Goal: Task Accomplishment & Management: Use online tool/utility

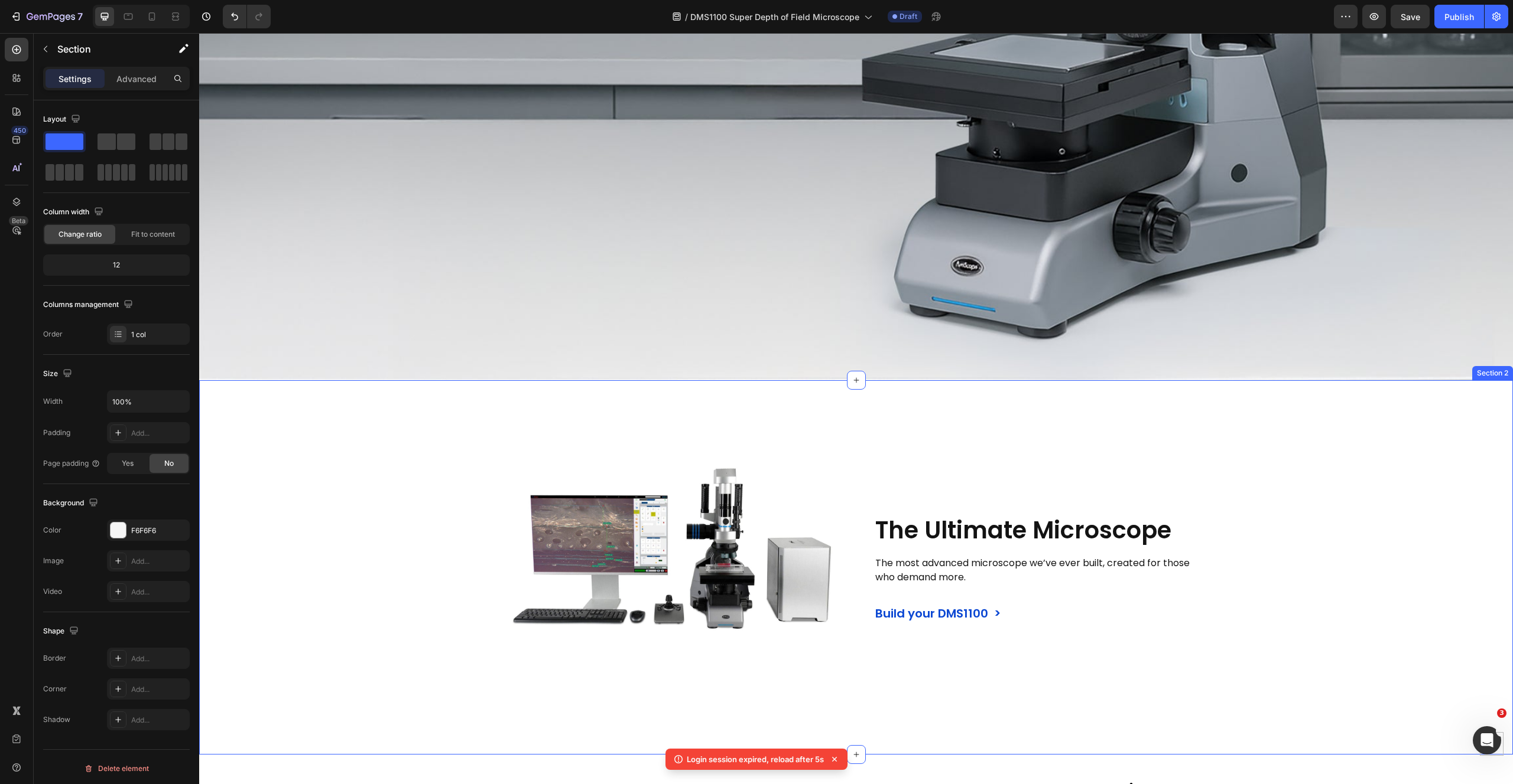
scroll to position [315, 0]
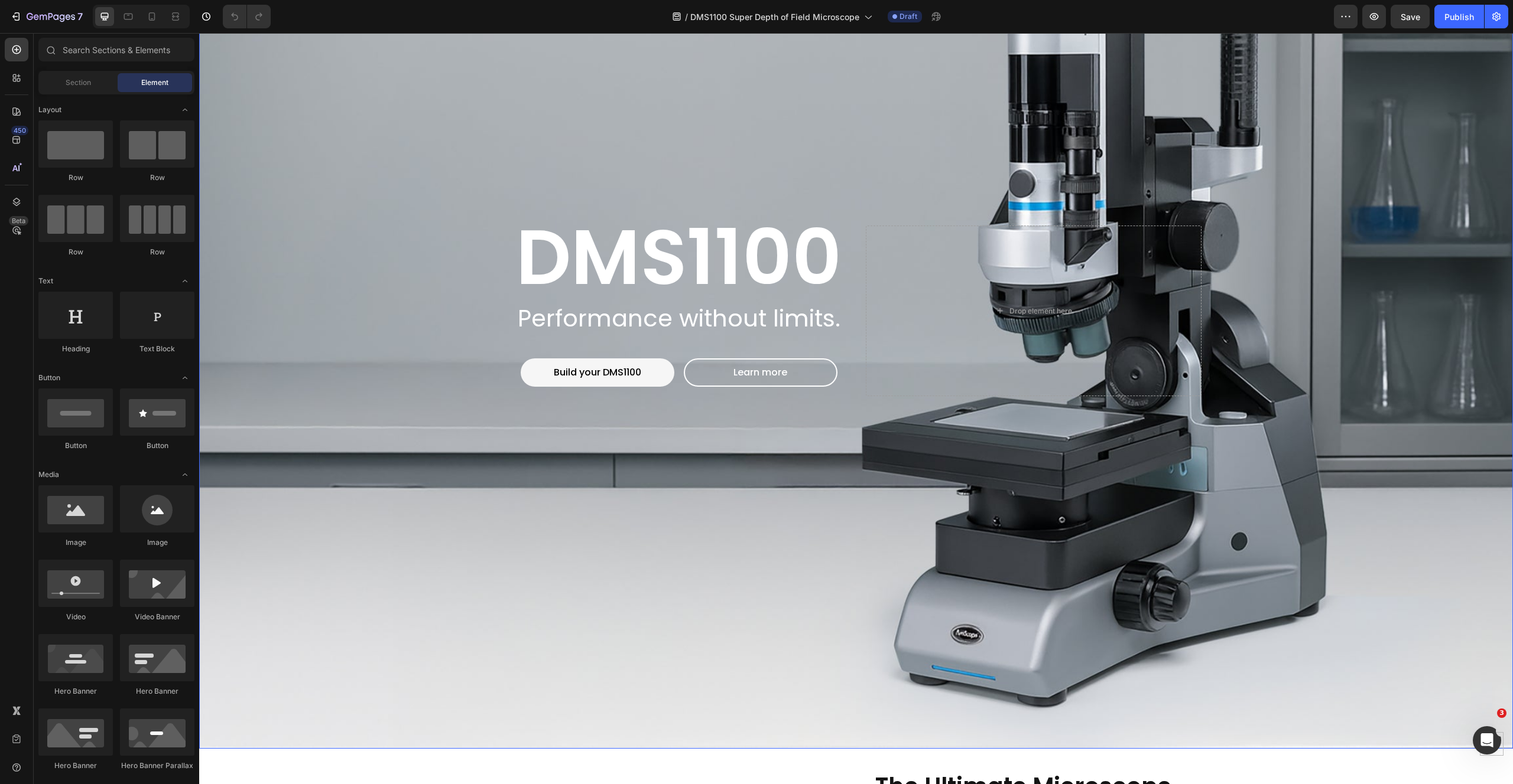
scroll to position [584, 0]
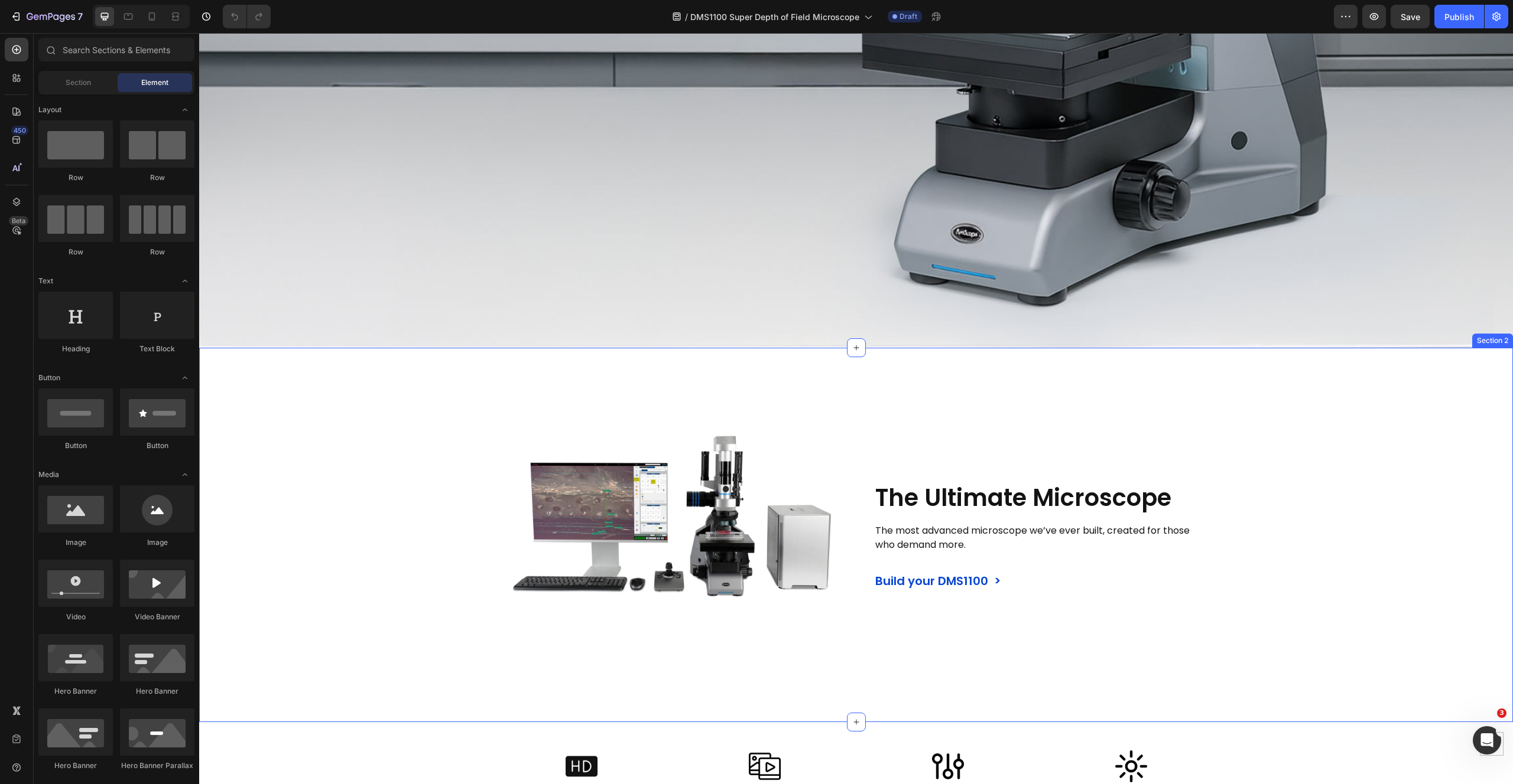
click at [384, 385] on div "Image The Ultimate Microscope Heading The most advanced microscope we’ve ever b…" at bounding box center [855, 535] width 1313 height 337
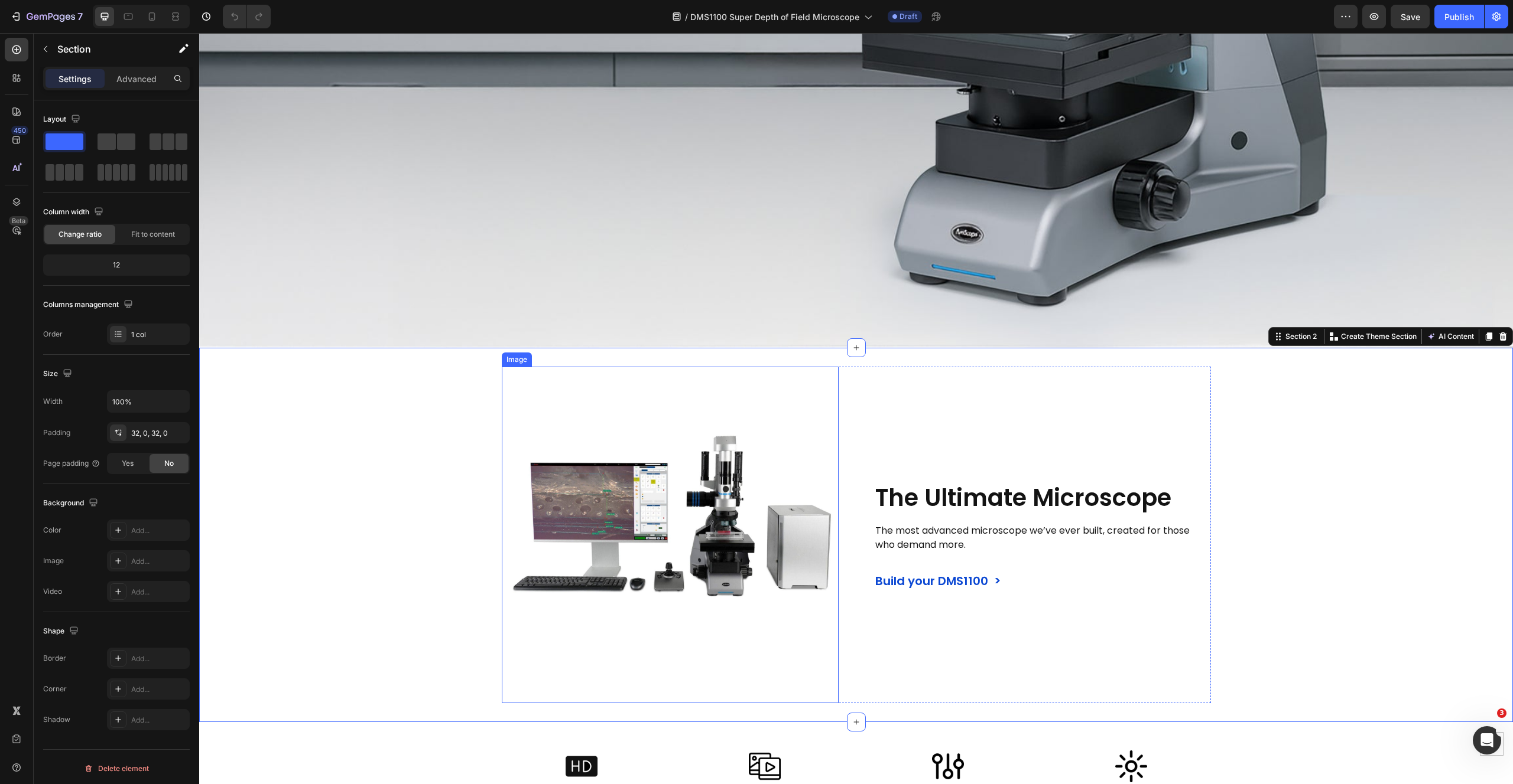
click at [516, 354] on div "Image" at bounding box center [517, 359] width 25 height 11
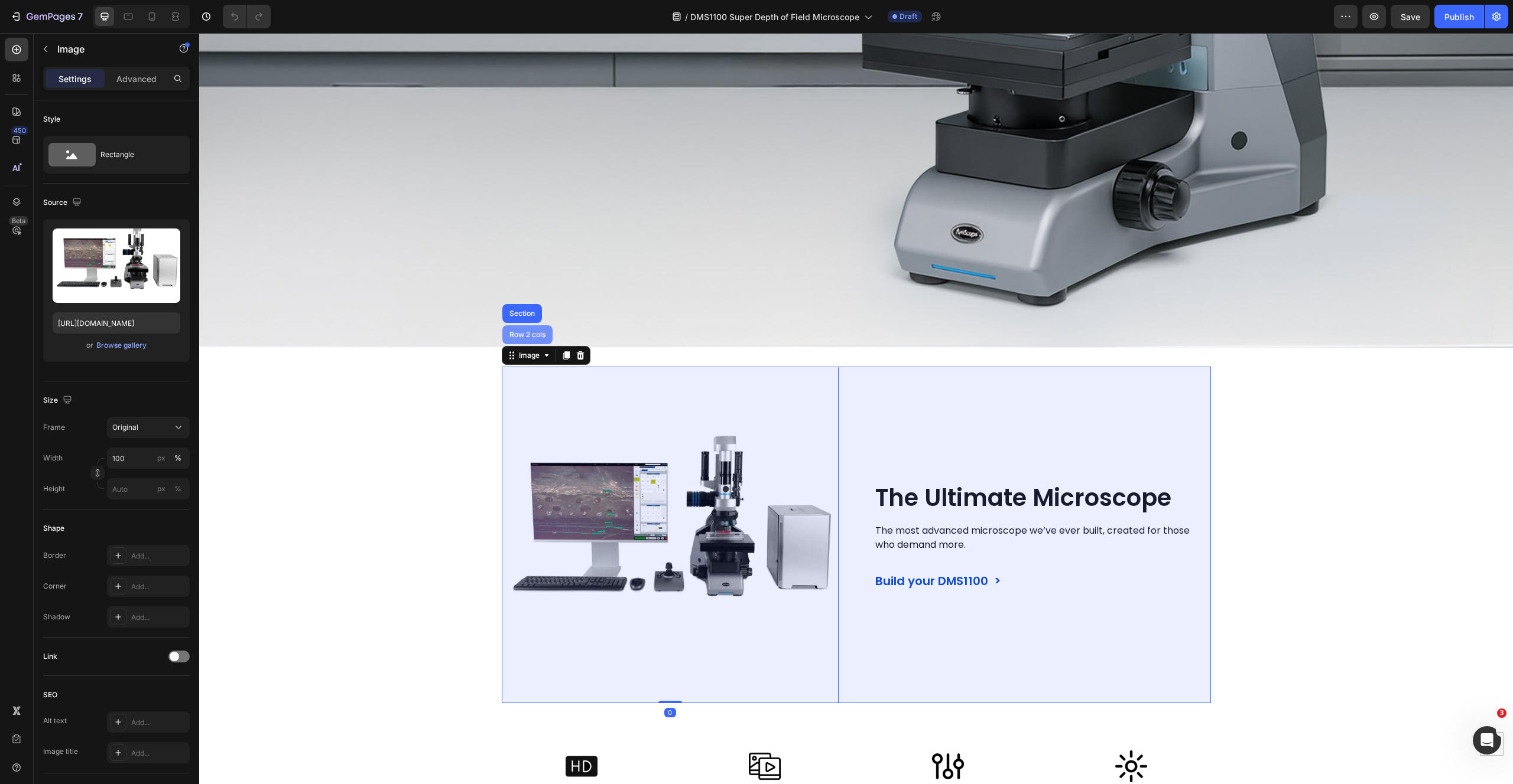
click at [518, 332] on div "Row 2 cols" at bounding box center [528, 335] width 41 height 7
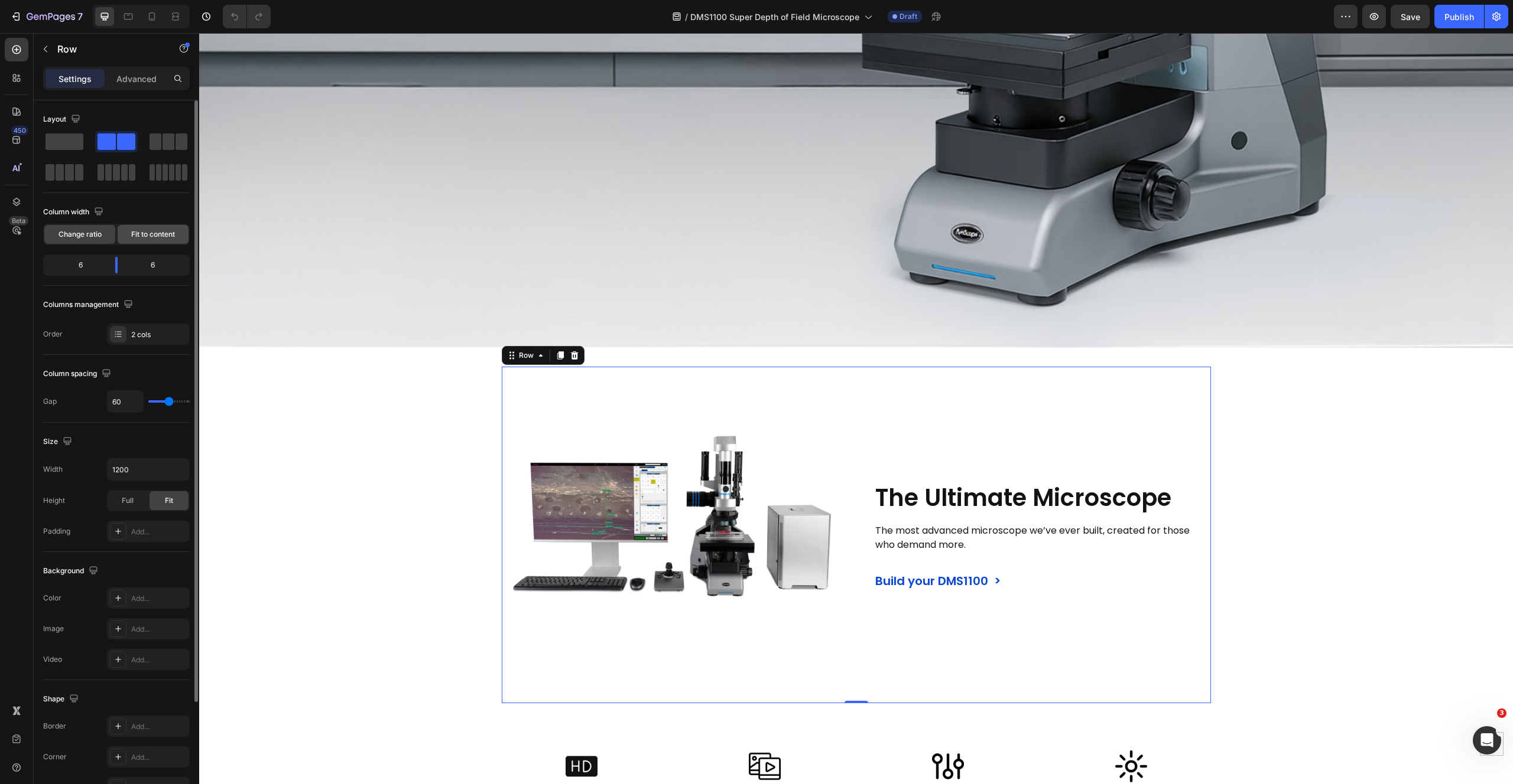
click at [163, 235] on span "Fit to content" at bounding box center [153, 234] width 44 height 11
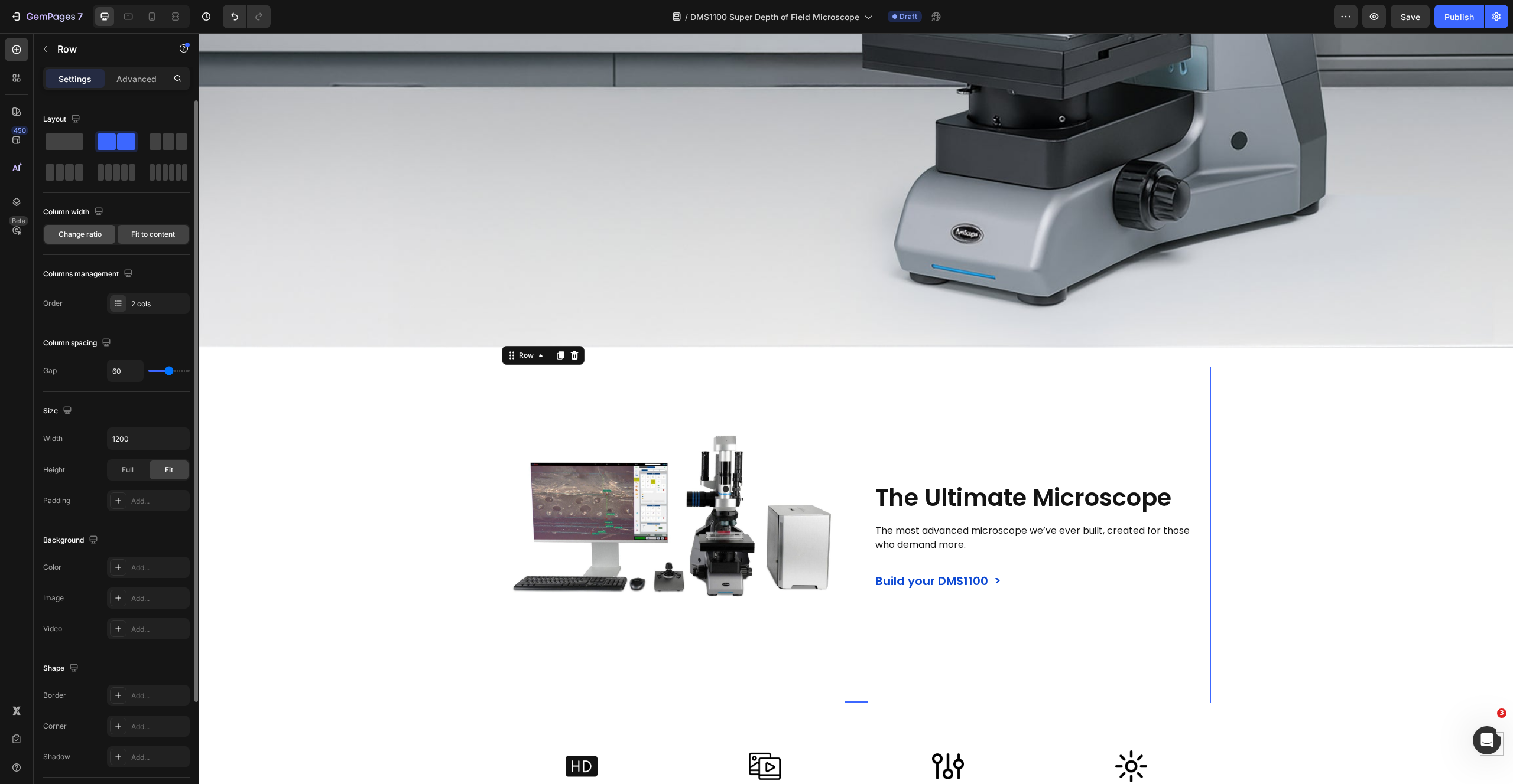
click at [82, 234] on span "Change ratio" at bounding box center [80, 234] width 43 height 11
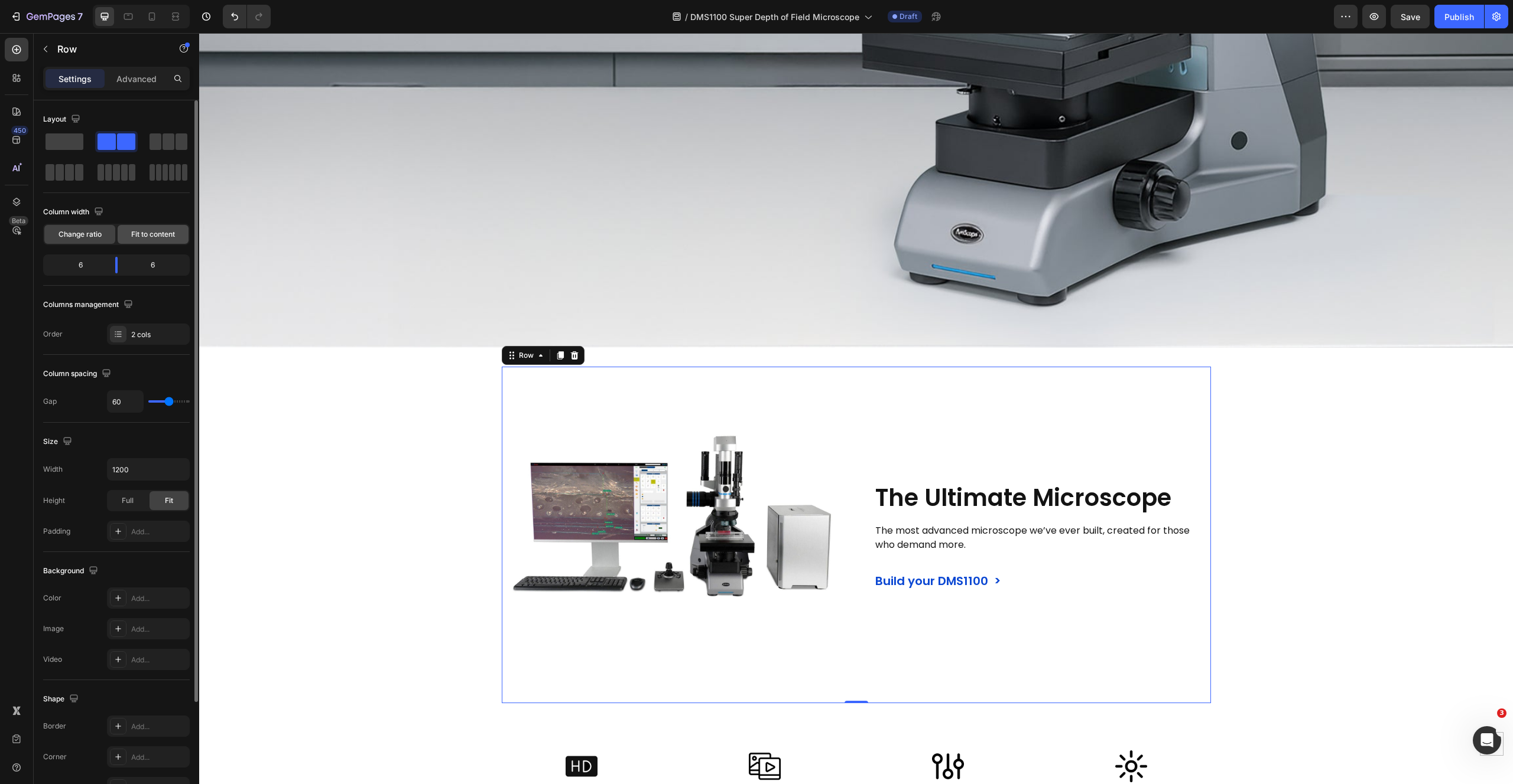
click at [146, 234] on span "Fit to content" at bounding box center [153, 234] width 44 height 11
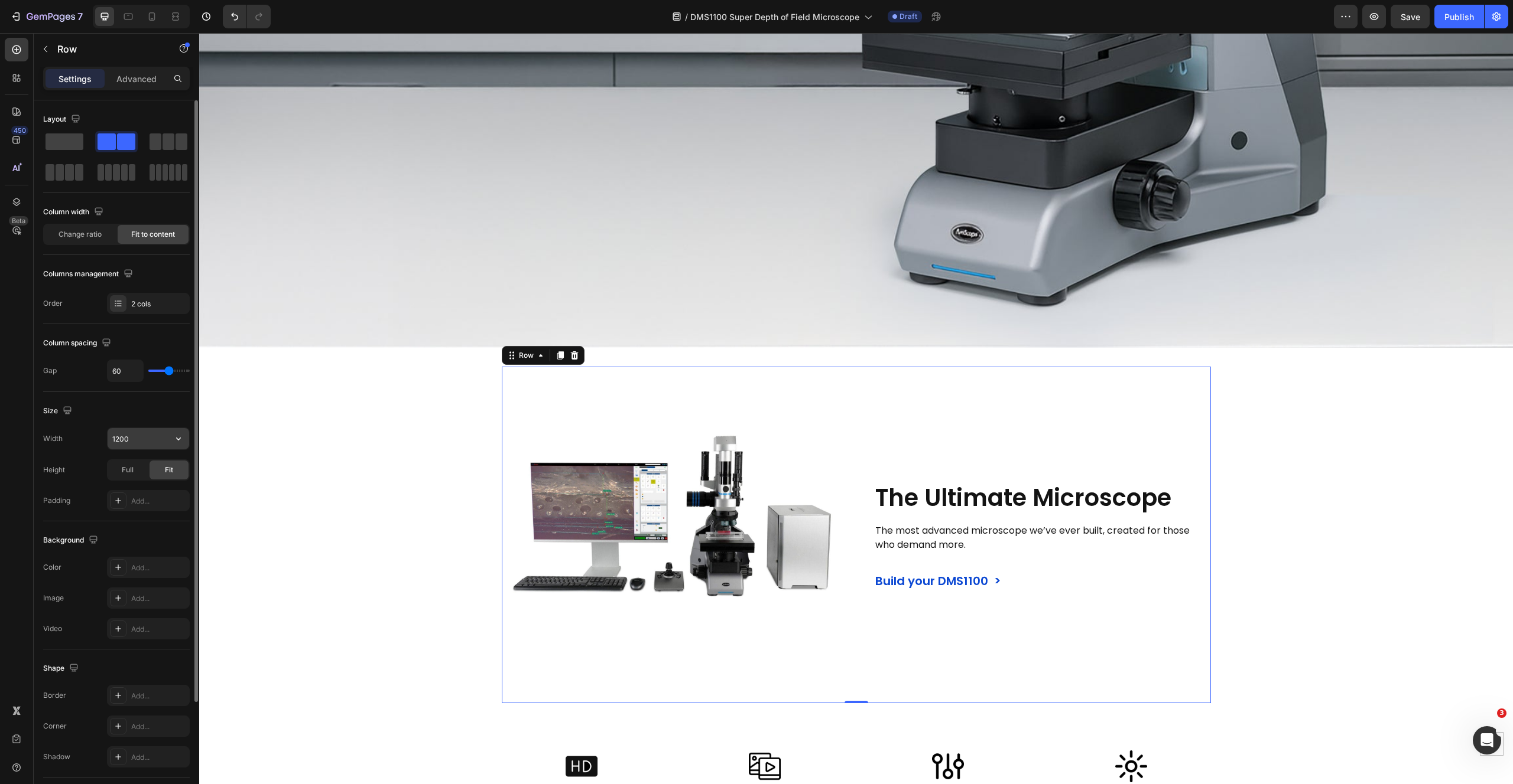
click at [135, 437] on input "1200" at bounding box center [148, 438] width 81 height 22
click at [180, 437] on icon "button" at bounding box center [178, 438] width 12 height 12
click at [155, 486] on p "Full 100%" at bounding box center [145, 491] width 68 height 11
type input "100%"
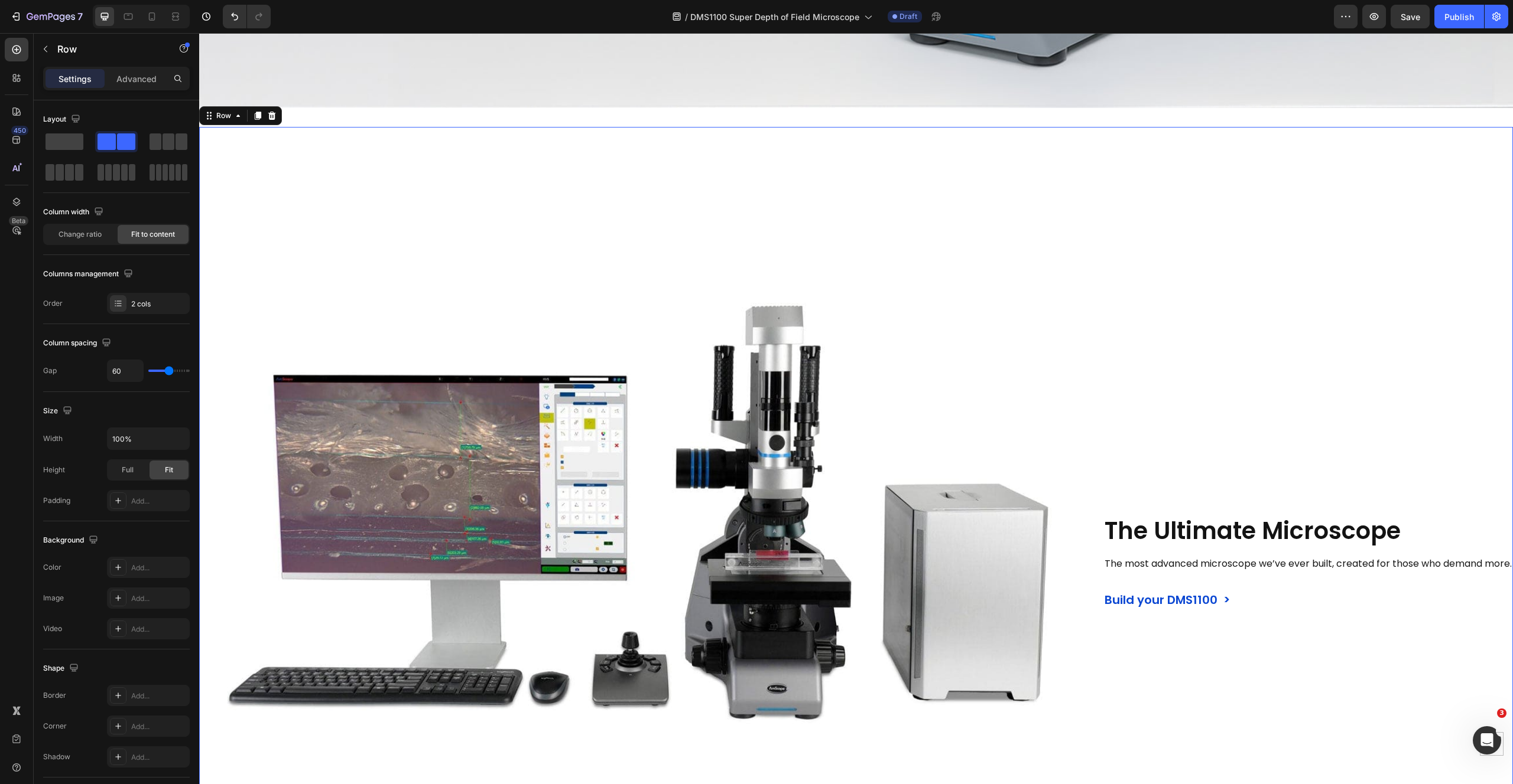
scroll to position [1282, 0]
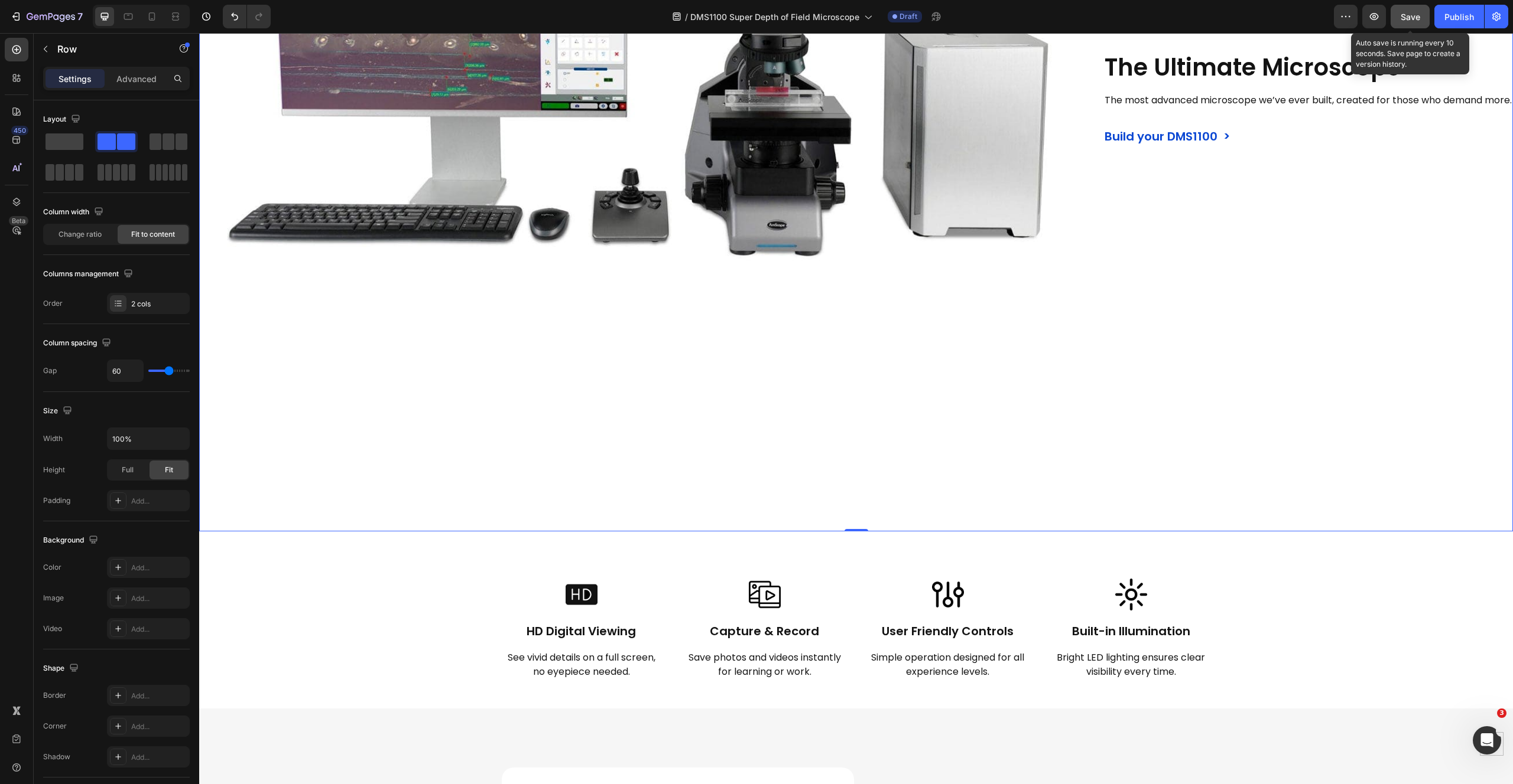
click at [1407, 21] on span "Save" at bounding box center [1410, 17] width 20 height 10
click at [1374, 19] on icon "button" at bounding box center [1374, 17] width 12 height 12
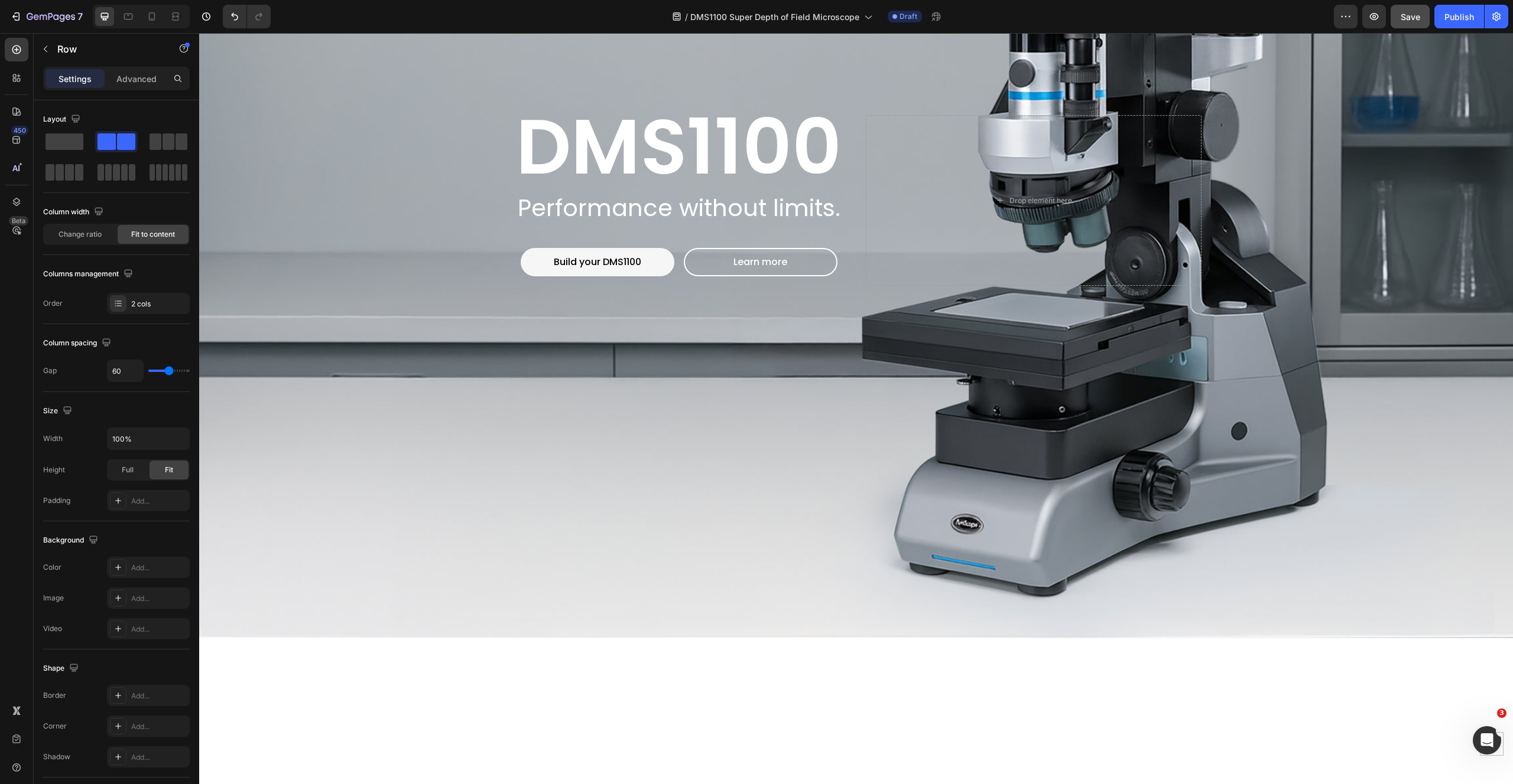
scroll to position [669, 0]
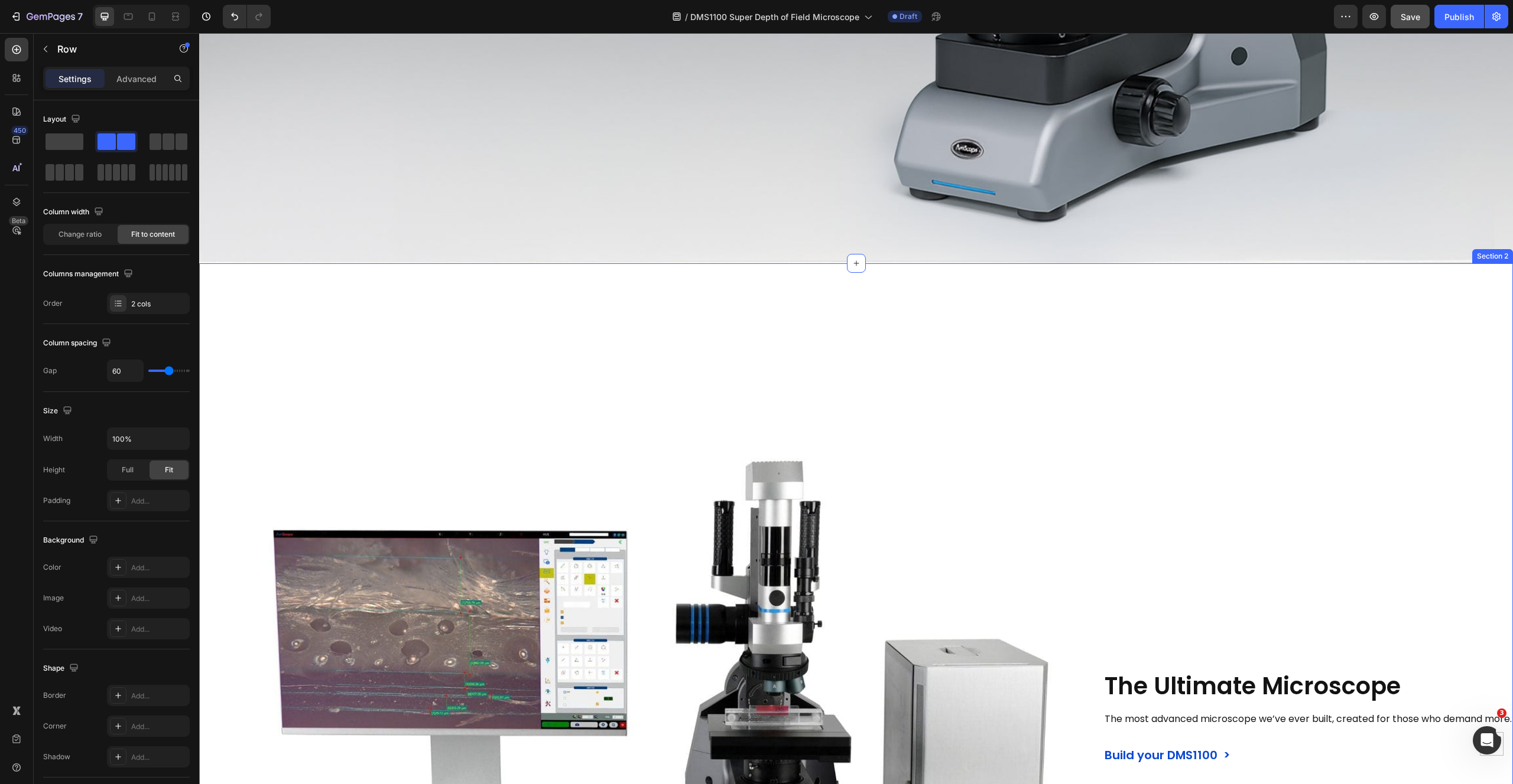
click at [541, 263] on div "Image The Ultimate Microscope Heading The most advanced microscope we’ve ever b…" at bounding box center [855, 716] width 1313 height 906
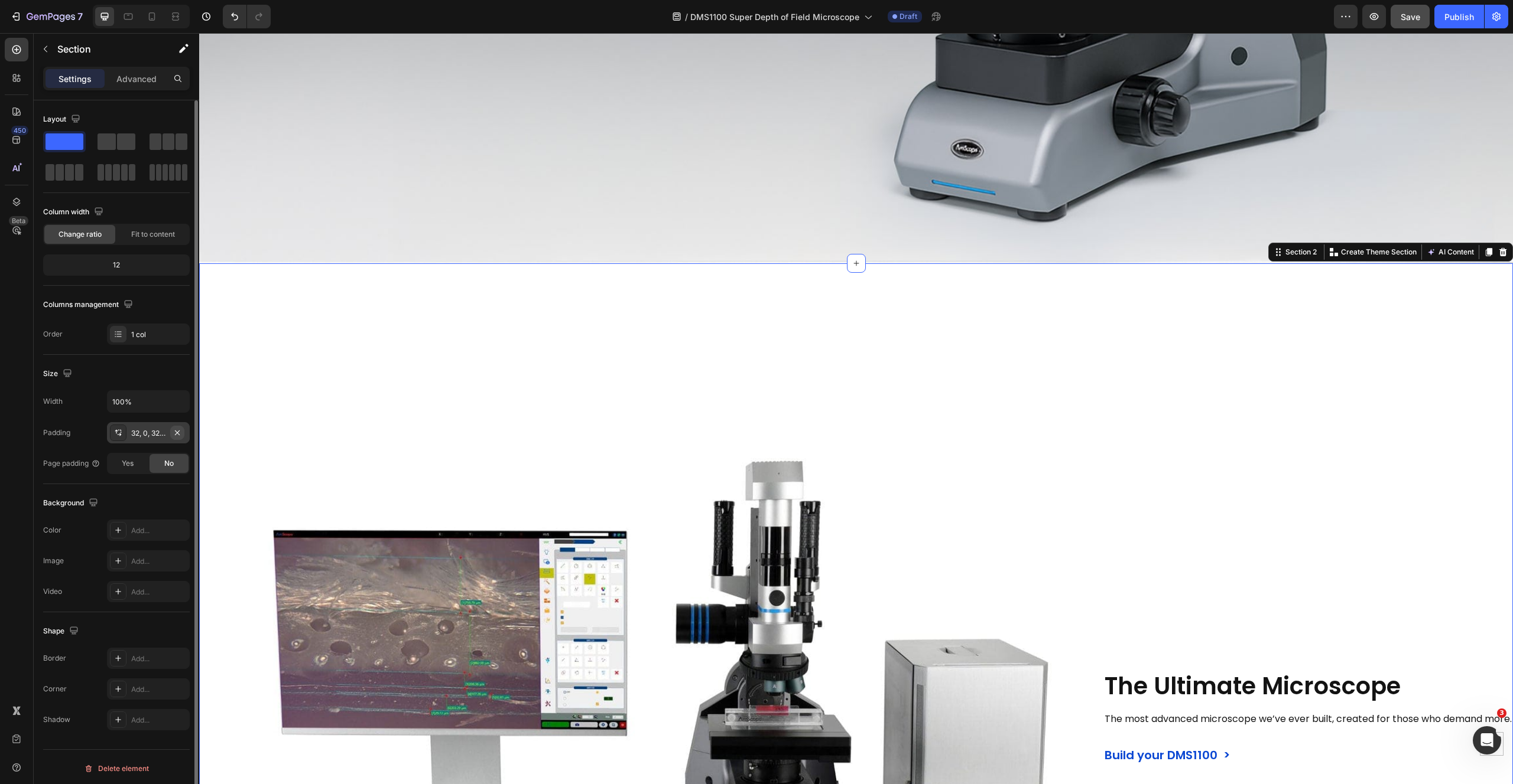
click at [177, 432] on icon "button" at bounding box center [177, 433] width 10 height 10
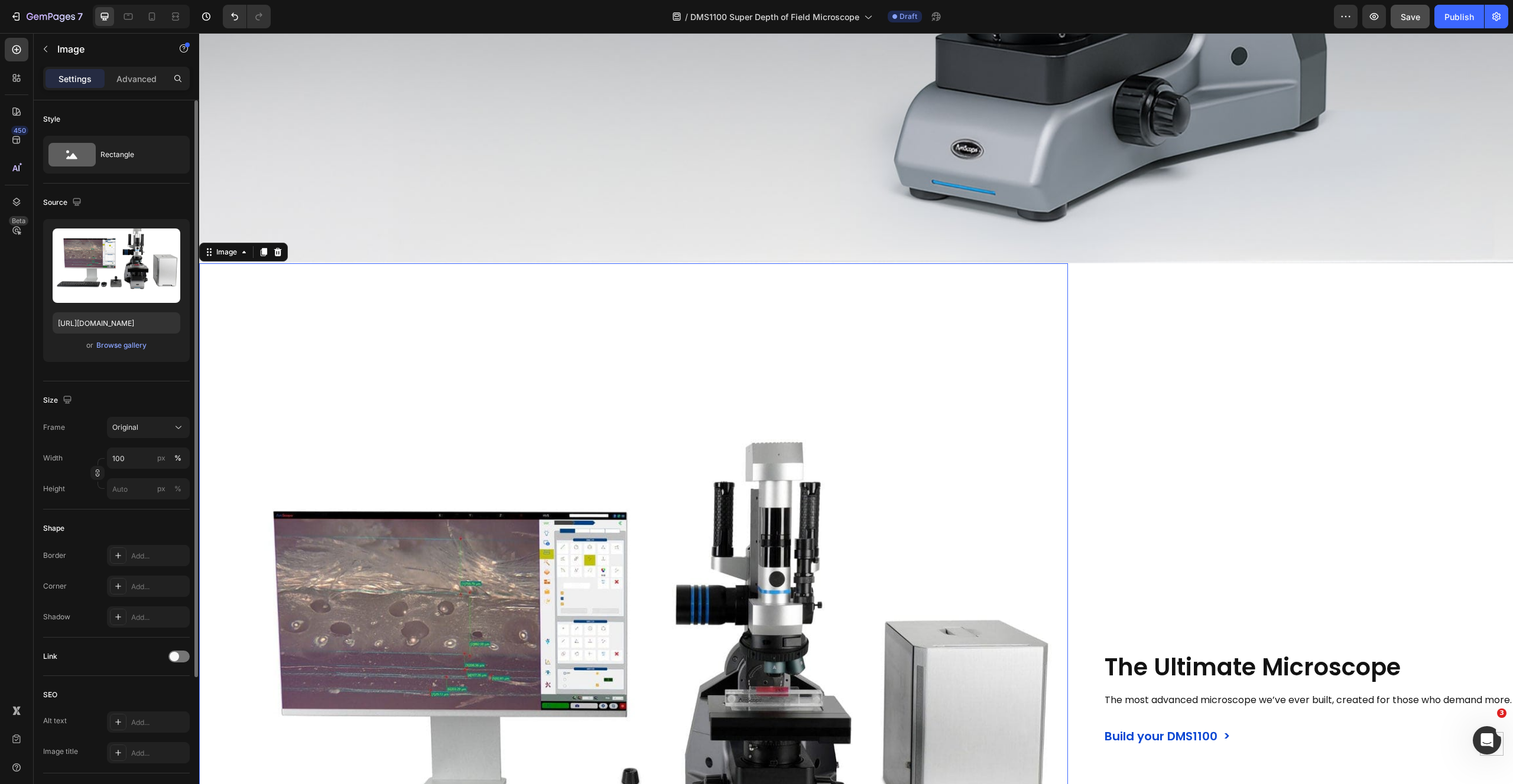
click at [595, 342] on img at bounding box center [633, 697] width 869 height 868
click at [1161, 287] on div "The Ultimate Microscope Heading The most advanced microscope we’ve ever built, …" at bounding box center [1308, 697] width 409 height 868
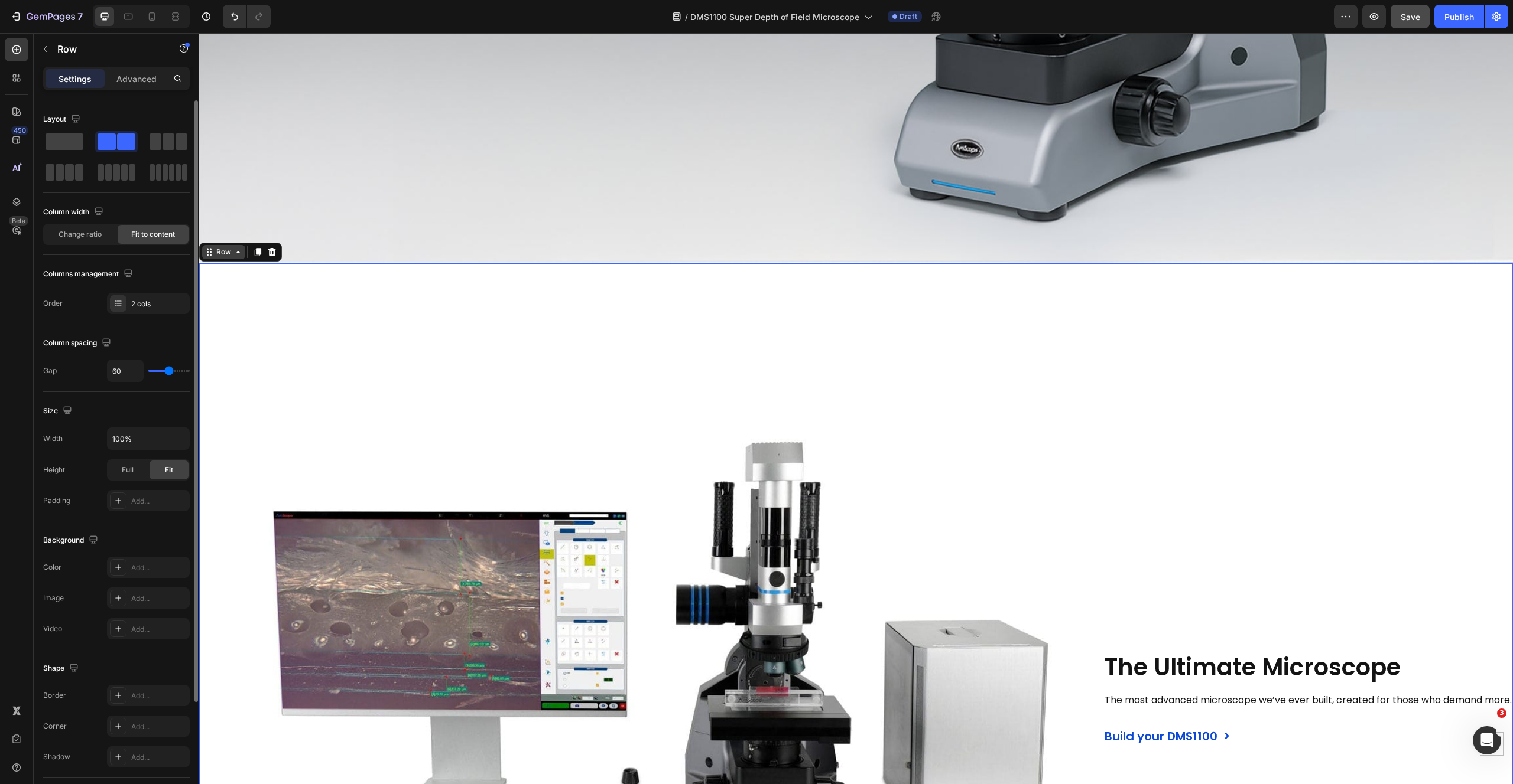
click at [222, 251] on div "Row" at bounding box center [223, 252] width 20 height 11
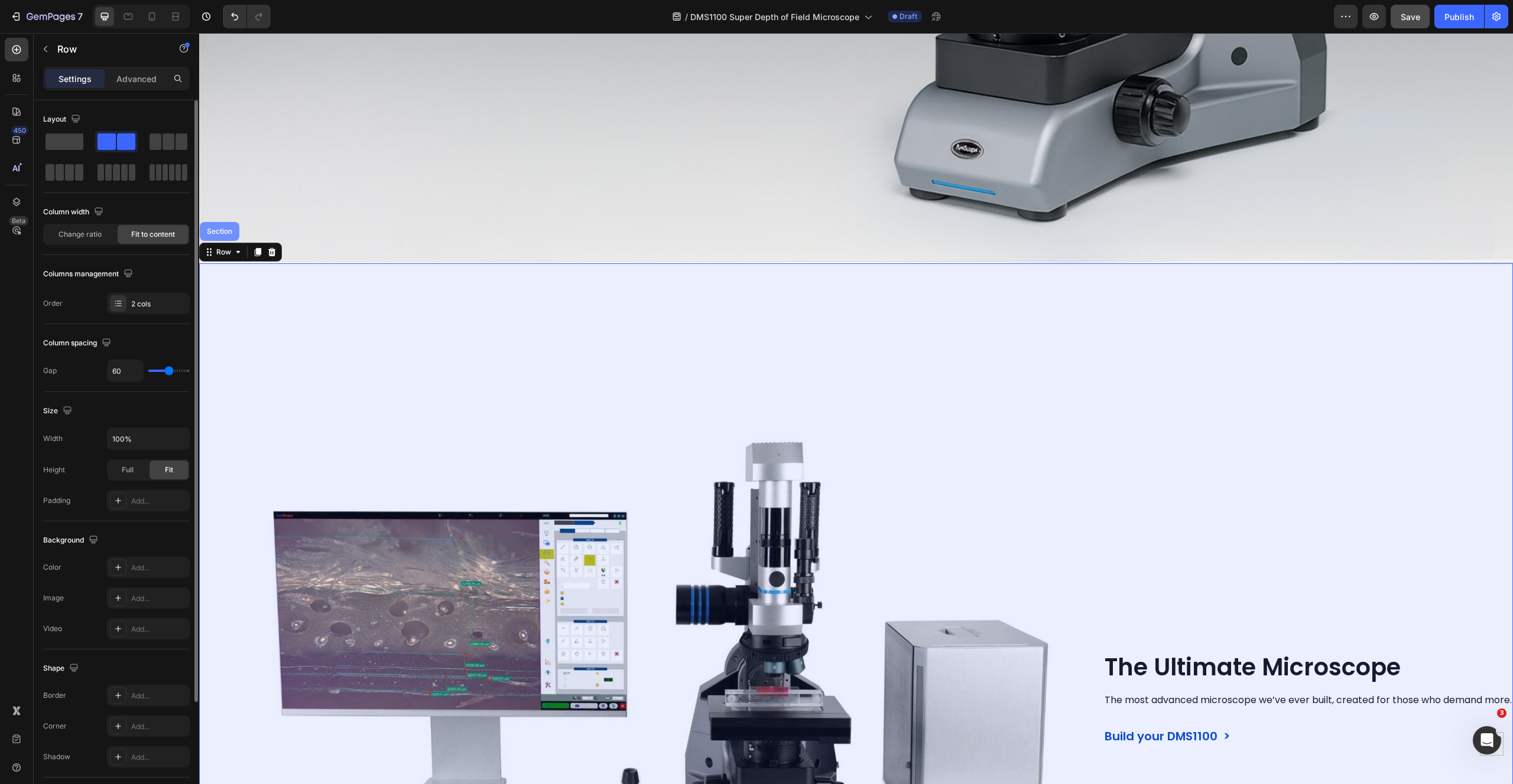
click at [218, 228] on div "Section" at bounding box center [219, 231] width 30 height 7
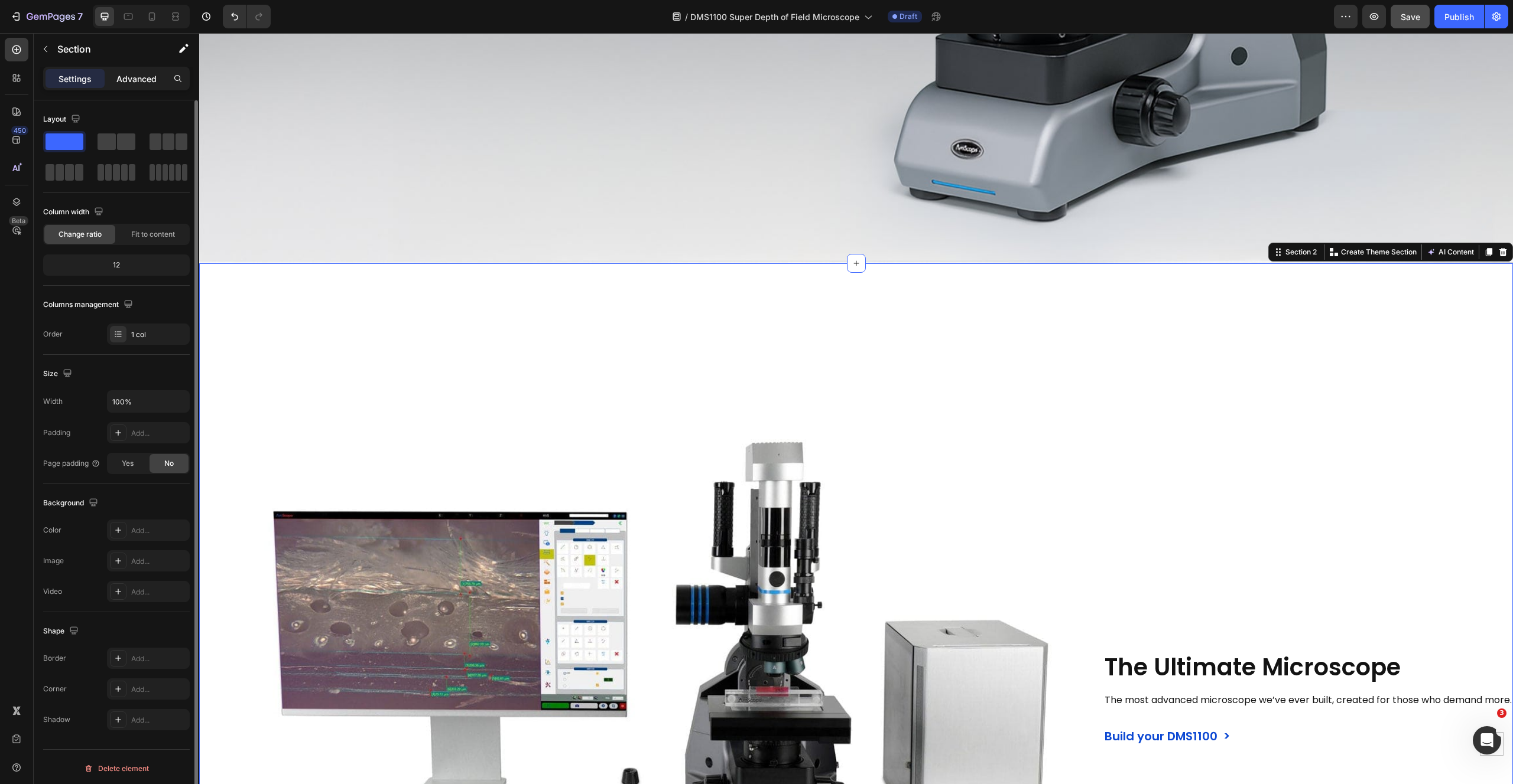
click at [136, 75] on p "Advanced" at bounding box center [136, 78] width 40 height 13
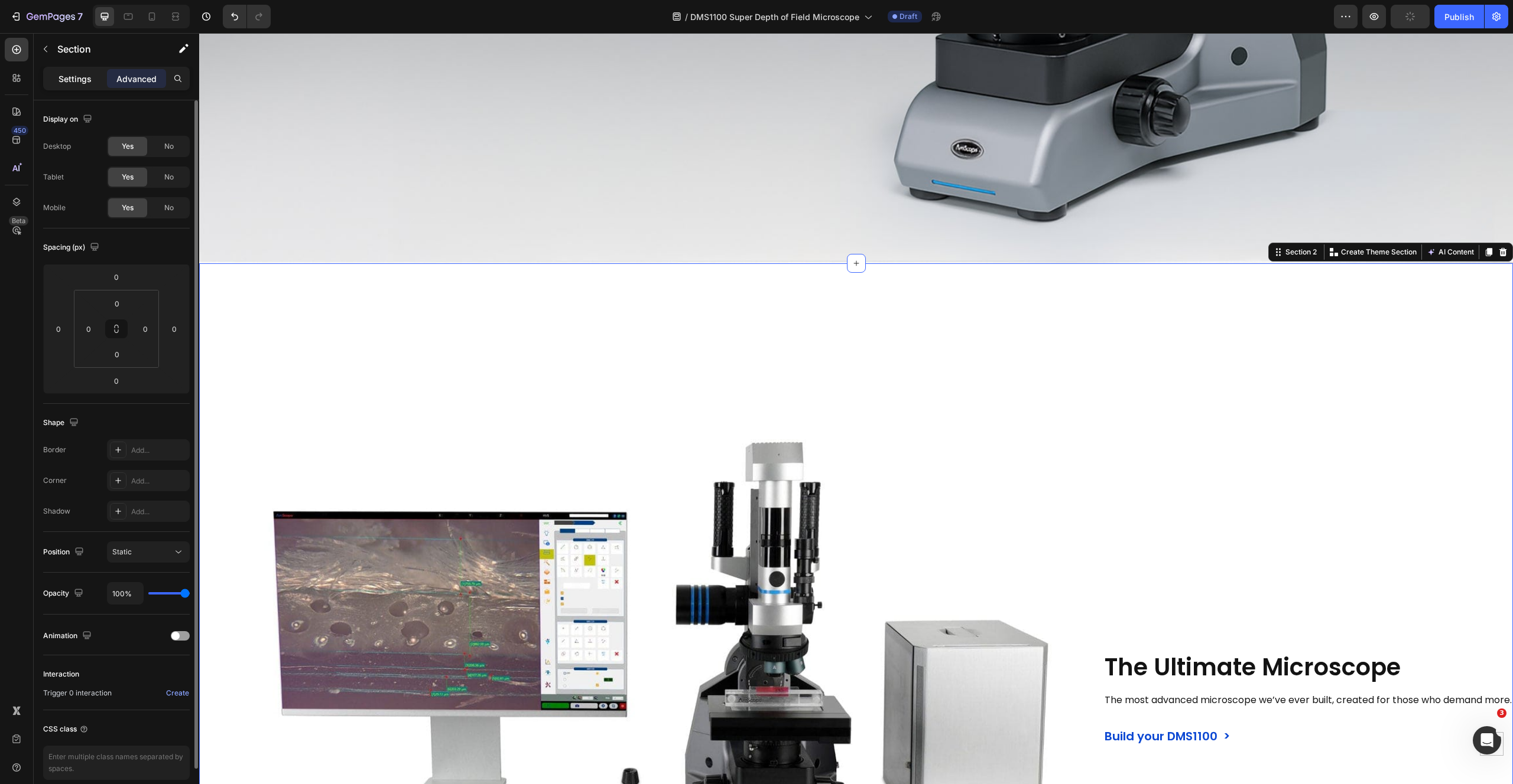
click at [73, 80] on p "Settings" at bounding box center [75, 78] width 33 height 13
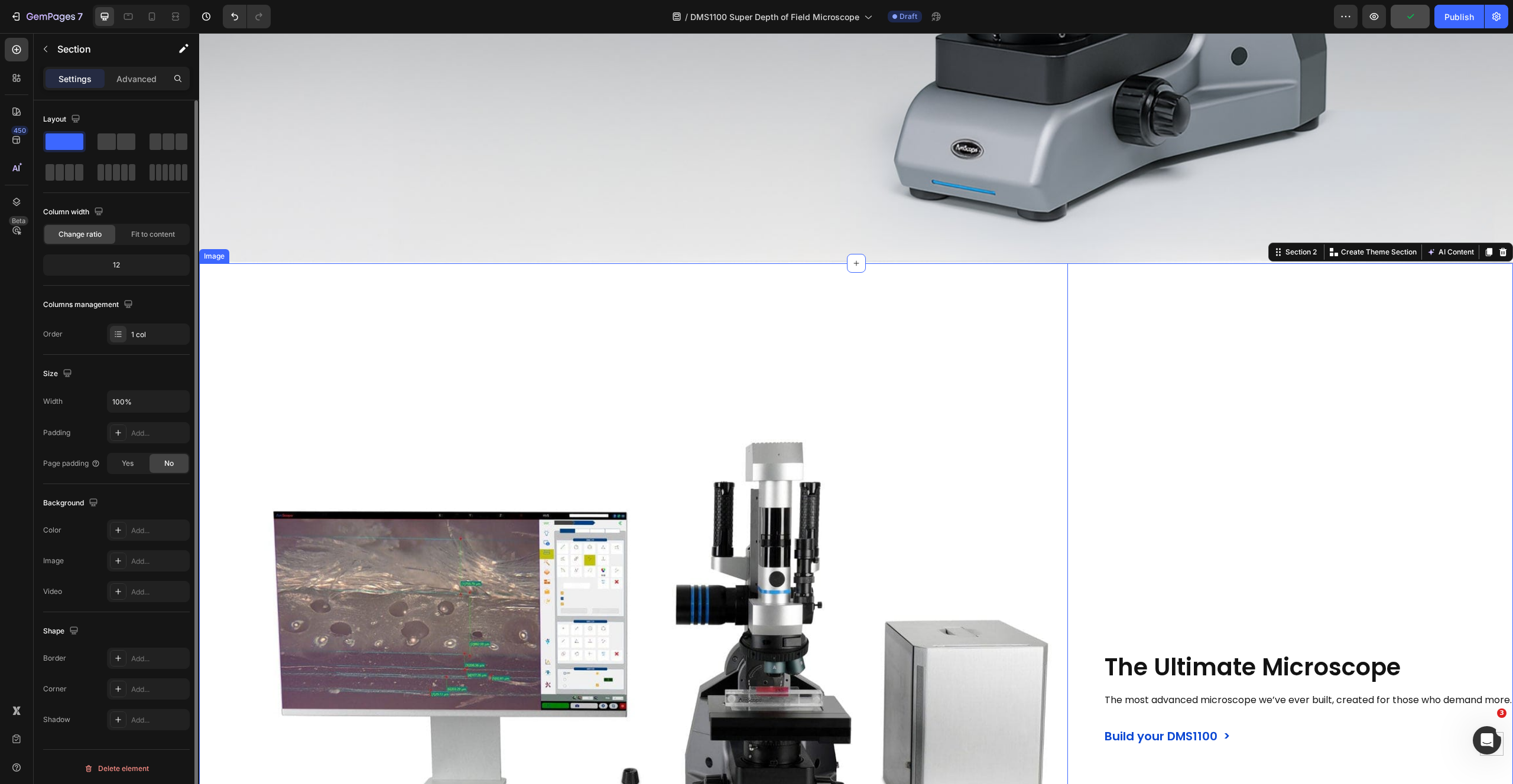
click at [784, 349] on img at bounding box center [633, 697] width 869 height 868
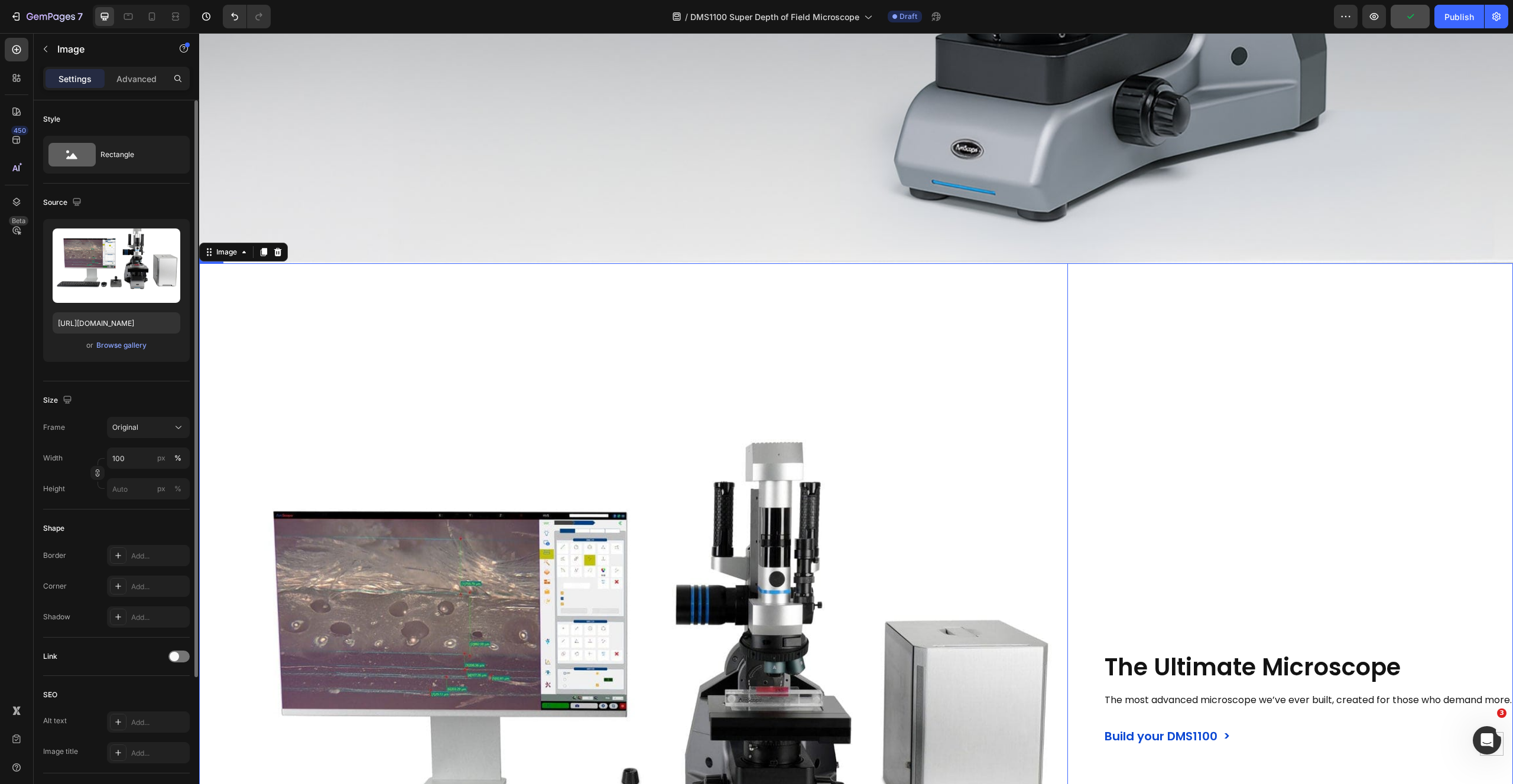
click at [1278, 357] on div "The Ultimate Microscope Heading The most advanced microscope we’ve ever built, …" at bounding box center [1308, 697] width 409 height 868
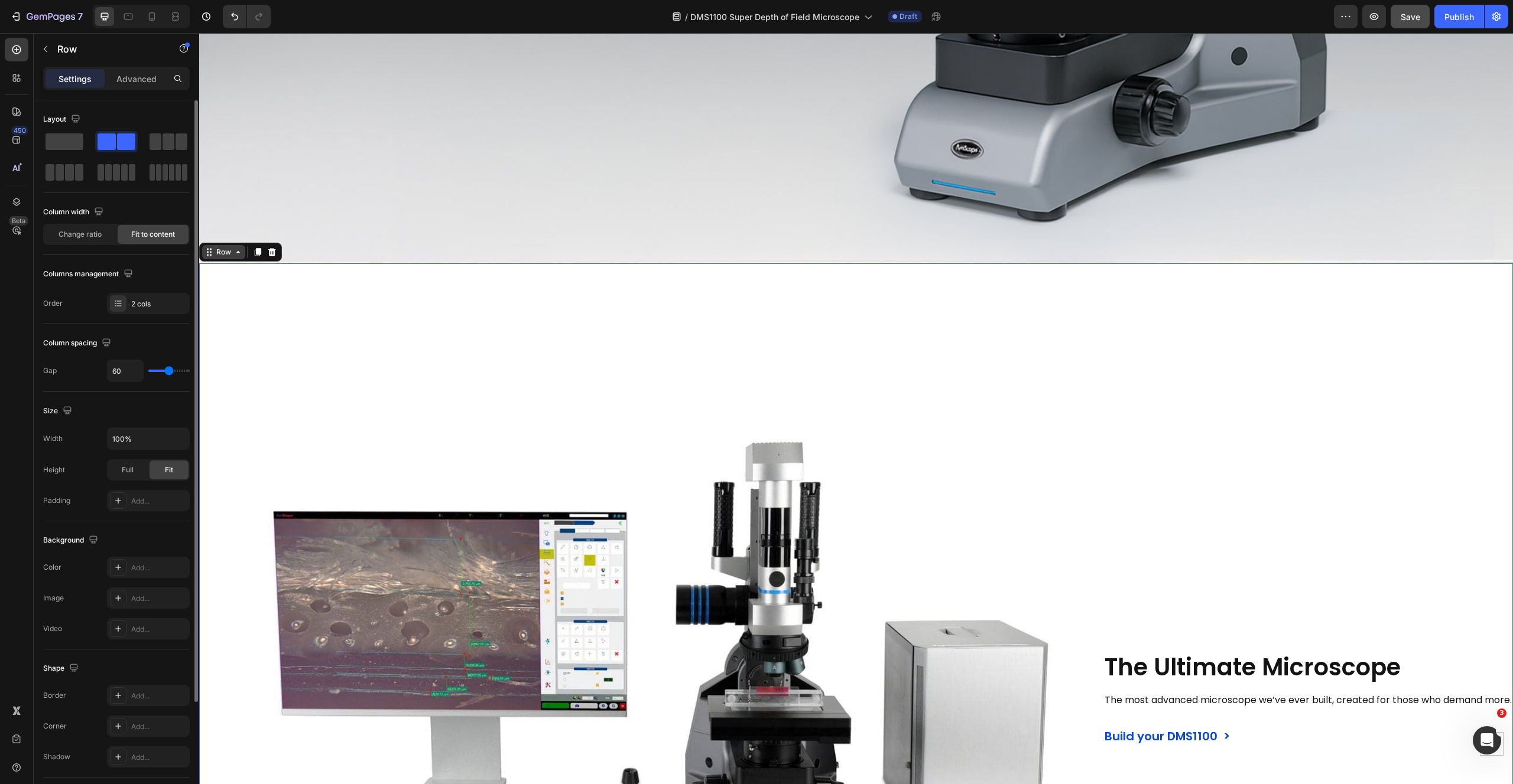
click at [227, 247] on div "Row" at bounding box center [223, 252] width 20 height 11
click at [221, 247] on div "Row" at bounding box center [223, 252] width 20 height 11
click at [135, 471] on div "Full" at bounding box center [127, 470] width 39 height 19
click at [165, 469] on span "Fit" at bounding box center [168, 470] width 8 height 11
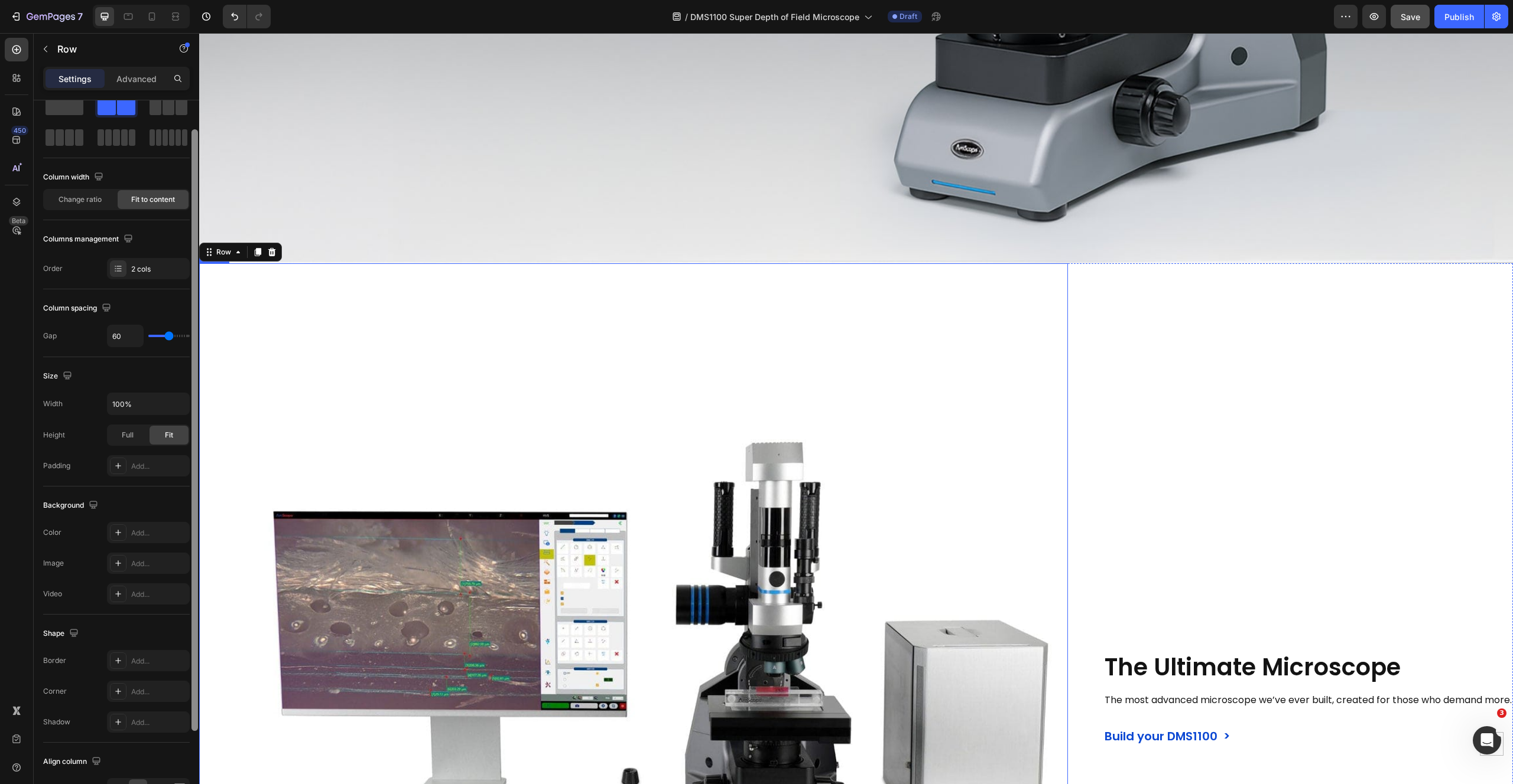
drag, startPoint x: 393, startPoint y: 350, endPoint x: 205, endPoint y: 439, distance: 208.0
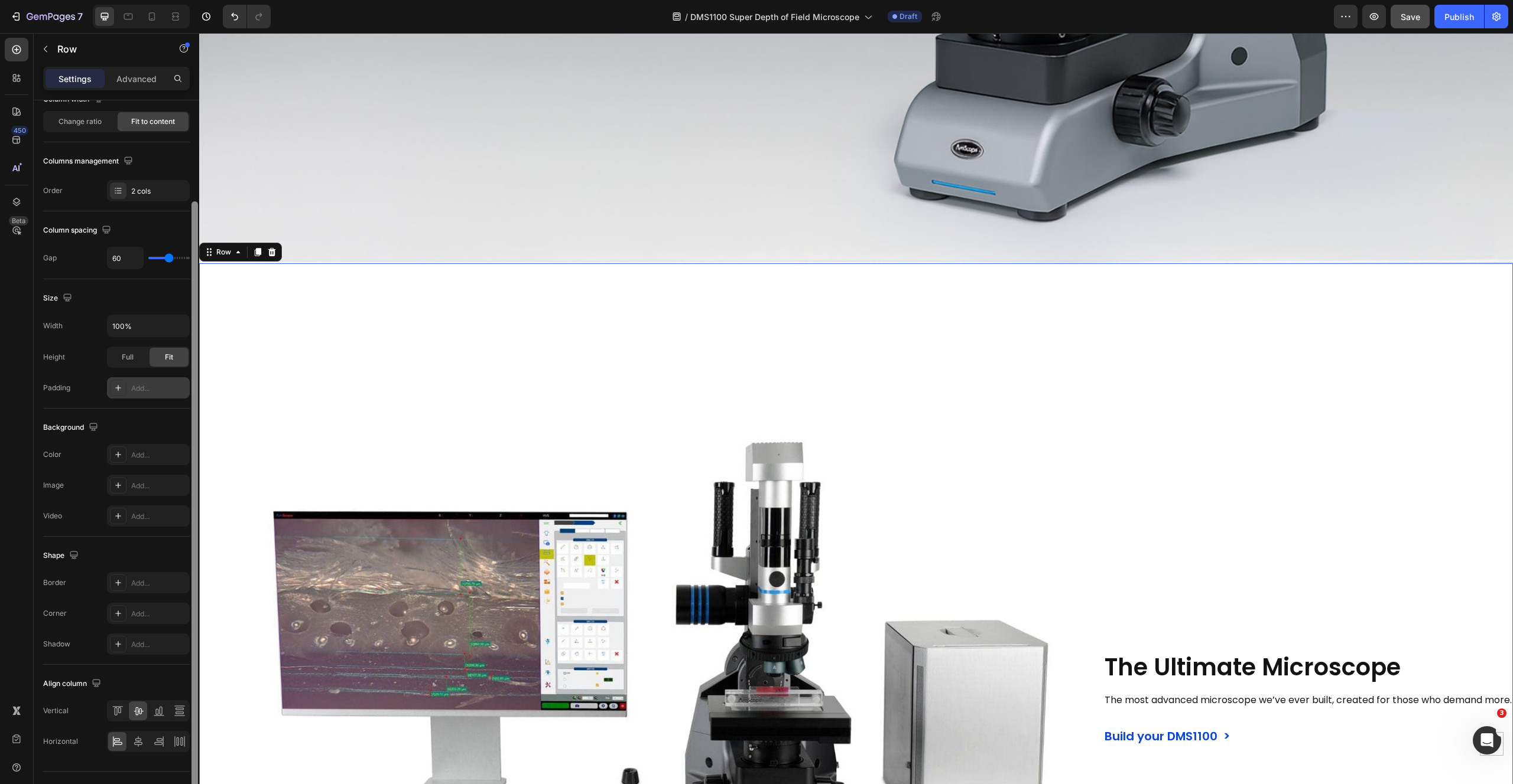
scroll to position [104, 0]
click at [134, 404] on div "Add..." at bounding box center [148, 397] width 82 height 22
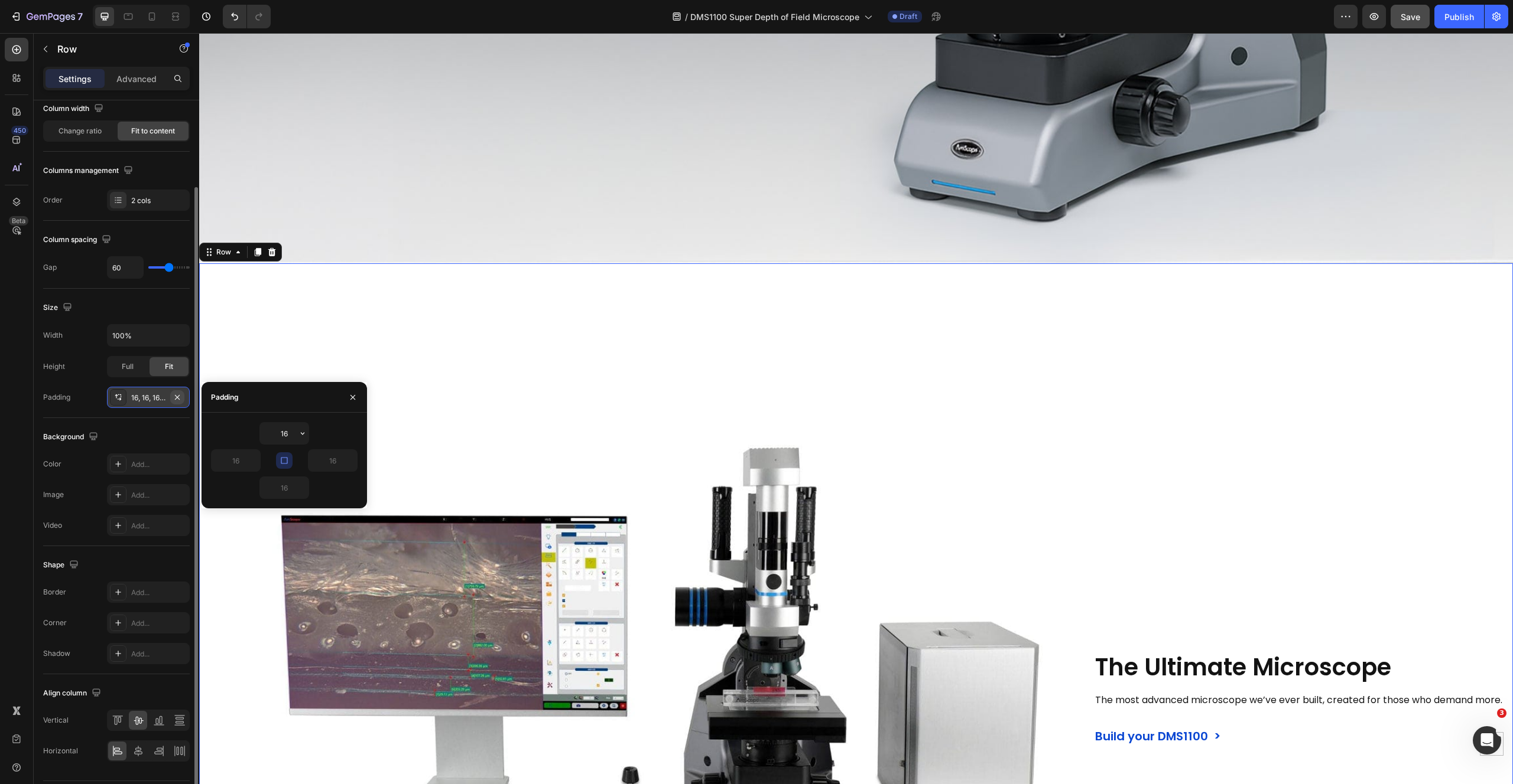
click at [181, 398] on icon "button" at bounding box center [177, 397] width 10 height 10
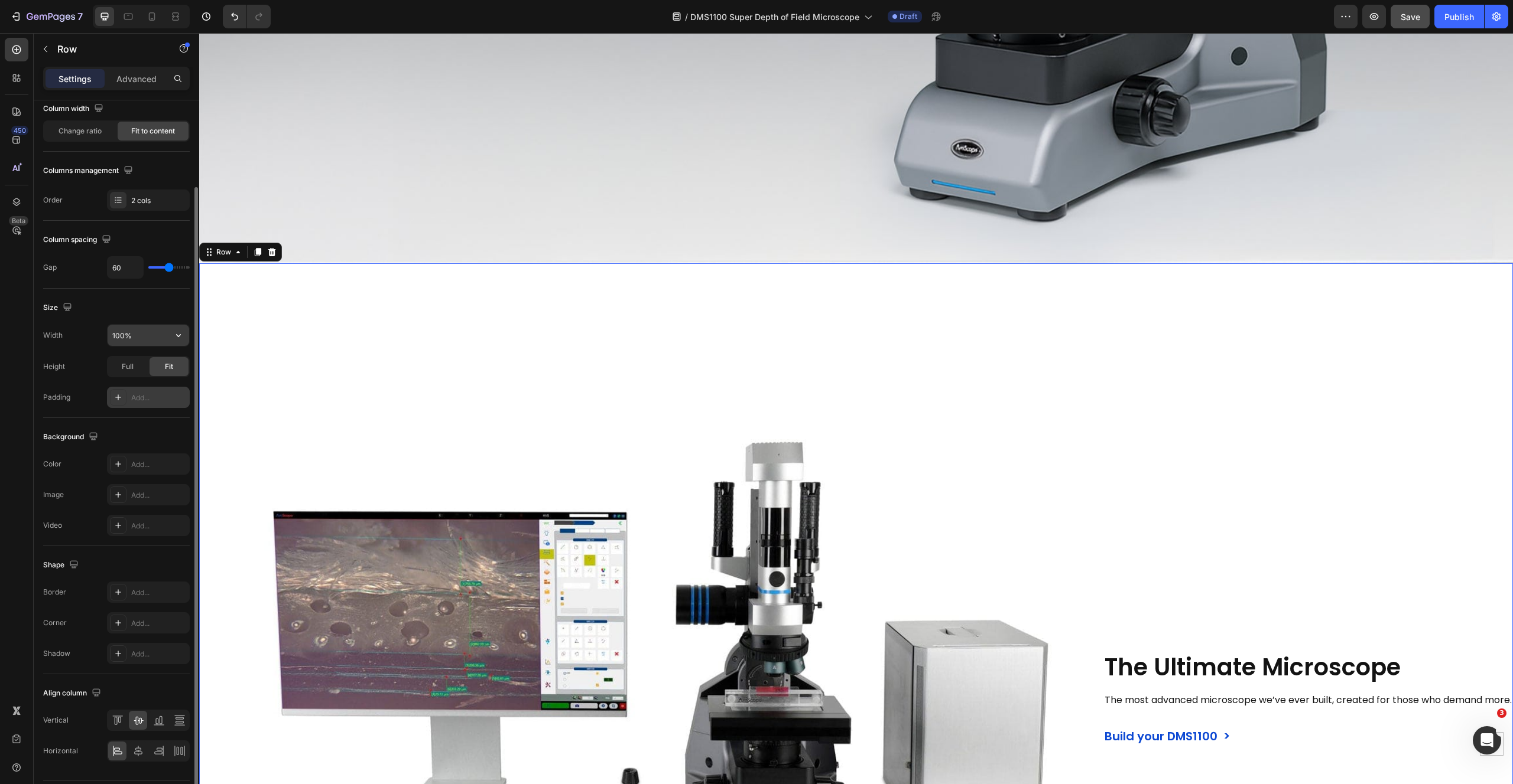
click at [138, 327] on input "100%" at bounding box center [148, 336] width 81 height 22
click at [183, 333] on icon "button" at bounding box center [178, 336] width 12 height 12
click at [170, 362] on span "1200px" at bounding box center [165, 365] width 24 height 11
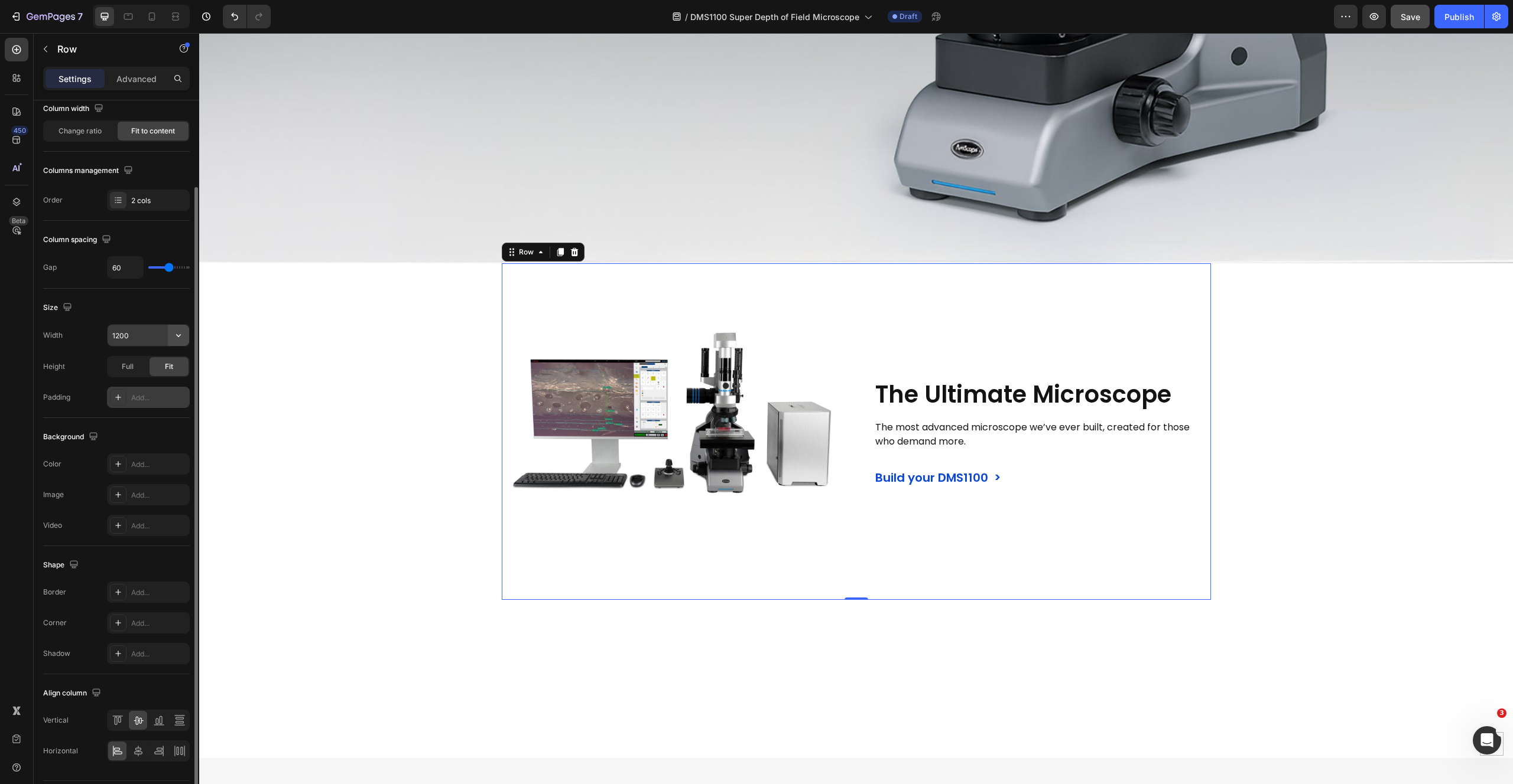
click at [179, 335] on icon "button" at bounding box center [178, 336] width 12 height 12
click at [127, 388] on p "Full 100%" at bounding box center [145, 388] width 68 height 11
type input "100%"
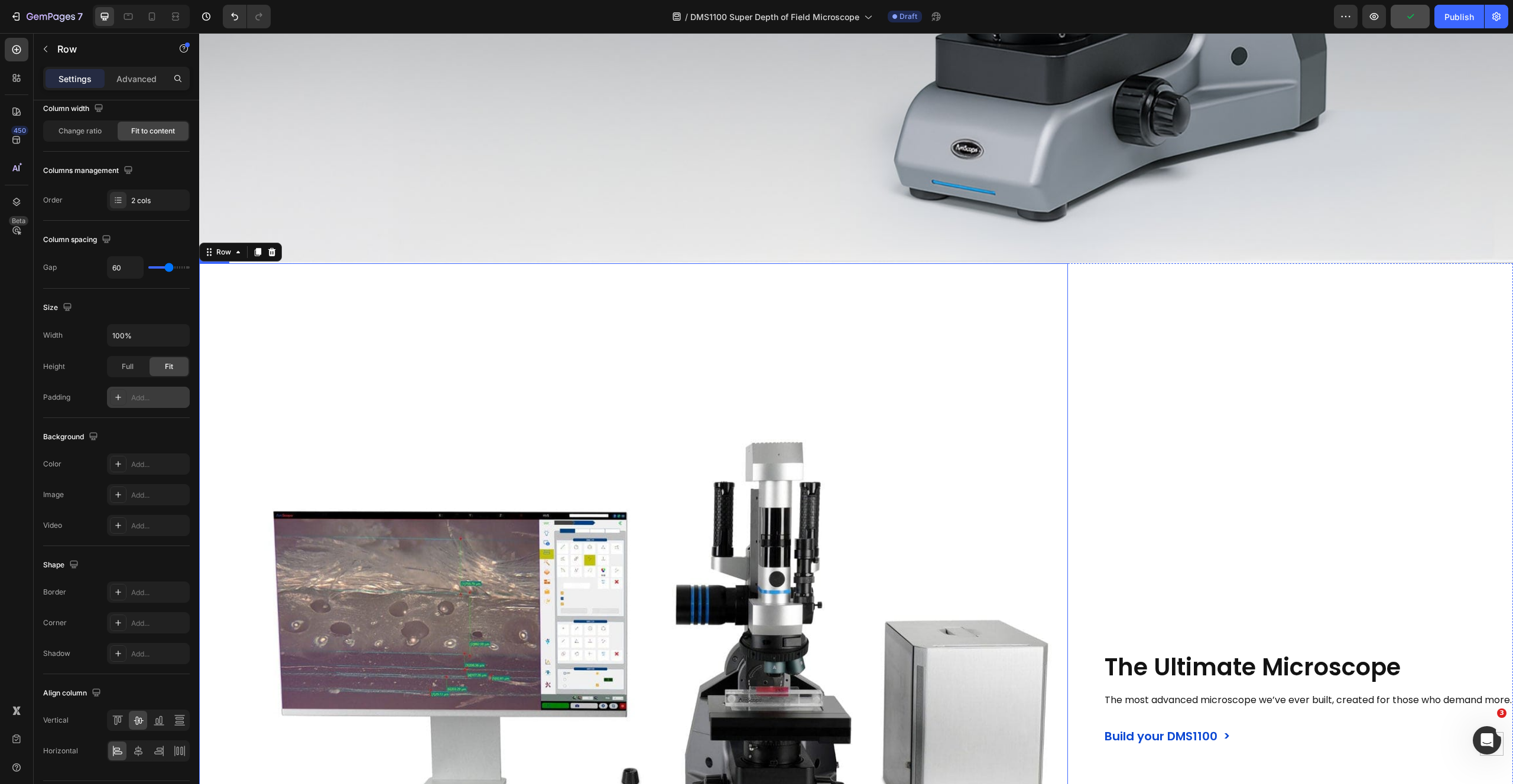
click at [1053, 291] on img at bounding box center [633, 697] width 869 height 868
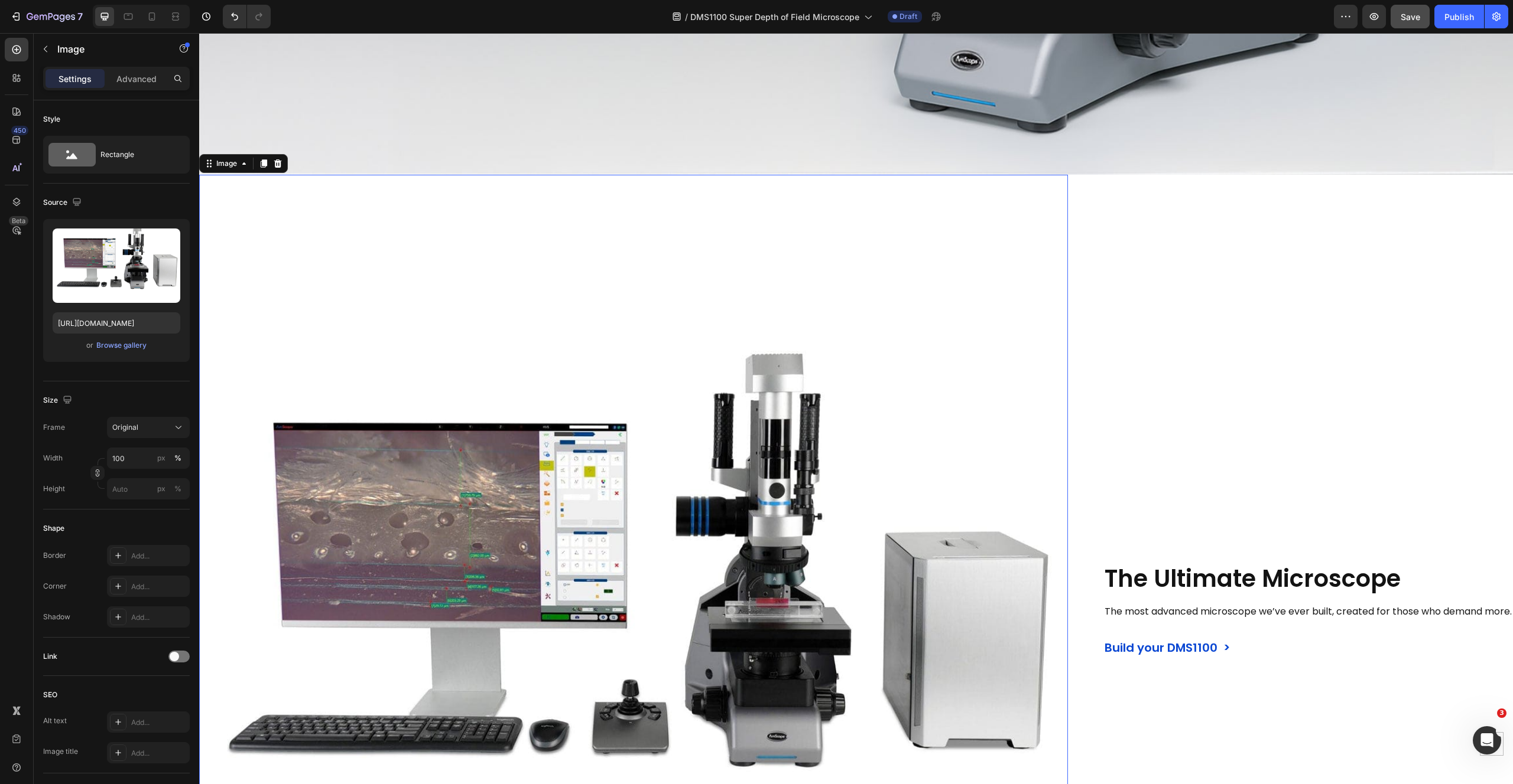
scroll to position [852, 0]
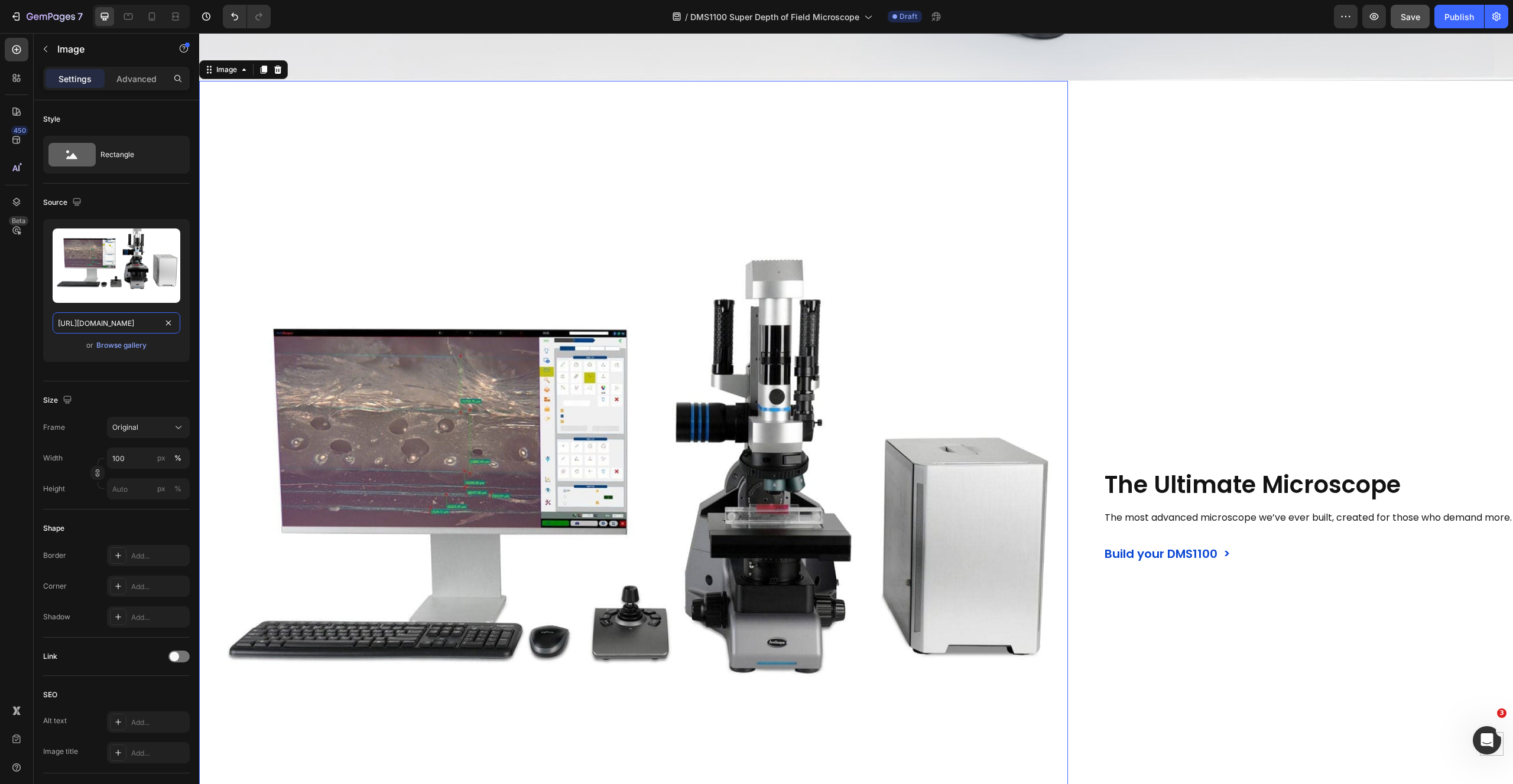
click at [127, 326] on input "[URL][DOMAIN_NAME]" at bounding box center [117, 323] width 127 height 22
click at [700, 333] on img at bounding box center [633, 515] width 869 height 868
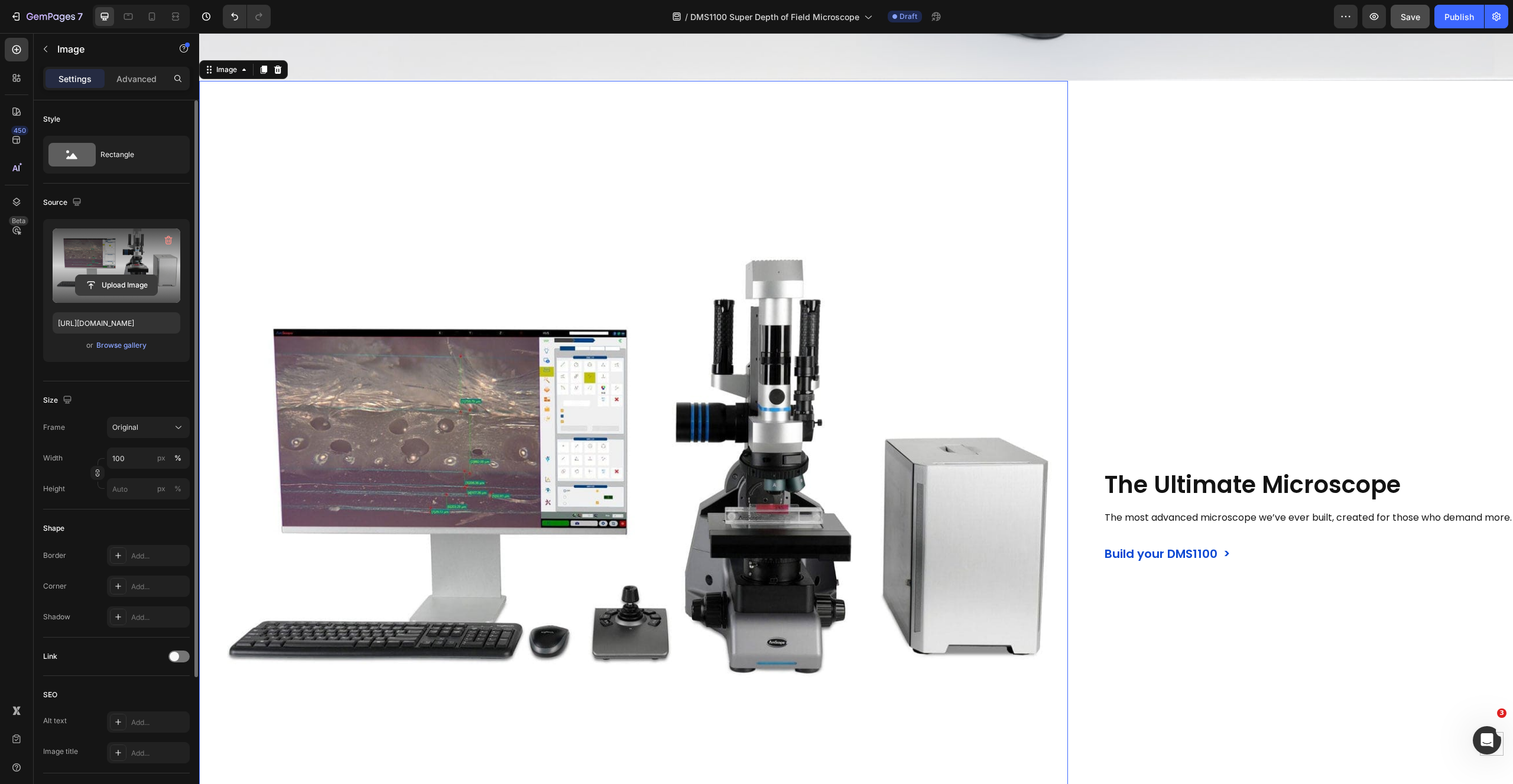
click at [111, 287] on input "file" at bounding box center [116, 285] width 81 height 21
type input "[URL][DOMAIN_NAME]"
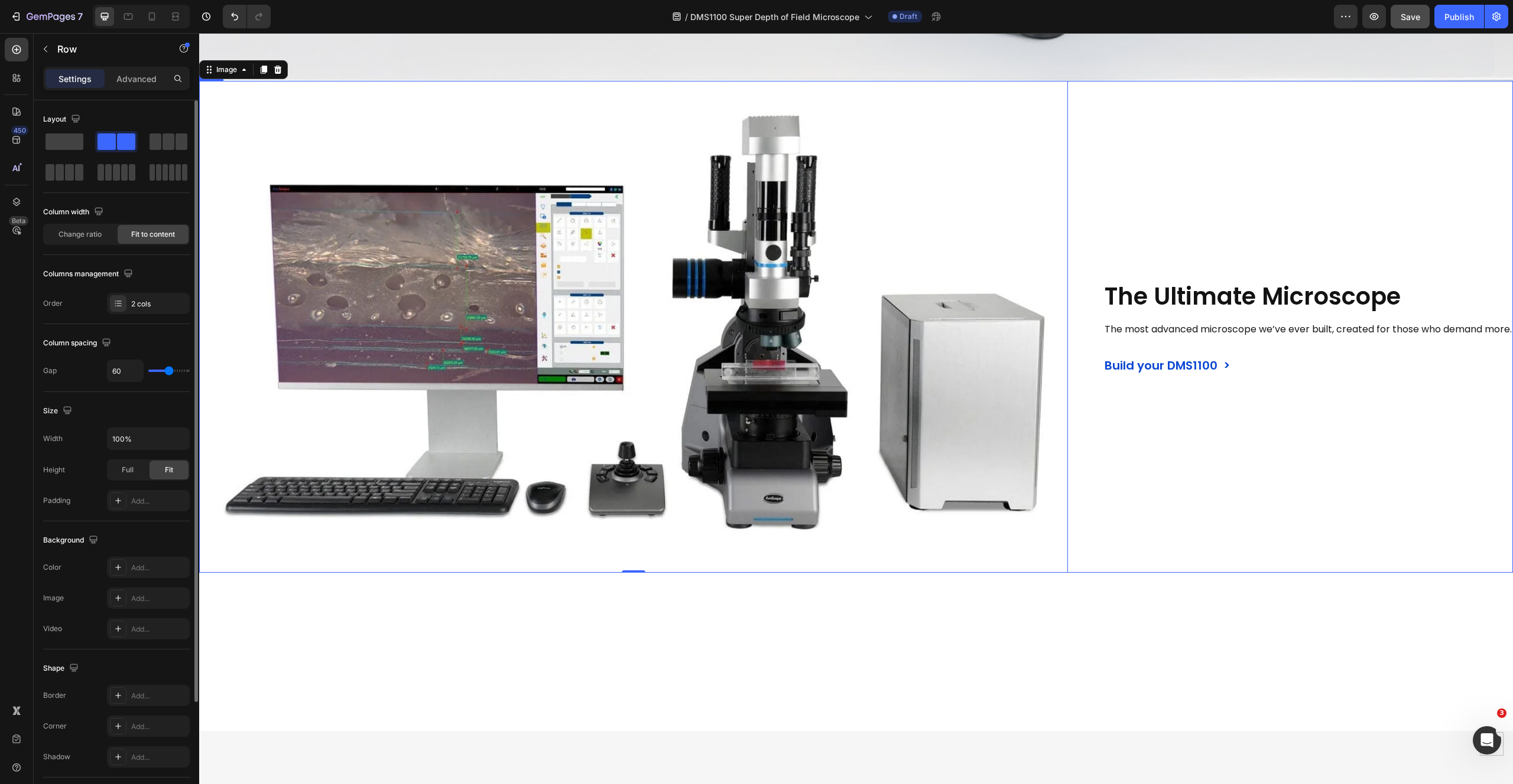
click at [1334, 483] on div "The Ultimate Microscope Heading The most advanced microscope we’ve ever built, …" at bounding box center [1308, 327] width 409 height 492
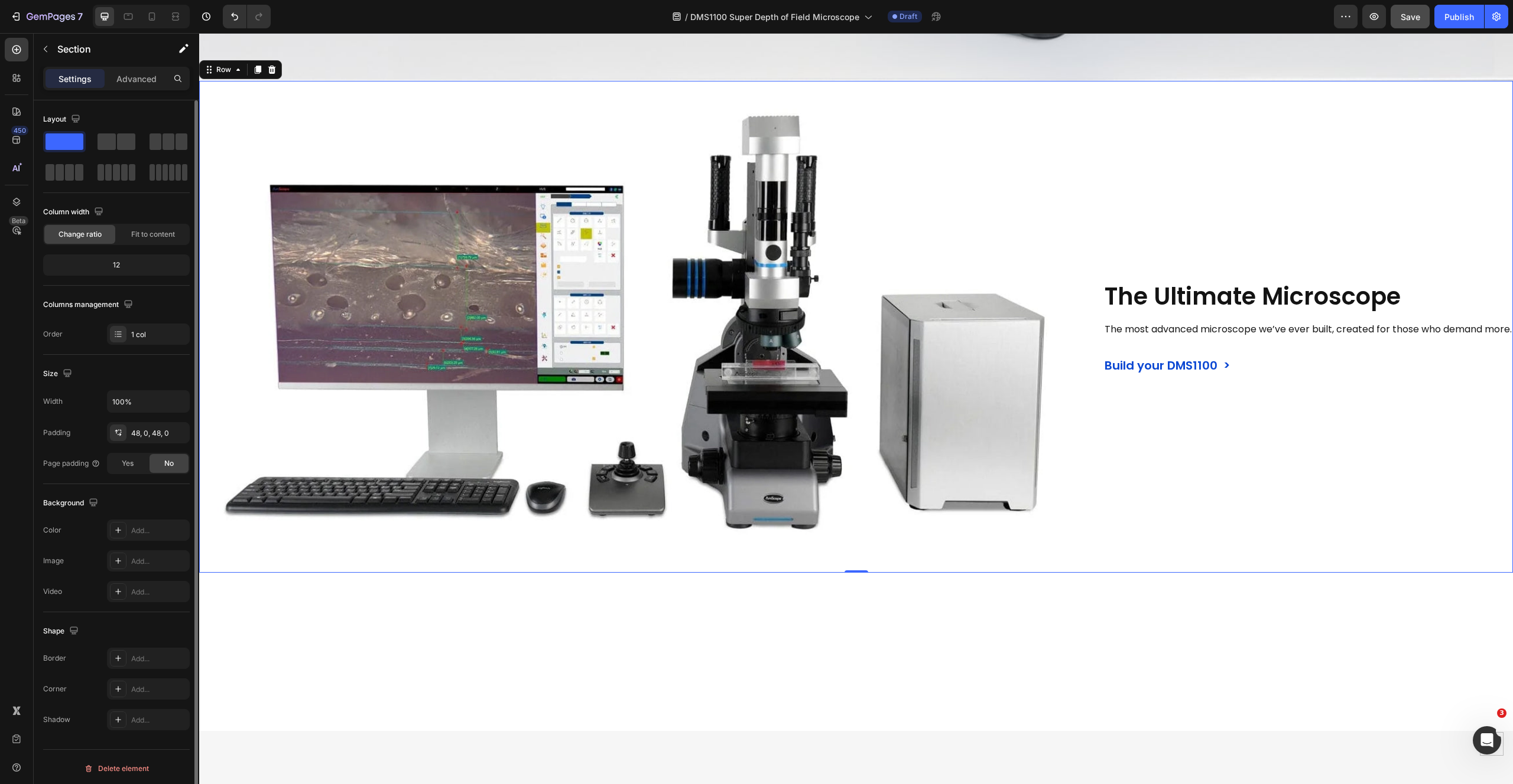
click at [895, 675] on div at bounding box center [855, 652] width 1313 height 102
click at [590, 115] on img at bounding box center [633, 327] width 869 height 492
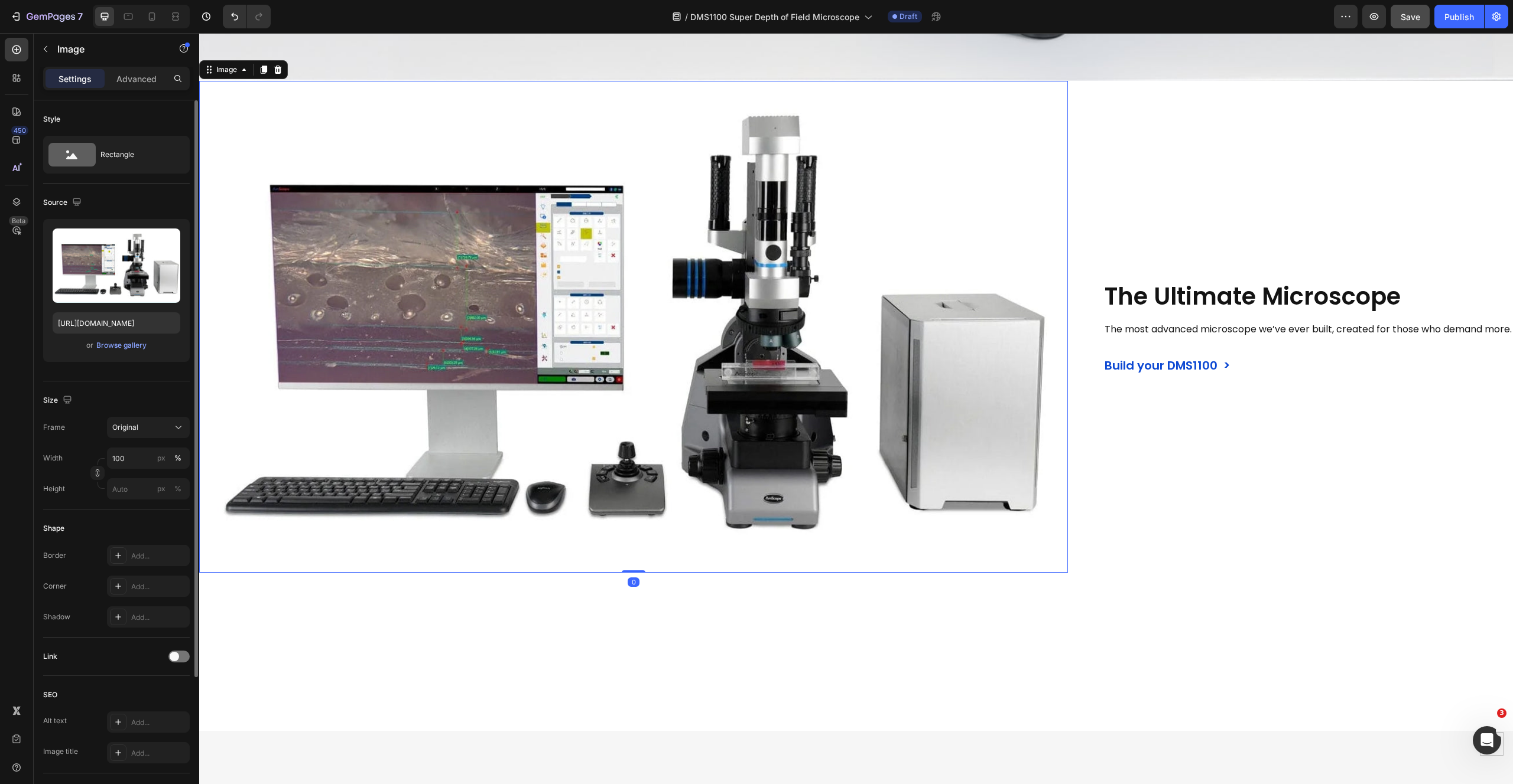
click at [285, 690] on div at bounding box center [855, 652] width 1313 height 159
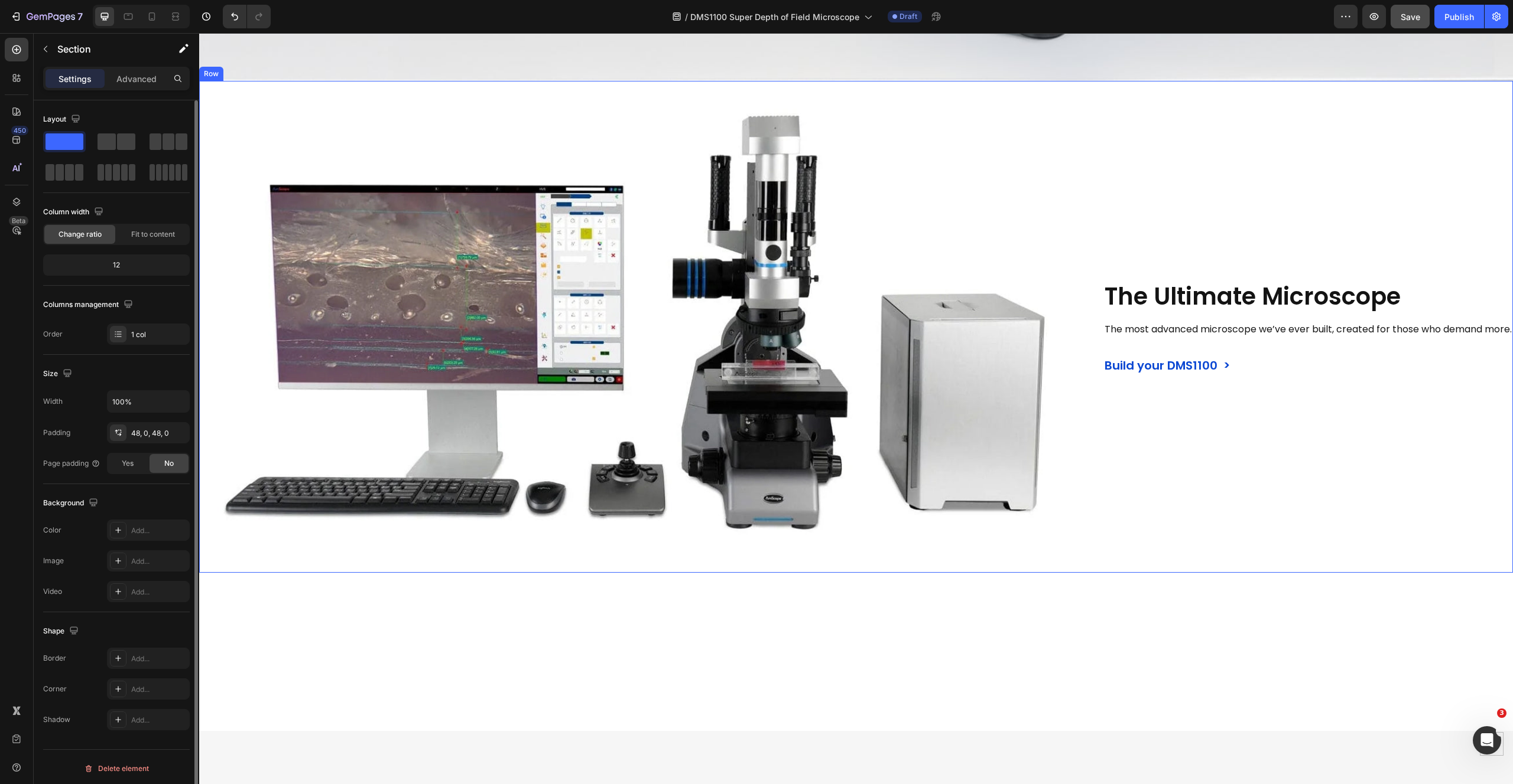
click at [1205, 81] on div "The Ultimate Microscope Heading The most advanced microscope we’ve ever built, …" at bounding box center [1308, 327] width 409 height 492
click at [882, 623] on div at bounding box center [855, 652] width 1313 height 102
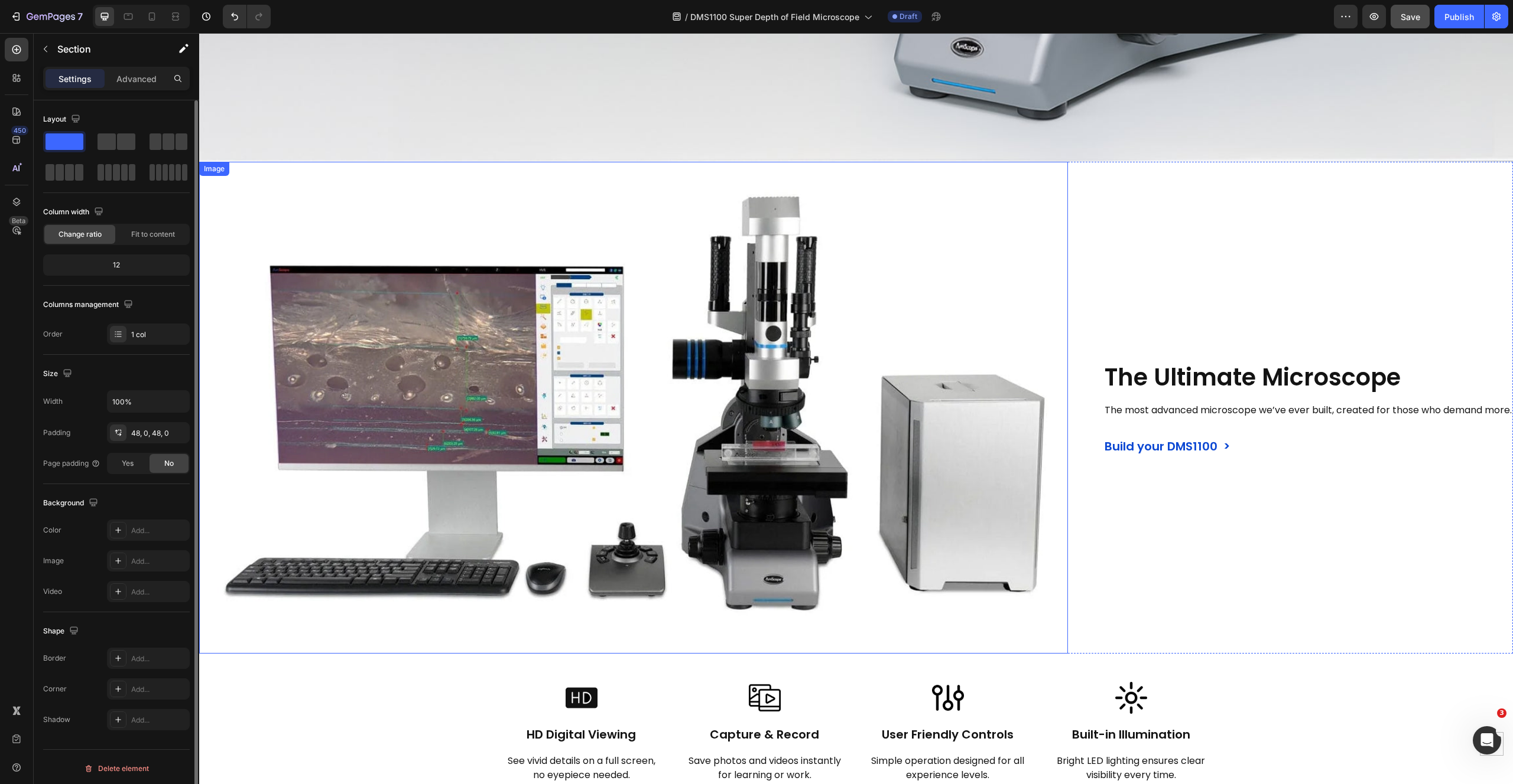
scroll to position [756, 0]
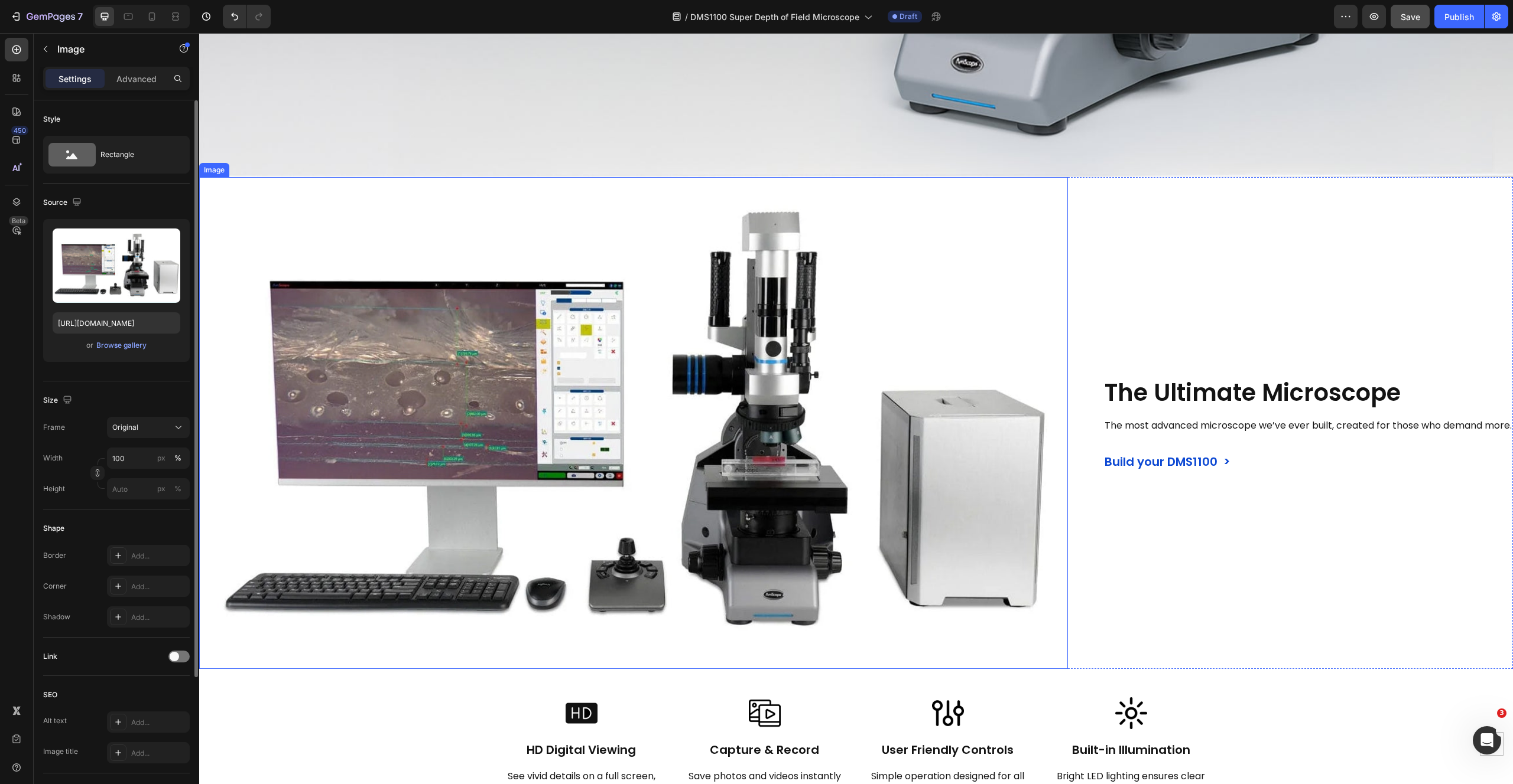
click at [548, 297] on img at bounding box center [633, 423] width 869 height 492
click at [1404, 15] on span "Save" at bounding box center [1410, 17] width 20 height 10
click at [1382, 26] on button "button" at bounding box center [1374, 17] width 24 height 23
click at [628, 456] on img at bounding box center [633, 423] width 869 height 492
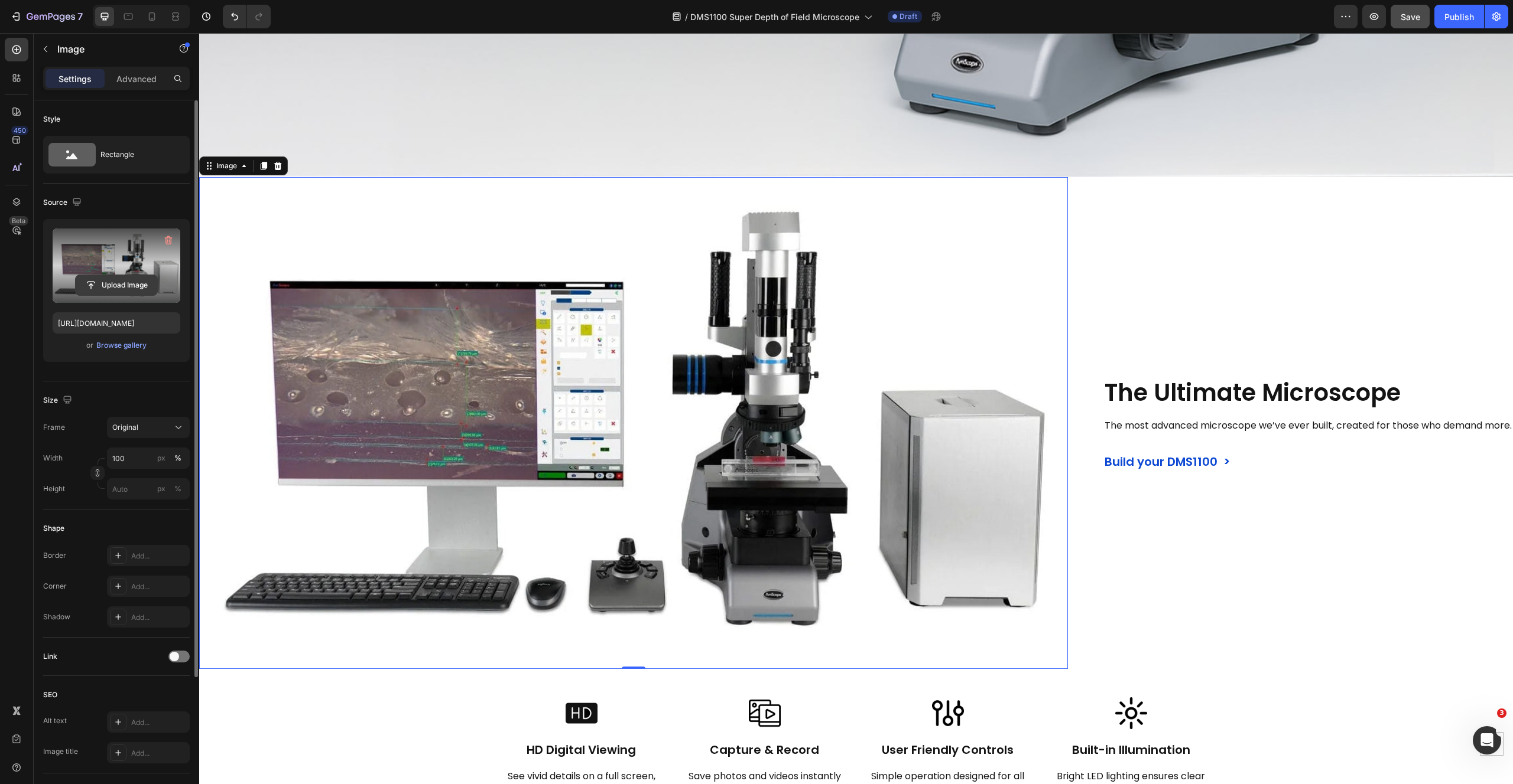
click at [123, 279] on input "file" at bounding box center [116, 285] width 81 height 21
type input "[URL][DOMAIN_NAME]"
drag, startPoint x: 1315, startPoint y: 551, endPoint x: 1316, endPoint y: 543, distance: 8.1
click at [1315, 550] on div "The Ultimate Microscope Heading The most advanced microscope we’ve ever built, …" at bounding box center [1308, 423] width 409 height 492
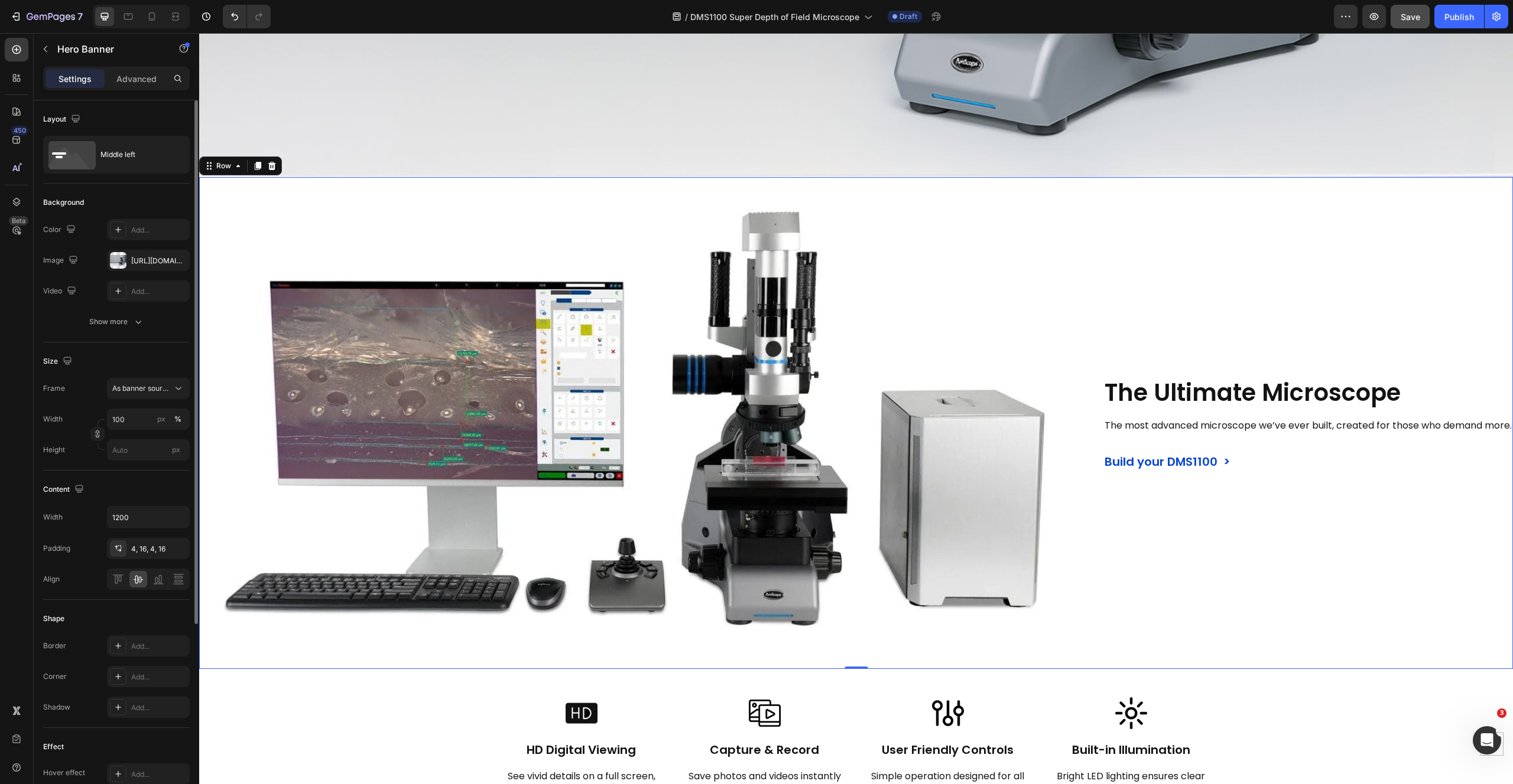
click at [1412, 14] on span "Save" at bounding box center [1410, 17] width 20 height 10
click at [1379, 20] on icon "button" at bounding box center [1374, 17] width 12 height 12
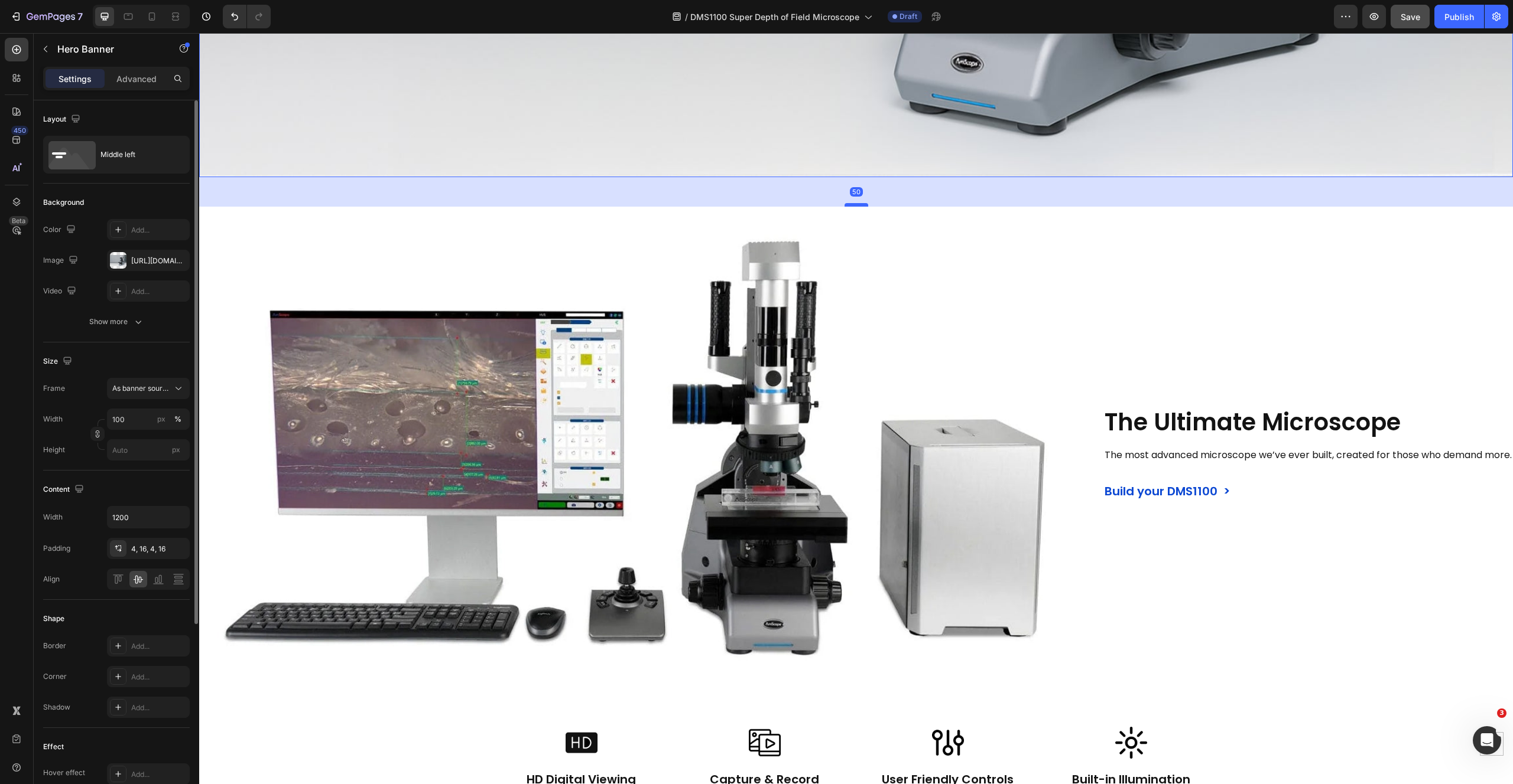
drag, startPoint x: 858, startPoint y: 167, endPoint x: 858, endPoint y: 198, distance: 31.0
click at [858, 204] on div at bounding box center [856, 206] width 24 height 4
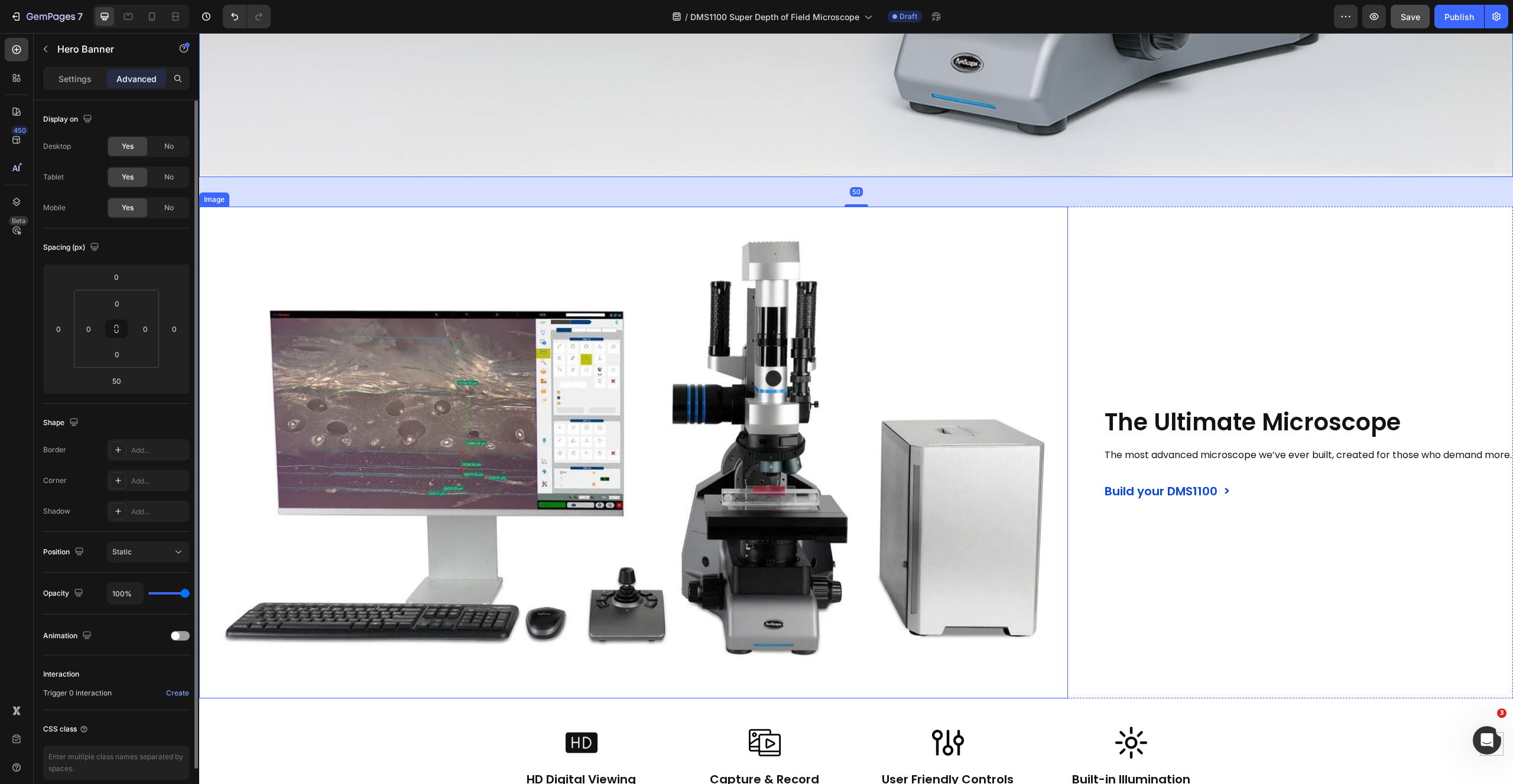
click at [993, 261] on img at bounding box center [633, 452] width 869 height 492
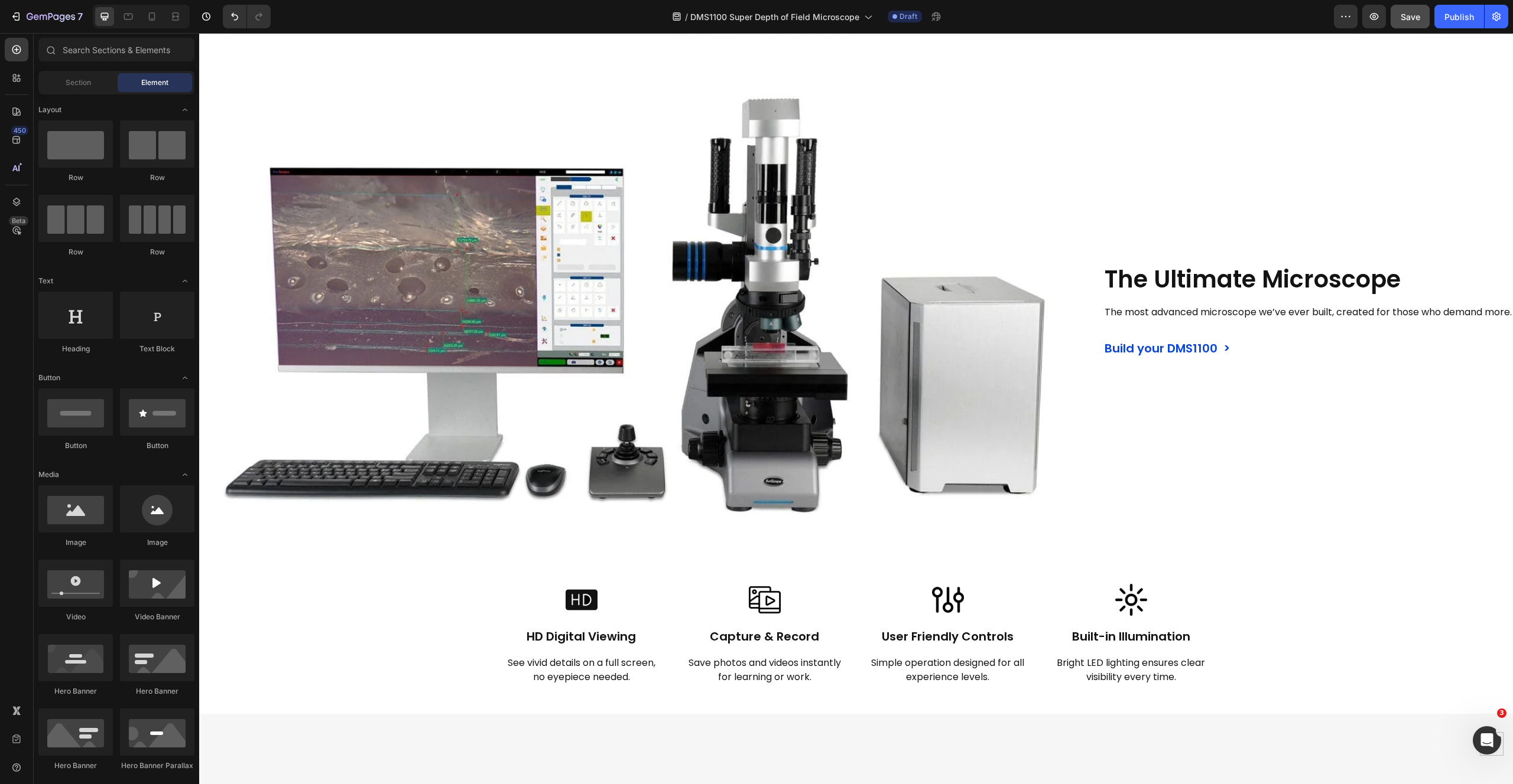
scroll to position [812, 0]
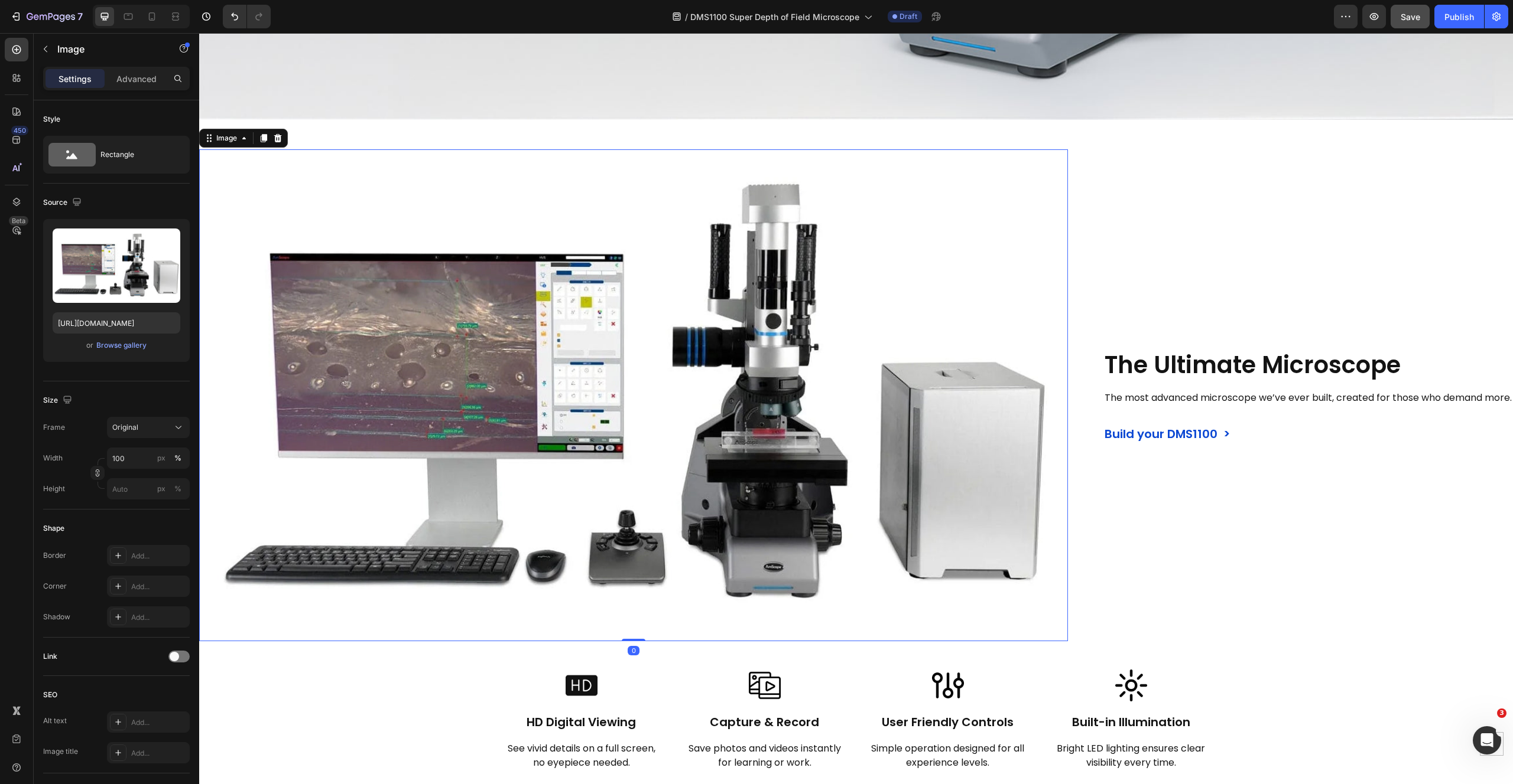
click at [231, 154] on img at bounding box center [633, 395] width 869 height 492
click at [222, 134] on div "Image" at bounding box center [226, 138] width 25 height 11
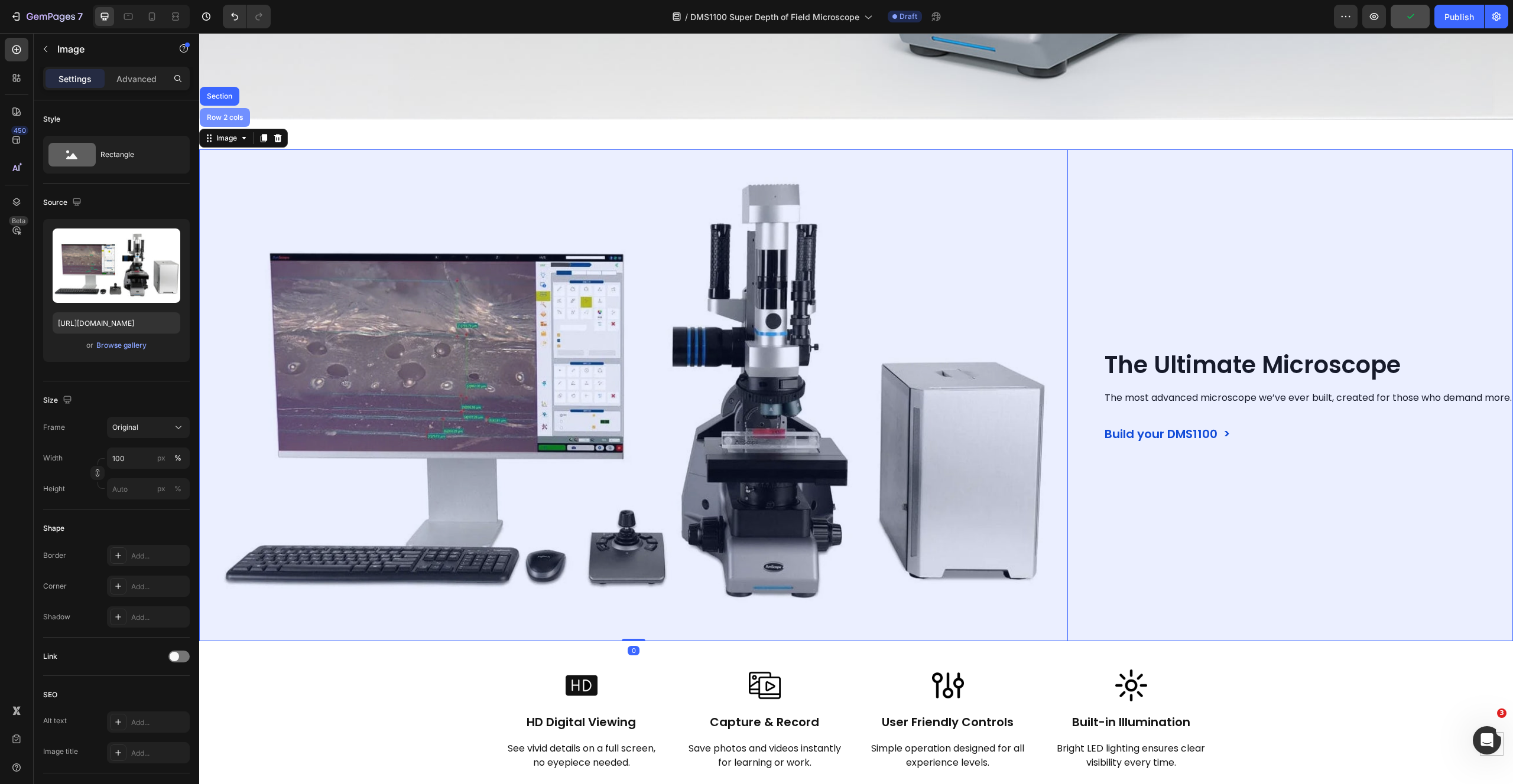
click at [233, 114] on div "Row 2 cols" at bounding box center [225, 116] width 41 height 7
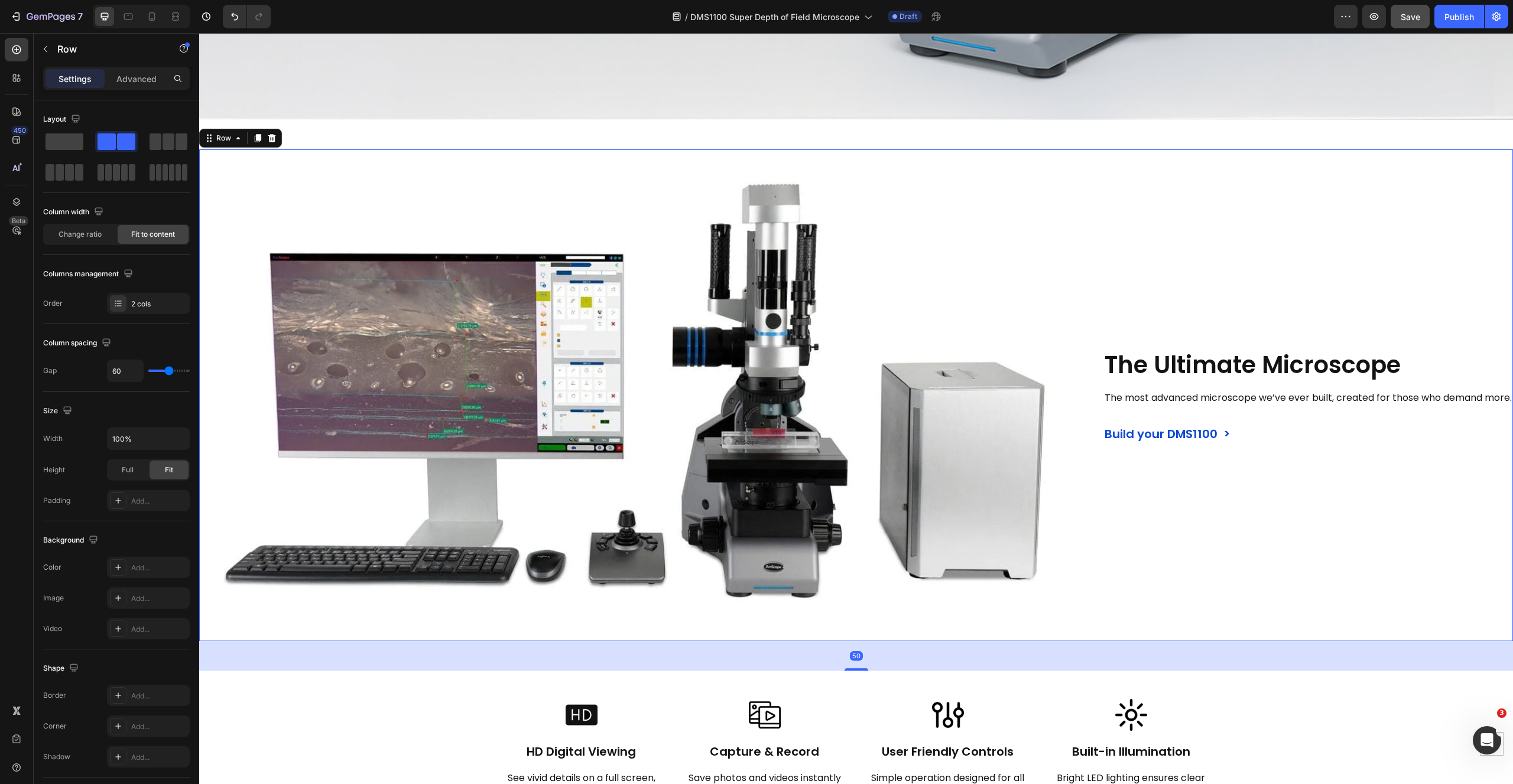
drag, startPoint x: 859, startPoint y: 625, endPoint x: 864, endPoint y: 655, distance: 30.4
click at [864, 641] on div "50" at bounding box center [855, 641] width 1313 height 0
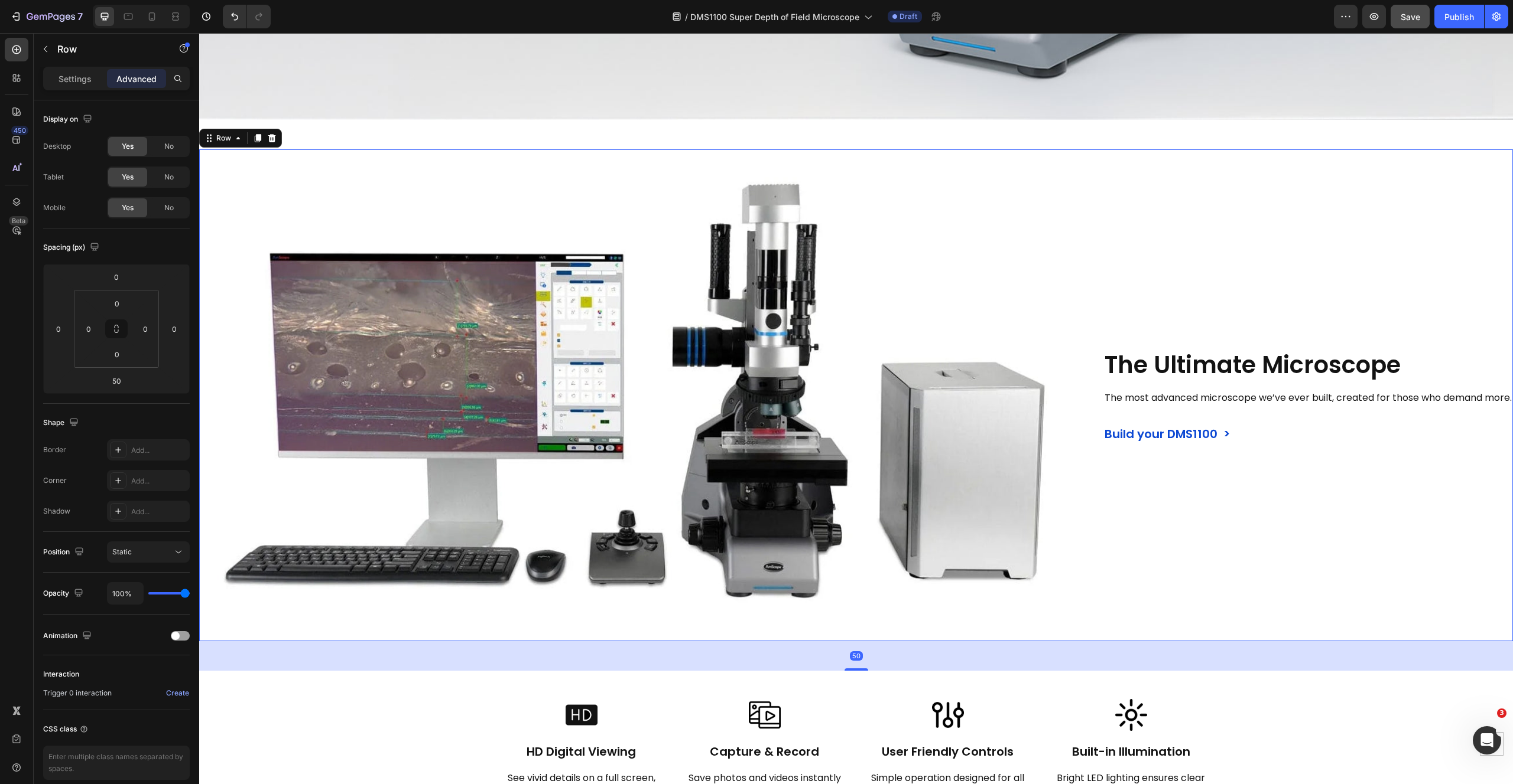
click at [1175, 167] on div "The Ultimate Microscope Heading The most advanced microscope we’ve ever built, …" at bounding box center [1308, 395] width 409 height 492
click at [1418, 15] on span "Save" at bounding box center [1410, 17] width 20 height 10
click at [1382, 18] on button "button" at bounding box center [1374, 17] width 24 height 23
click at [1376, 14] on icon "button" at bounding box center [1374, 17] width 12 height 12
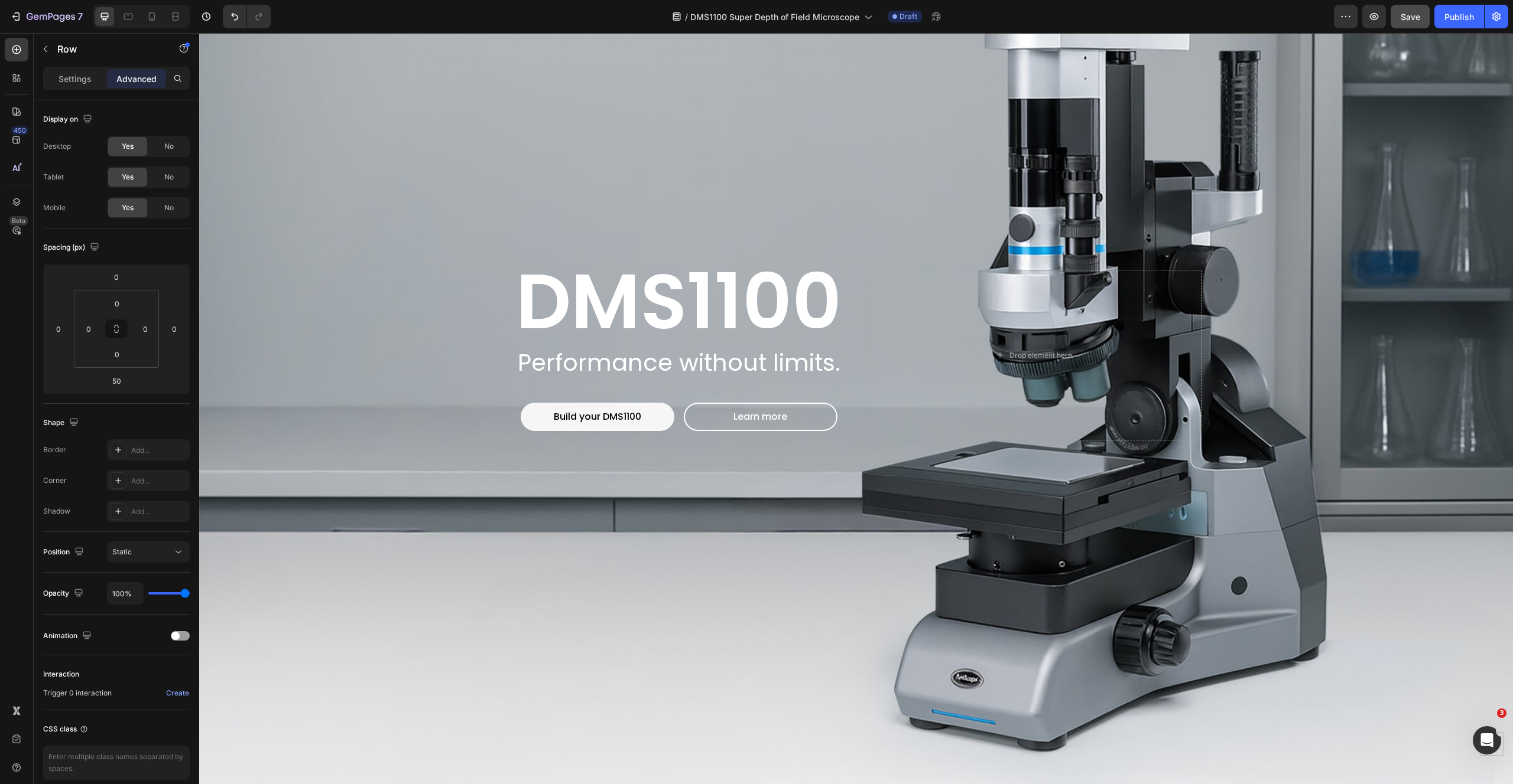
scroll to position [0, 0]
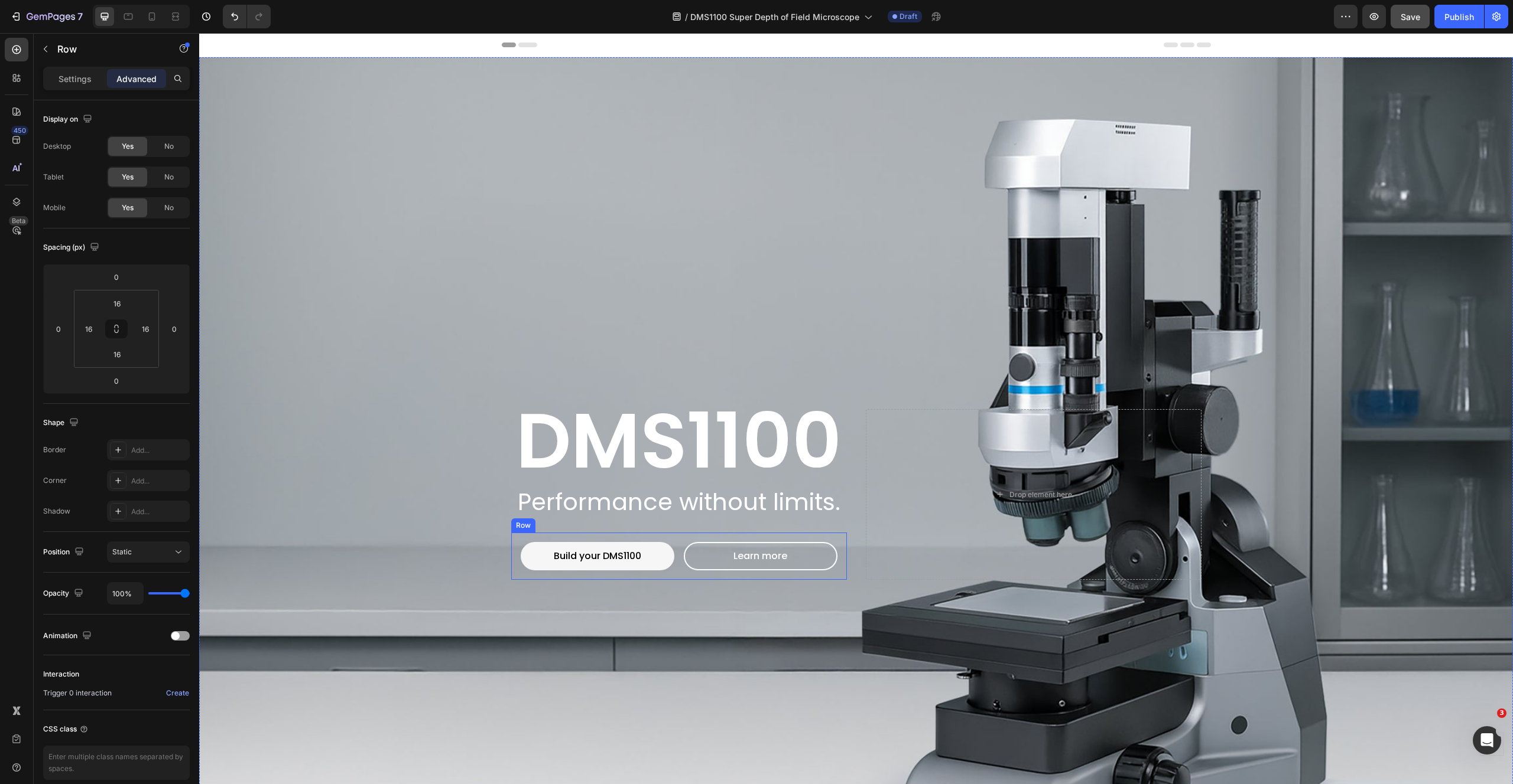
click at [513, 524] on div "Row" at bounding box center [523, 526] width 20 height 11
click at [506, 296] on div "Background Image" at bounding box center [855, 495] width 1313 height 875
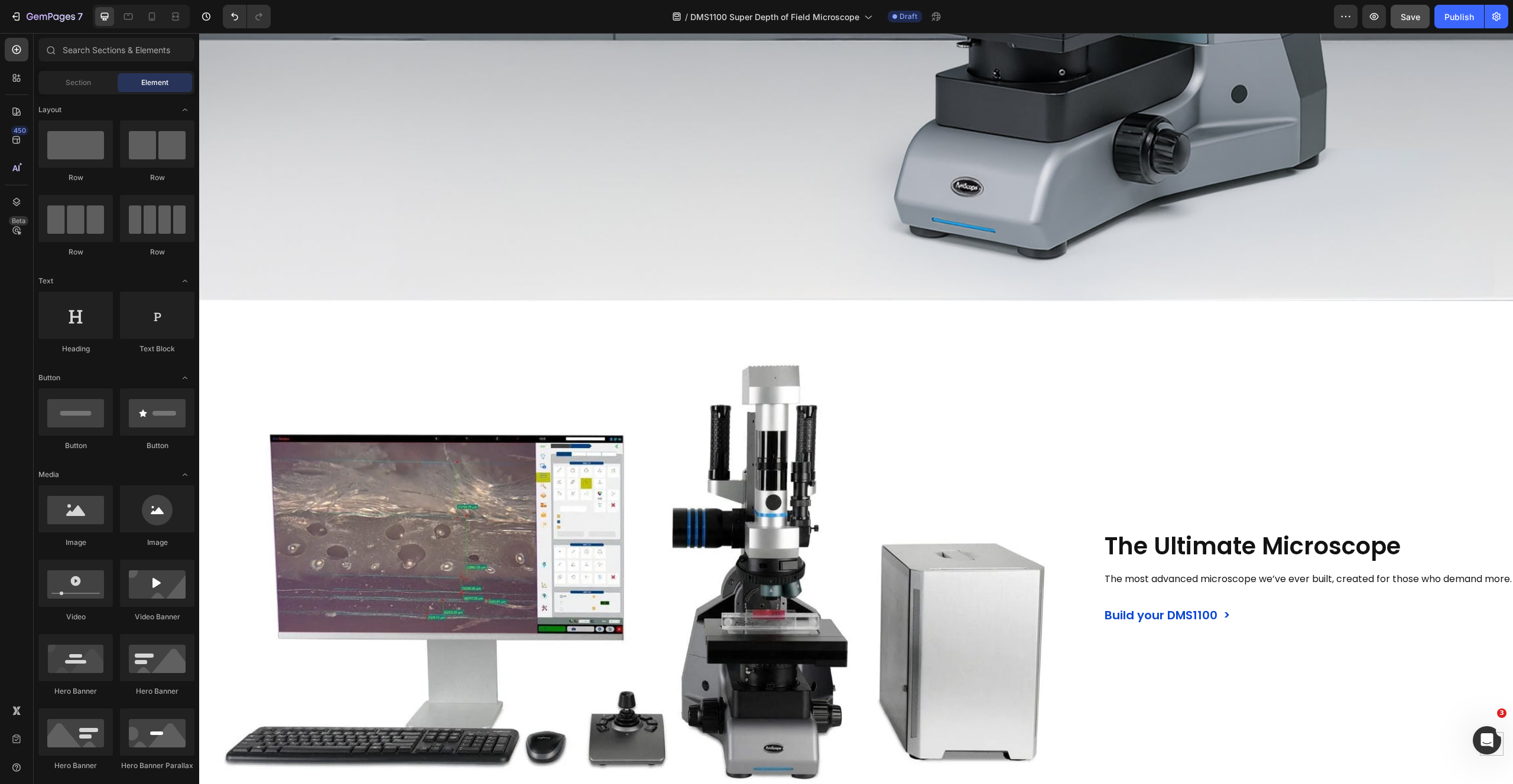
scroll to position [680, 0]
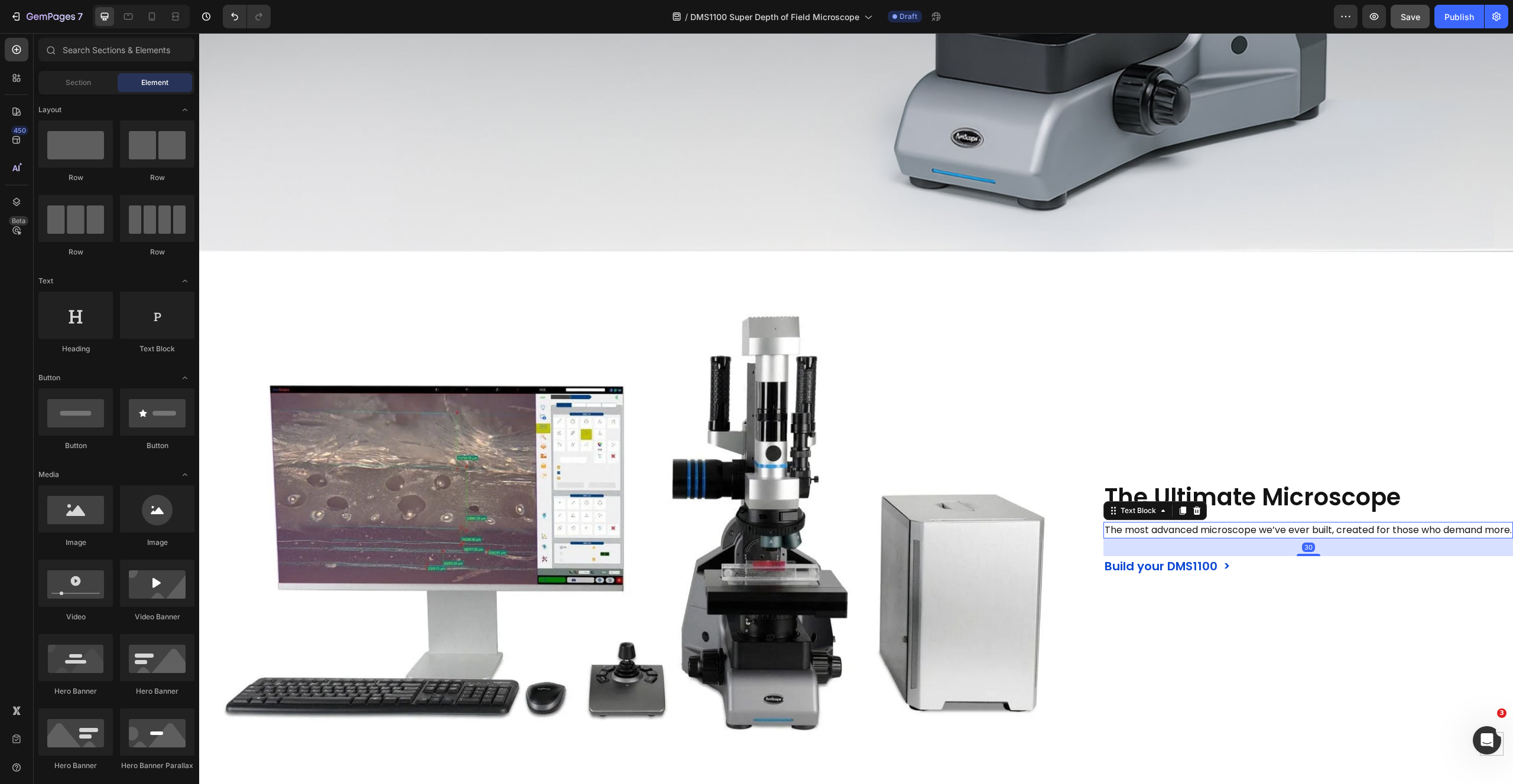
click at [1328, 524] on p "The most advanced microscope we’ve ever built, created for those who demand mor…" at bounding box center [1308, 530] width 407 height 14
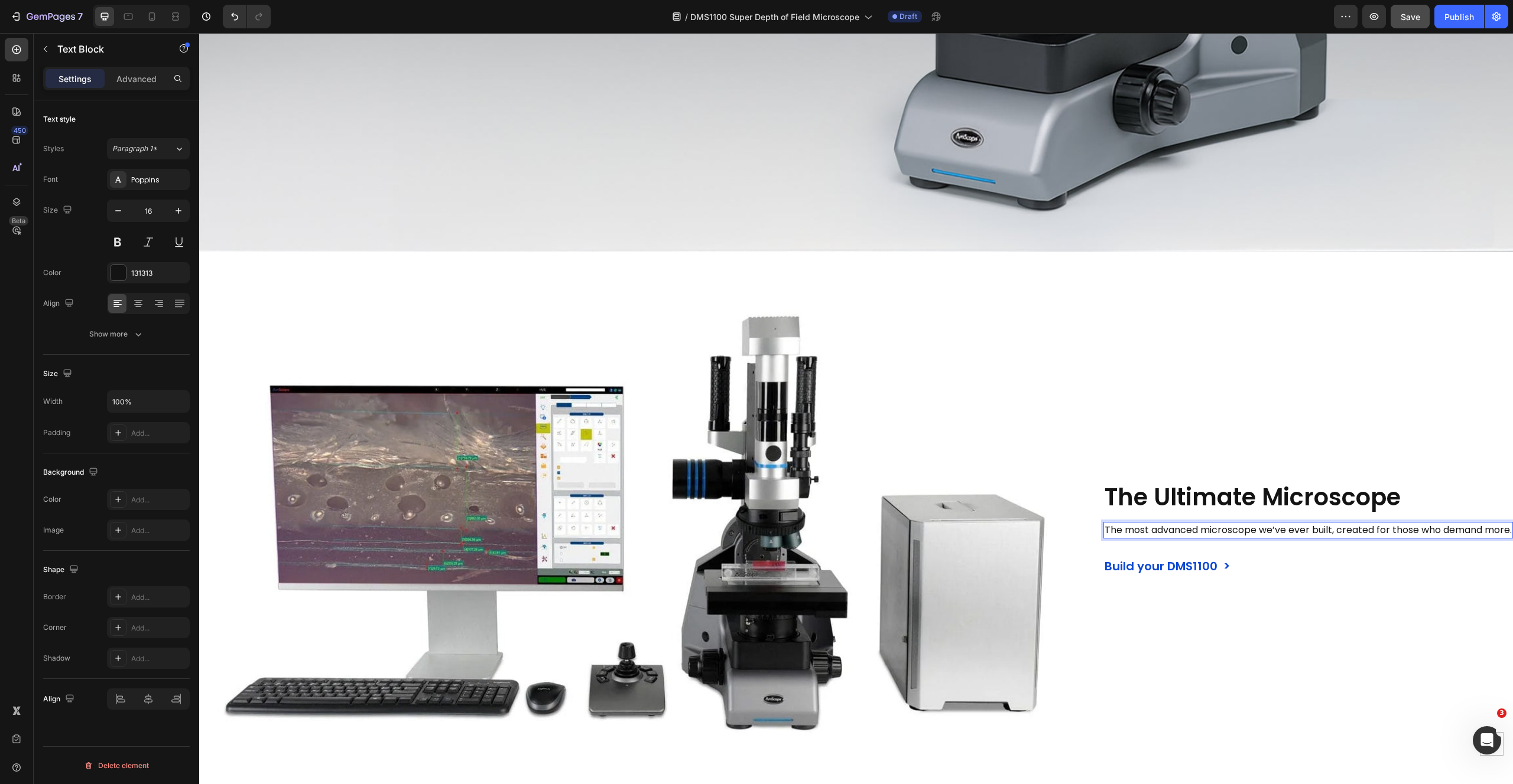
click at [1318, 524] on p "The most advanced microscope we’ve ever built, created for those who demand mor…" at bounding box center [1308, 530] width 407 height 14
click at [1326, 524] on p "The most advanced microscope we’ve ever built, created for those who demand mor…" at bounding box center [1308, 530] width 407 height 14
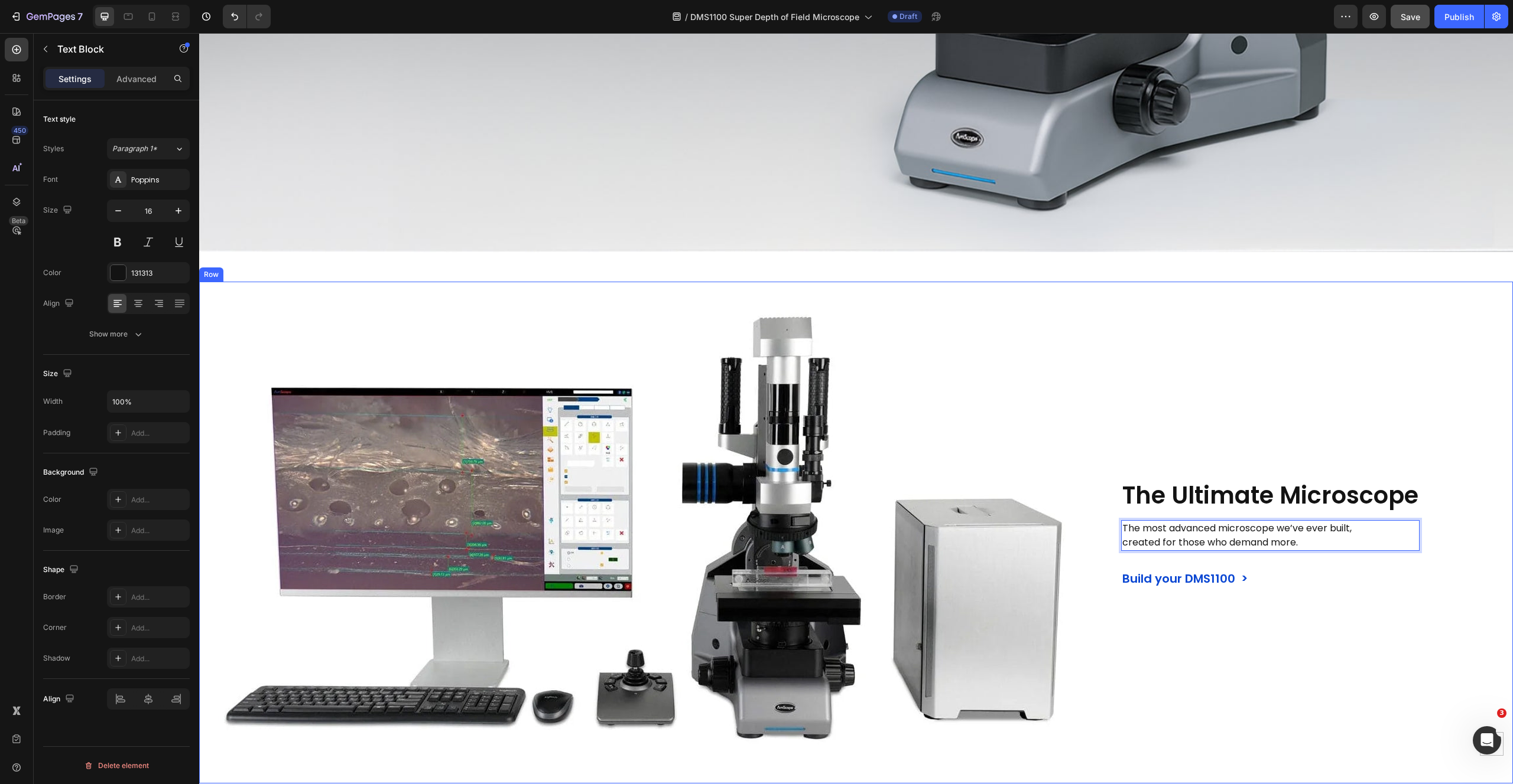
scroll to position [681, 0]
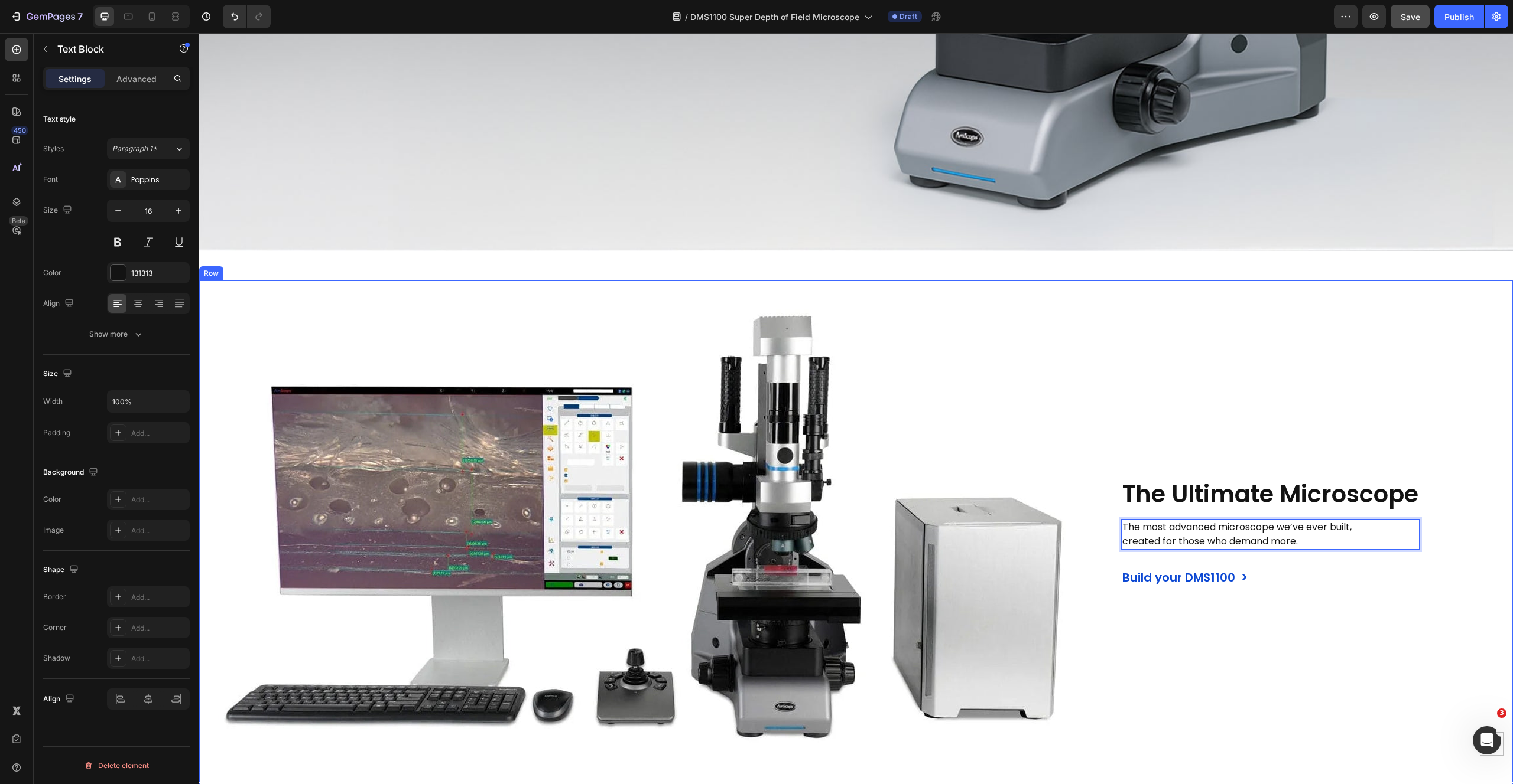
click at [1326, 281] on div "The Ultimate Microscope Heading The most advanced microscope we’ve ever built, …" at bounding box center [1270, 531] width 299 height 502
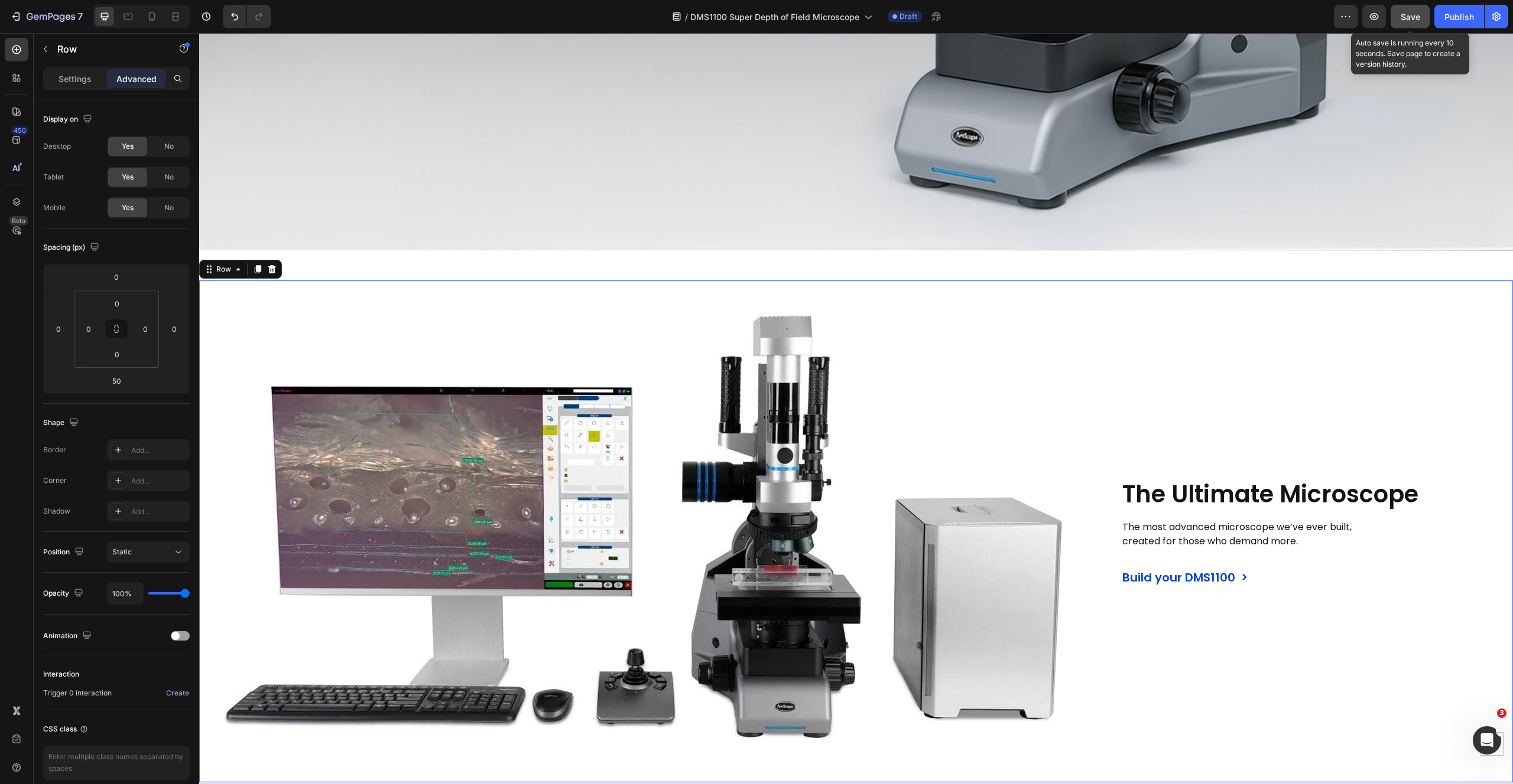
click at [1413, 14] on span "Save" at bounding box center [1410, 17] width 20 height 10
click at [1376, 17] on icon "button" at bounding box center [1374, 17] width 12 height 12
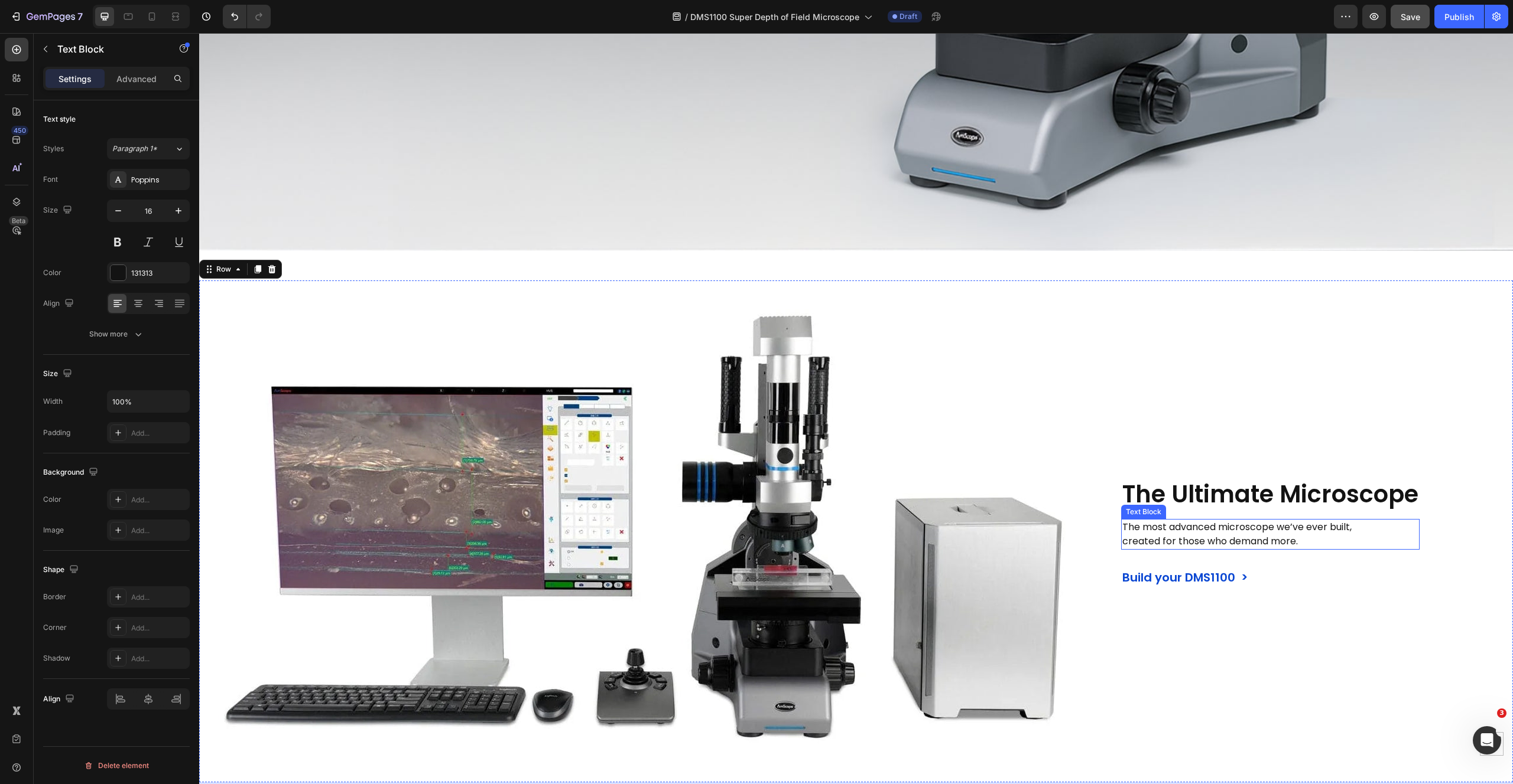
click at [1291, 523] on p "The most advanced microscope we’ve ever built," at bounding box center [1270, 528] width 296 height 14
click at [1410, 355] on div "The Ultimate Microscope Heading The most advanced microscope we’ve ever built, …" at bounding box center [1270, 531] width 299 height 502
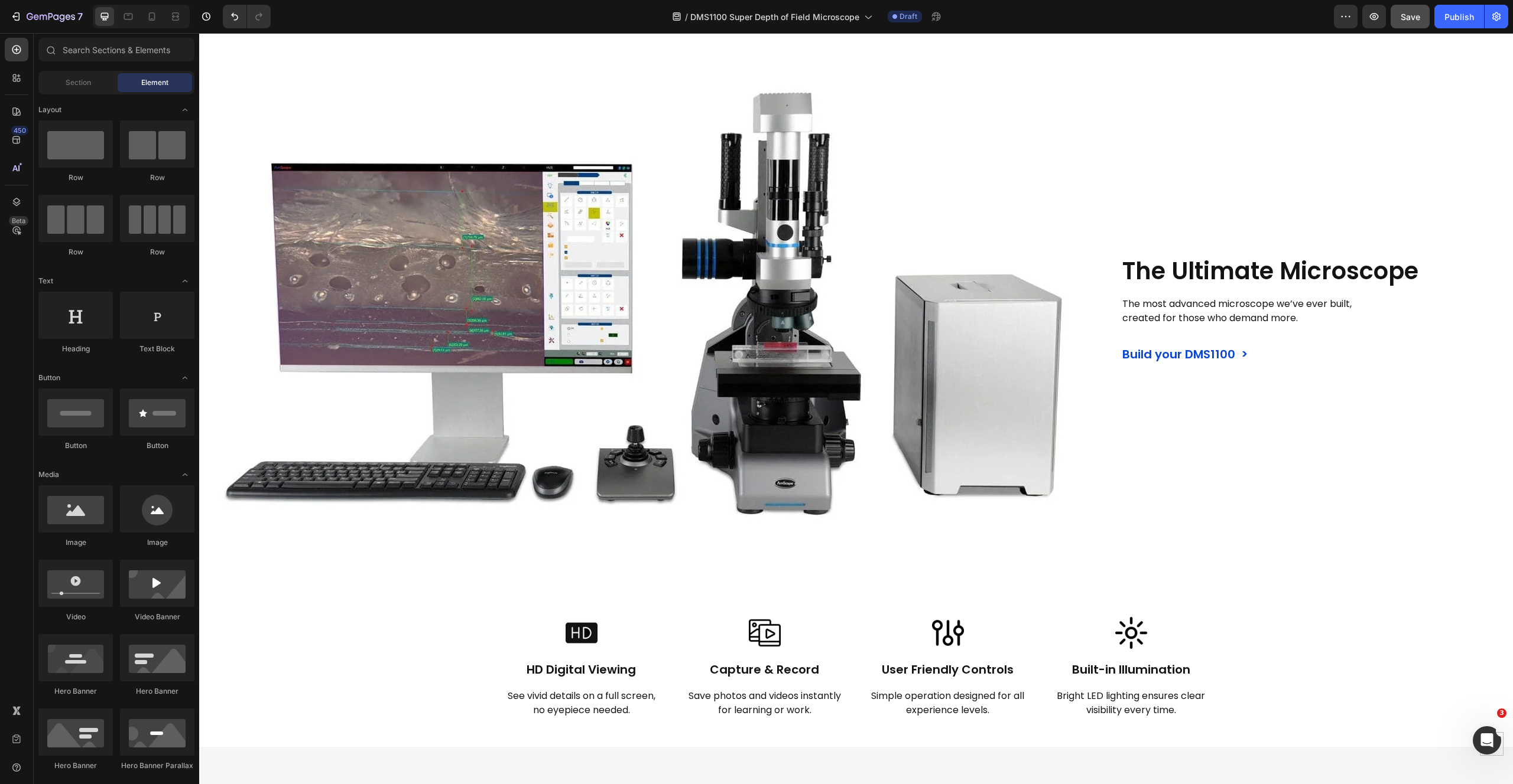
scroll to position [937, 0]
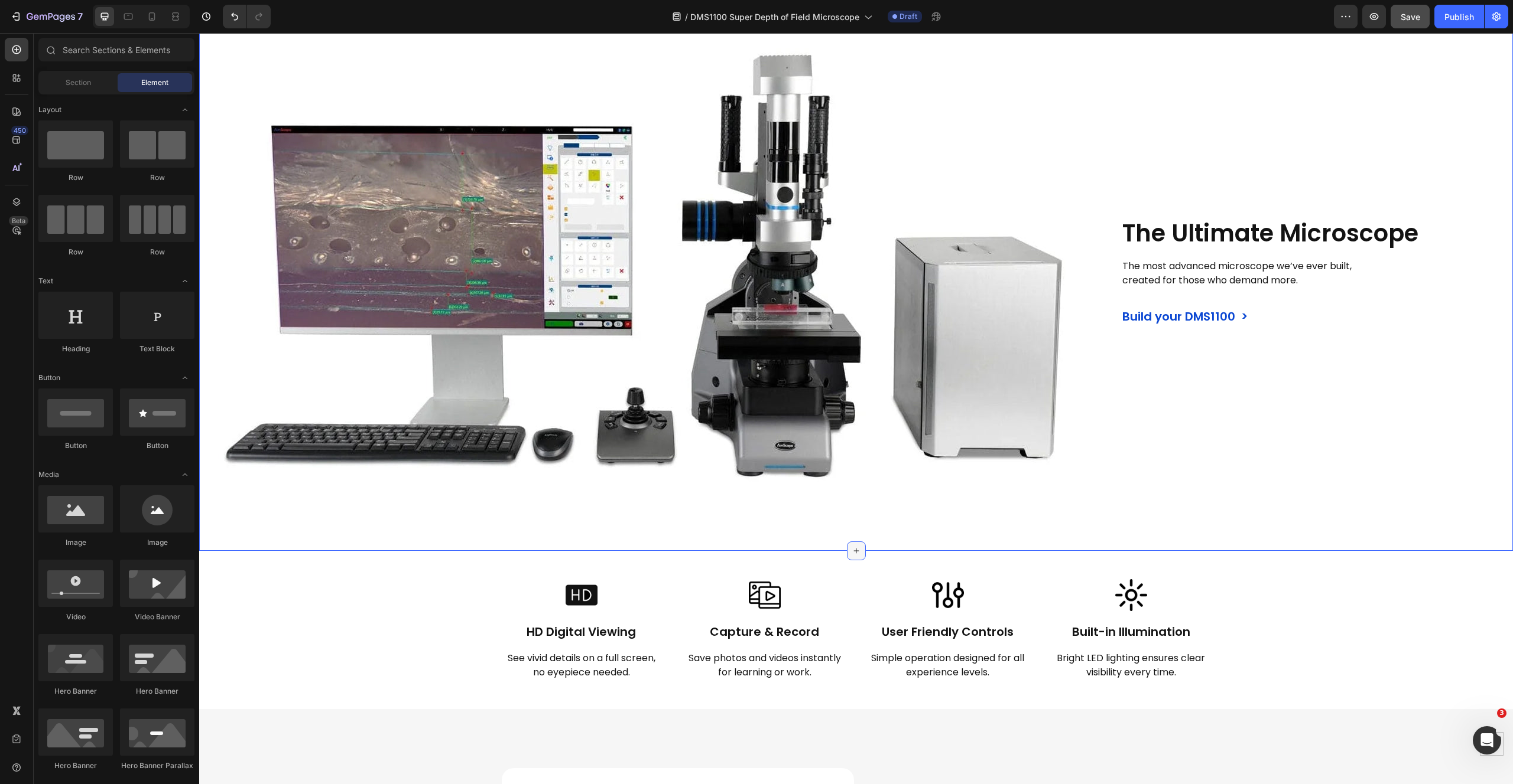
click at [851, 551] on icon at bounding box center [856, 551] width 10 height 10
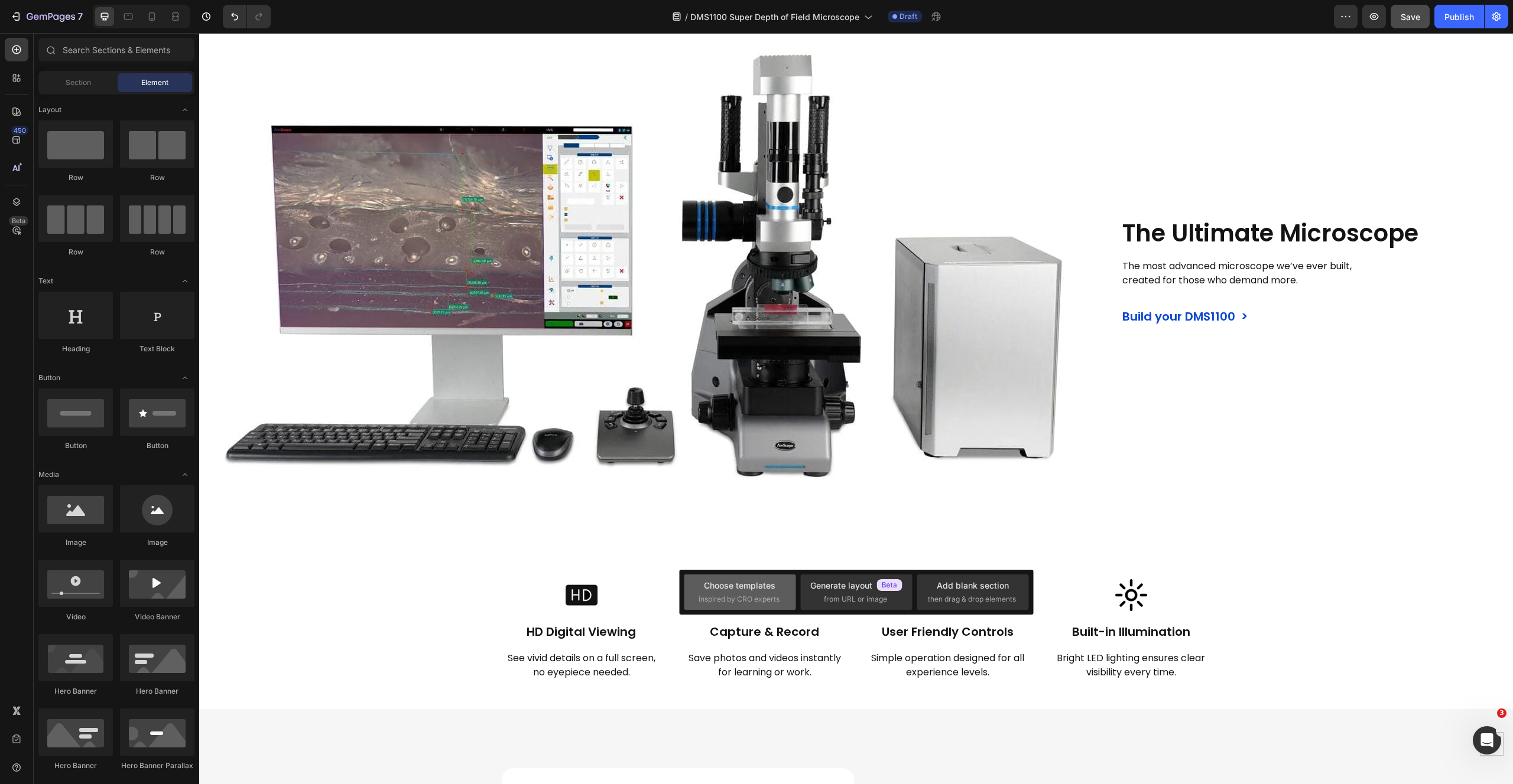
click at [710, 587] on div "Choose templates" at bounding box center [739, 585] width 71 height 13
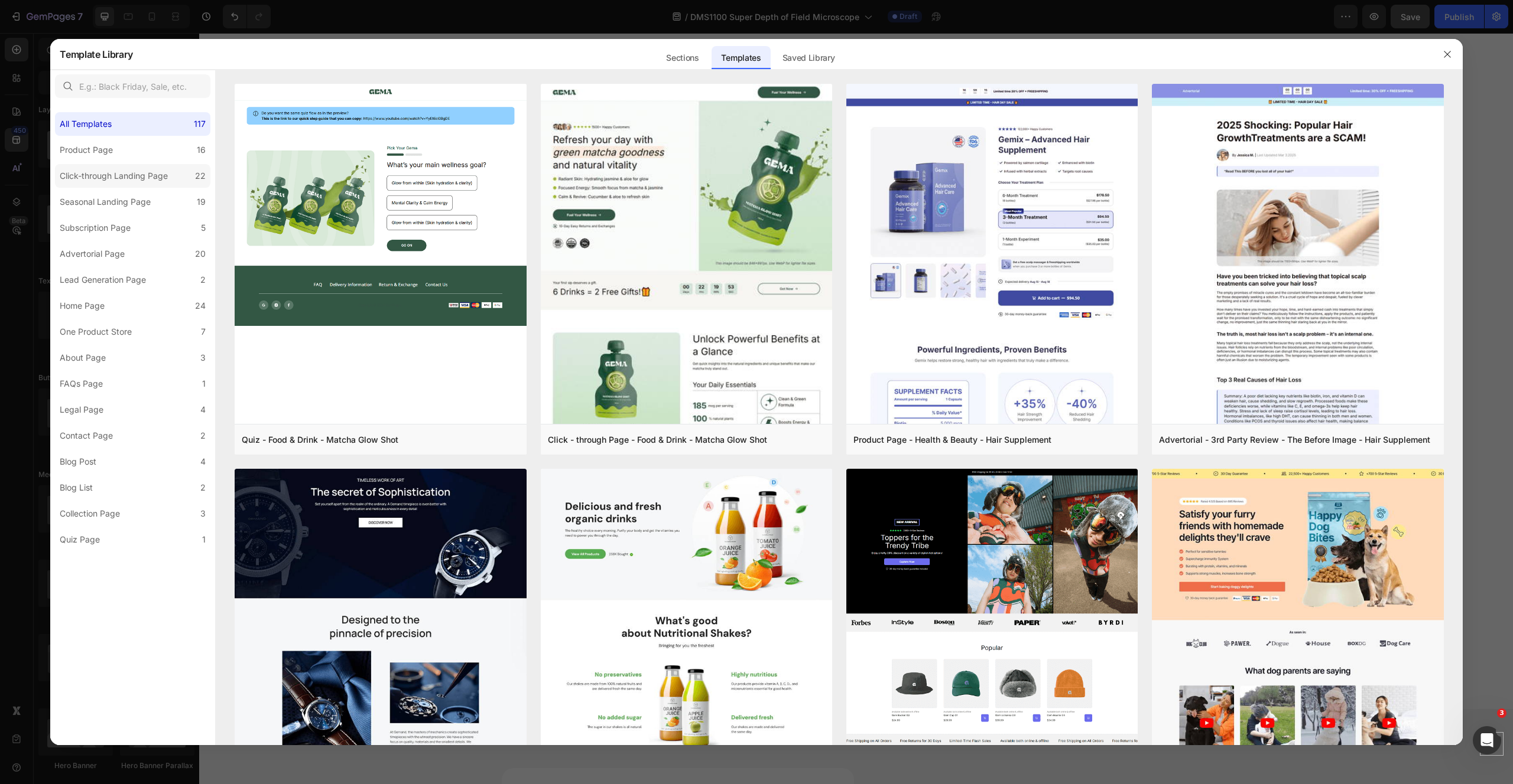
click at [144, 176] on div "Click-through Landing Page" at bounding box center [114, 176] width 108 height 14
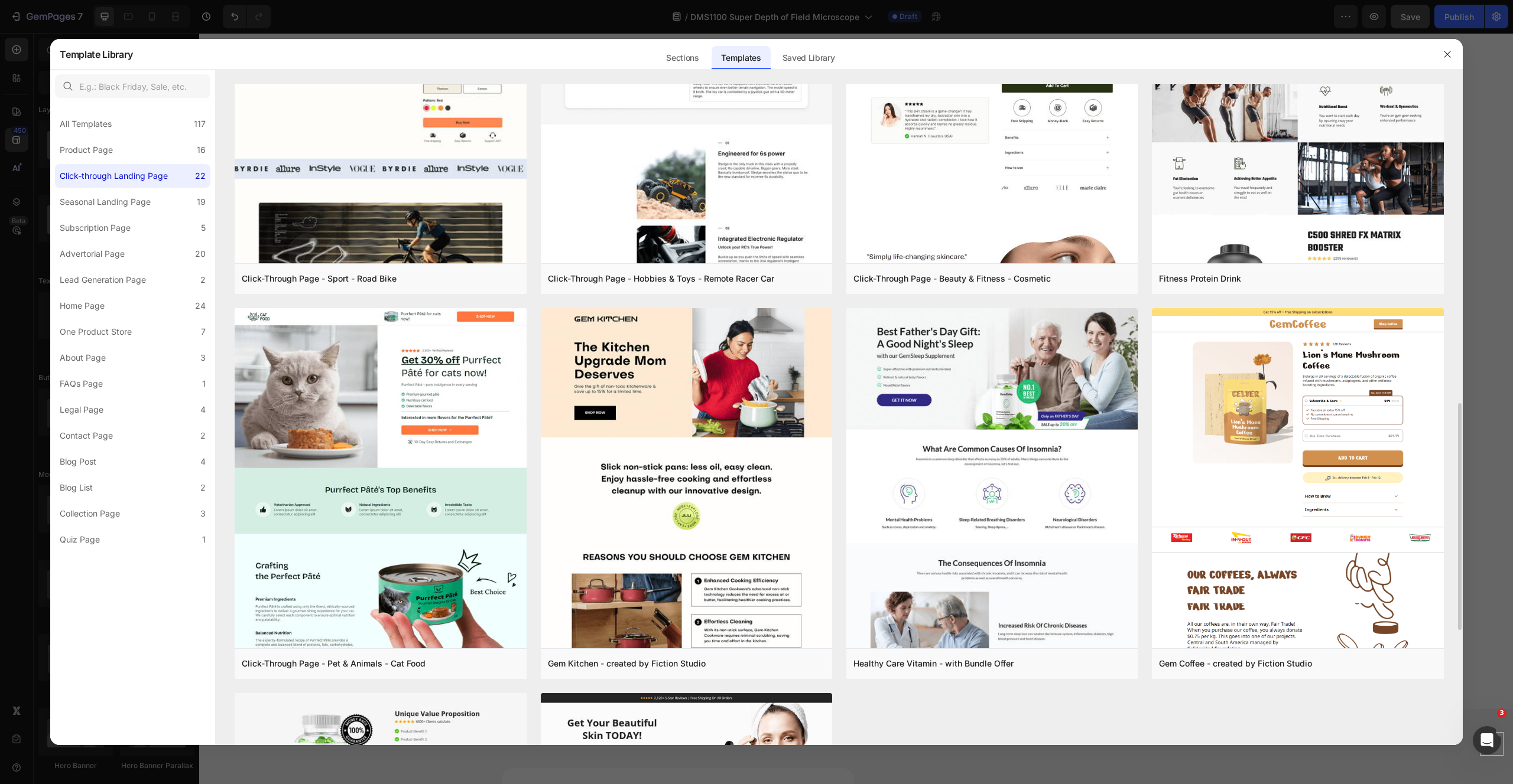
scroll to position [1068, 0]
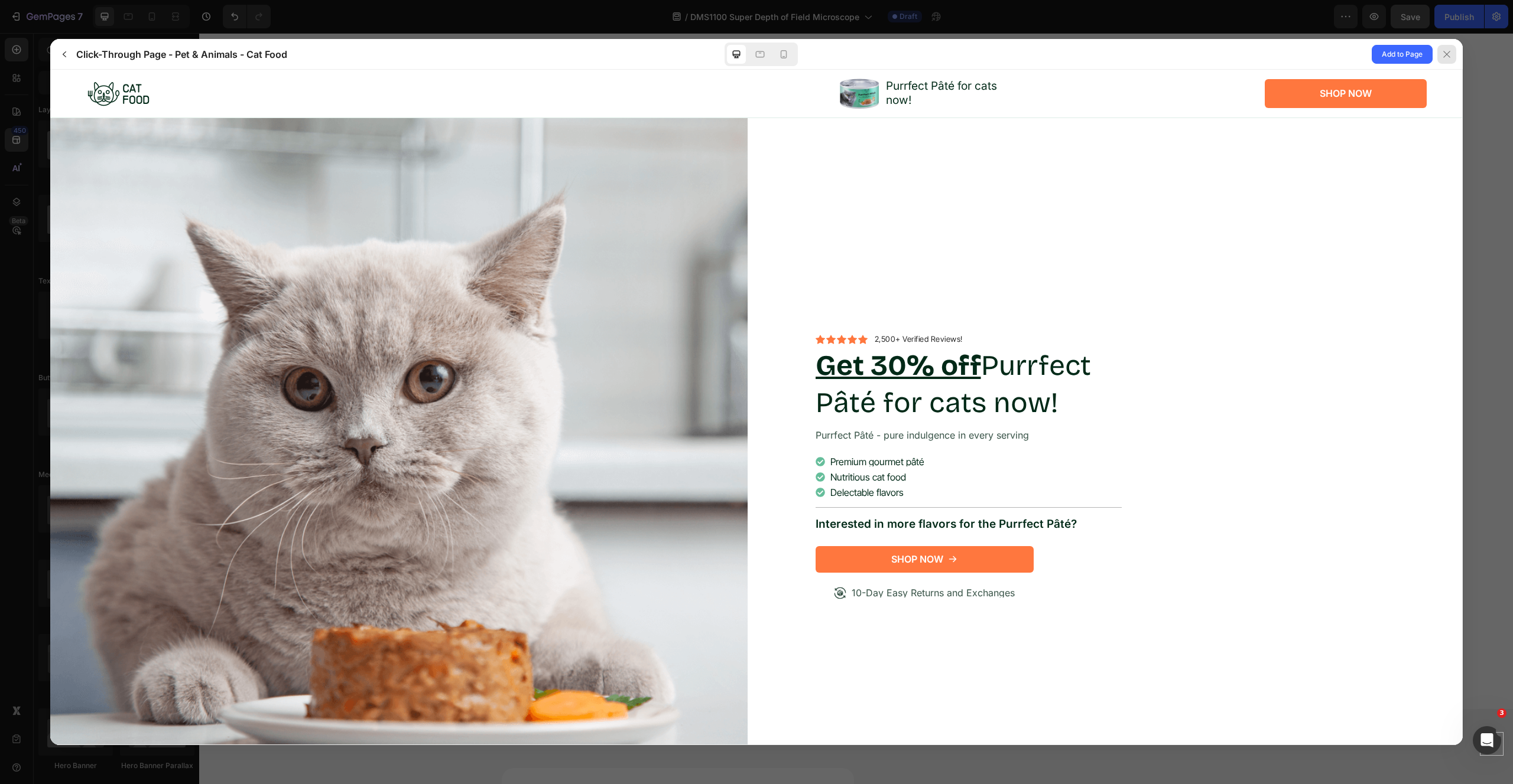
scroll to position [0, 0]
click at [1451, 58] on div at bounding box center [1445, 54] width 19 height 19
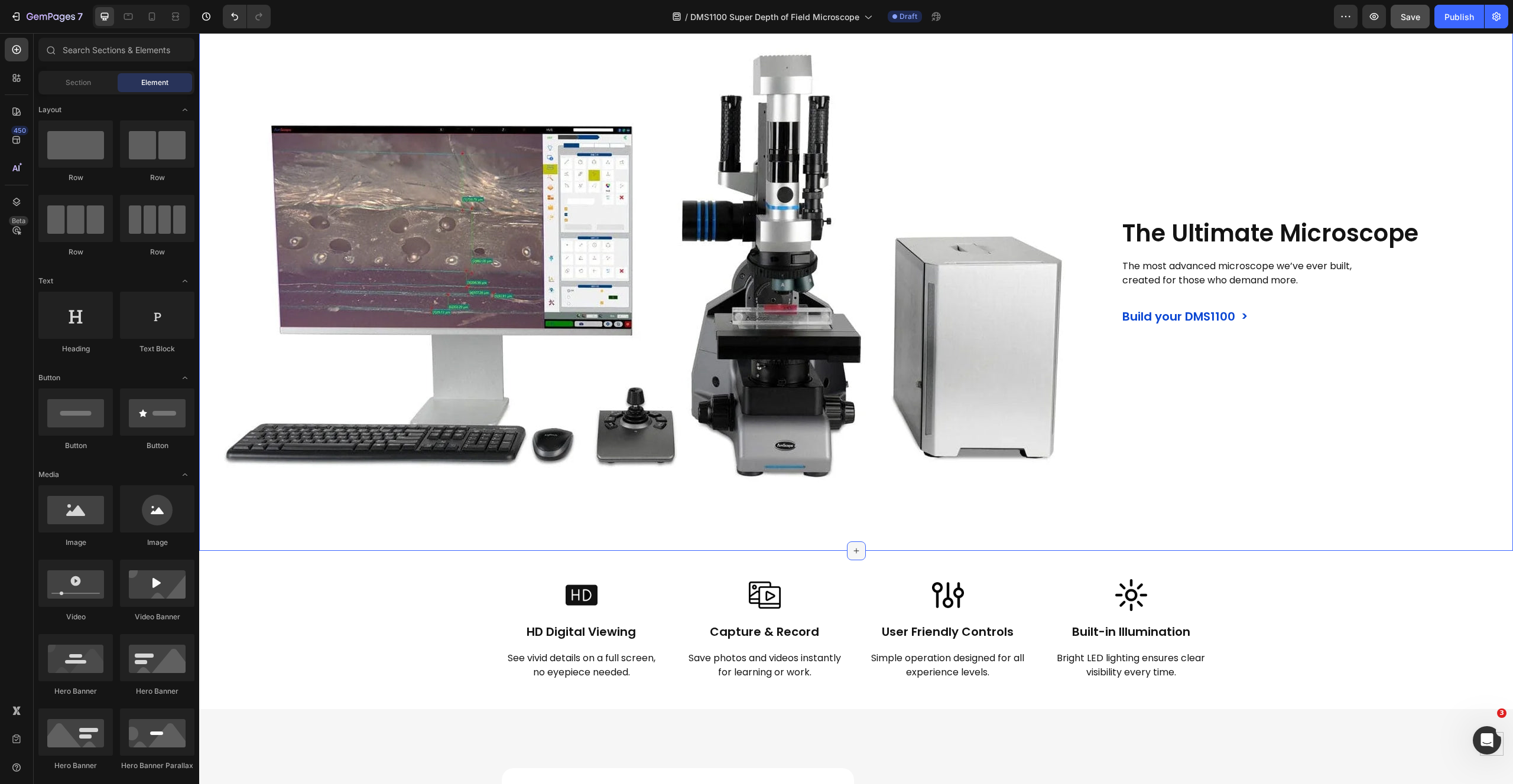
click at [851, 550] on icon at bounding box center [856, 551] width 10 height 10
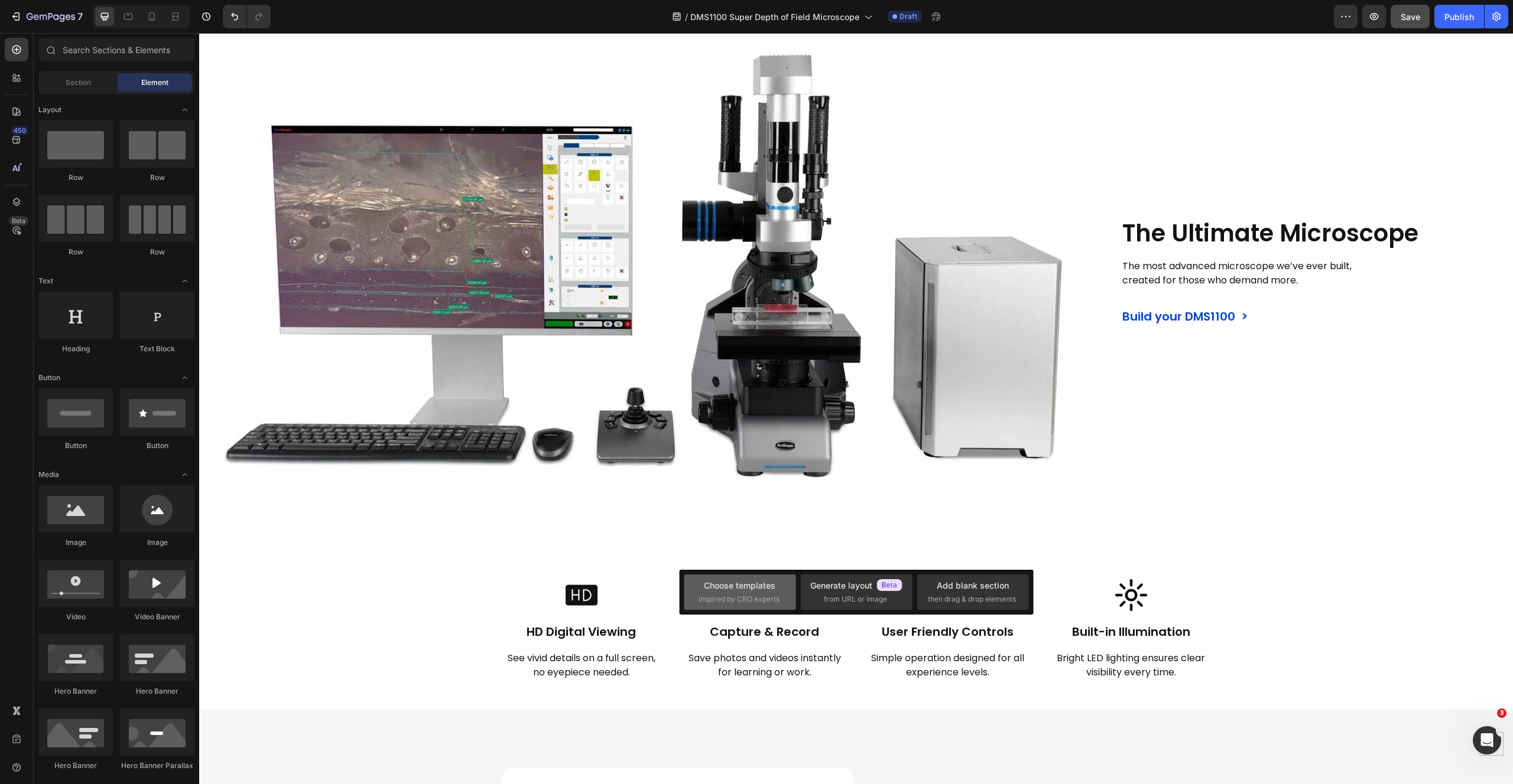
click at [752, 585] on div "Choose templates" at bounding box center [739, 585] width 71 height 13
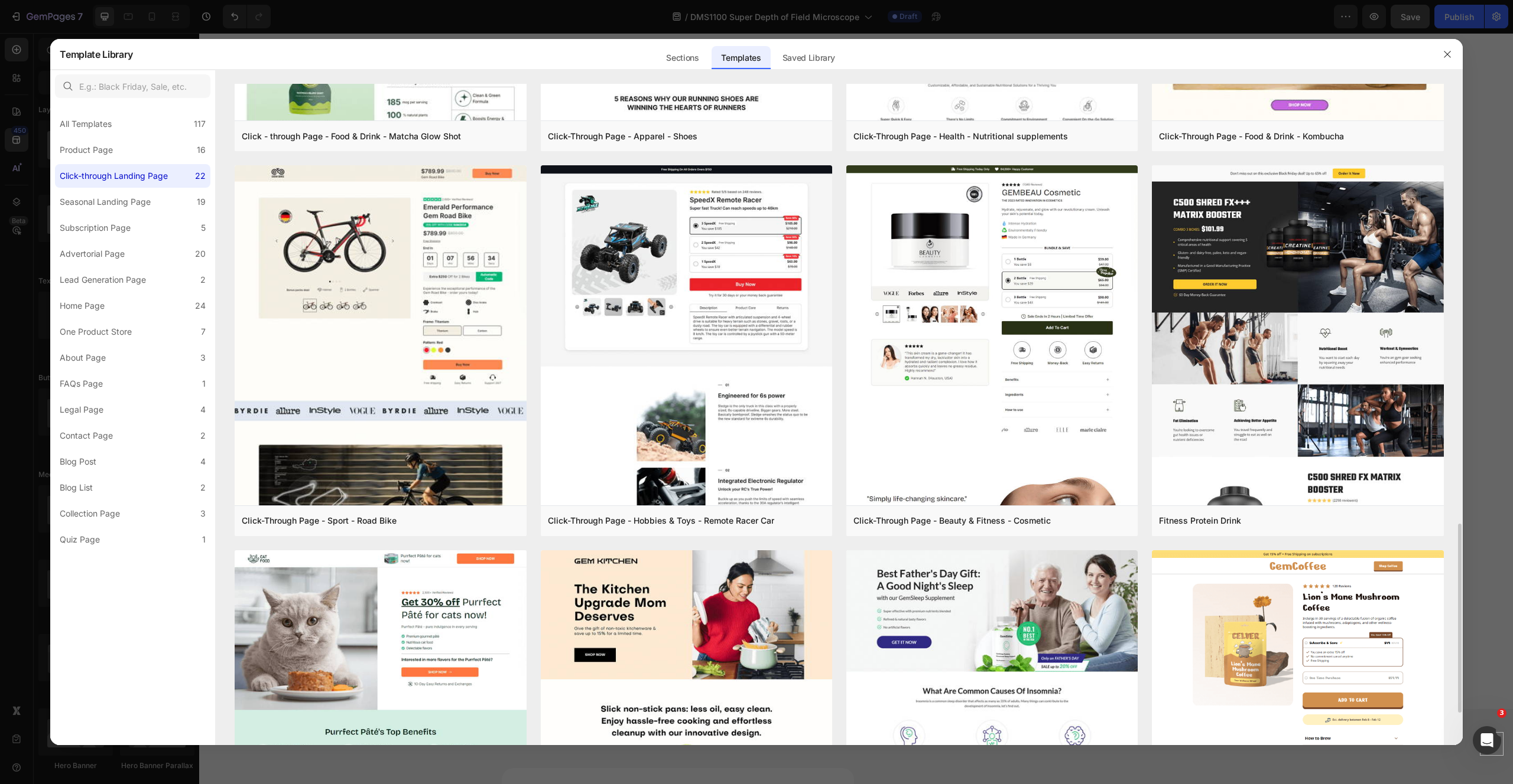
scroll to position [717, 0]
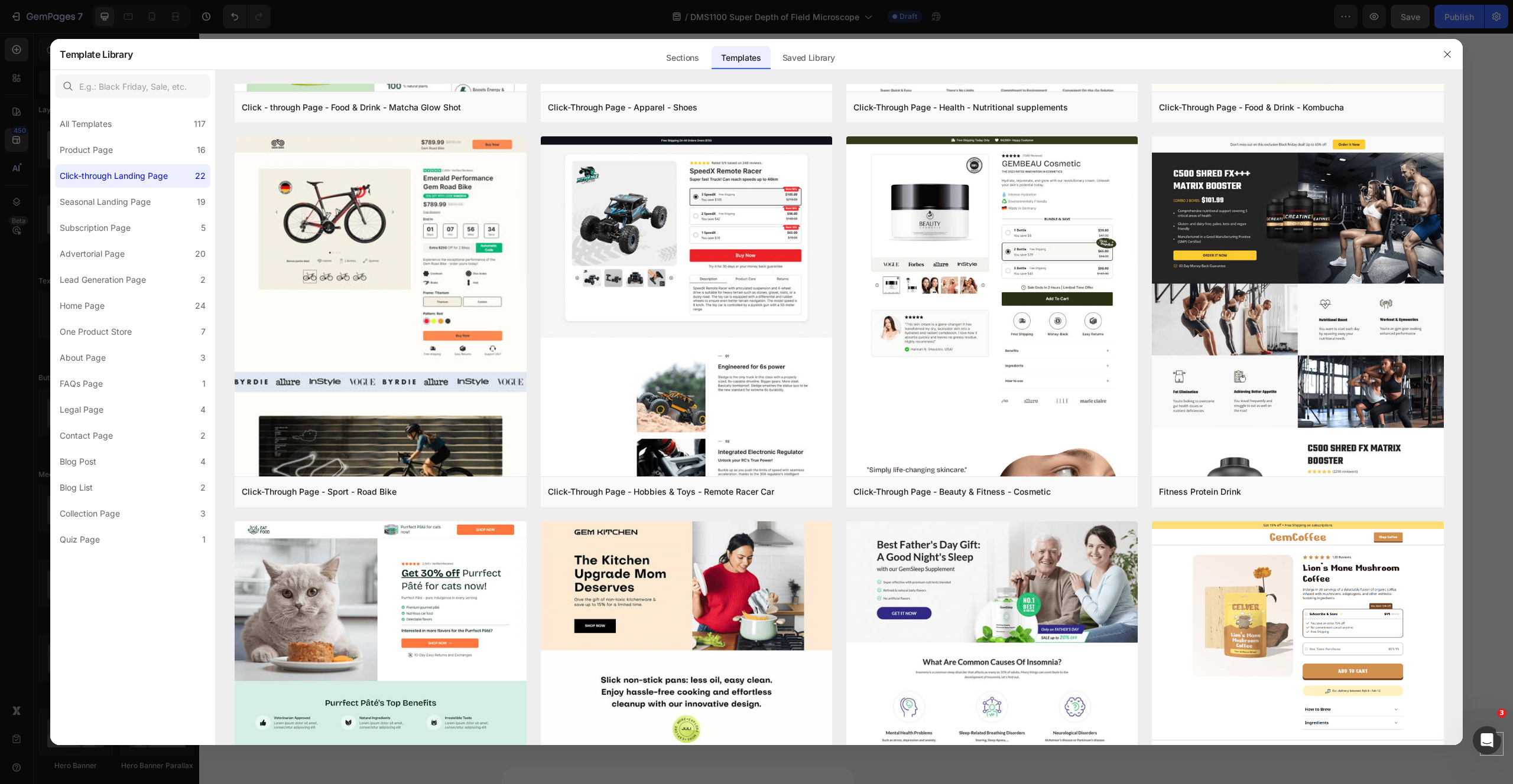
click at [613, 21] on div at bounding box center [756, 392] width 1513 height 784
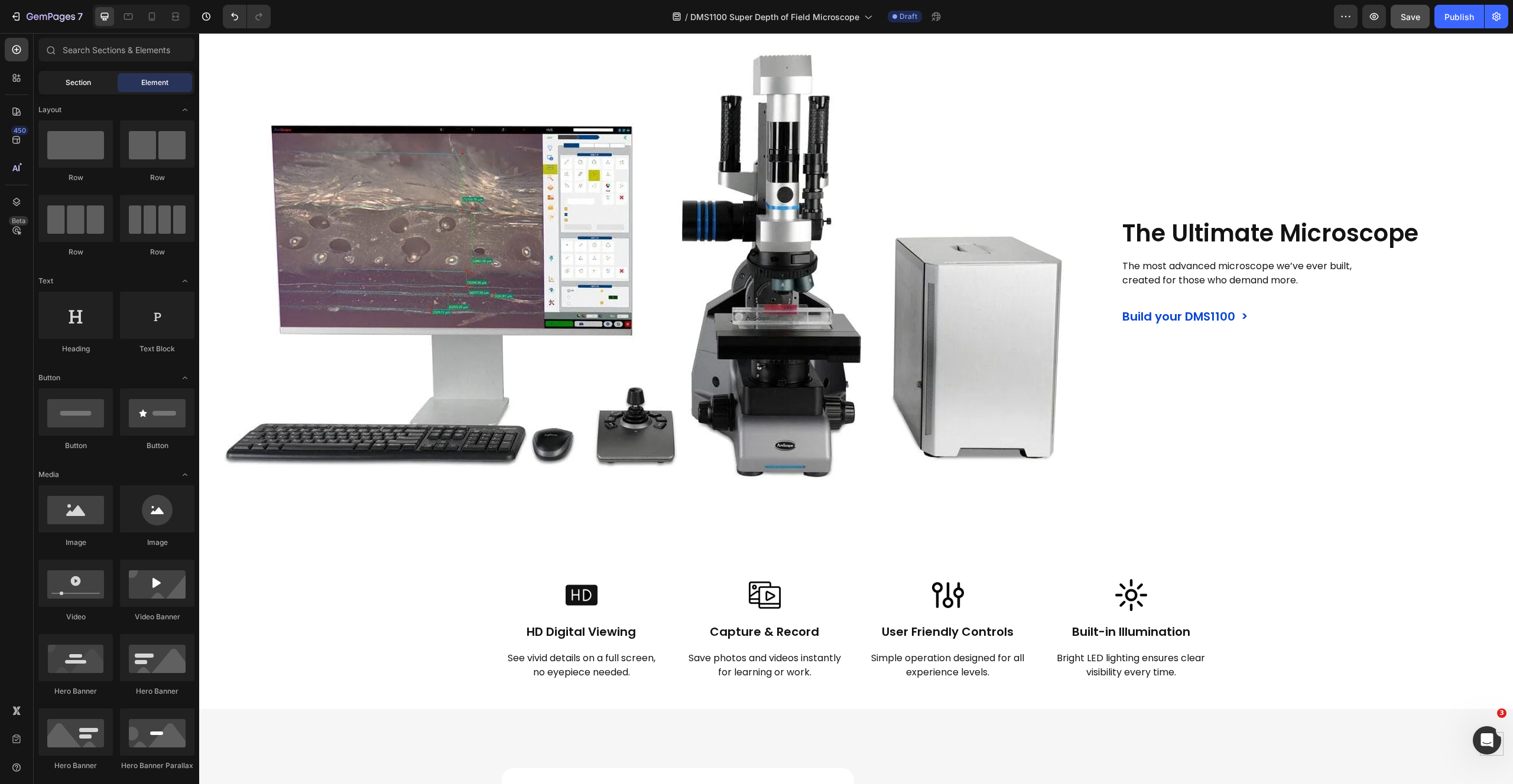
click at [67, 85] on span "Section" at bounding box center [78, 82] width 25 height 11
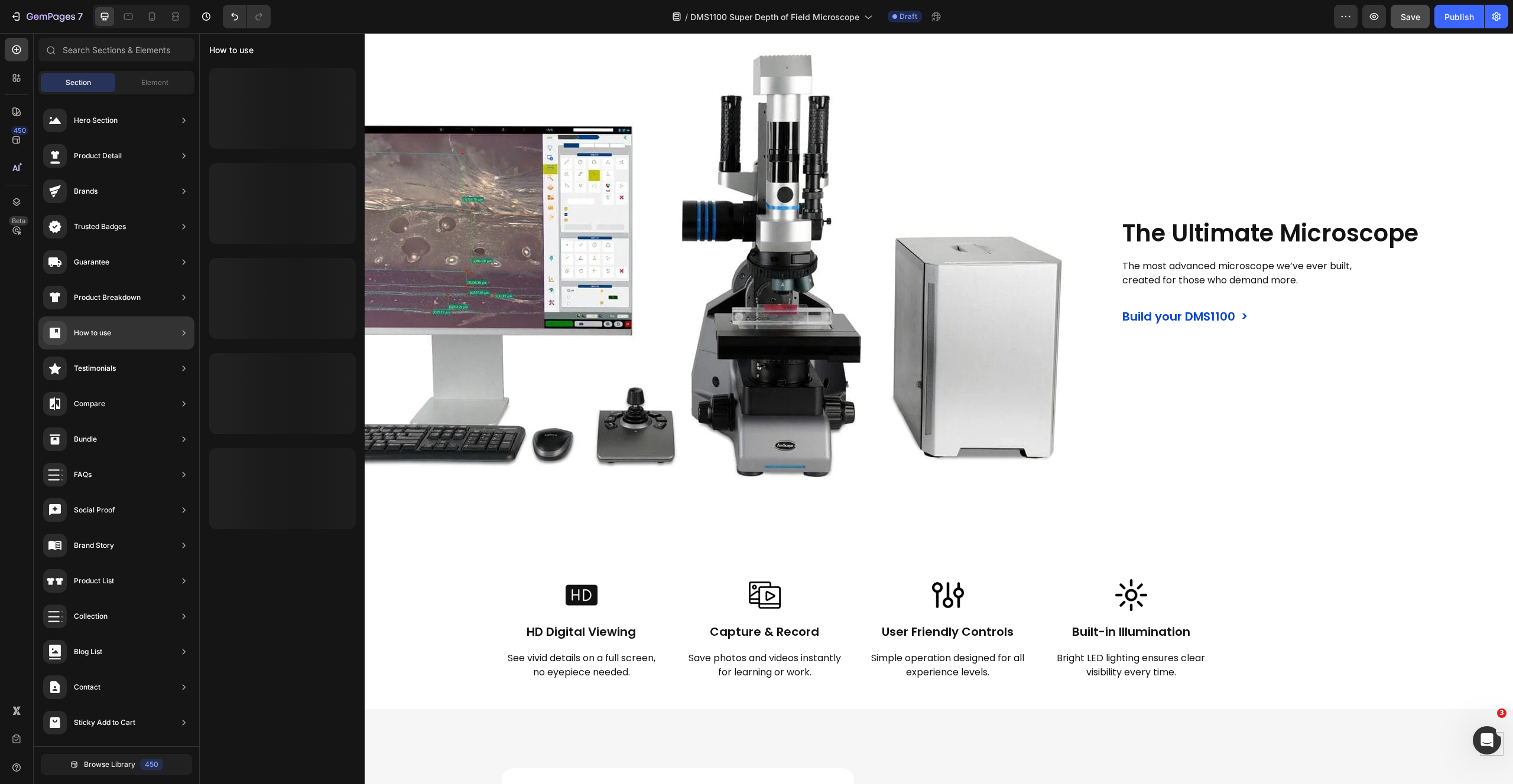
scroll to position [0, 0]
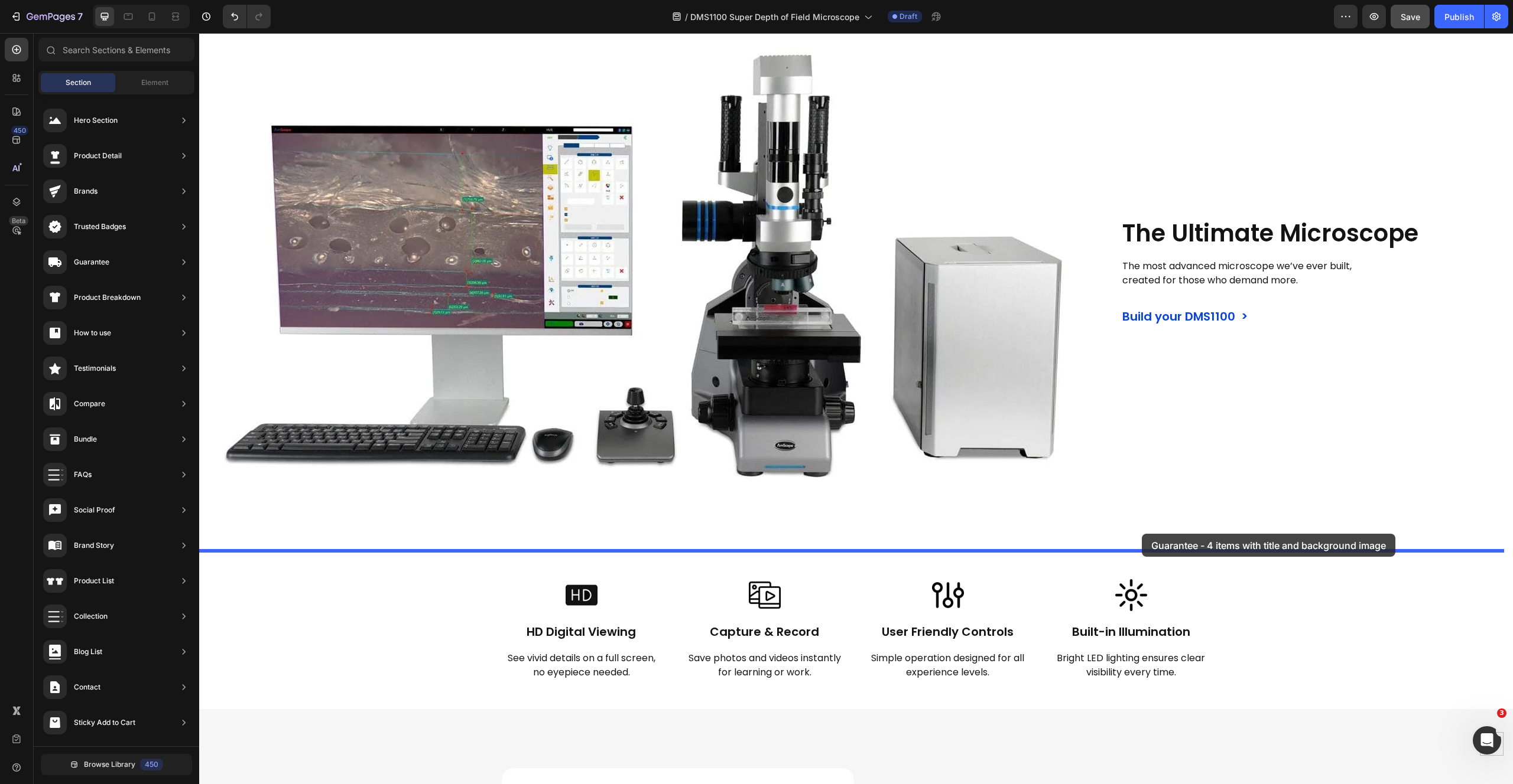
drag, startPoint x: 458, startPoint y: 319, endPoint x: 1142, endPoint y: 533, distance: 716.7
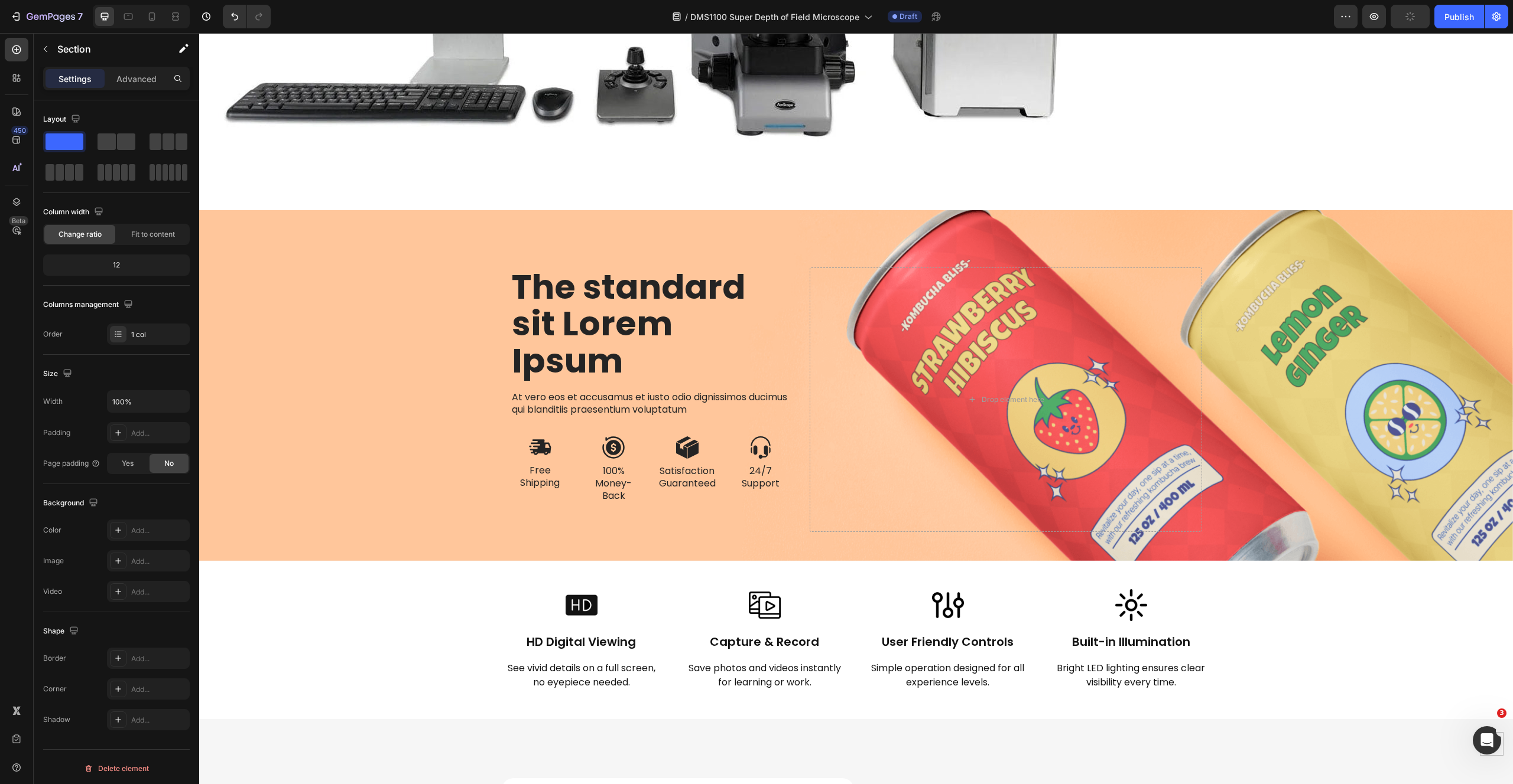
scroll to position [1217, 0]
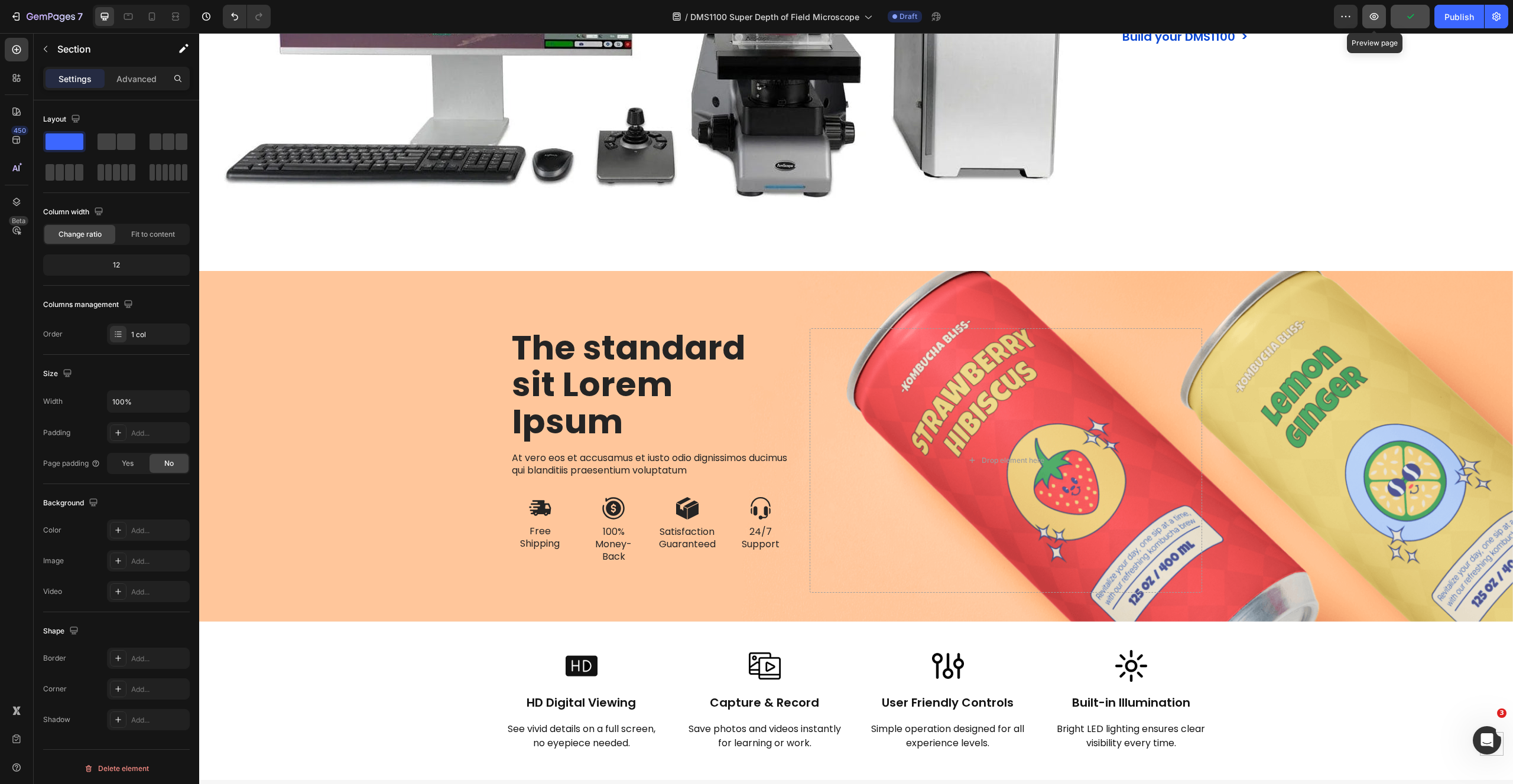
click at [1378, 18] on icon "button" at bounding box center [1374, 17] width 12 height 12
click at [273, 403] on div "Background Image" at bounding box center [855, 446] width 1313 height 350
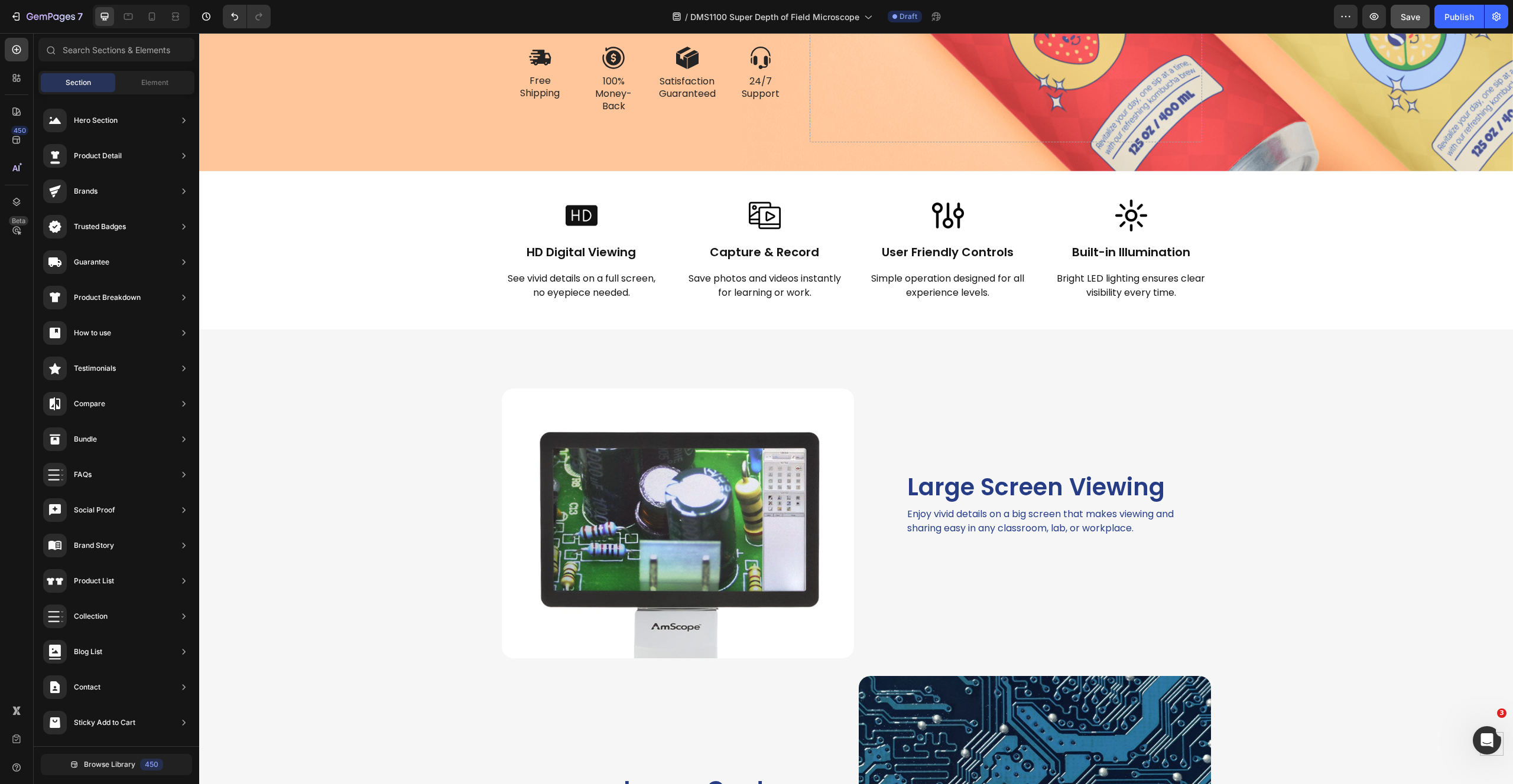
scroll to position [1563, 0]
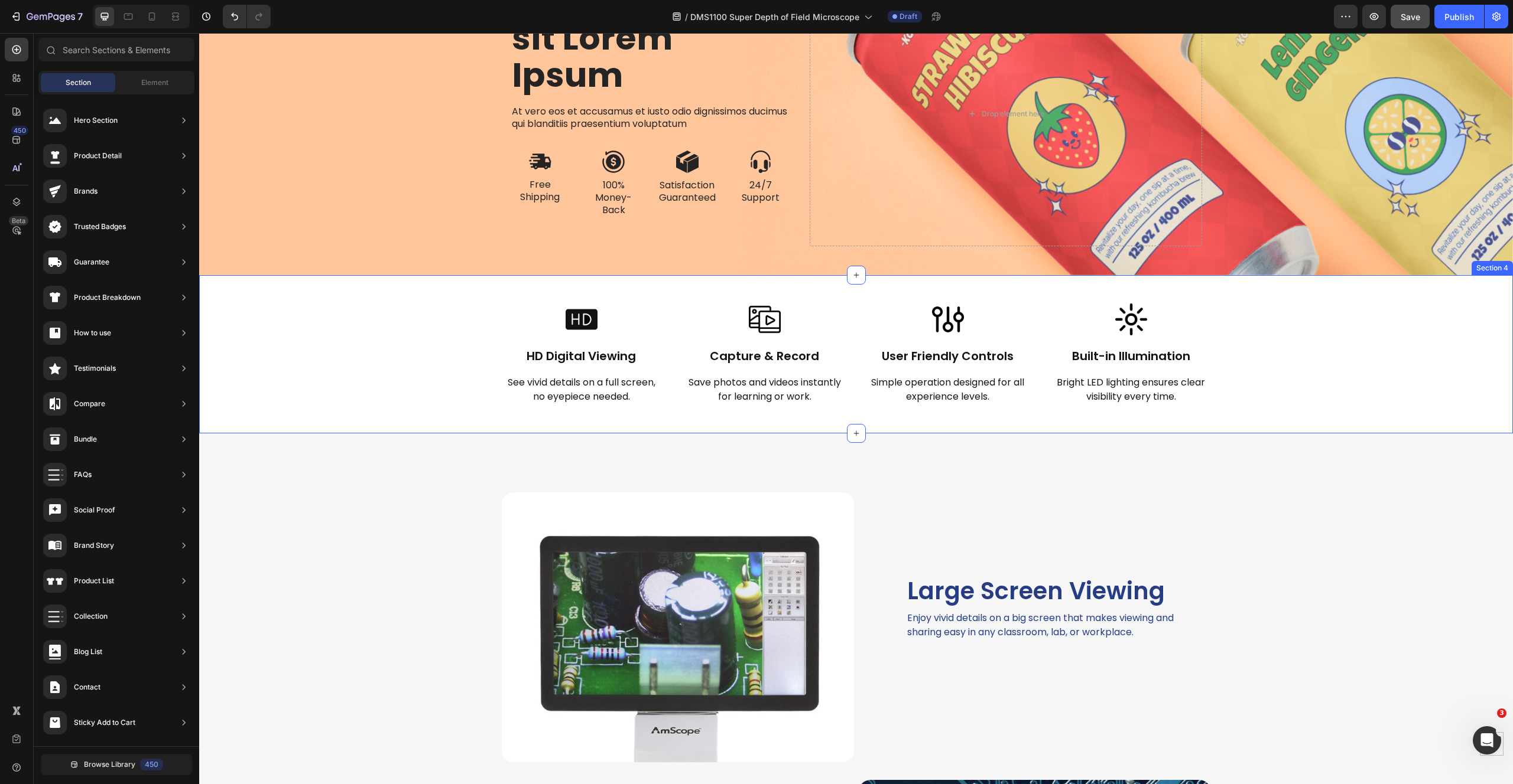
click at [305, 275] on div "Image HD Digital Viewing Heading See vivid details on a full screen, no eyepiec…" at bounding box center [855, 354] width 1313 height 159
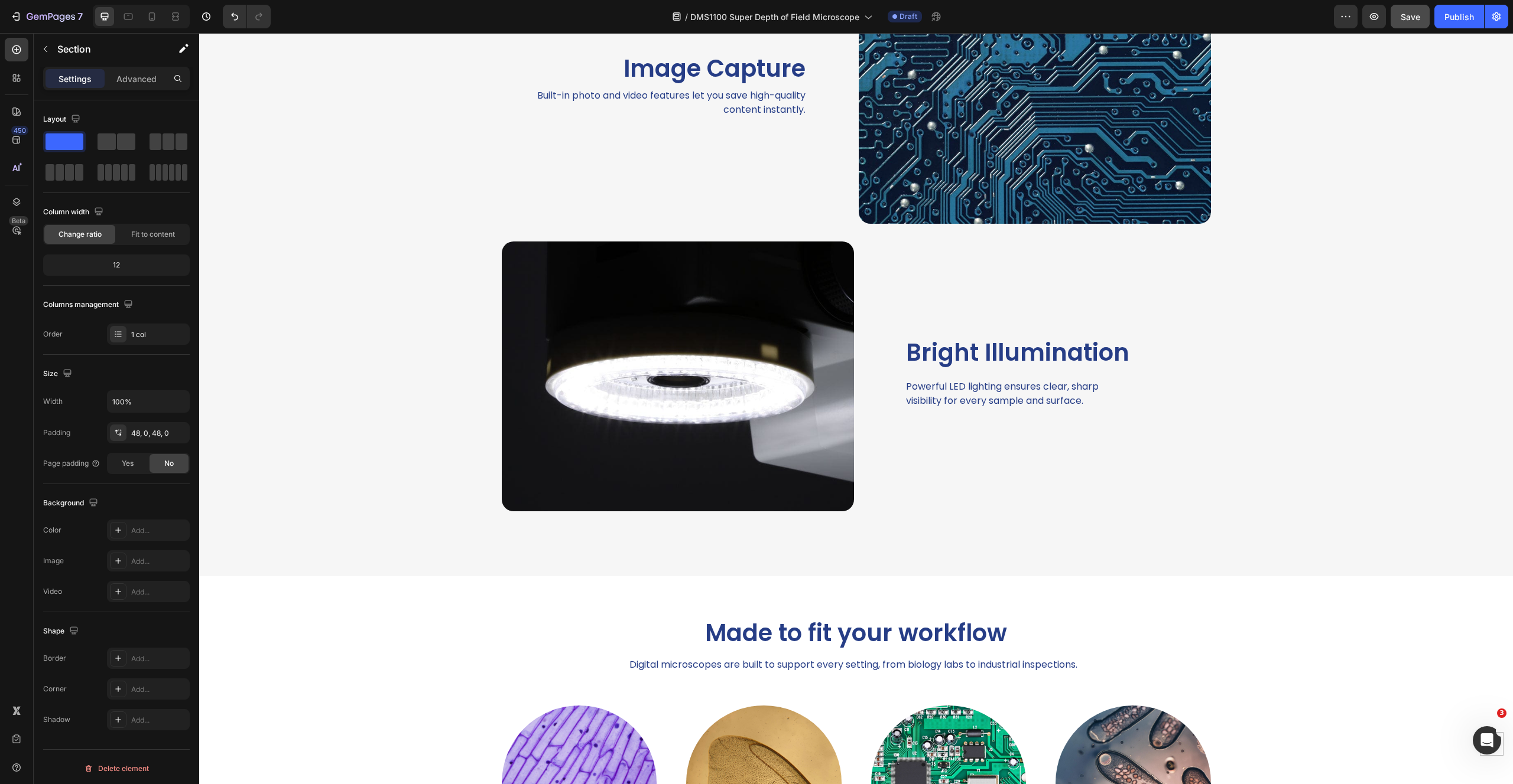
scroll to position [2513, 0]
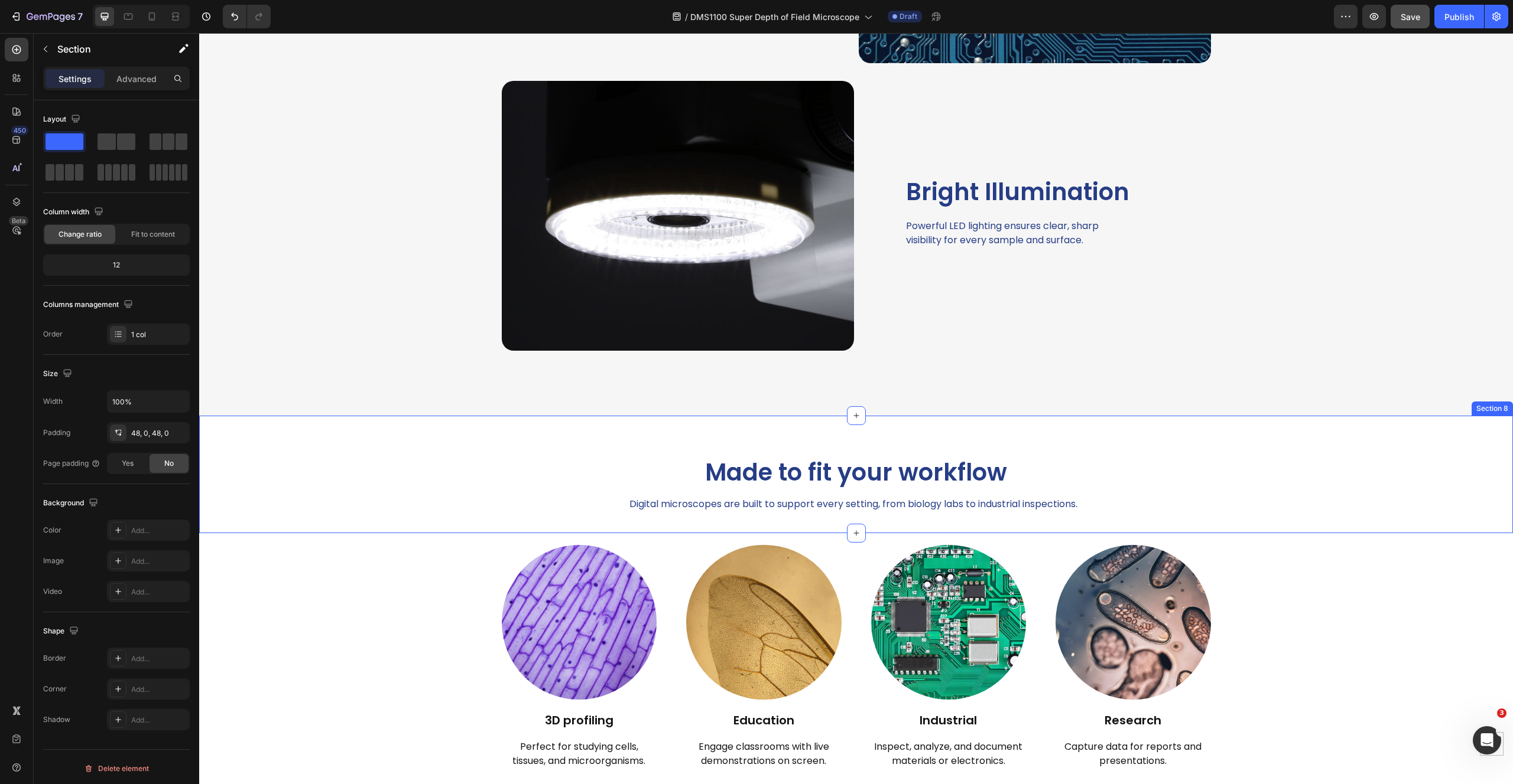
click at [359, 427] on div "Made to fit your workflow Heading Digital microscopes are built to support ever…" at bounding box center [855, 475] width 1313 height 117
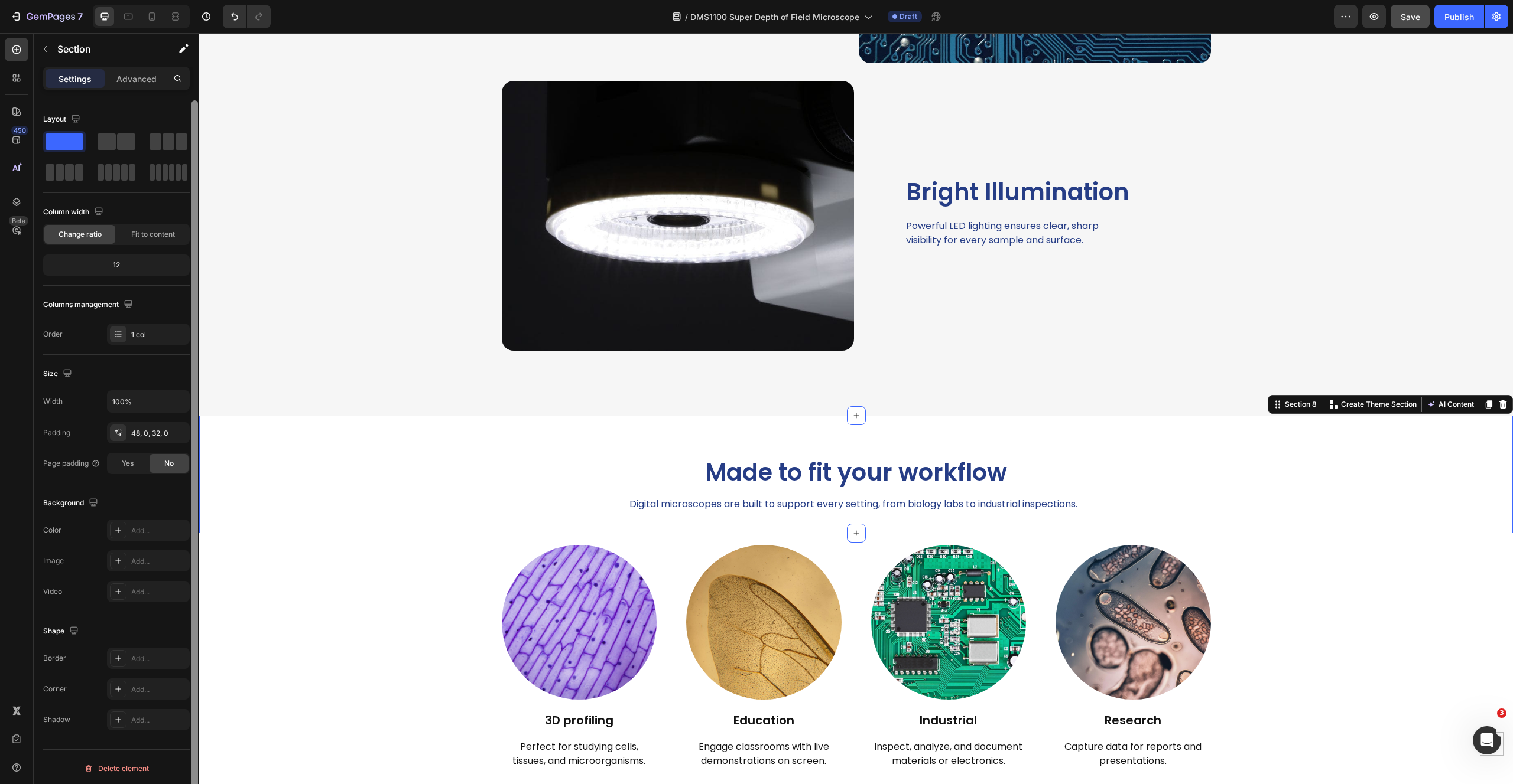
click at [192, 597] on div at bounding box center [194, 459] width 9 height 717
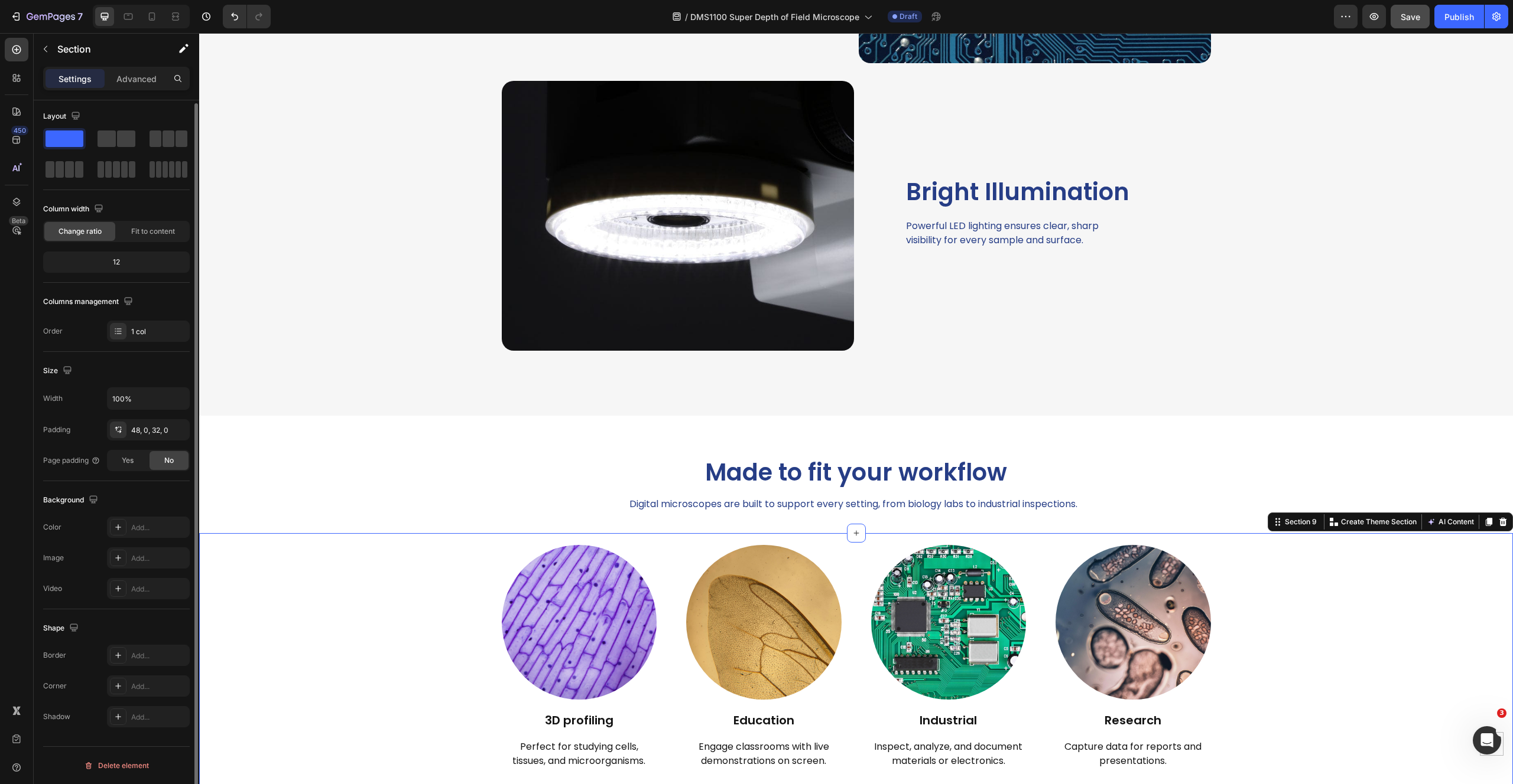
click at [270, 575] on div "Image 3D profiling Heading Perfect for studying cells, tissues, and microorgani…" at bounding box center [855, 664] width 1313 height 237
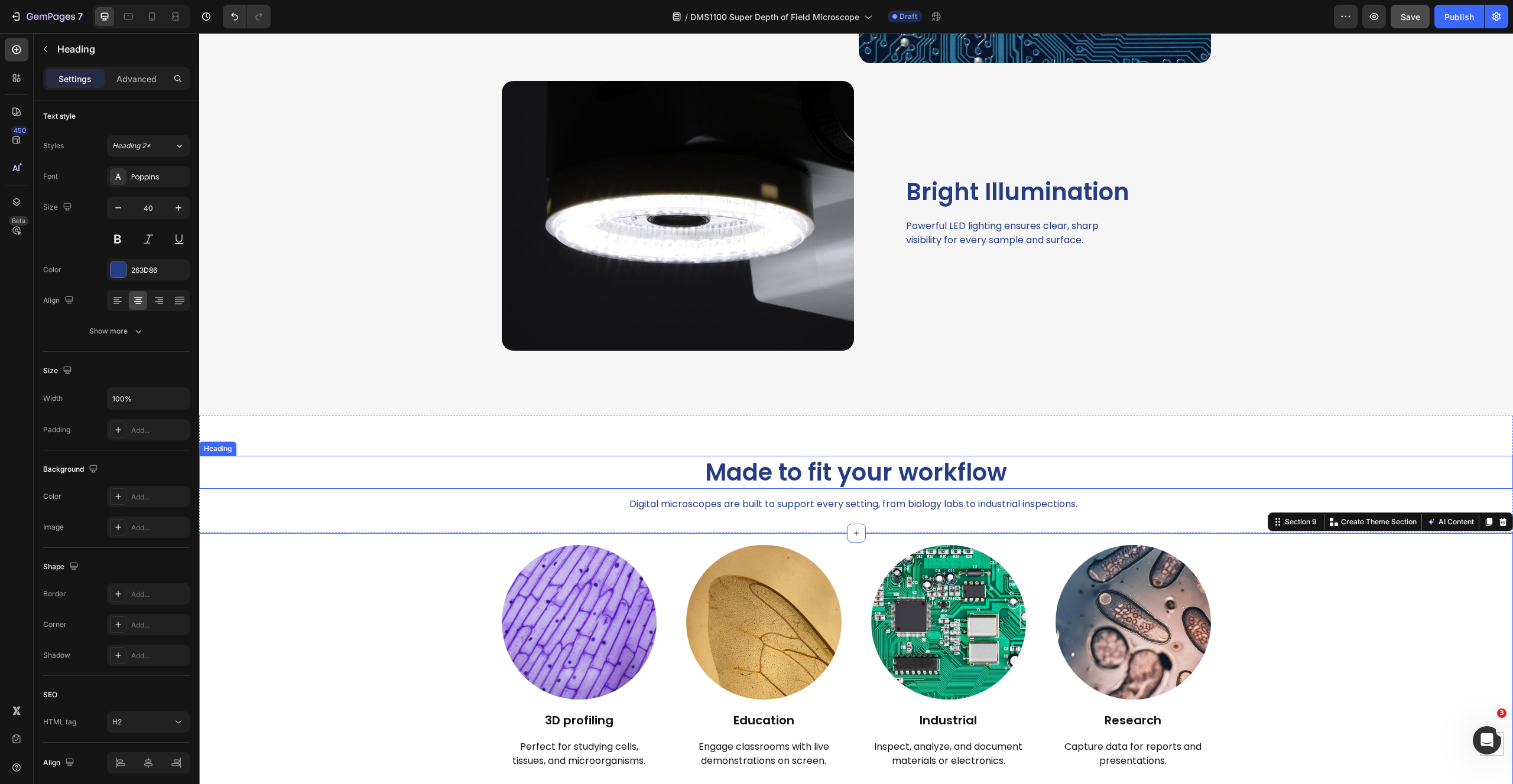
click at [339, 462] on h2 "Made to fit your workflow" at bounding box center [855, 473] width 1313 height 33
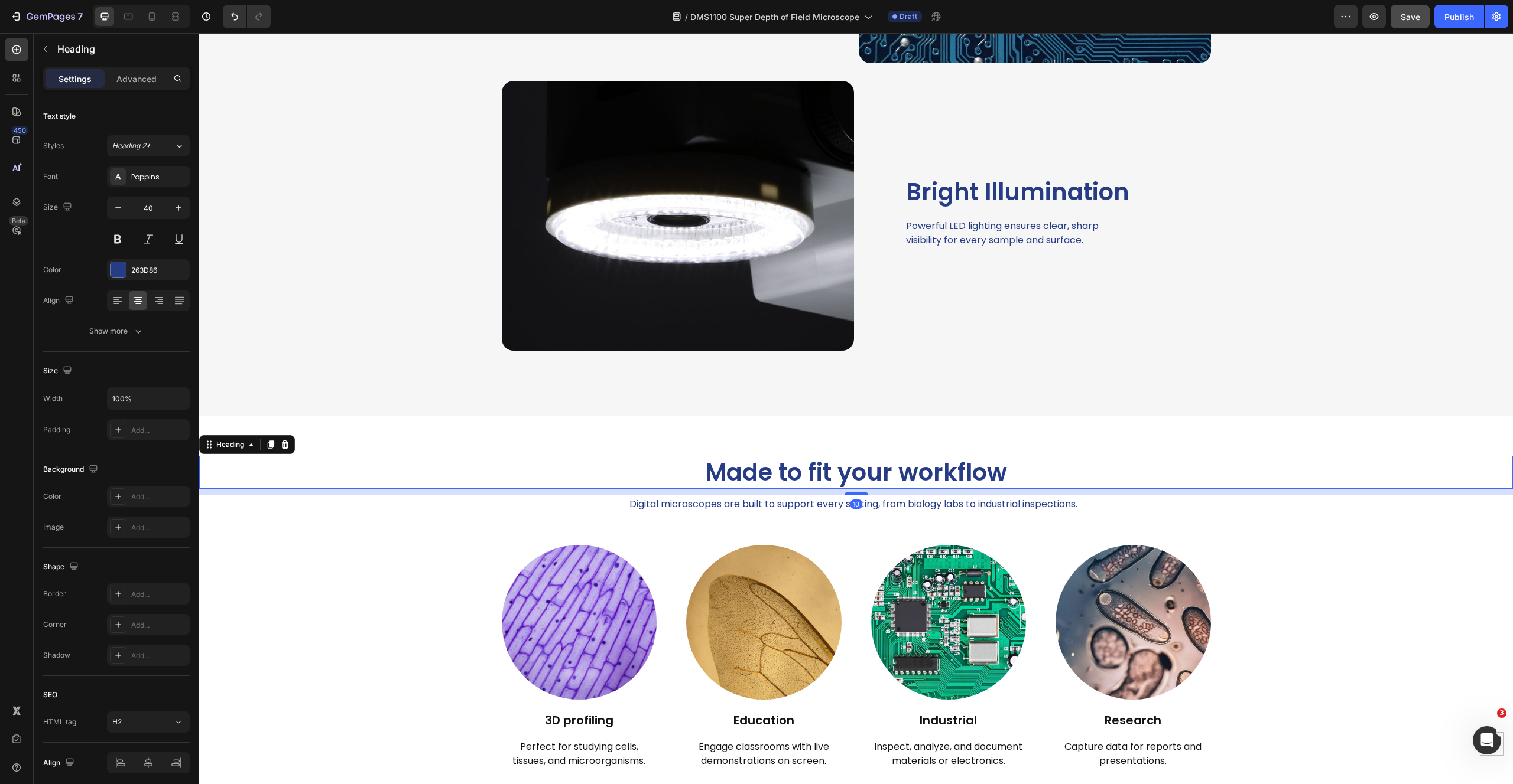
scroll to position [0, 0]
click at [361, 437] on div "Made to fit your workflow Heading 10 Digital microscopes are built to support e…" at bounding box center [855, 475] width 1313 height 117
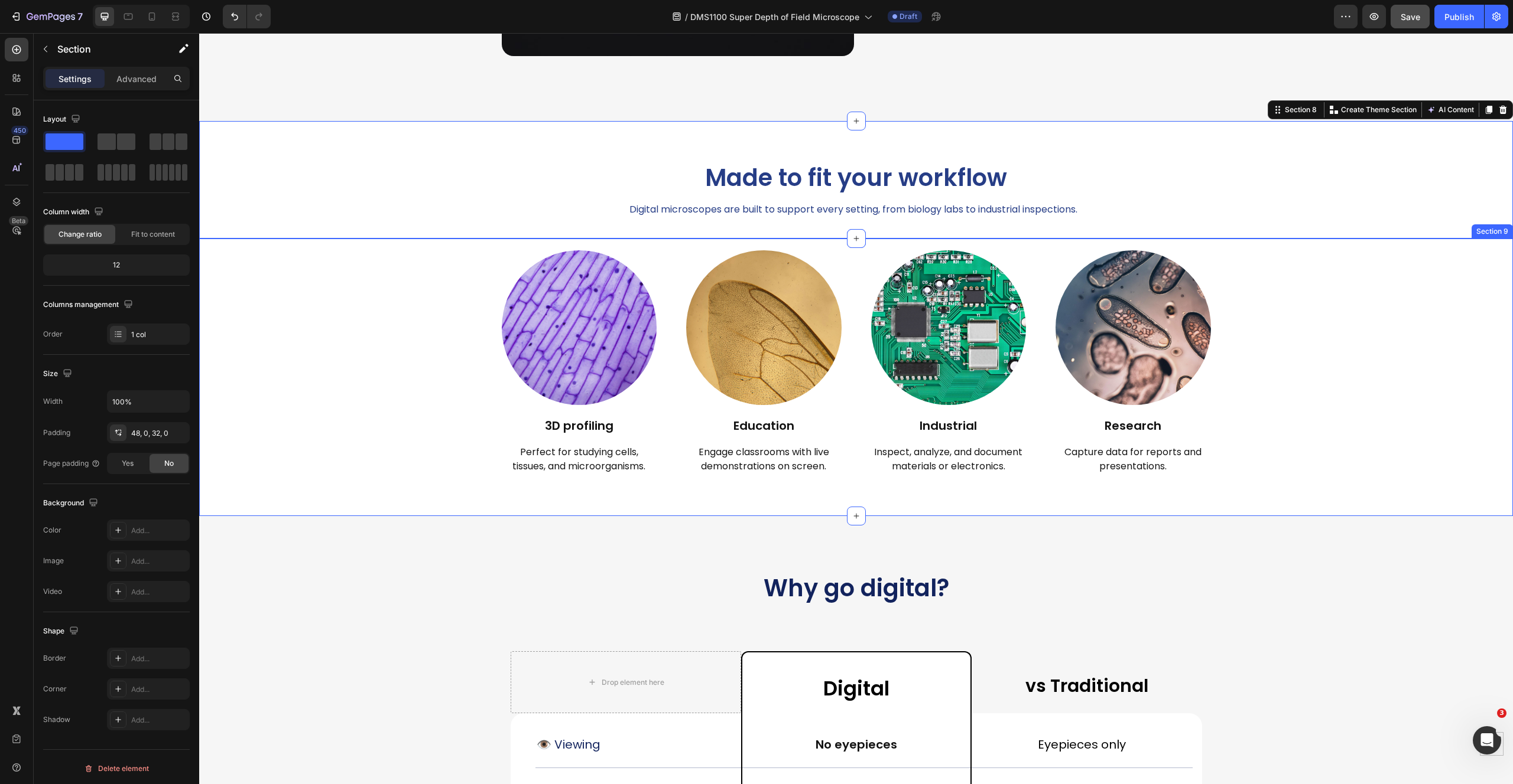
scroll to position [2796, 0]
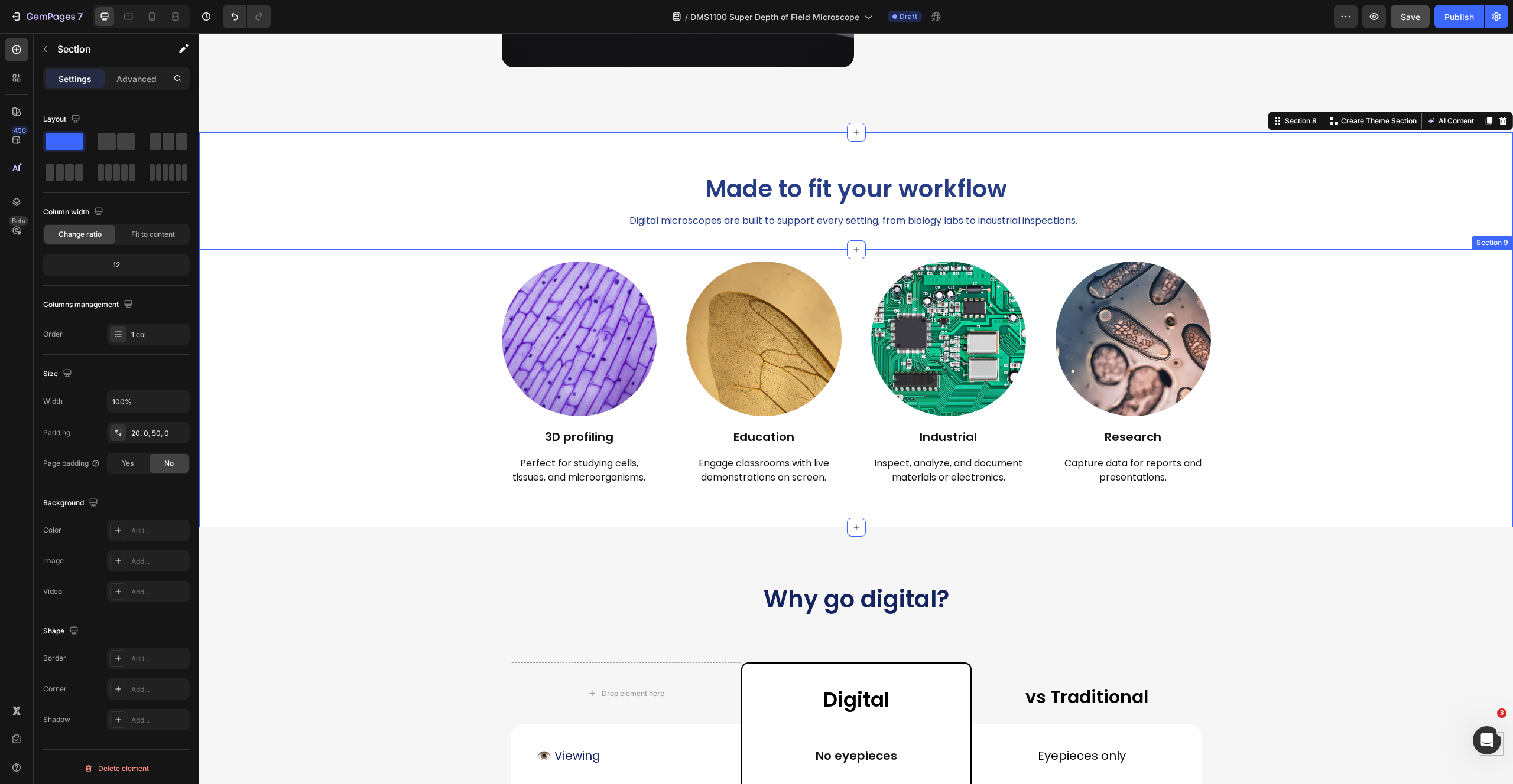
click at [386, 291] on div "Image 3D profiling Heading Perfect for studying cells, tissues, and microorgani…" at bounding box center [855, 380] width 1313 height 237
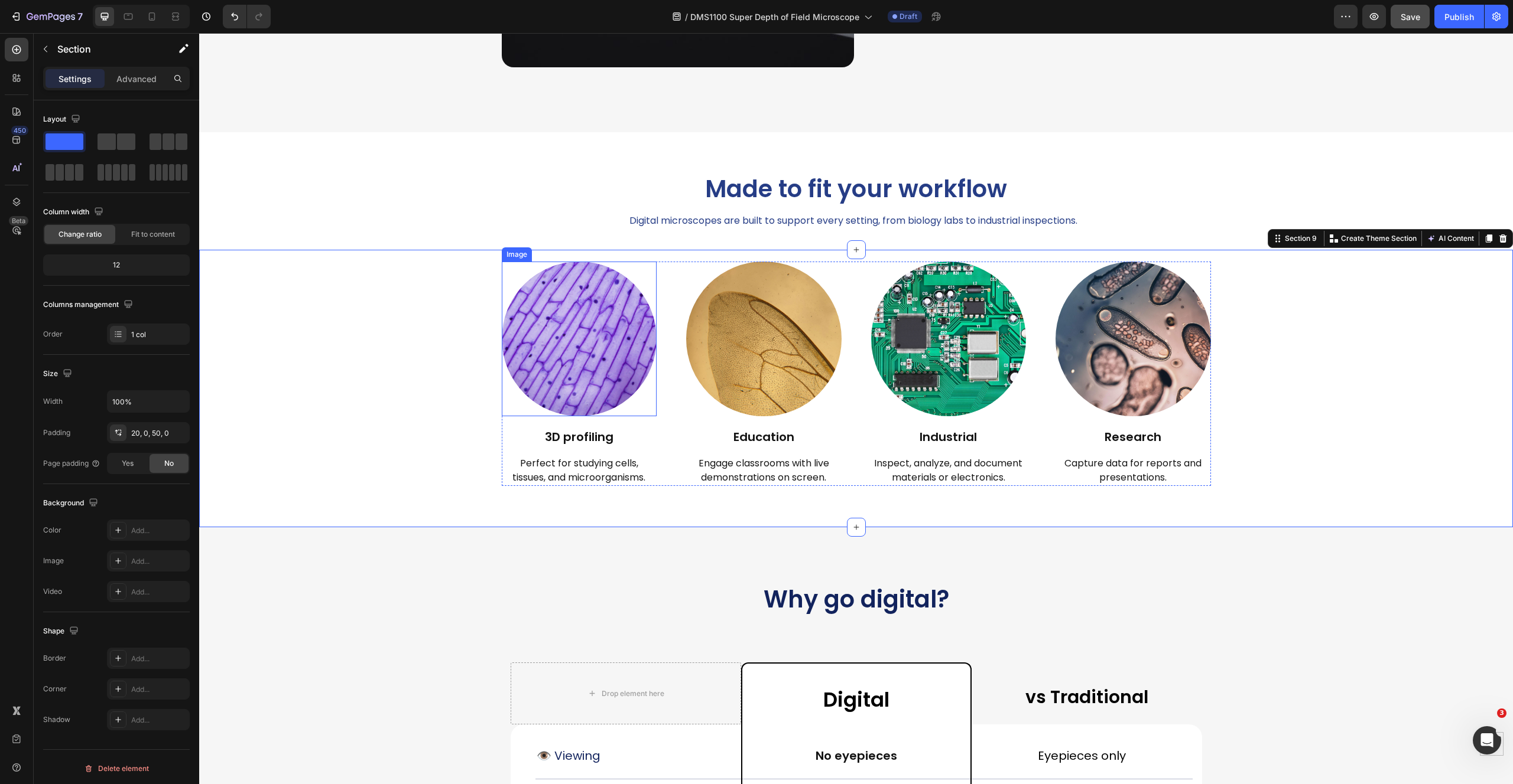
click at [510, 255] on div "Image" at bounding box center [517, 254] width 25 height 11
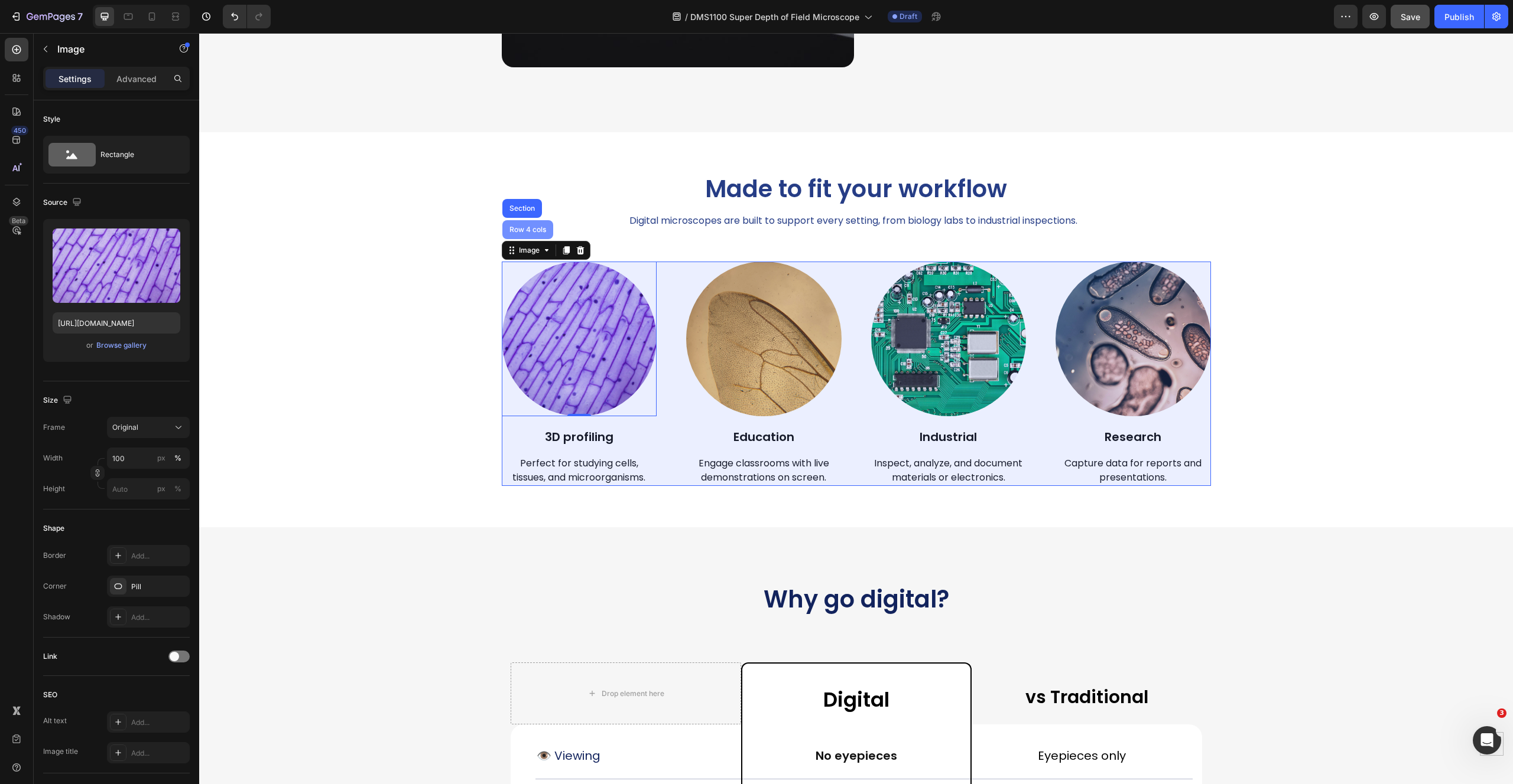
click at [512, 230] on div "Row 4 cols" at bounding box center [528, 229] width 41 height 7
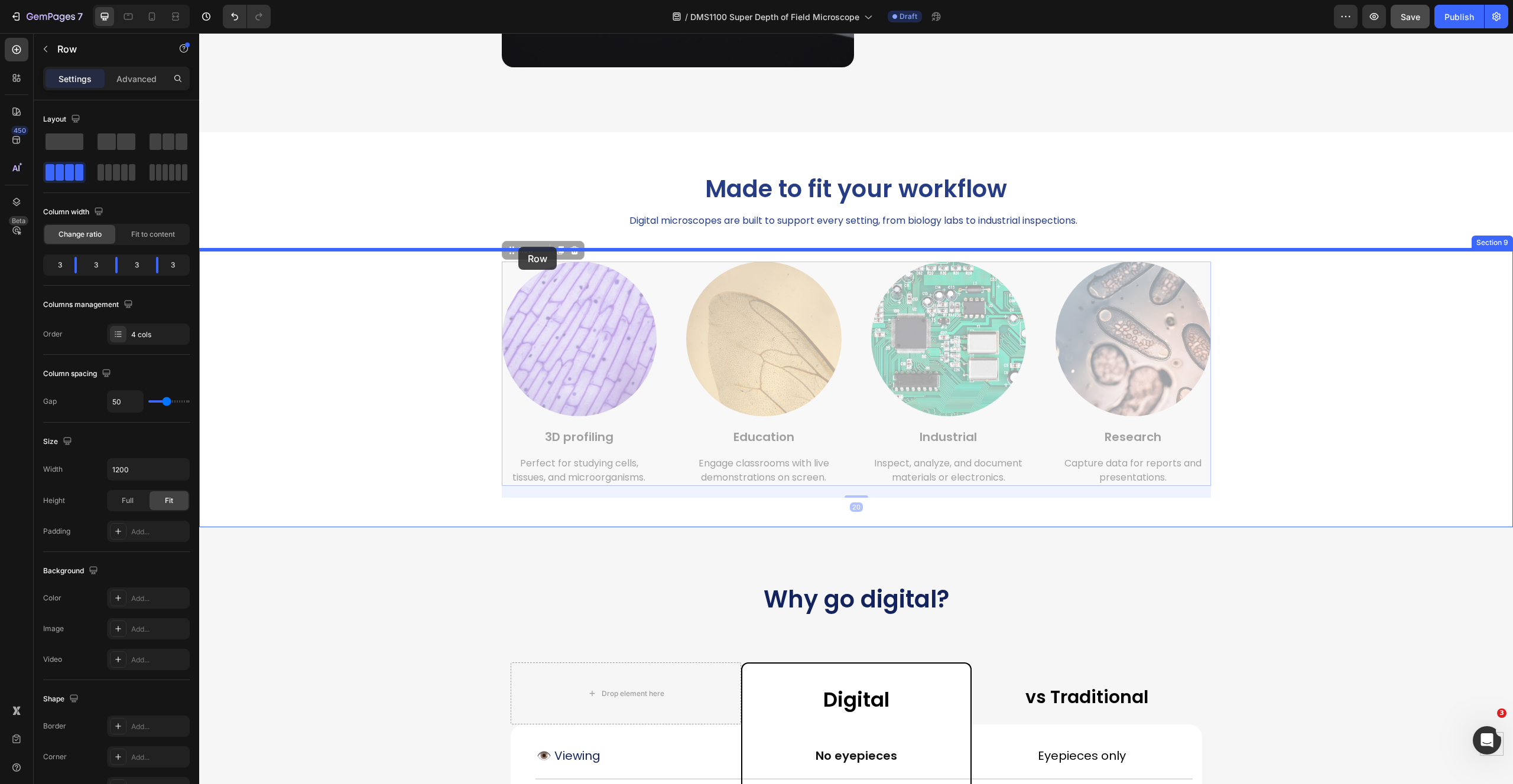
drag, startPoint x: 510, startPoint y: 237, endPoint x: 518, endPoint y: 247, distance: 12.8
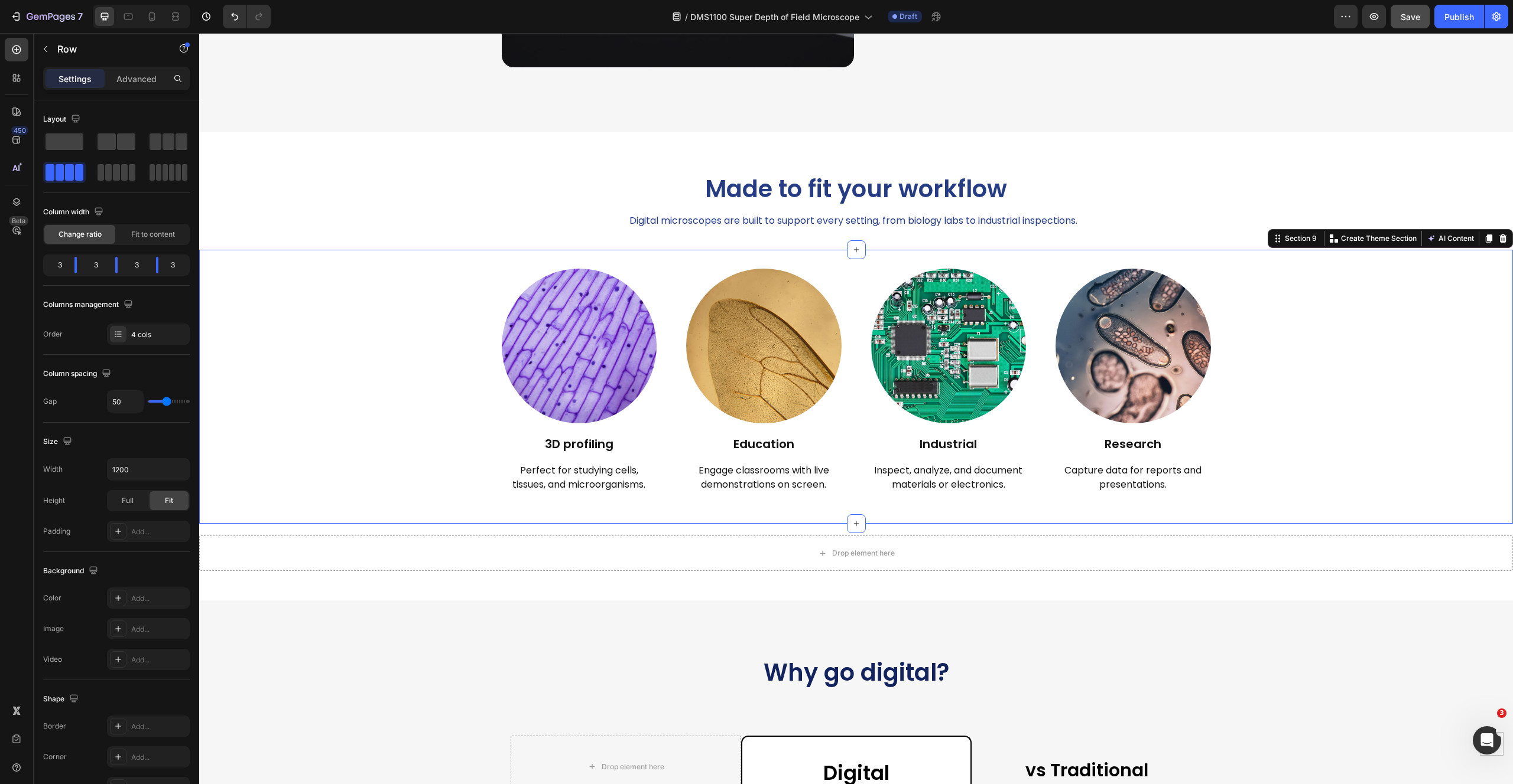
click at [454, 375] on div "Image 3D profiling Heading Perfect for studying cells, tissues, and microorgani…" at bounding box center [855, 388] width 1313 height 237
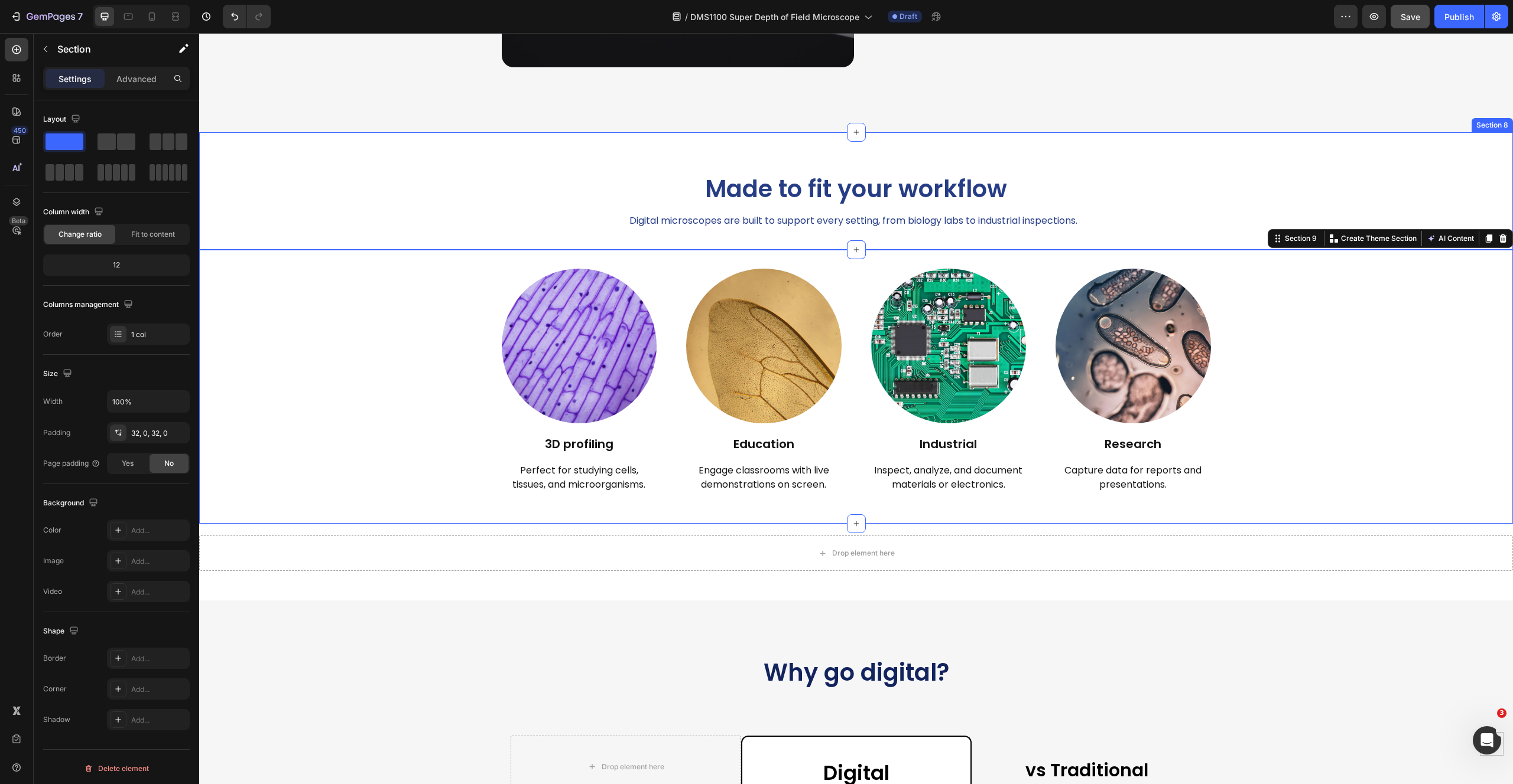
click at [330, 132] on div "Made to fit your workflow Heading Digital microscopes are built to support ever…" at bounding box center [855, 191] width 1313 height 117
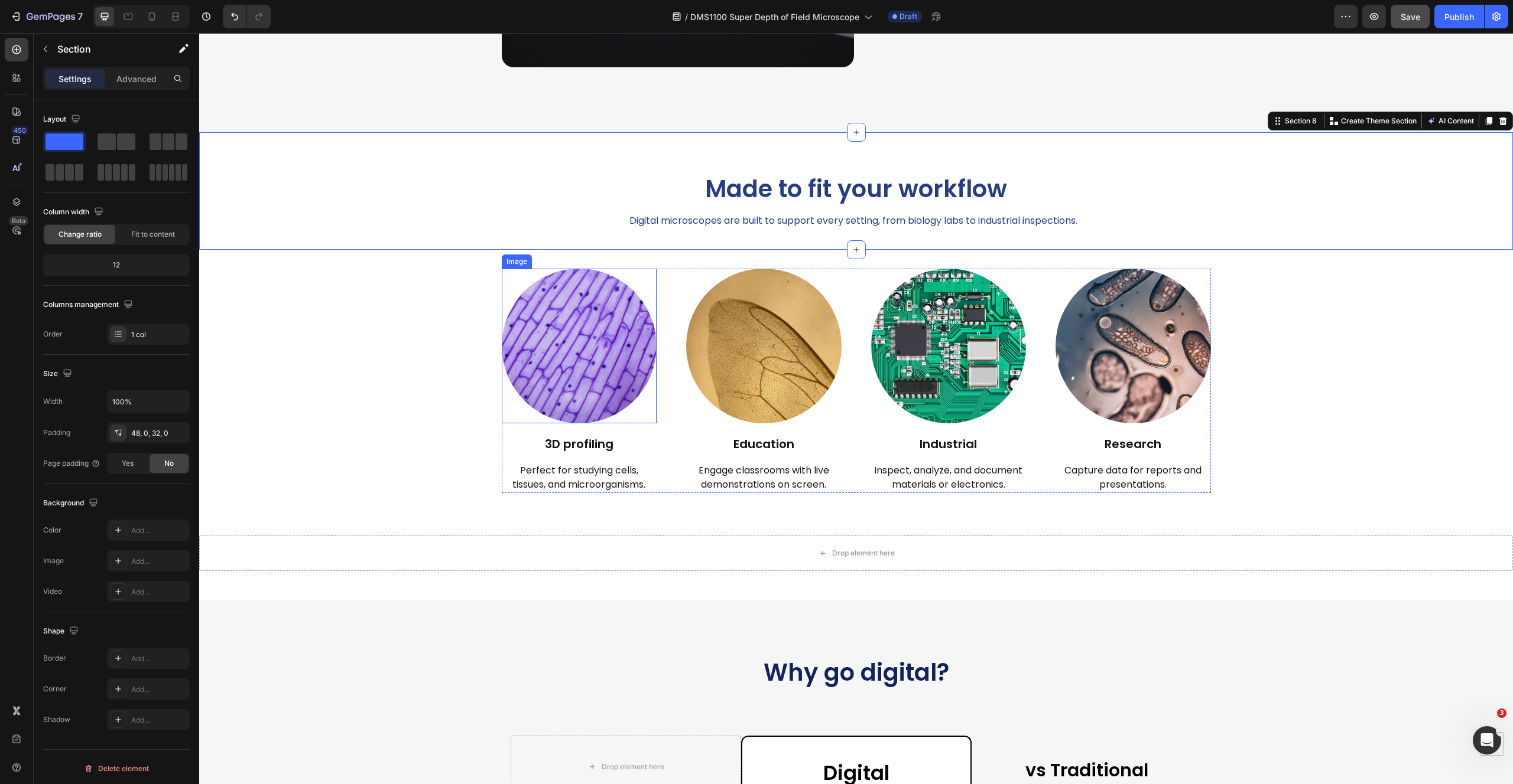
click at [542, 309] on img at bounding box center [579, 346] width 156 height 156
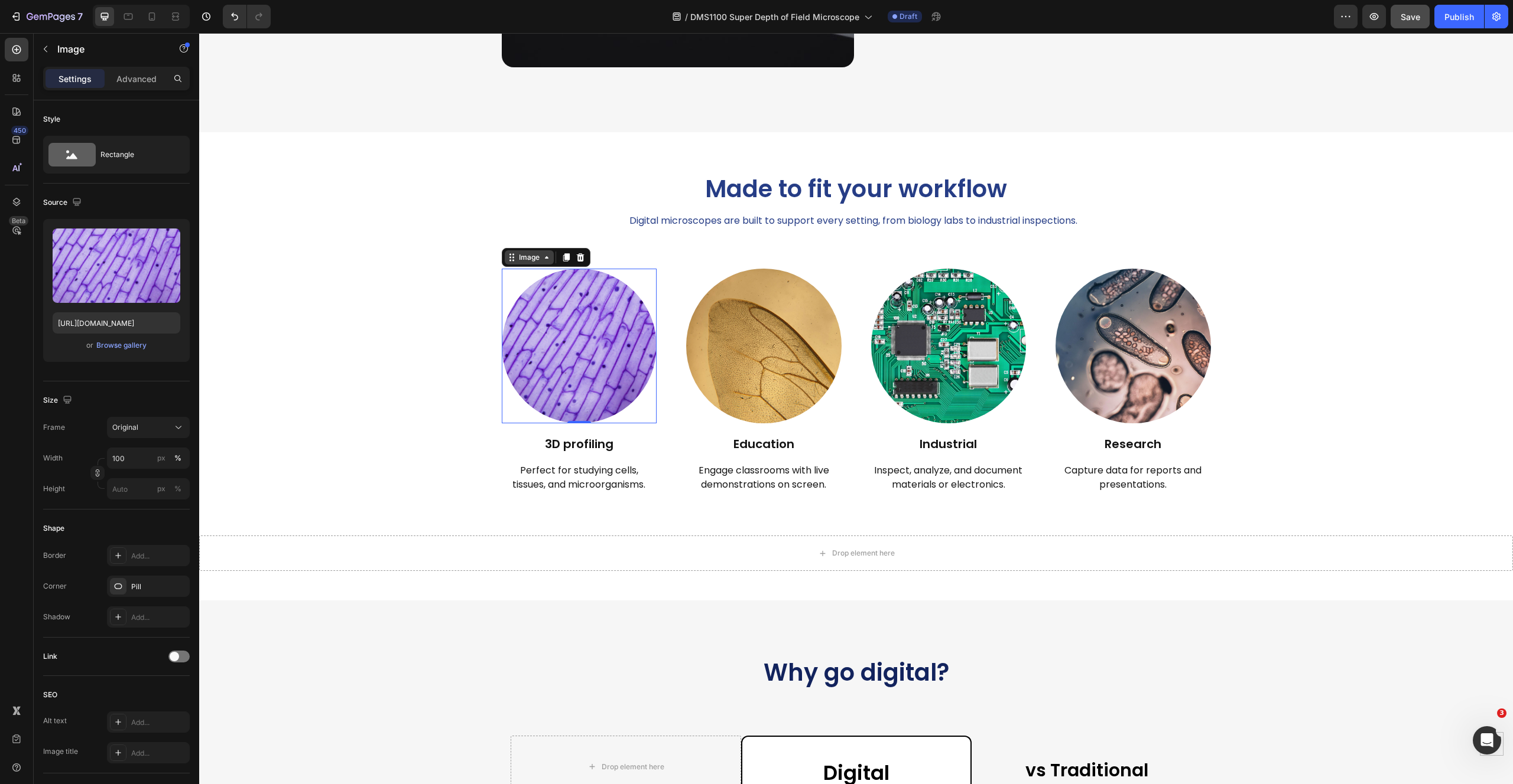
click at [510, 257] on icon at bounding box center [512, 257] width 10 height 10
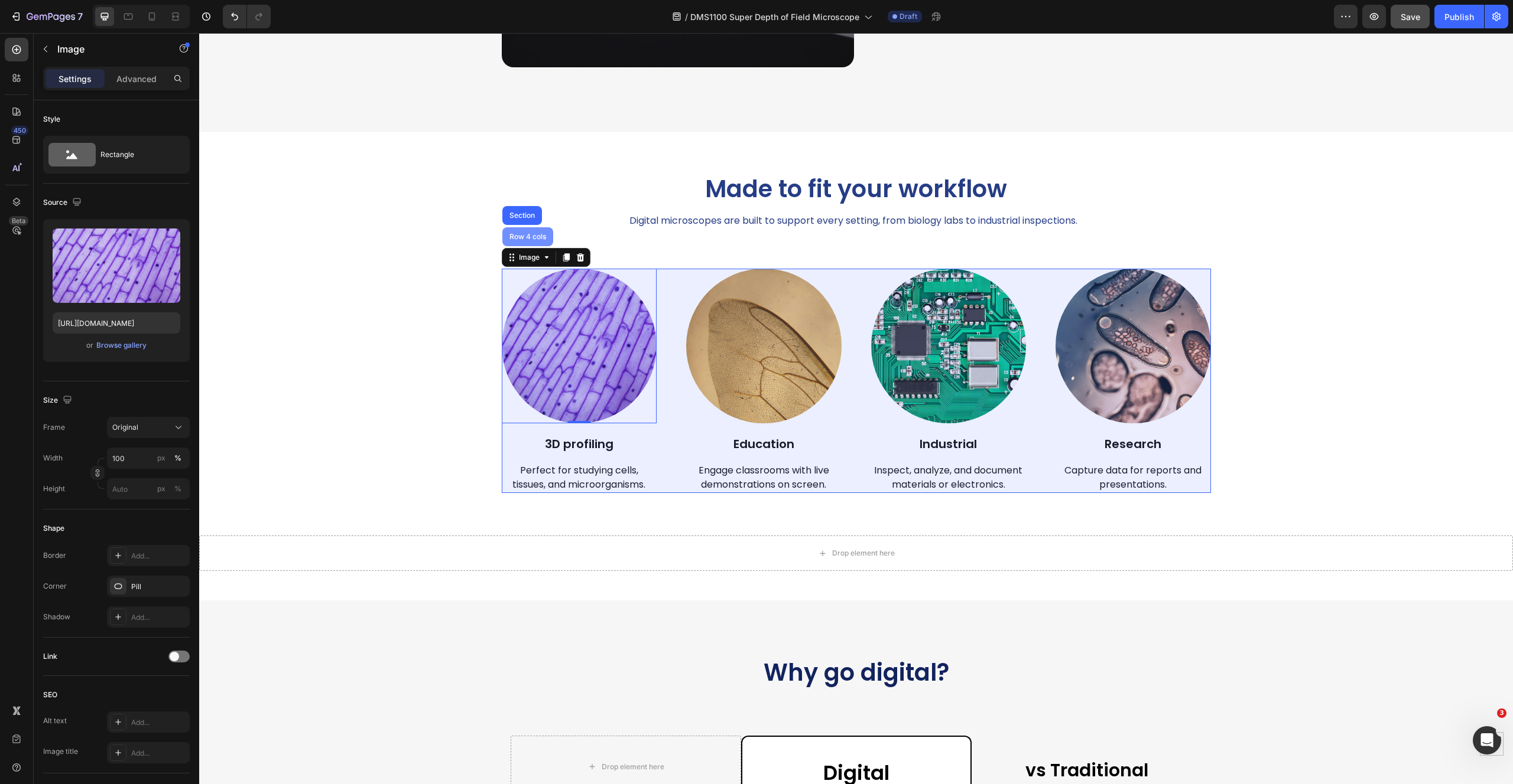
click at [516, 238] on div "Row 4 cols" at bounding box center [528, 236] width 41 height 7
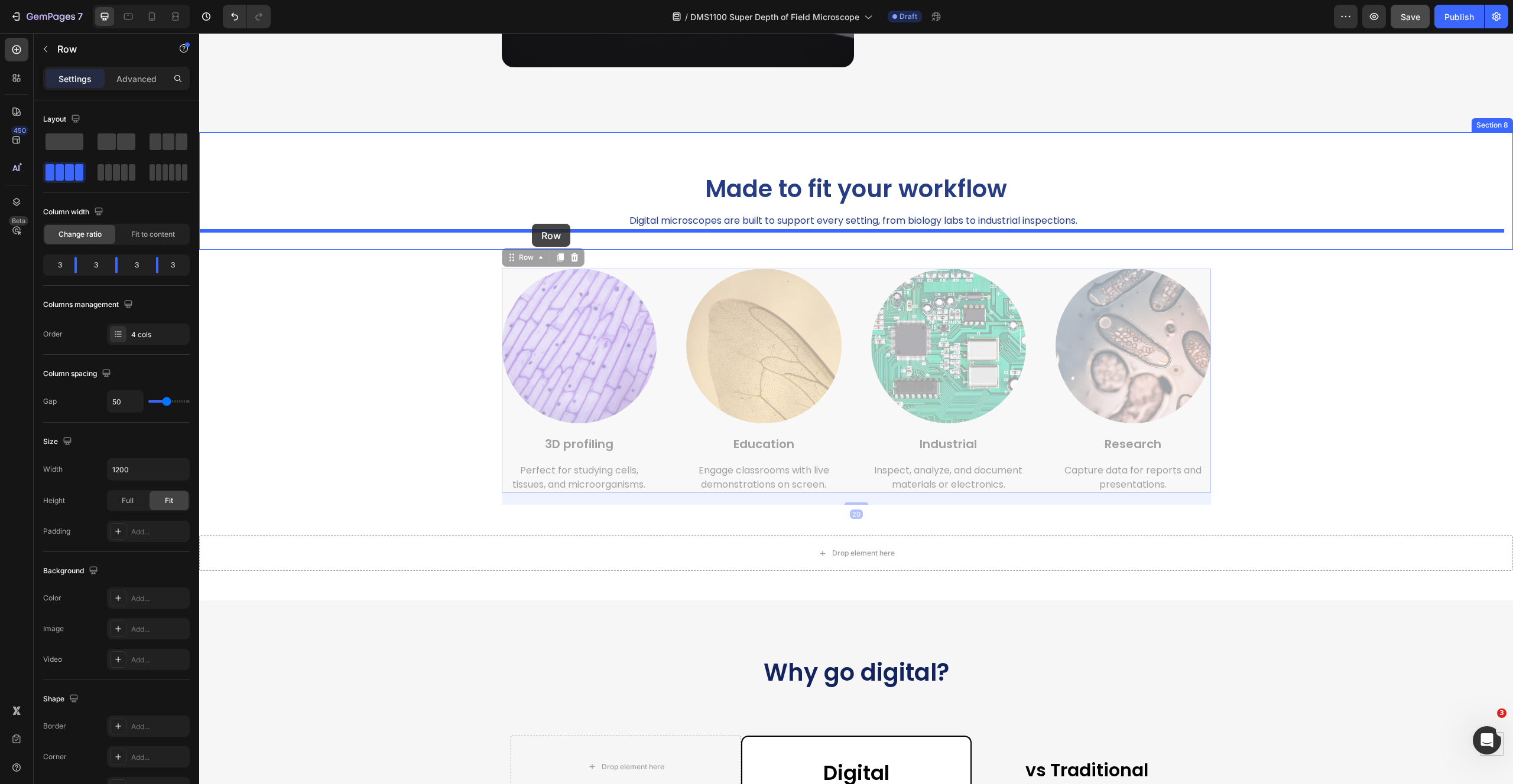
drag, startPoint x: 515, startPoint y: 256, endPoint x: 532, endPoint y: 224, distance: 36.2
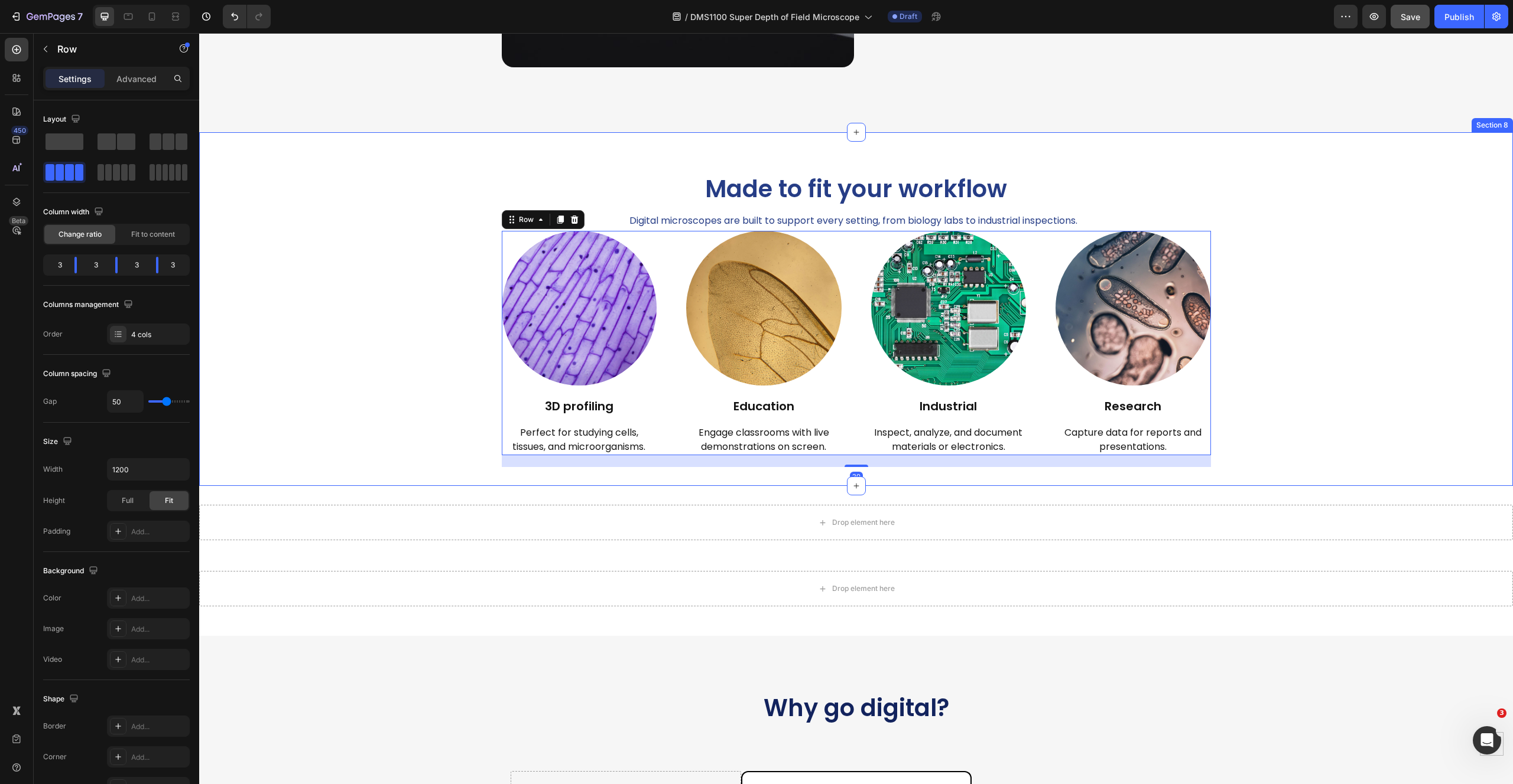
click at [355, 244] on div "Made to fit your workflow Heading Digital microscopes are built to support ever…" at bounding box center [855, 313] width 1313 height 306
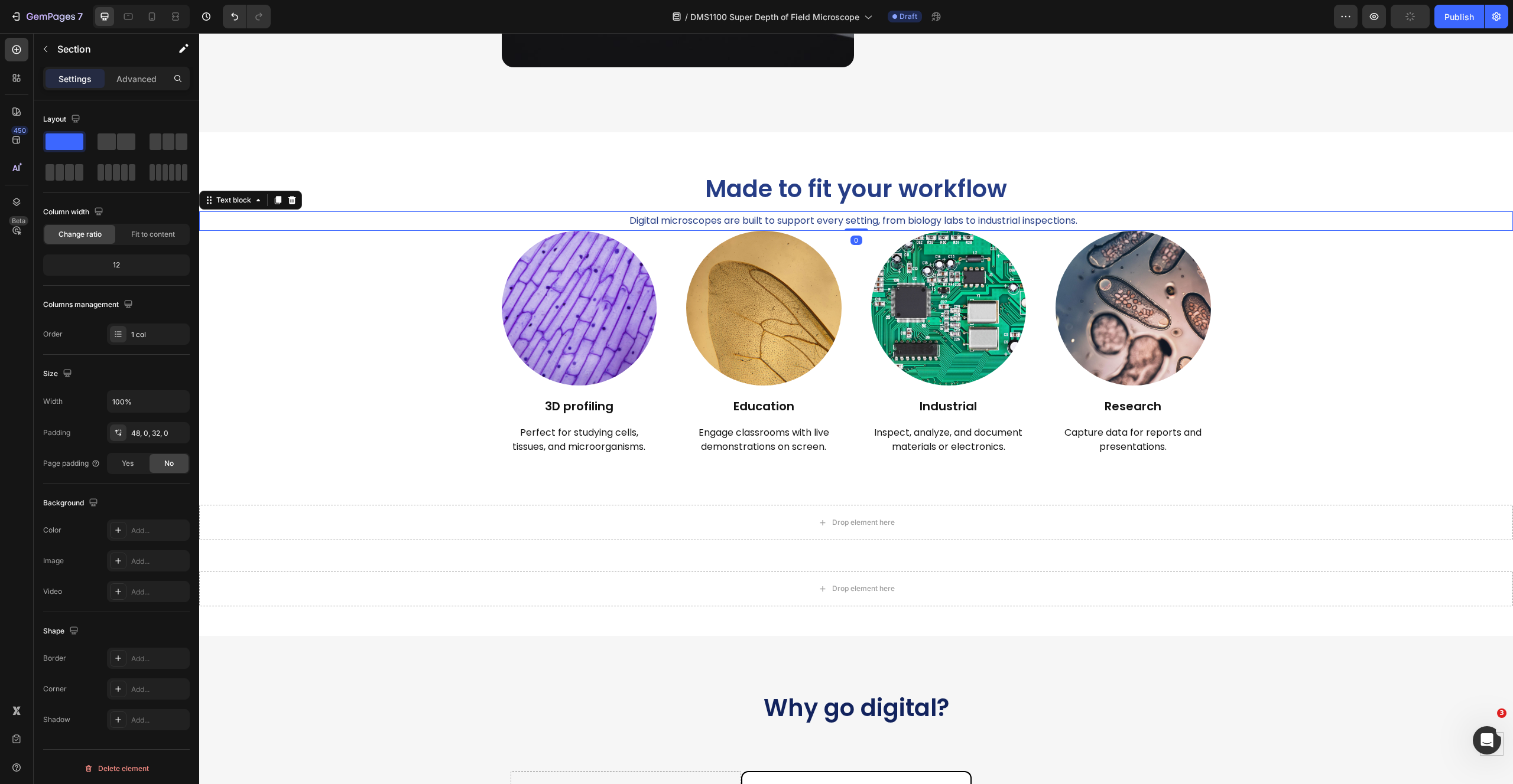
click at [844, 223] on p "Digital microscopes are built to support every setting, from biology labs to in…" at bounding box center [853, 220] width 1305 height 17
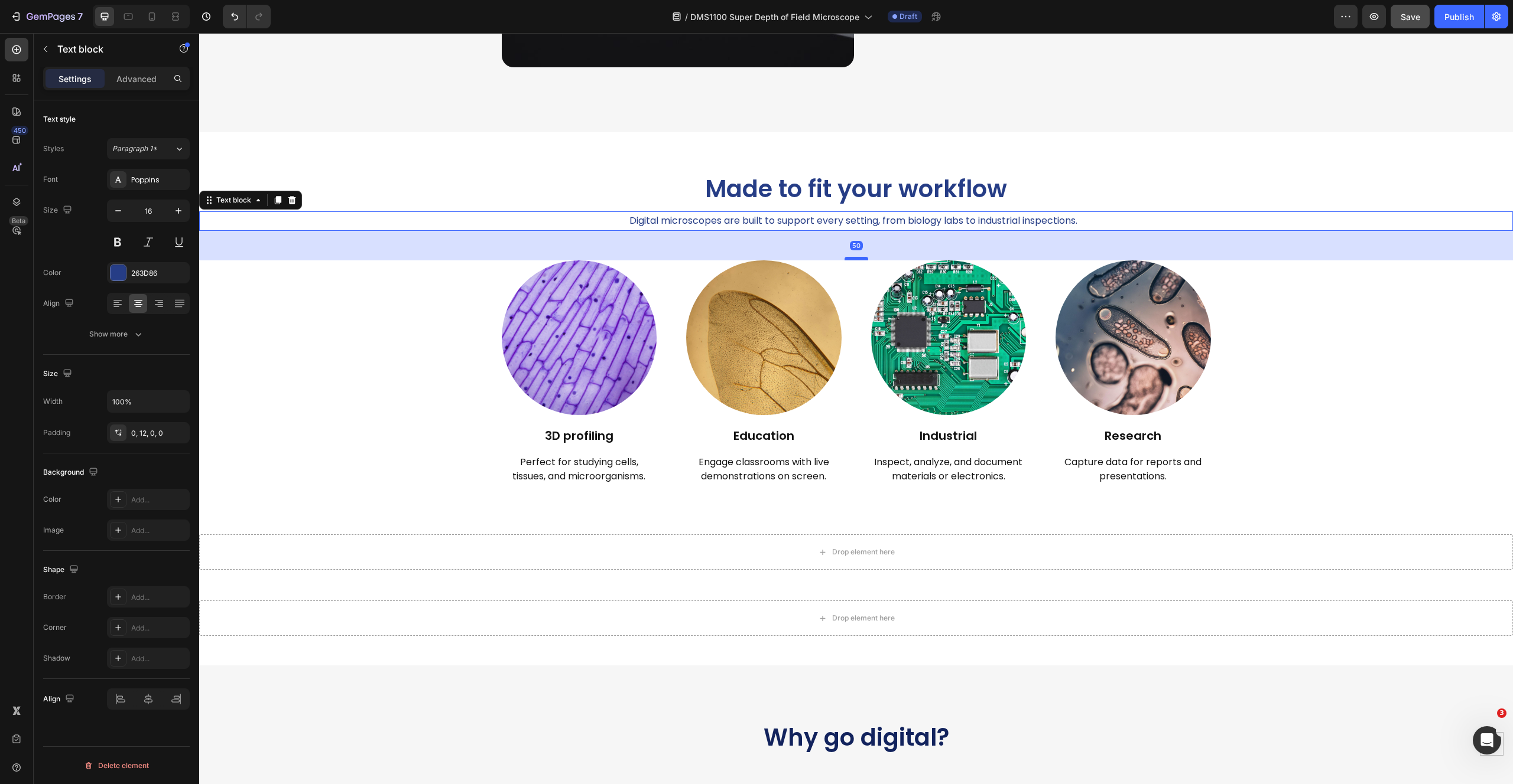
drag, startPoint x: 853, startPoint y: 230, endPoint x: 851, endPoint y: 259, distance: 29.1
click at [851, 259] on div at bounding box center [856, 258] width 24 height 4
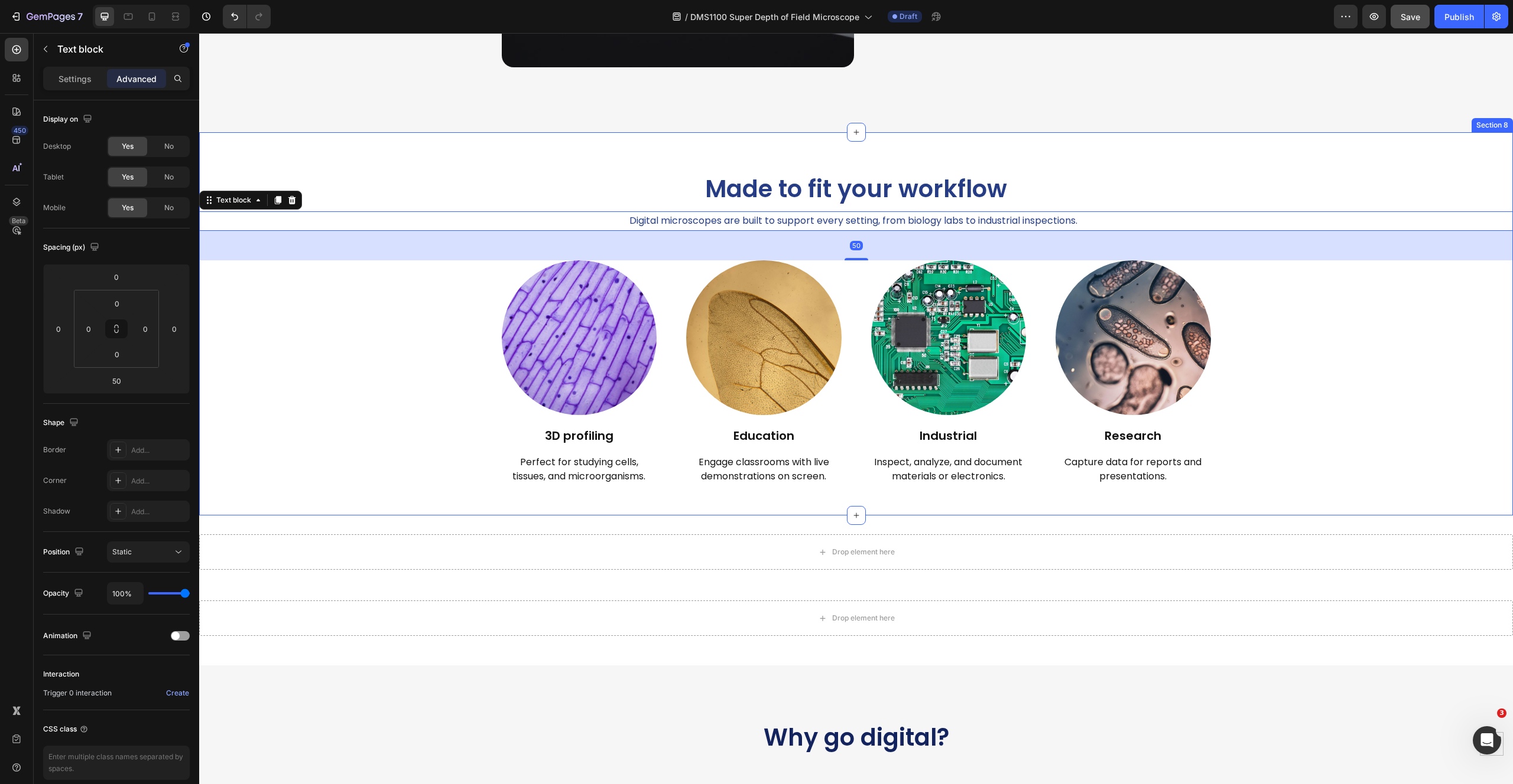
click at [1158, 151] on div "Made to fit your workflow Heading Digital microscopes are built to support ever…" at bounding box center [855, 324] width 1313 height 384
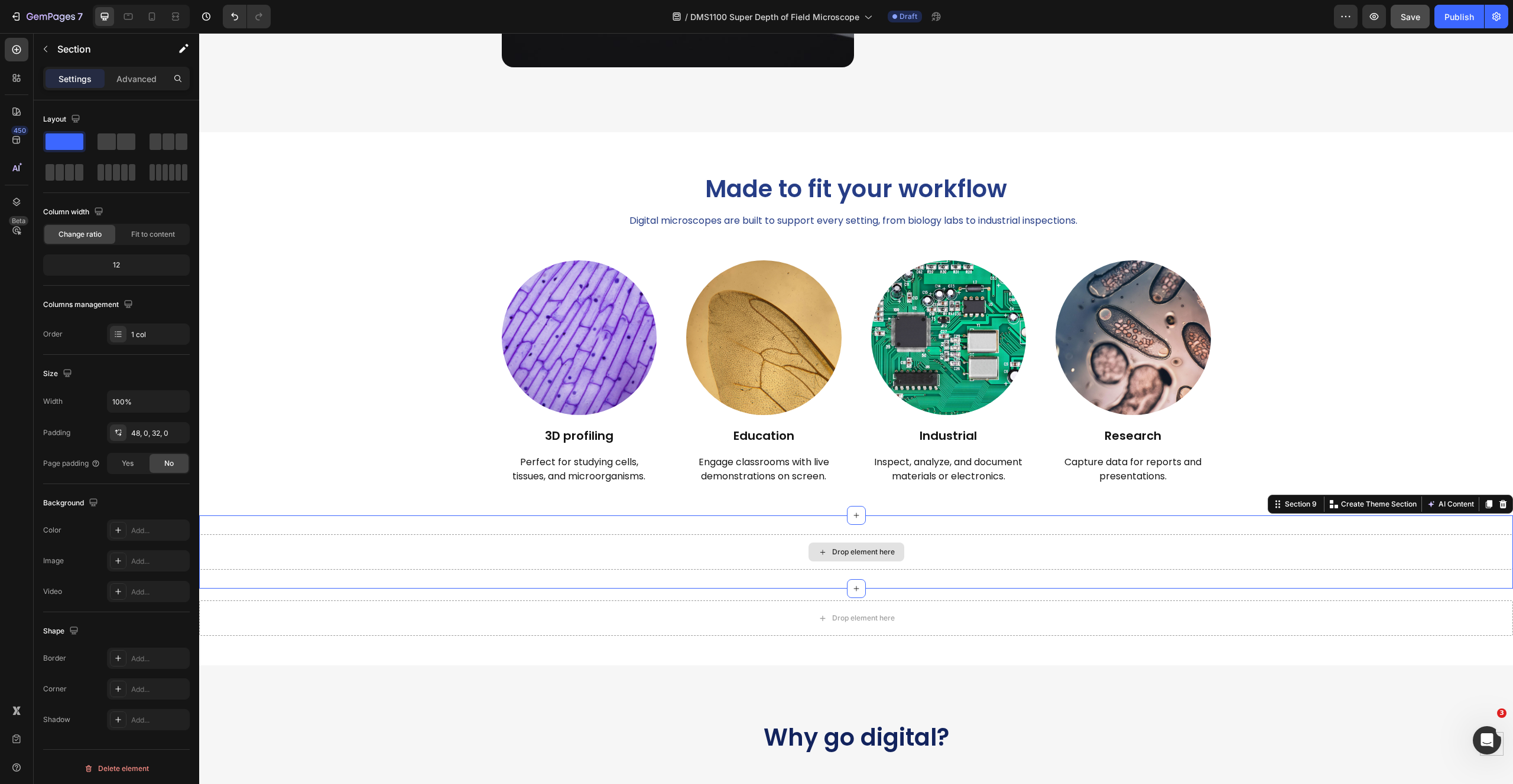
click at [1004, 547] on div "Drop element here" at bounding box center [855, 552] width 1313 height 35
click at [1499, 504] on div at bounding box center [1502, 504] width 14 height 14
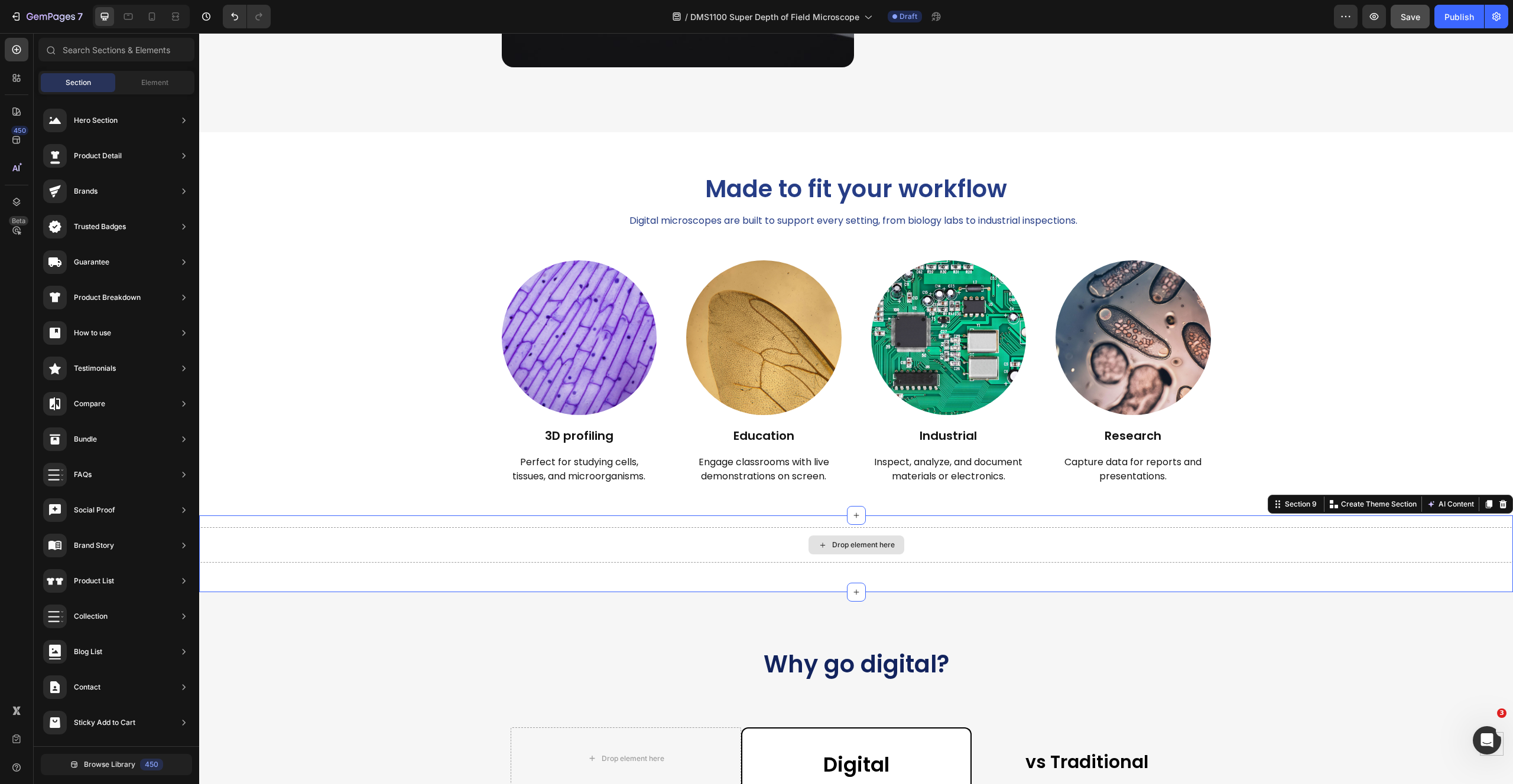
click at [1472, 536] on div "Drop element here" at bounding box center [855, 545] width 1313 height 35
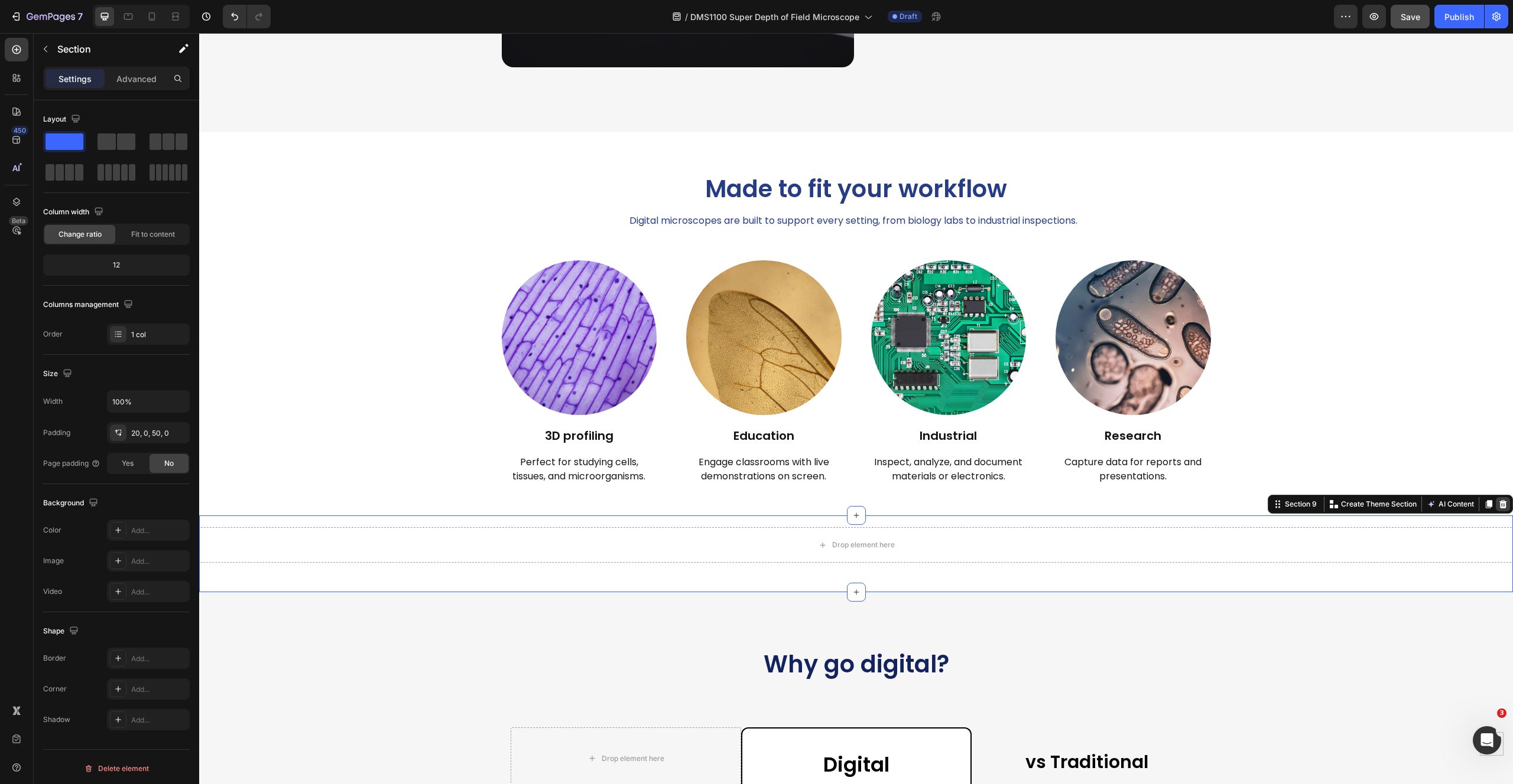
click at [1498, 499] on icon at bounding box center [1503, 504] width 10 height 10
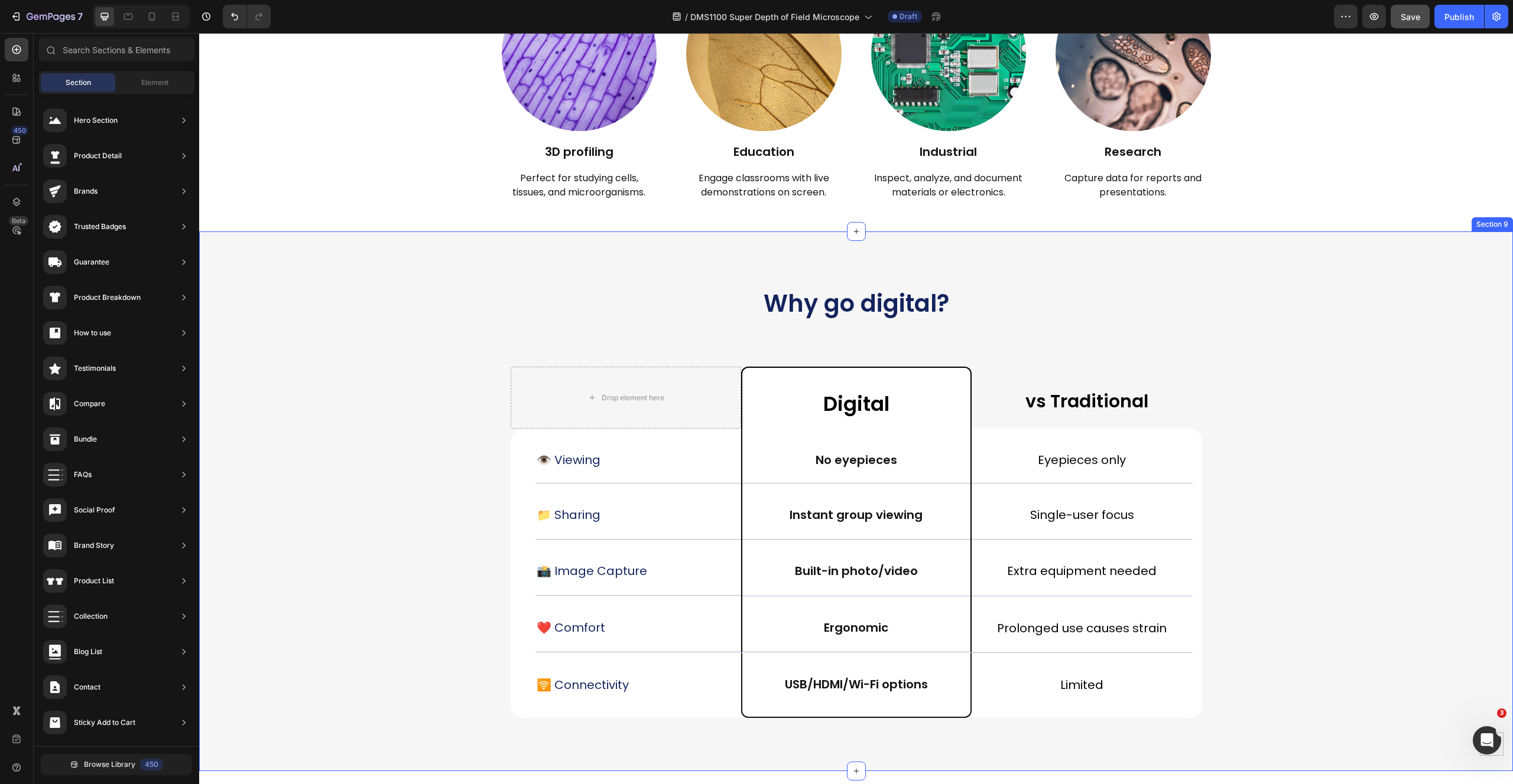
scroll to position [2690, 0]
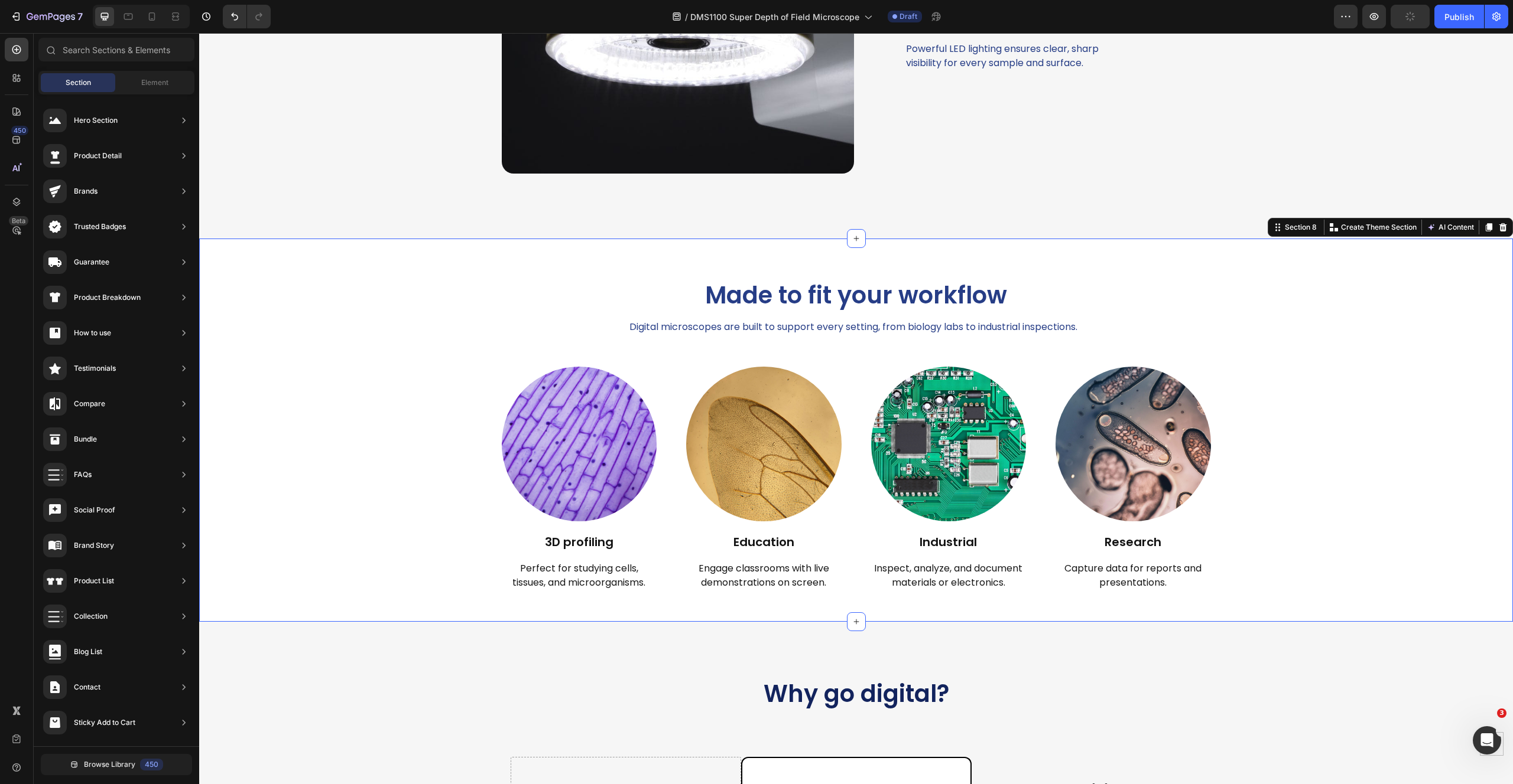
click at [229, 263] on div "Made to fit your workflow Heading Digital microscopes are built to support ever…" at bounding box center [855, 431] width 1313 height 384
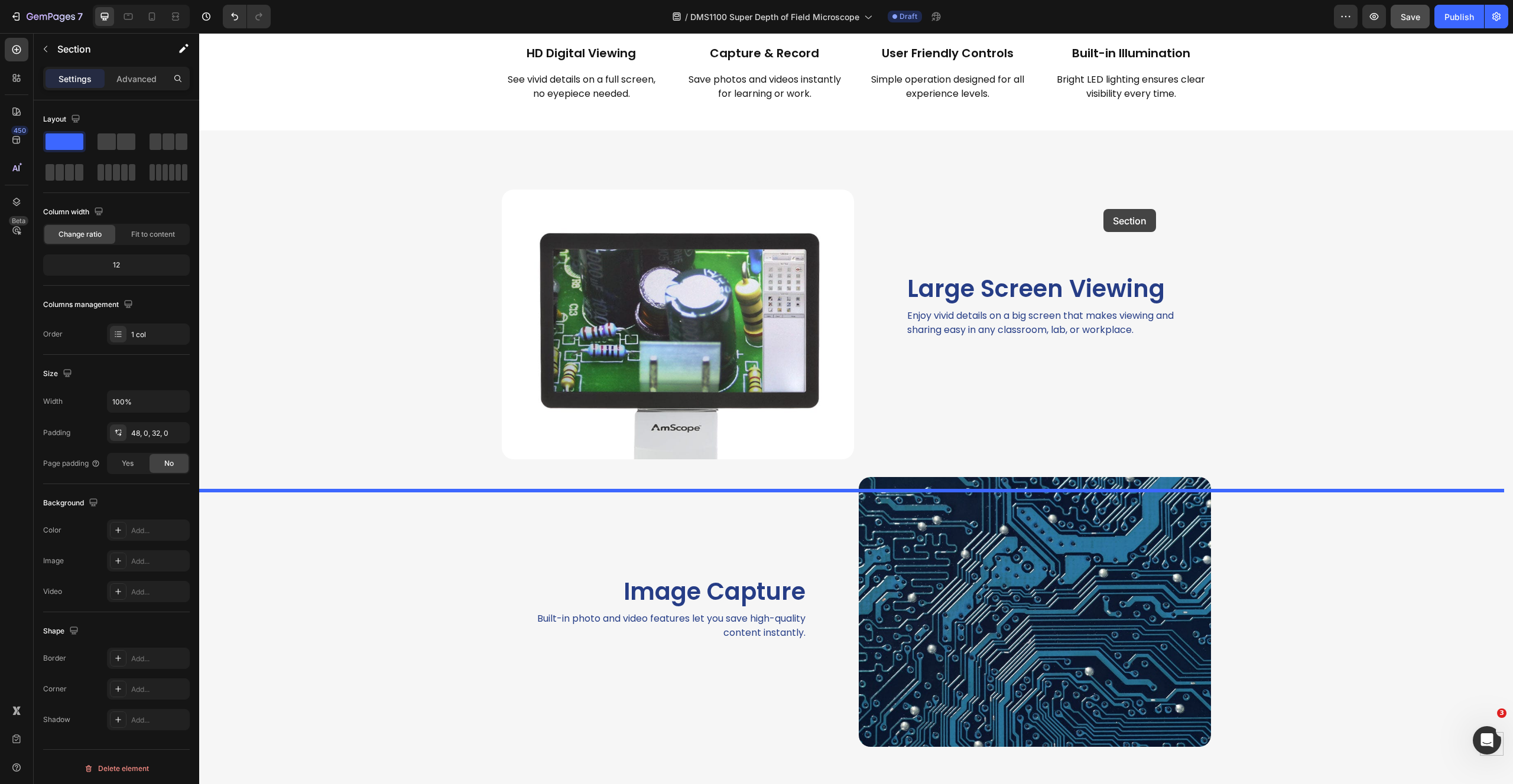
scroll to position [761, 0]
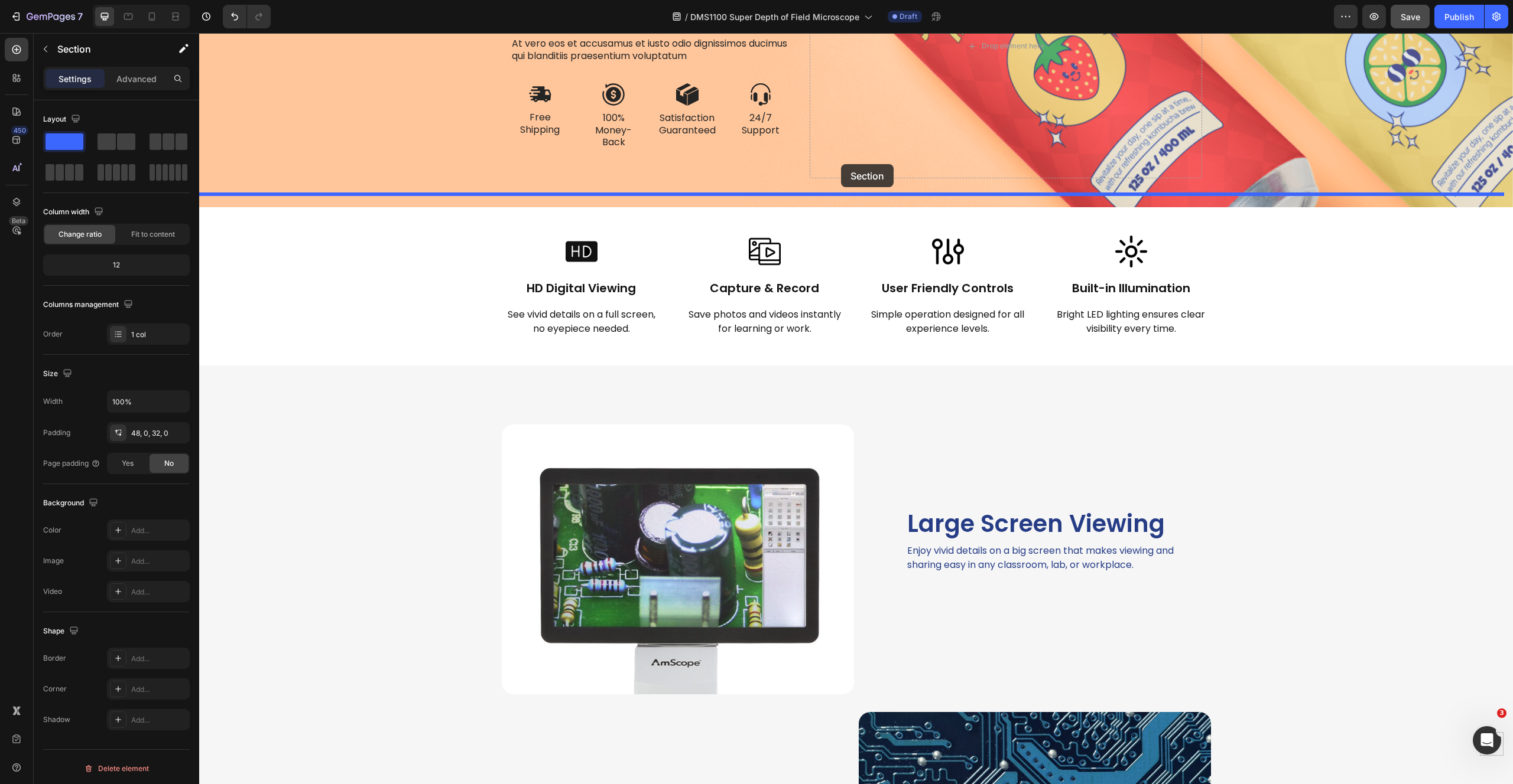
drag, startPoint x: 1275, startPoint y: 226, endPoint x: 841, endPoint y: 175, distance: 437.0
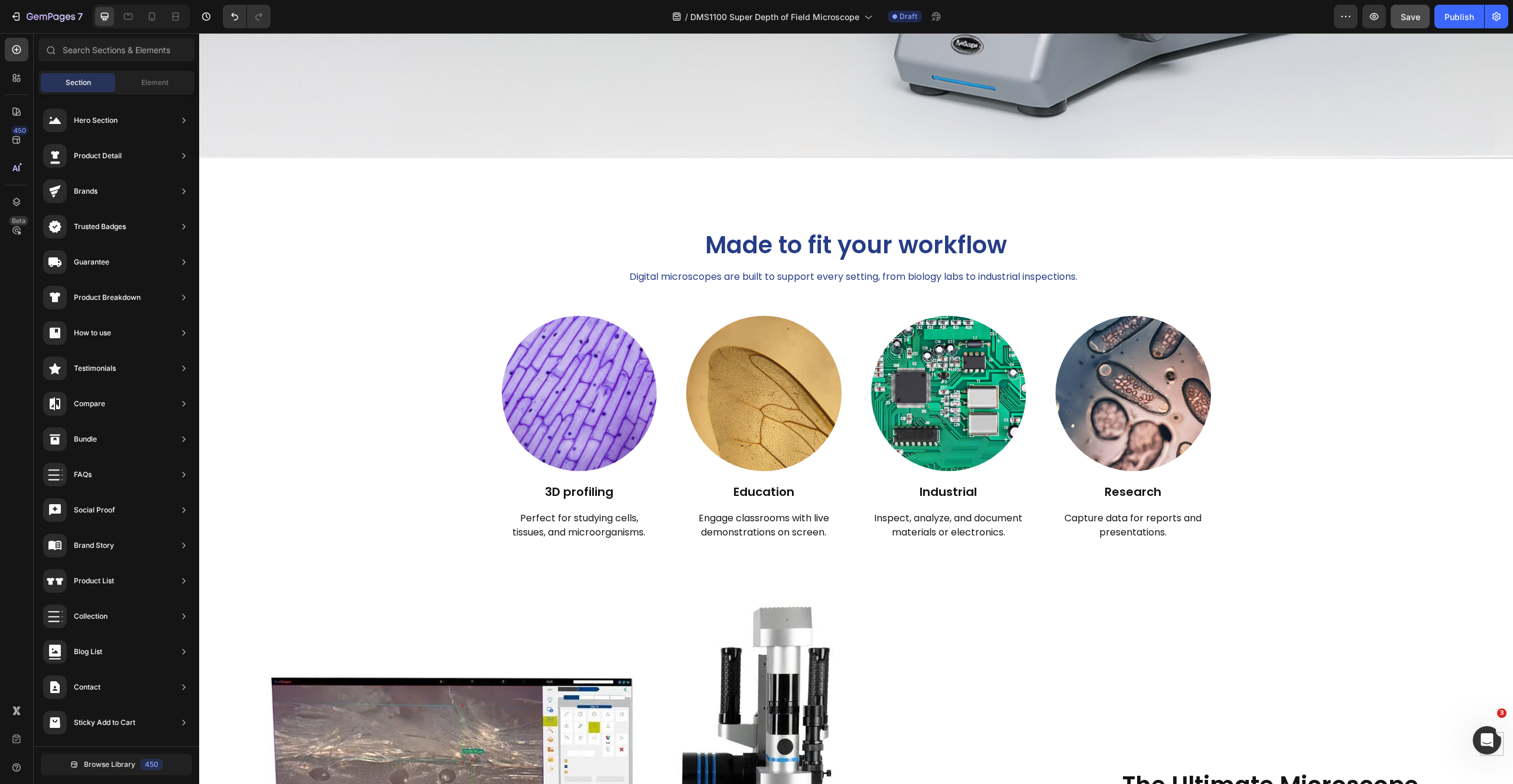
scroll to position [767, 0]
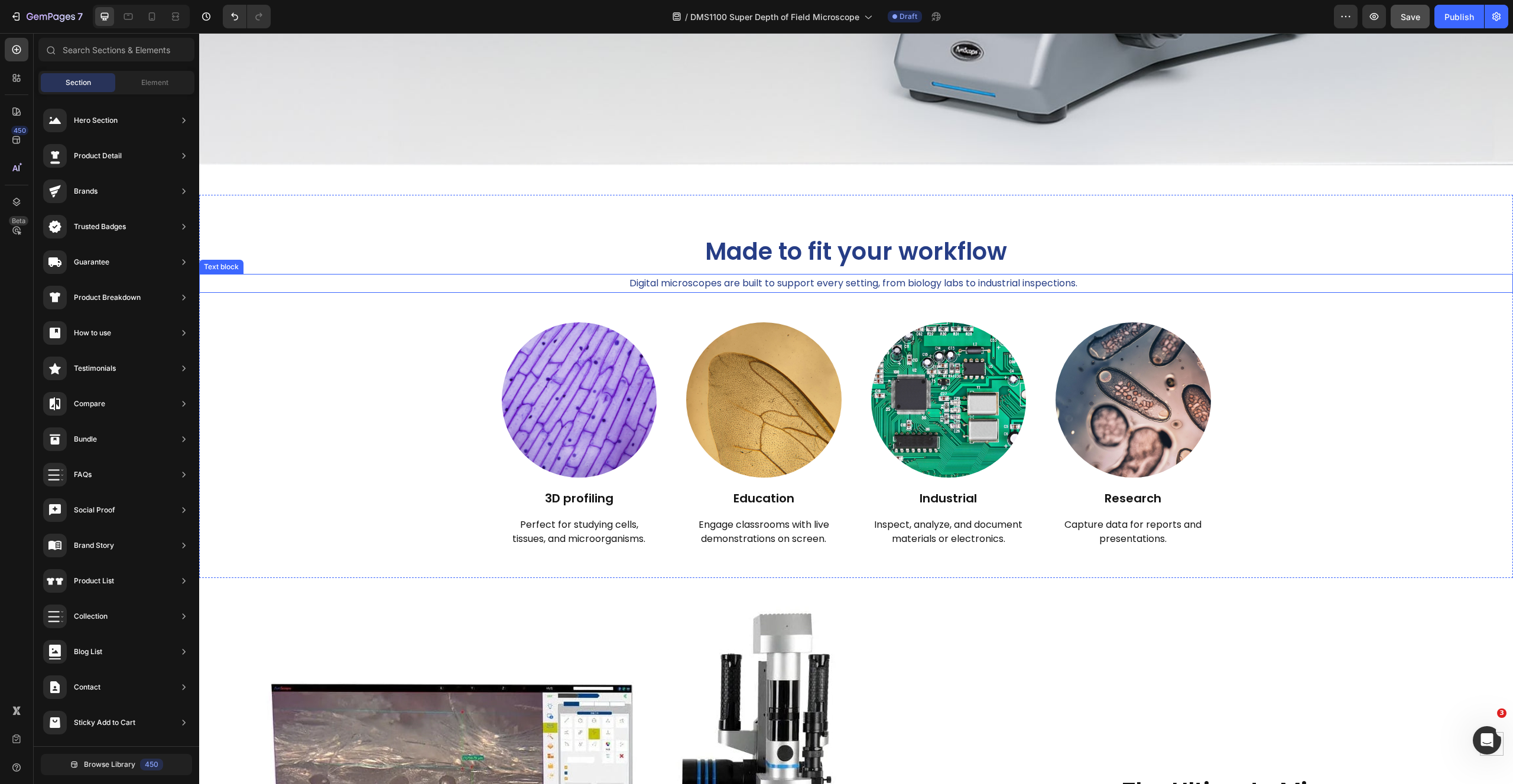
click at [526, 275] on p "Digital microscopes are built to support every setting, from biology labs to in…" at bounding box center [853, 283] width 1305 height 17
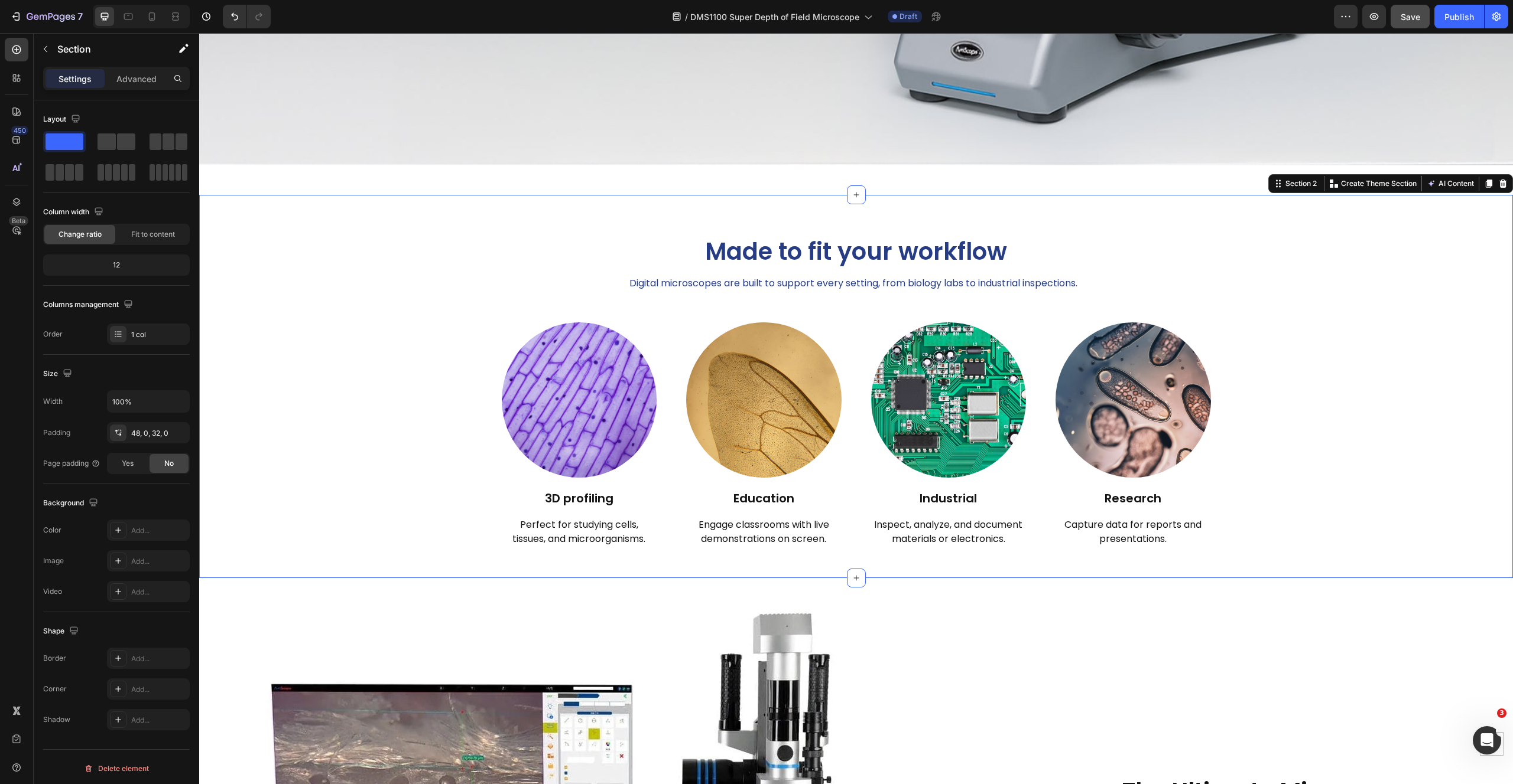
click at [408, 358] on div "Made to fit your workflow Heading Digital microscopes are built to support ever…" at bounding box center [855, 391] width 1313 height 336
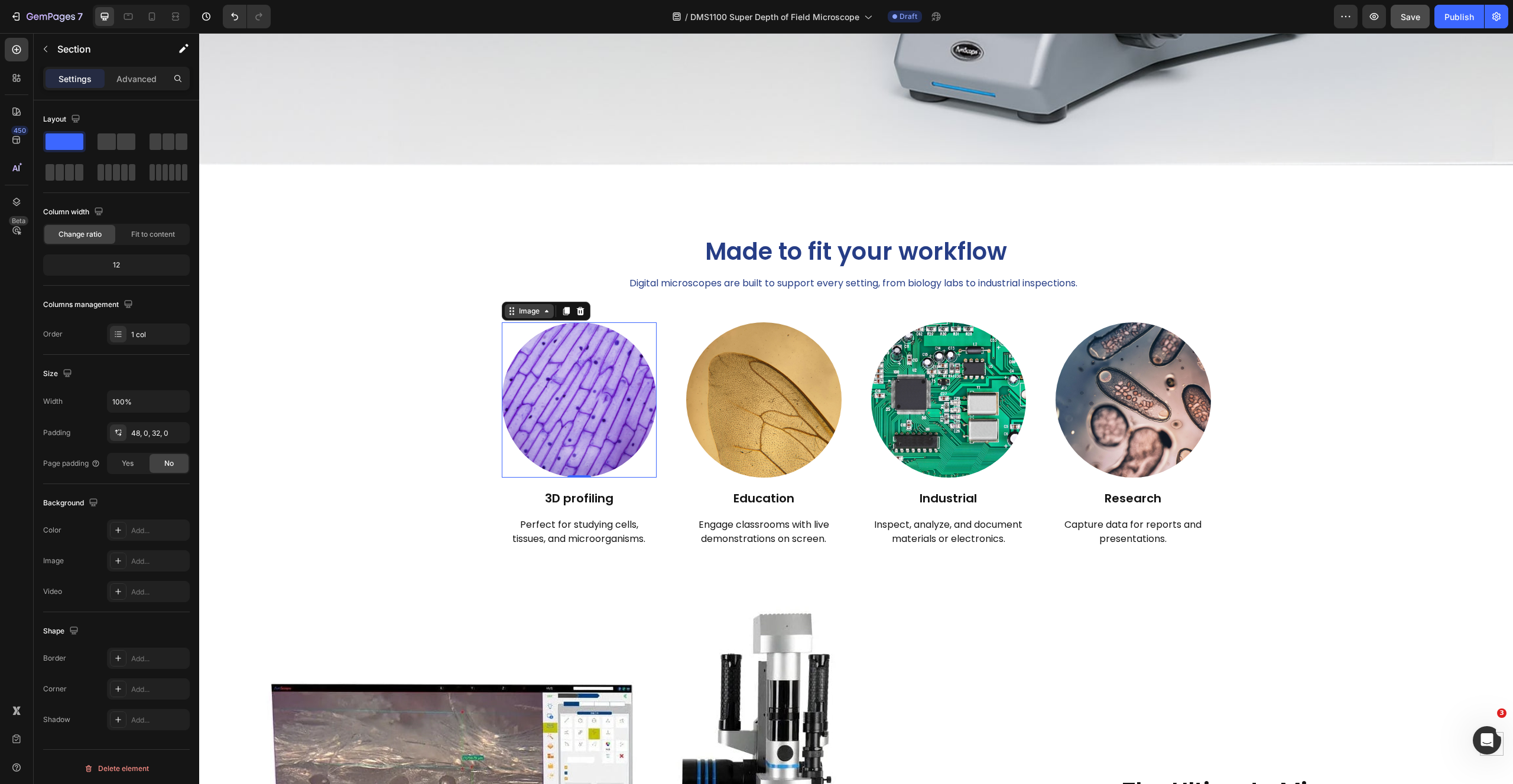
click at [501, 309] on div "Image" at bounding box center [545, 310] width 89 height 19
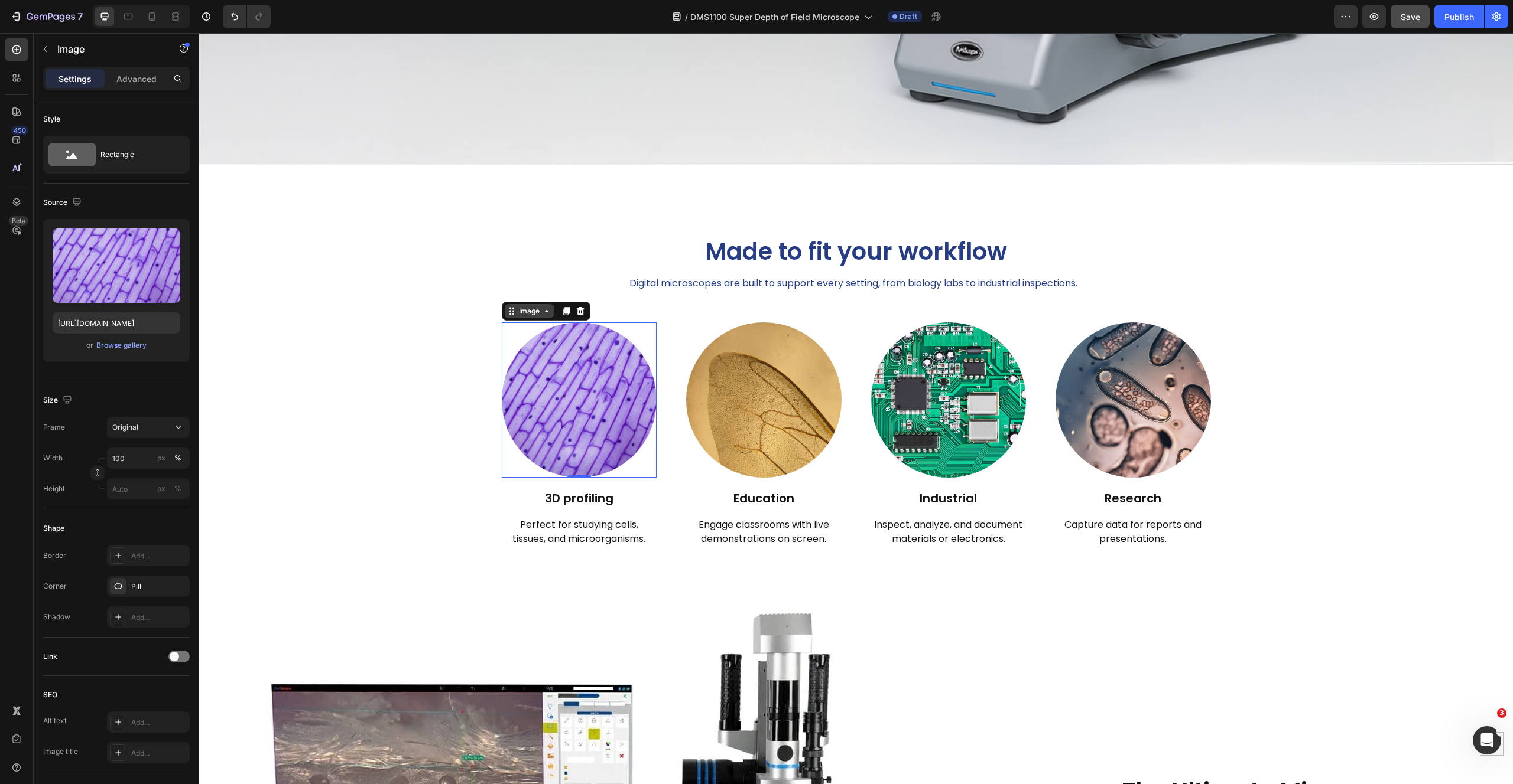
click at [516, 306] on div "Image" at bounding box center [529, 311] width 25 height 11
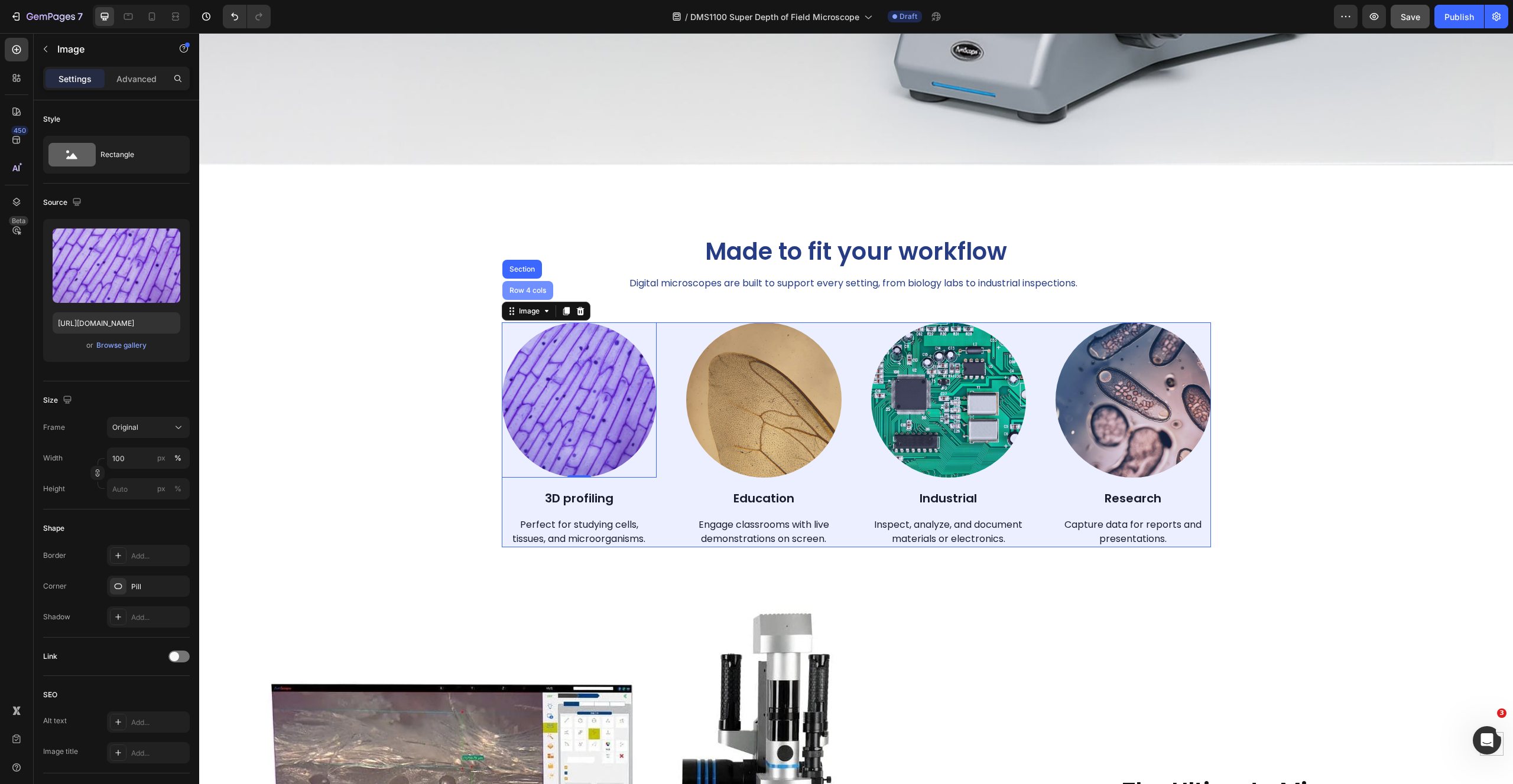
click at [518, 281] on div "Row 4 cols" at bounding box center [528, 290] width 51 height 19
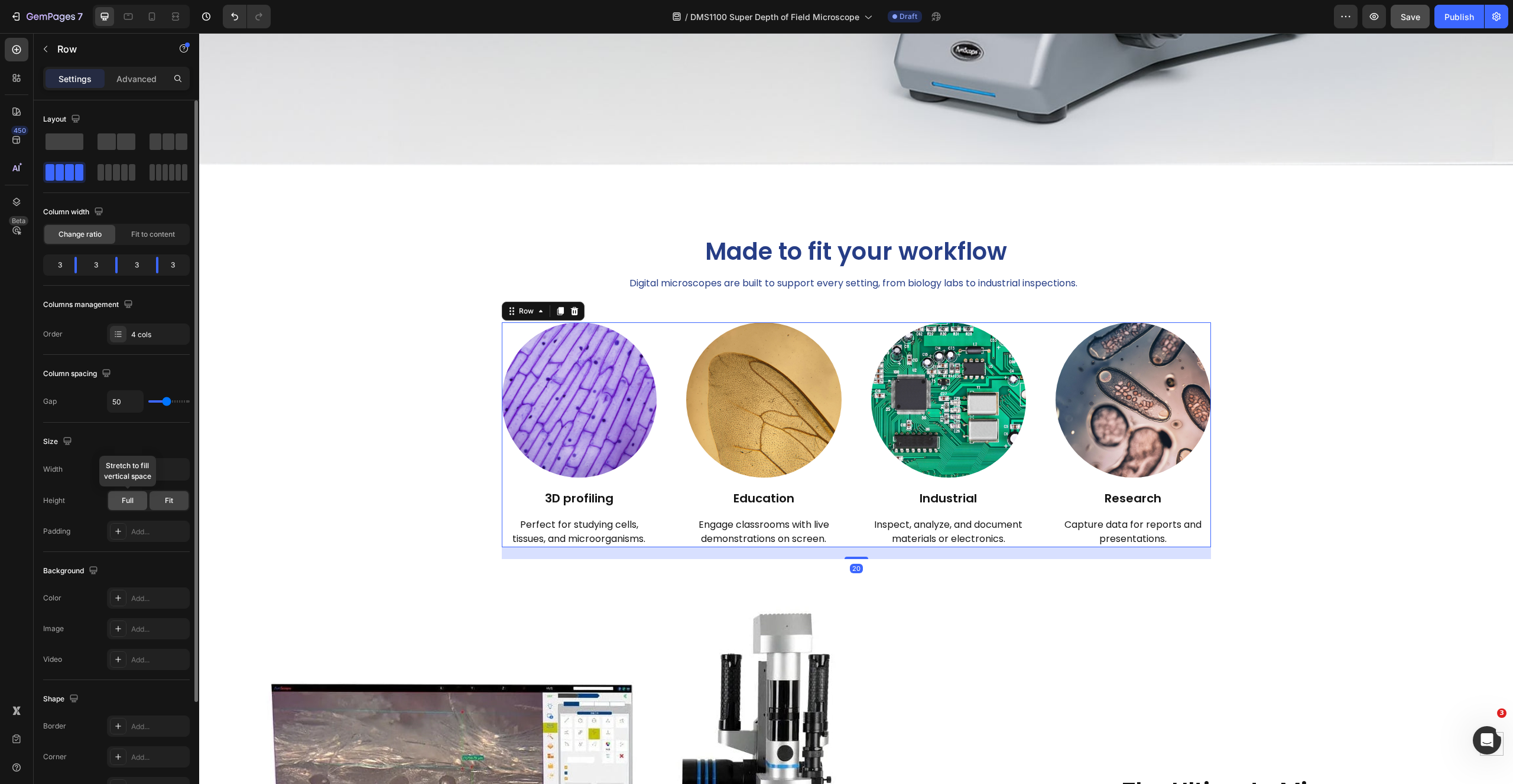
click at [118, 501] on div "Full" at bounding box center [127, 500] width 39 height 19
click at [173, 501] on div "Fit" at bounding box center [169, 500] width 39 height 19
click at [152, 462] on input "1200" at bounding box center [148, 470] width 81 height 22
click at [179, 471] on icon "button" at bounding box center [178, 470] width 12 height 12
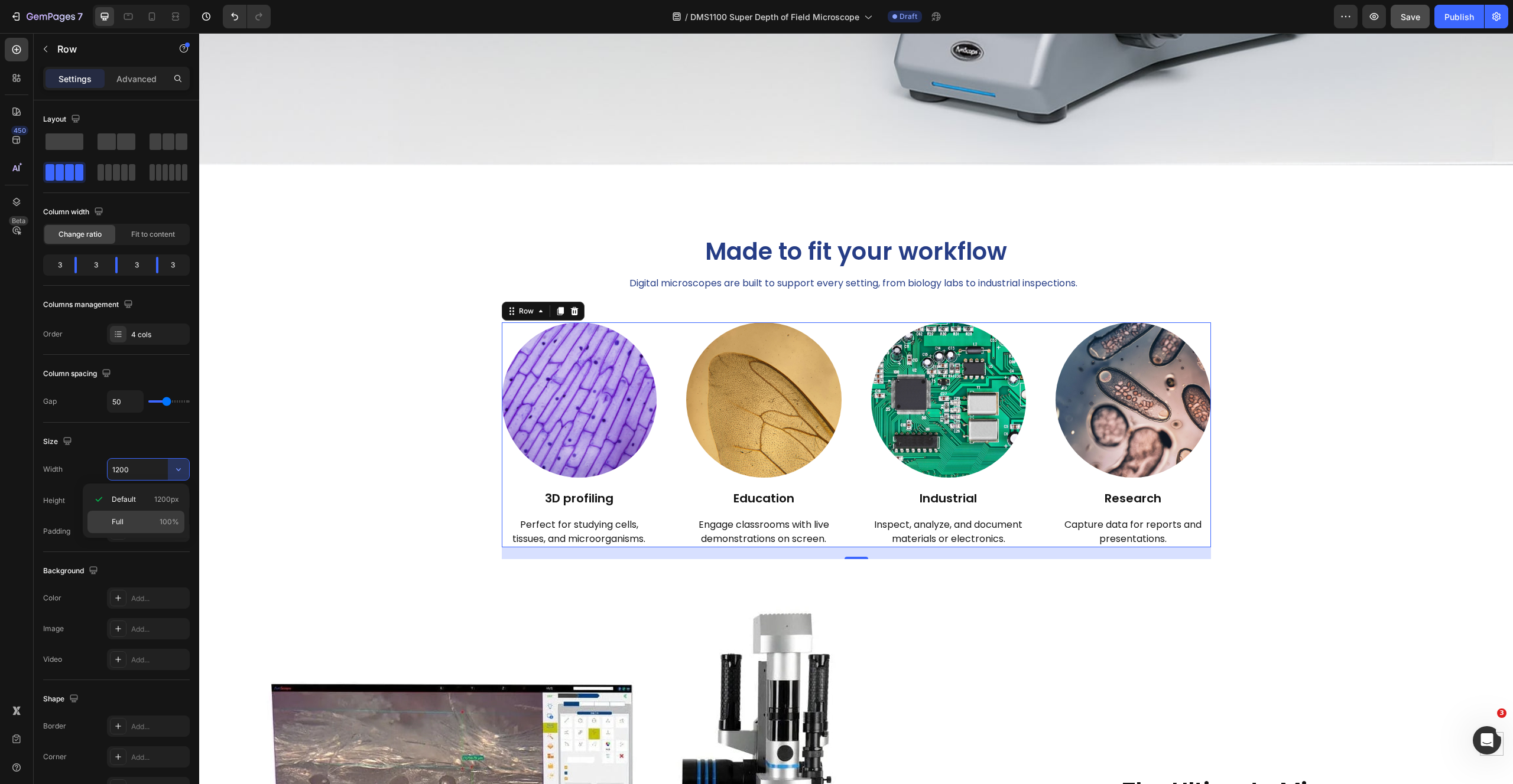
click at [148, 523] on p "Full 100%" at bounding box center [145, 522] width 68 height 11
type input "100%"
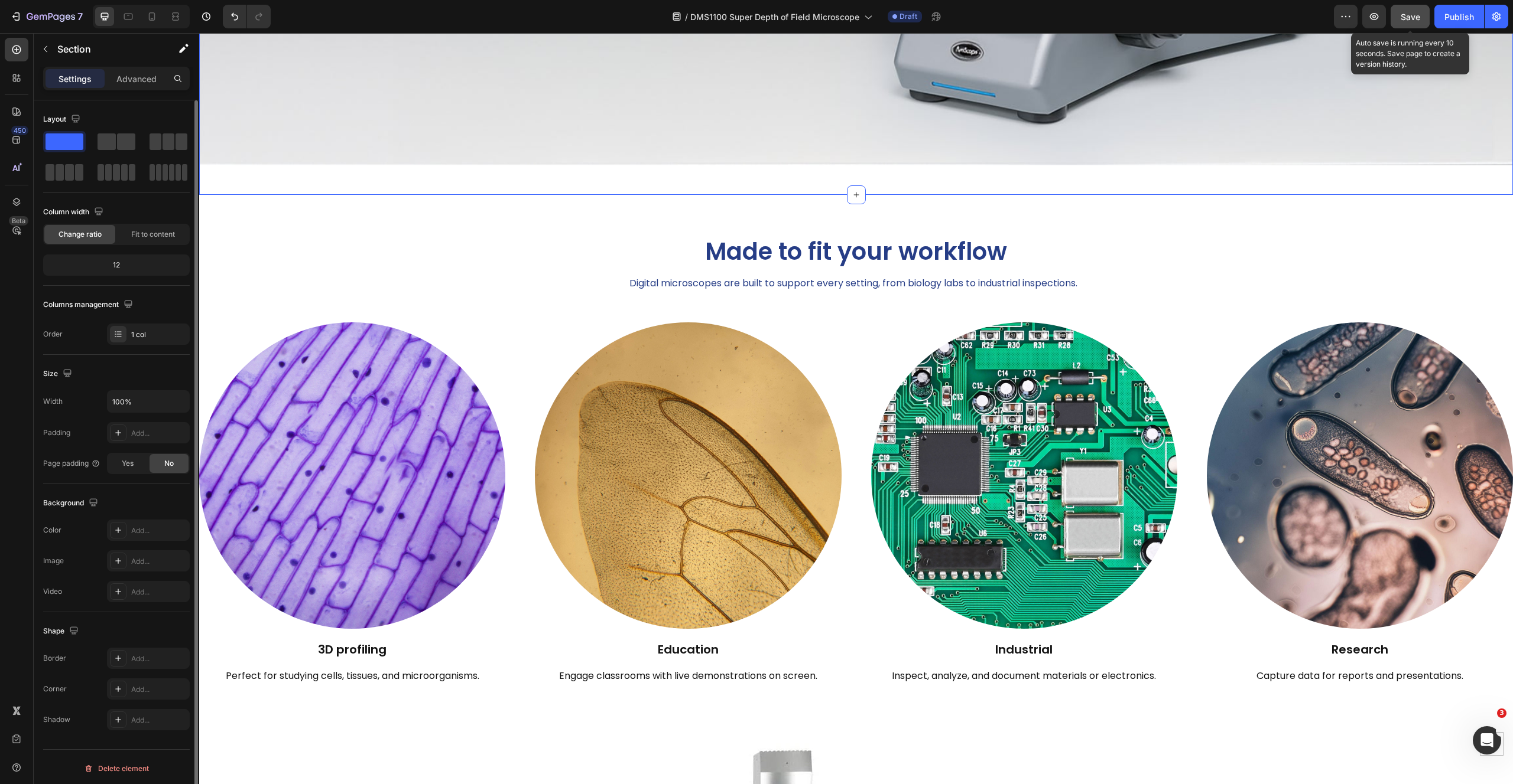
click at [1404, 27] on button "Save" at bounding box center [1410, 17] width 39 height 23
click at [1382, 22] on button "button" at bounding box center [1374, 17] width 24 height 23
click at [357, 291] on div "Made to fit your workflow Heading Digital microscopes are built to support ever…" at bounding box center [855, 459] width 1313 height 473
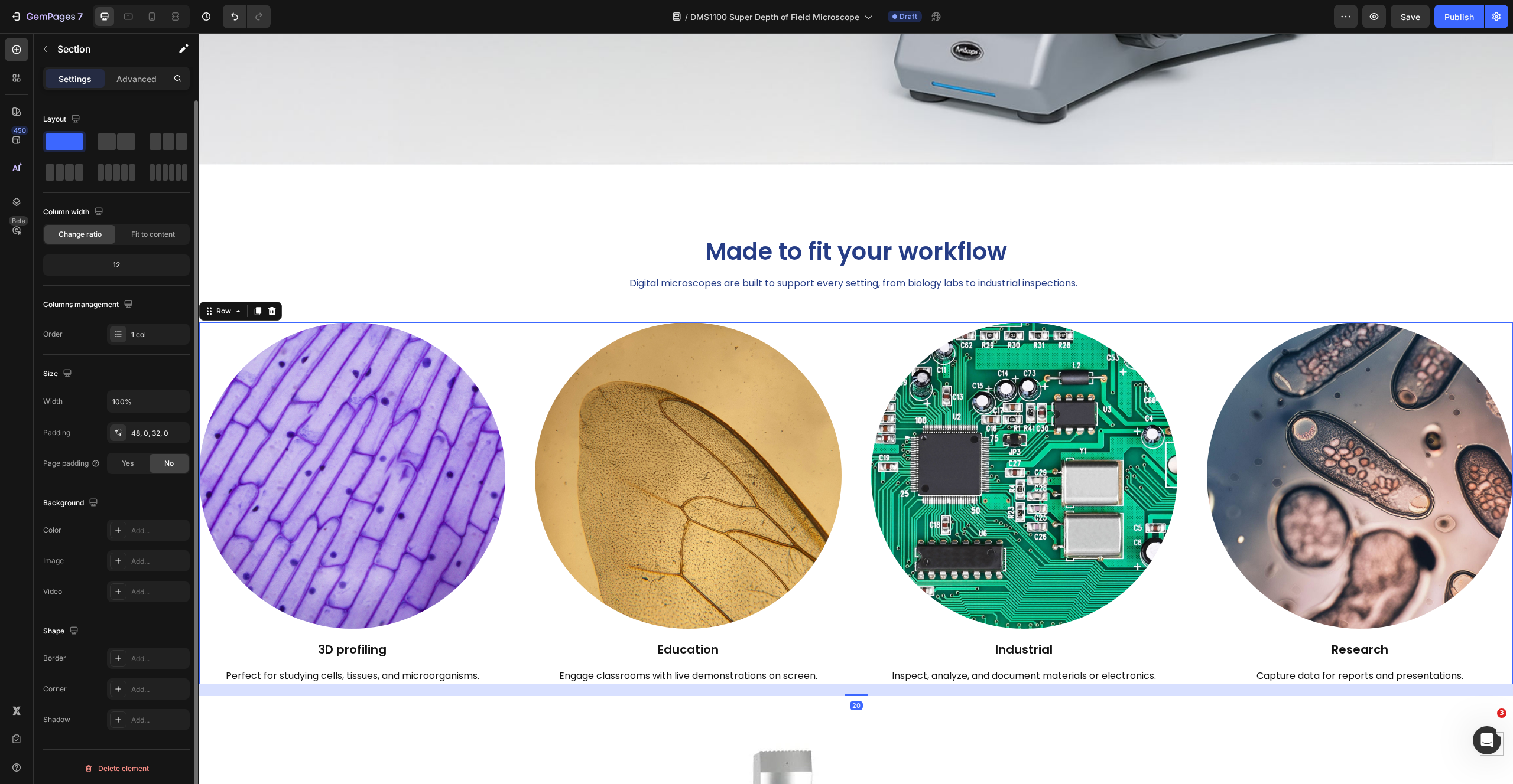
click at [513, 329] on div "Image 3D profiling Heading Perfect for studying cells, tissues, and microorgani…" at bounding box center [855, 502] width 1313 height 361
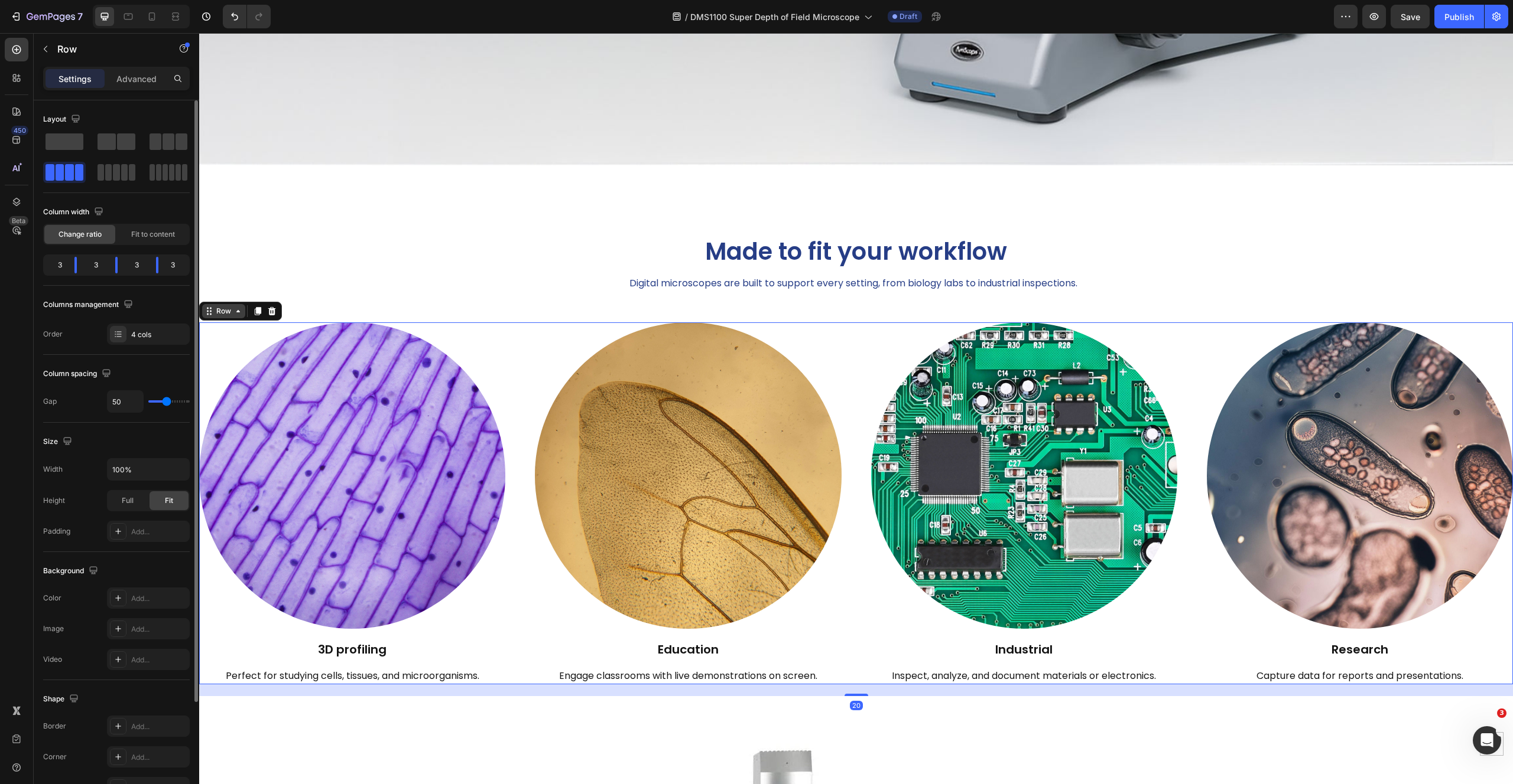
click at [212, 306] on icon at bounding box center [210, 311] width 10 height 10
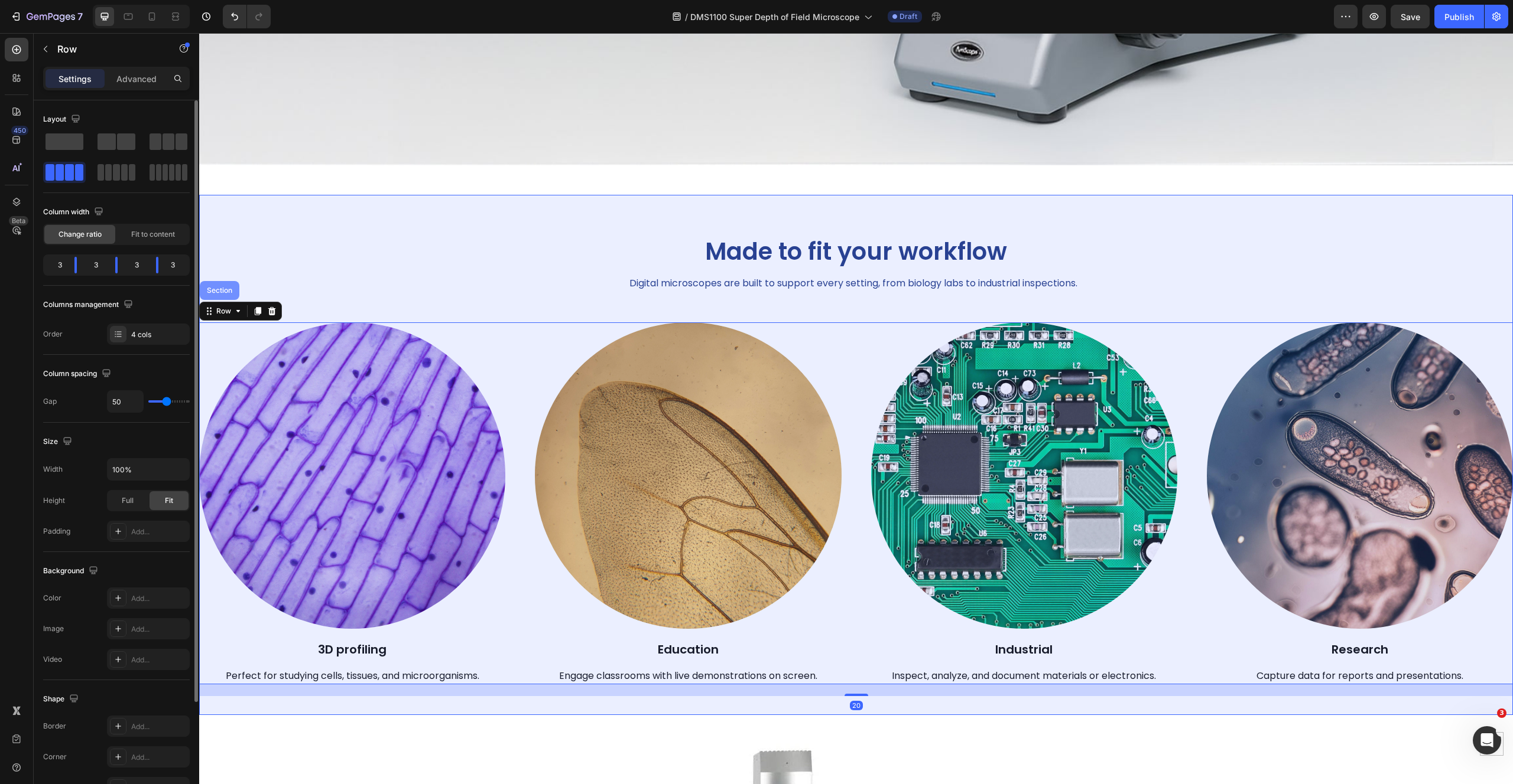
click at [221, 287] on div "Section" at bounding box center [219, 290] width 30 height 7
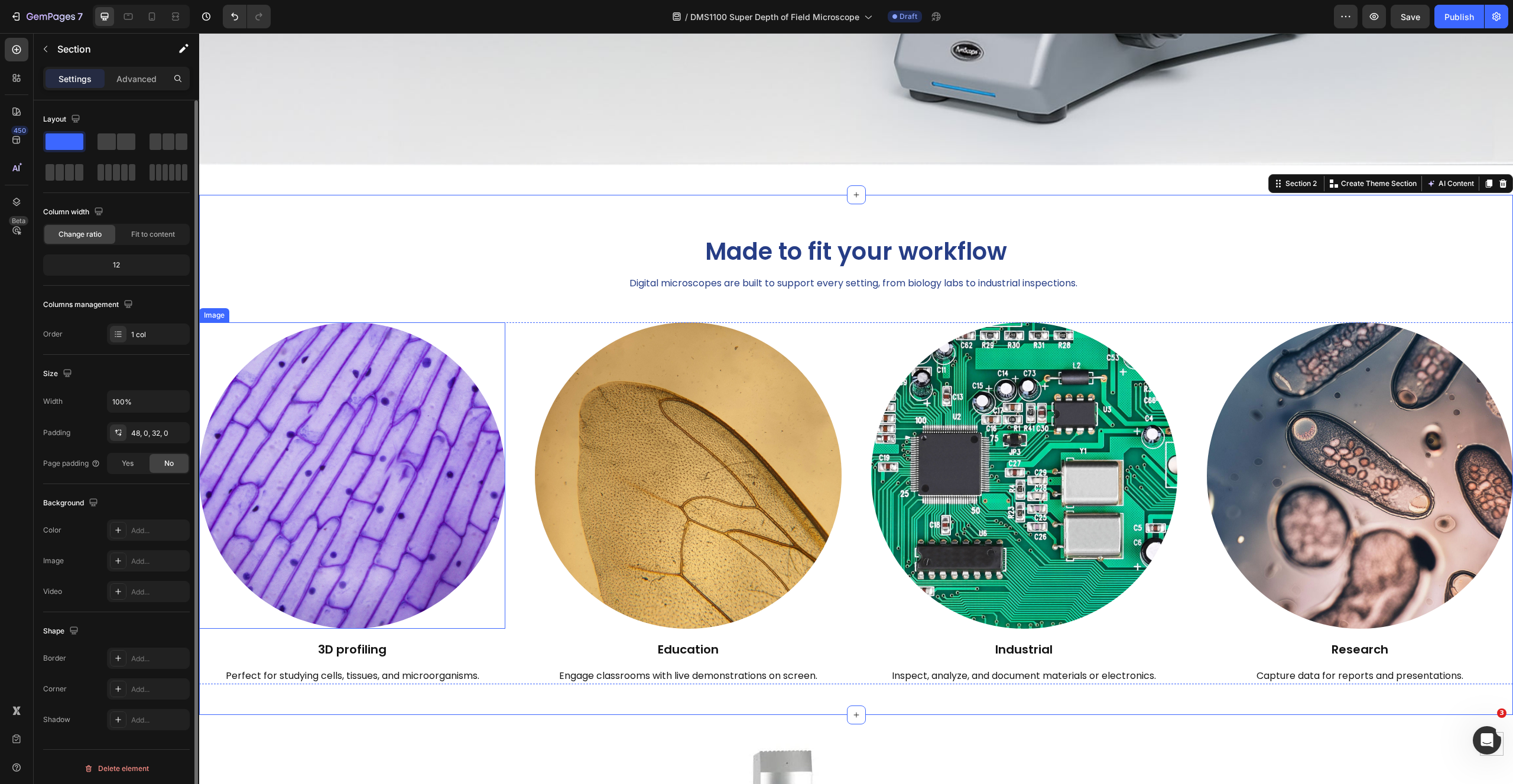
click at [215, 340] on div at bounding box center [352, 475] width 307 height 306
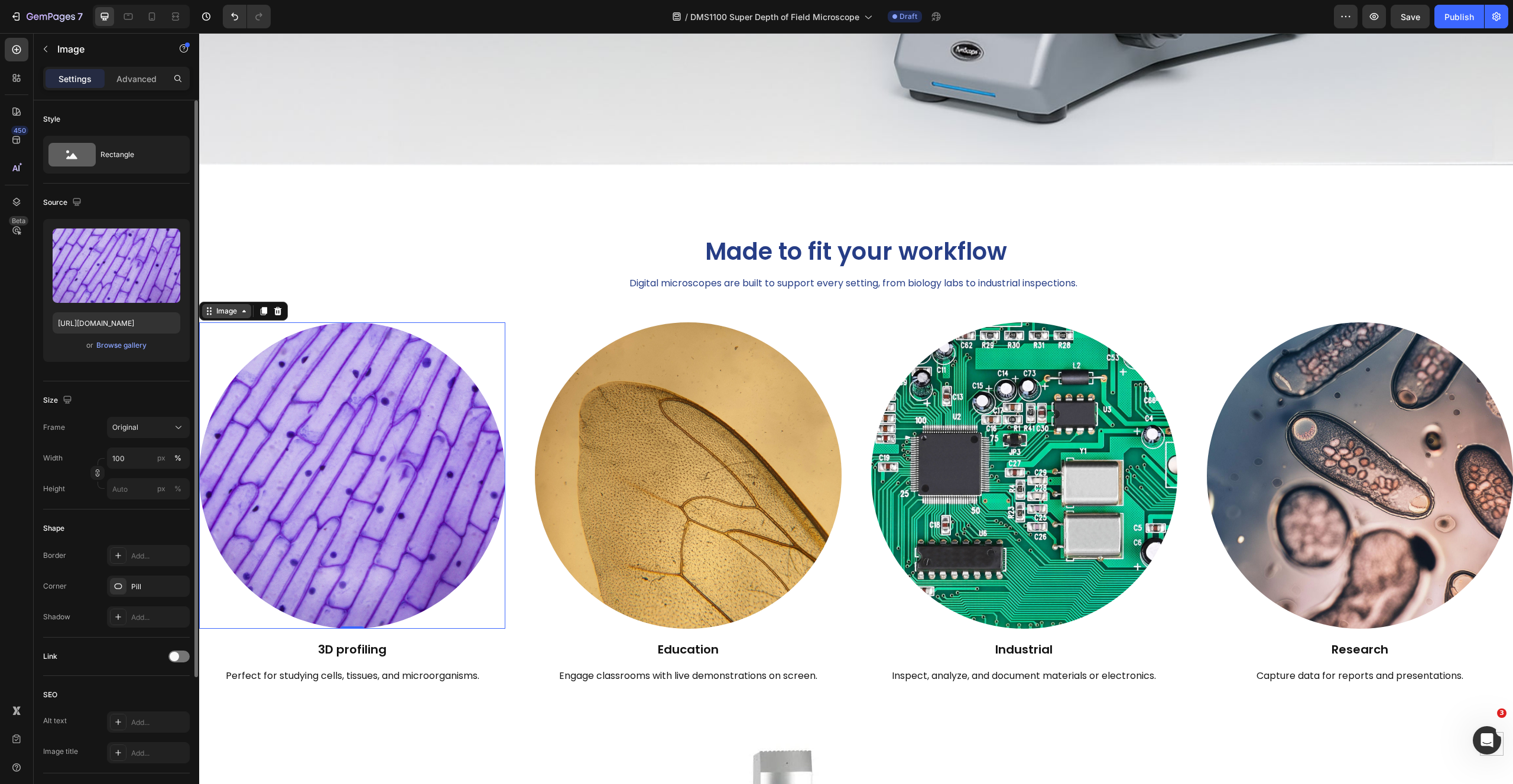
click at [218, 306] on div "Image" at bounding box center [226, 311] width 25 height 11
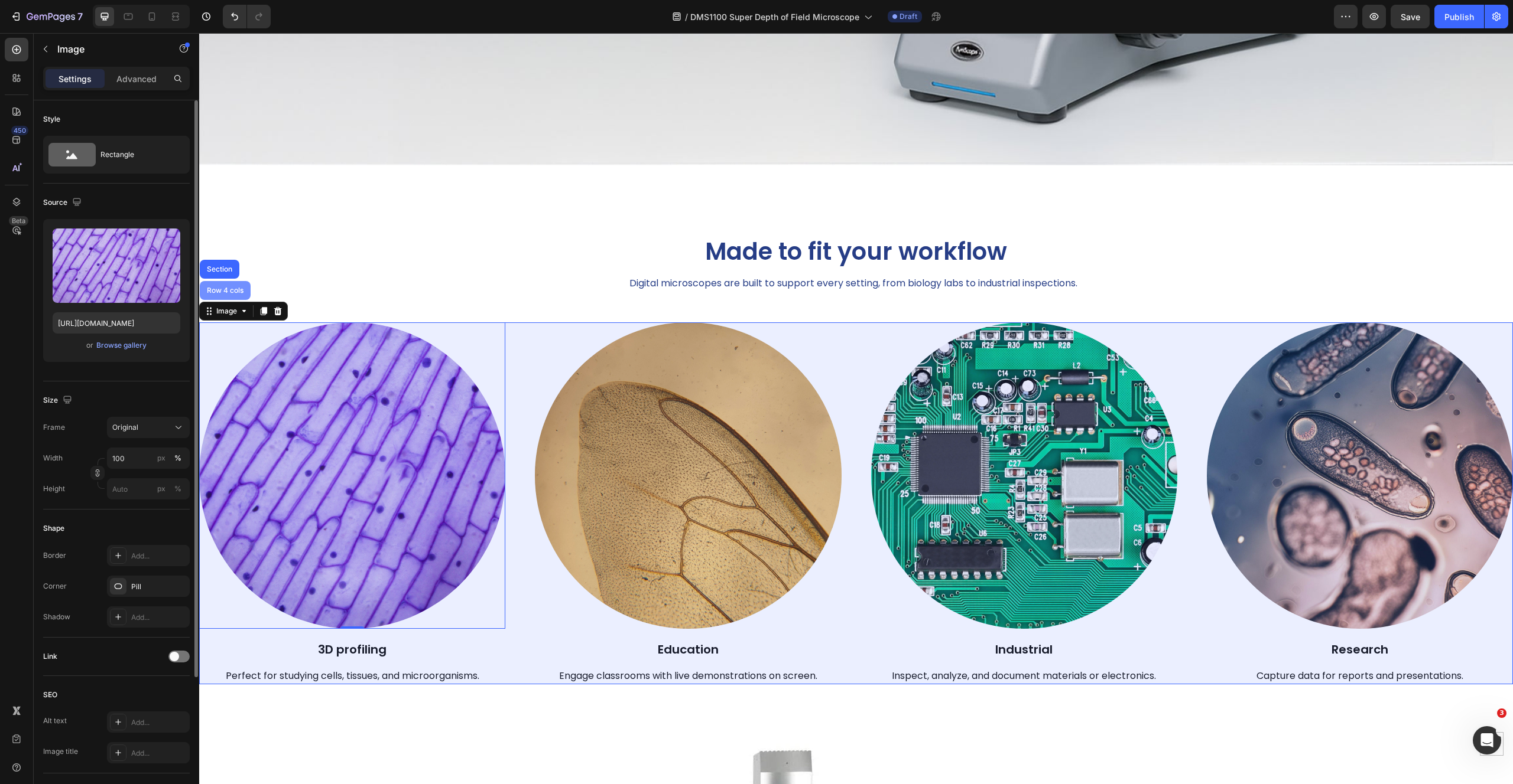
click at [236, 288] on div "Row 4 cols" at bounding box center [225, 290] width 51 height 19
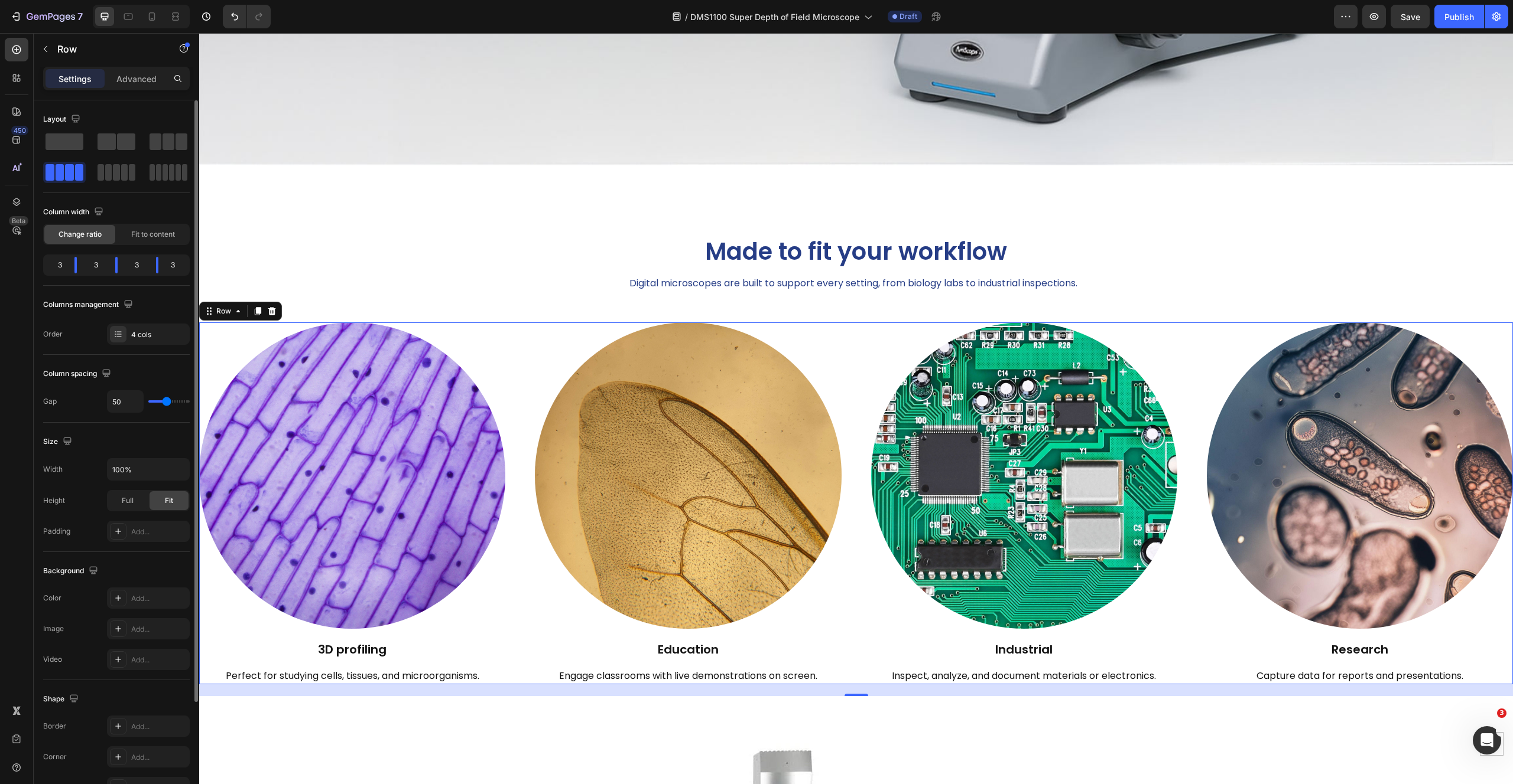
type input "57"
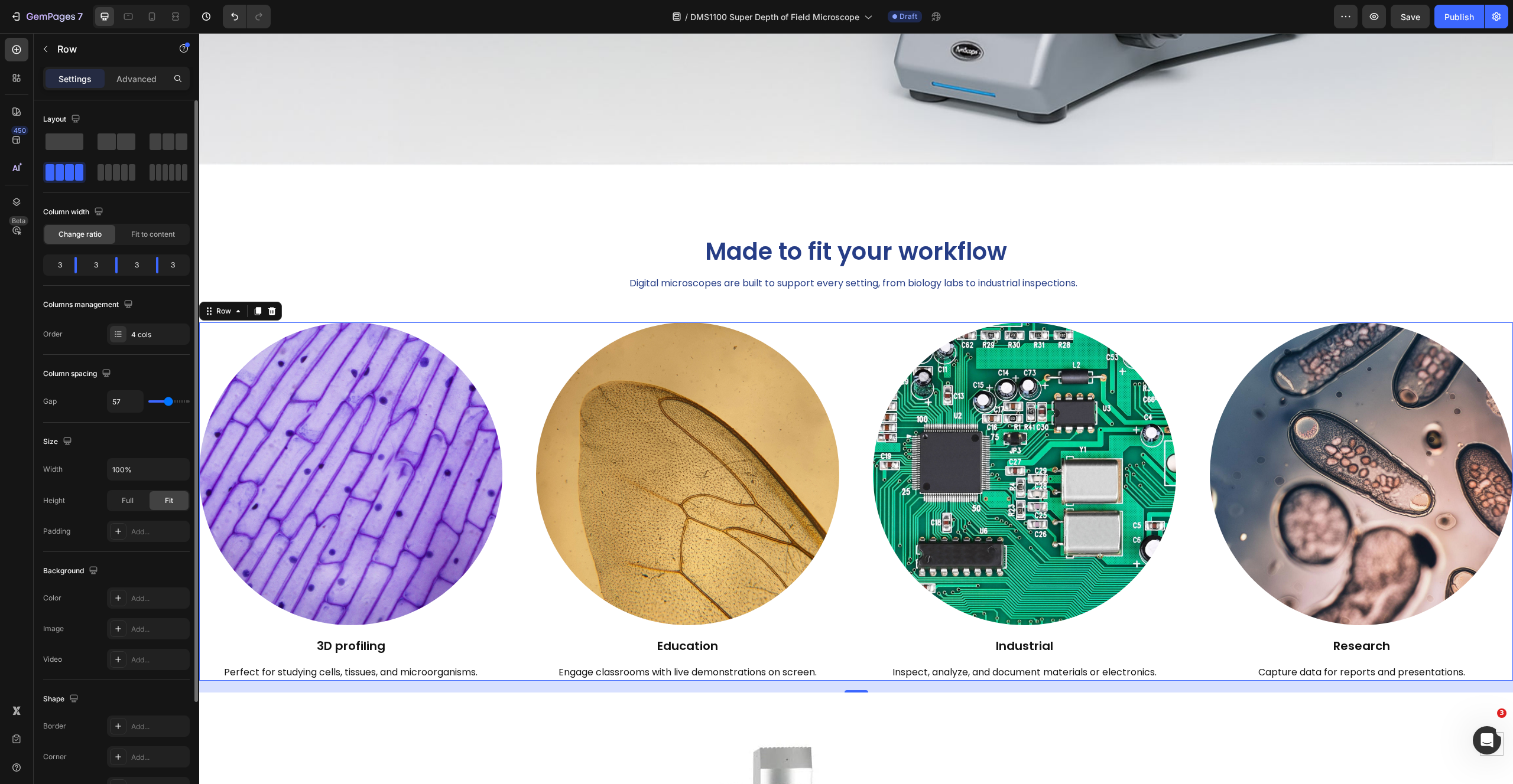
type input "58"
type input "62"
type input "63"
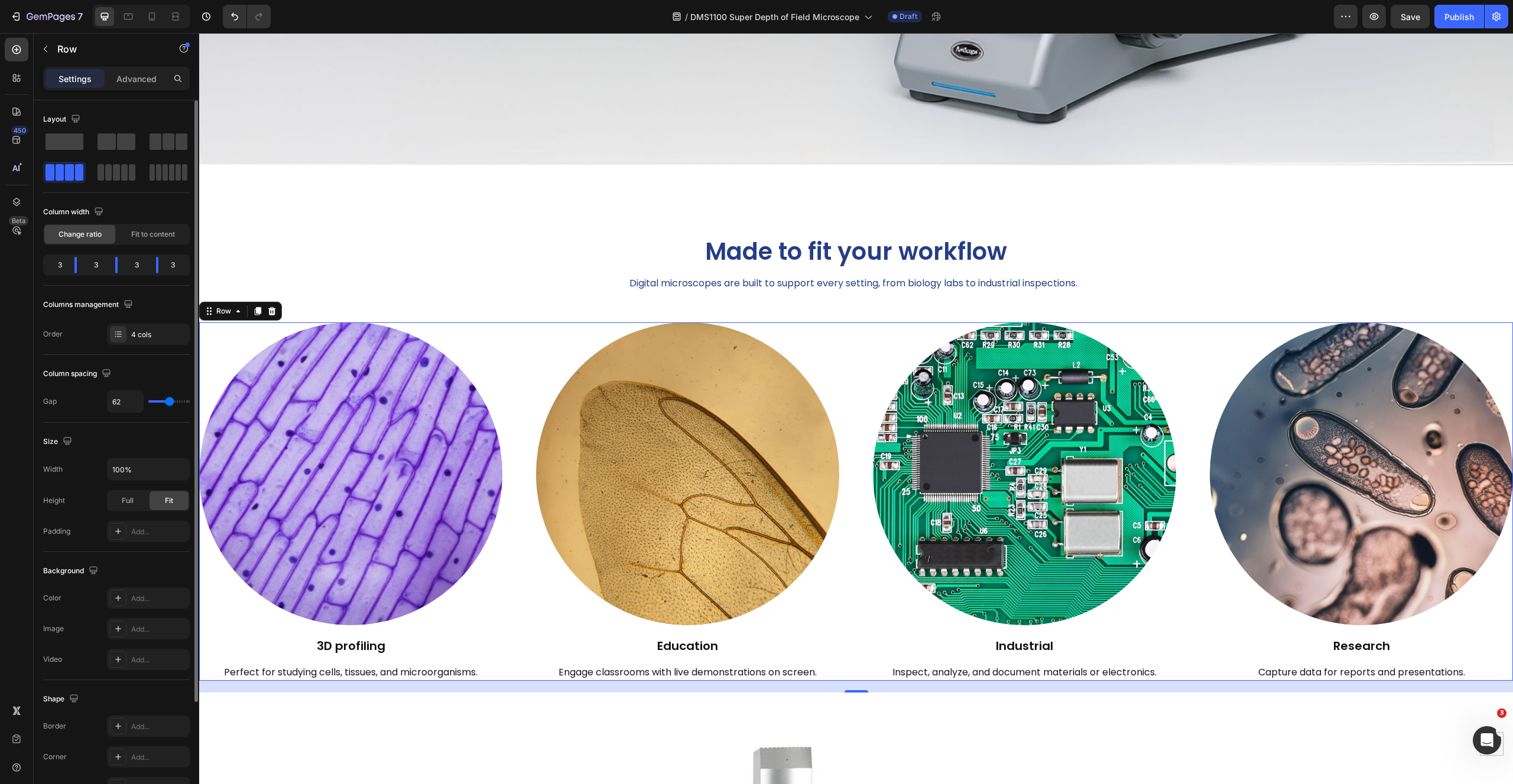
type input "63"
type input "64"
type input "66"
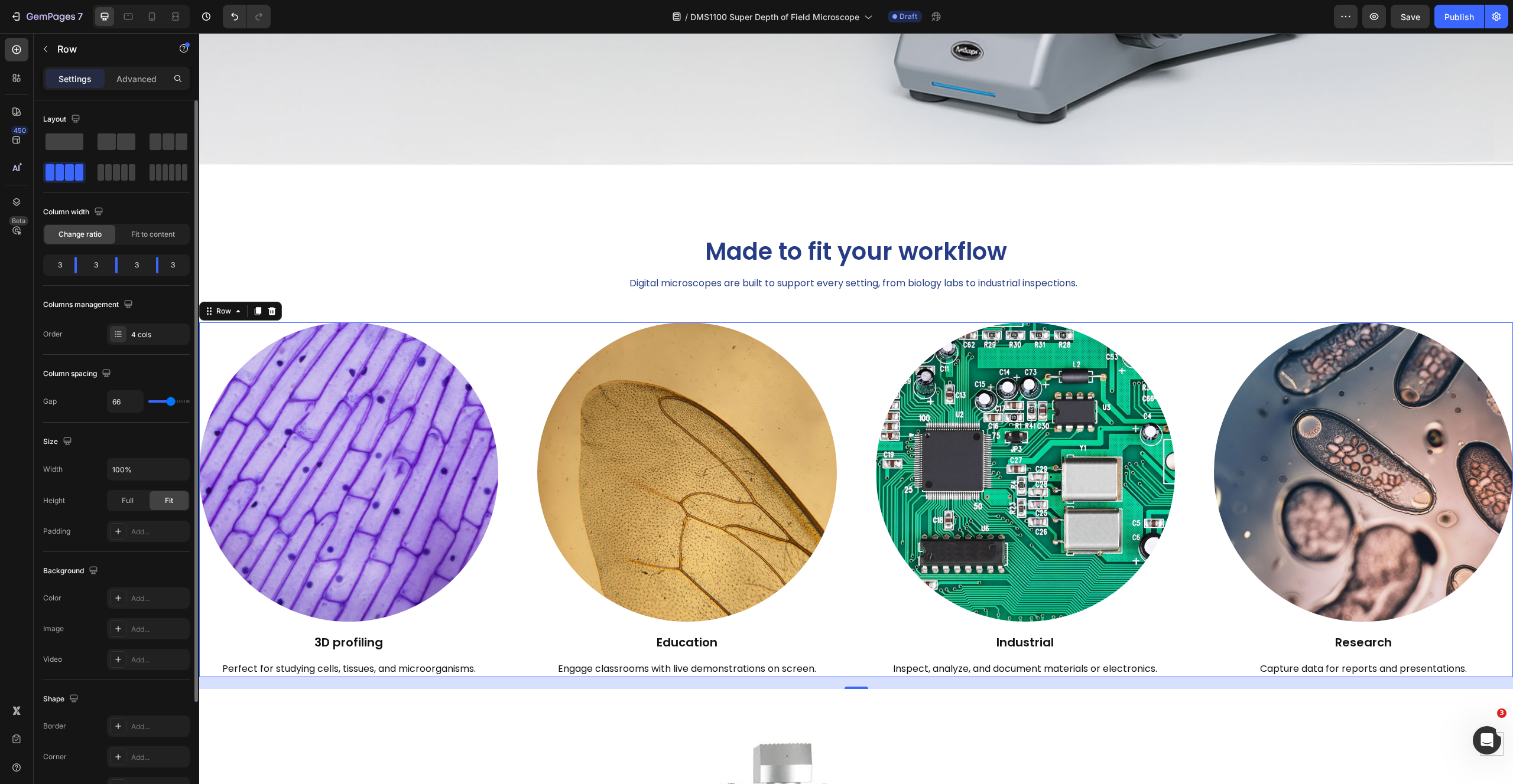
type input "68"
type input "72"
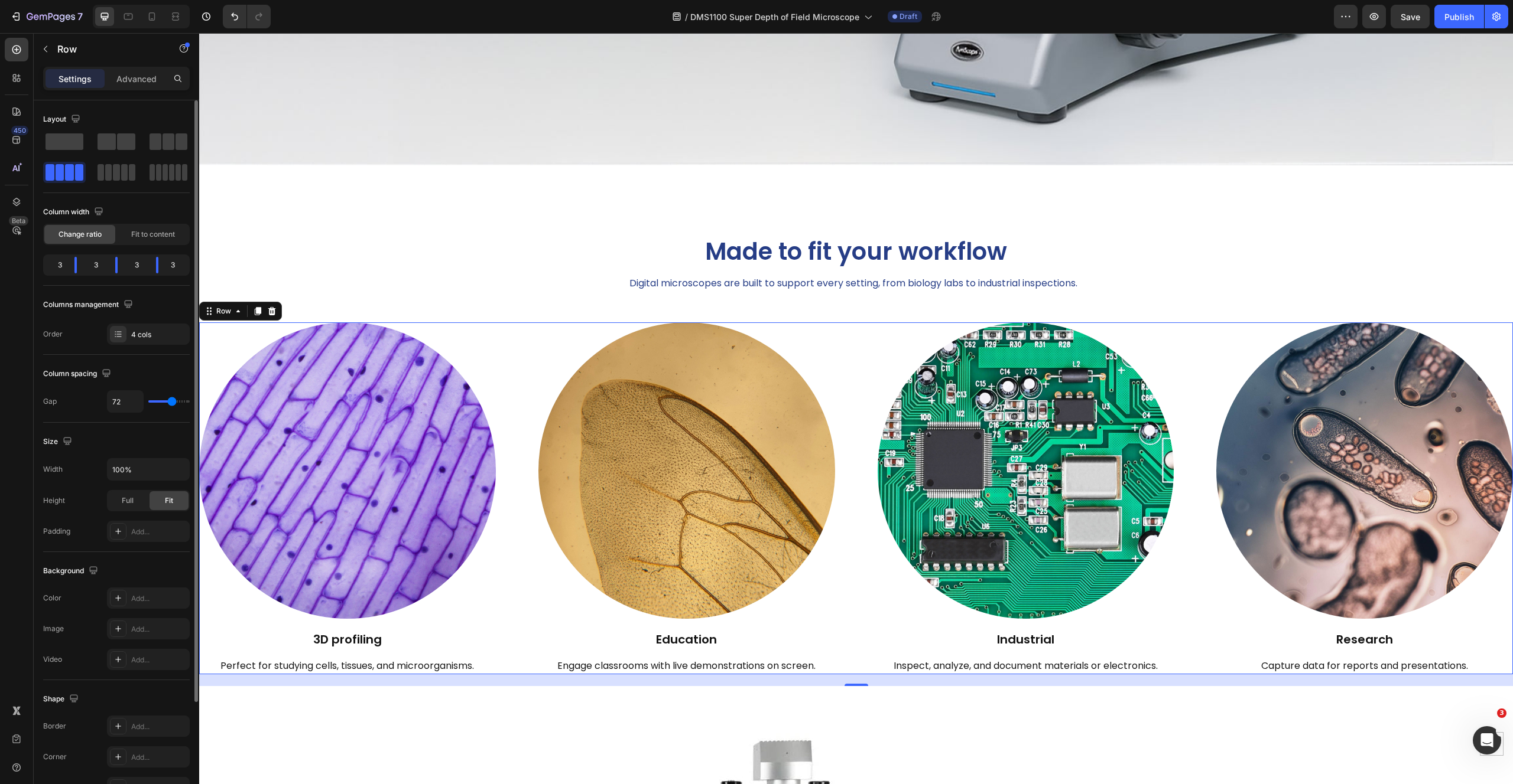
type input "74"
type input "77"
type input "85"
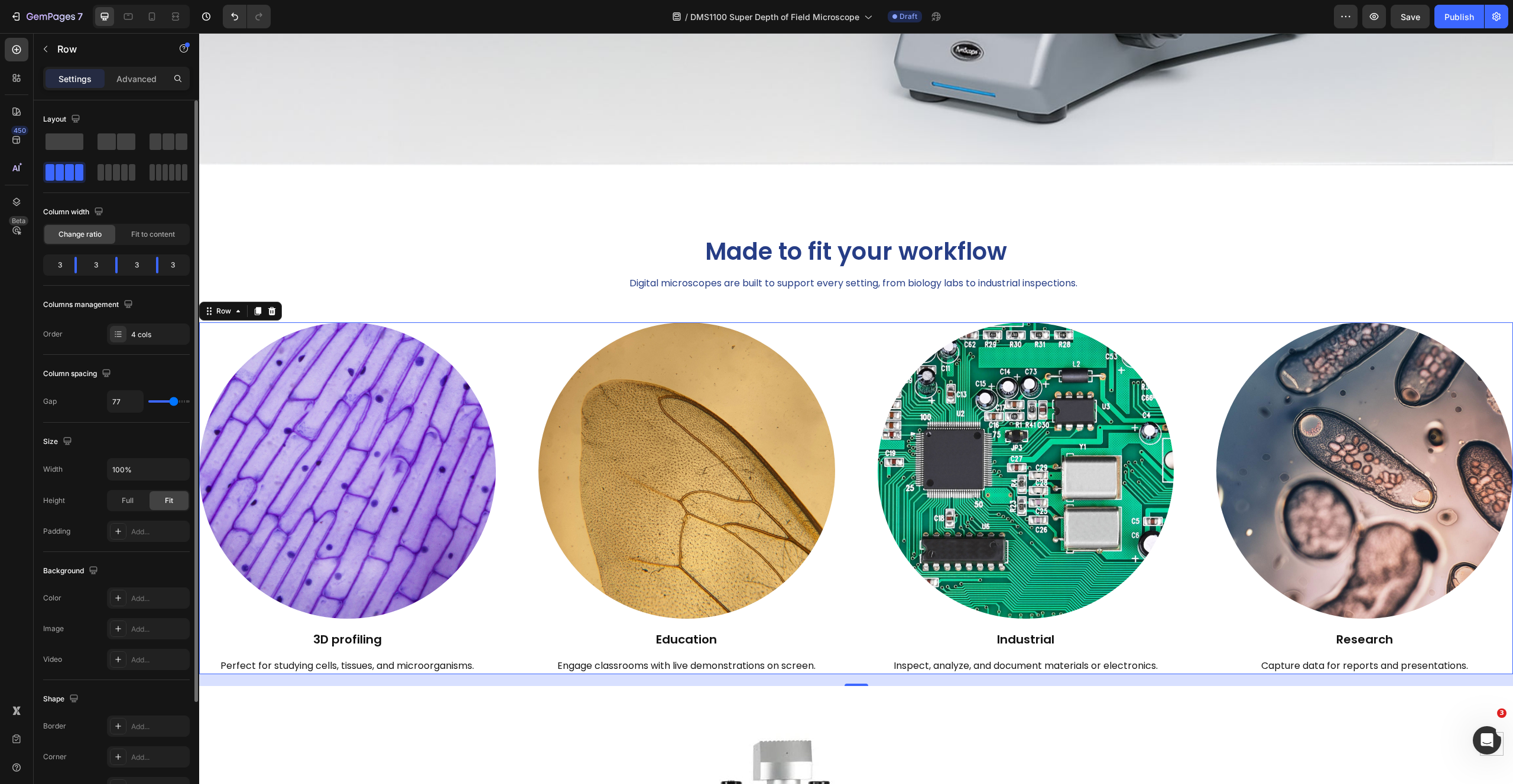
type input "85"
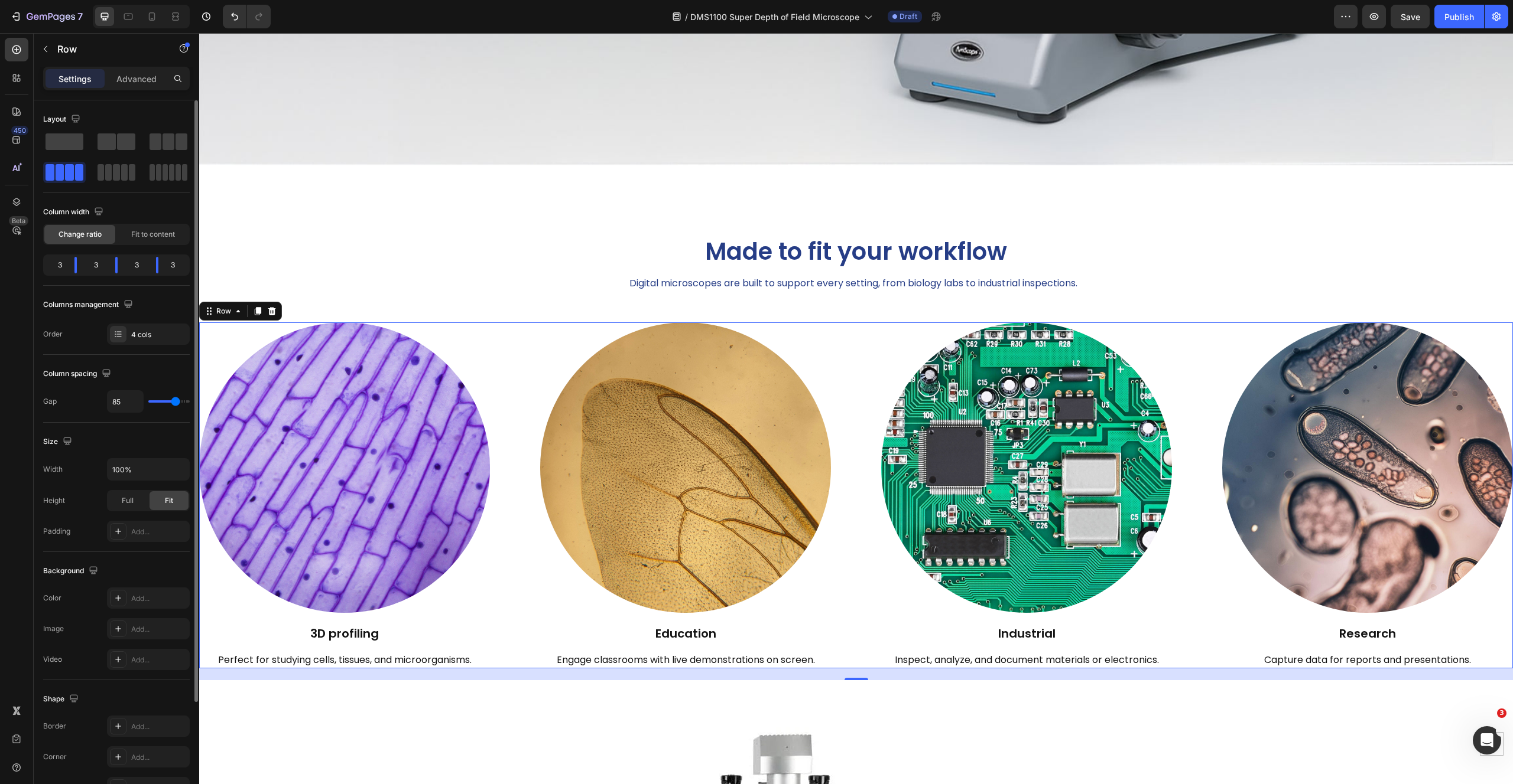
type input "87"
type input "89"
type input "91"
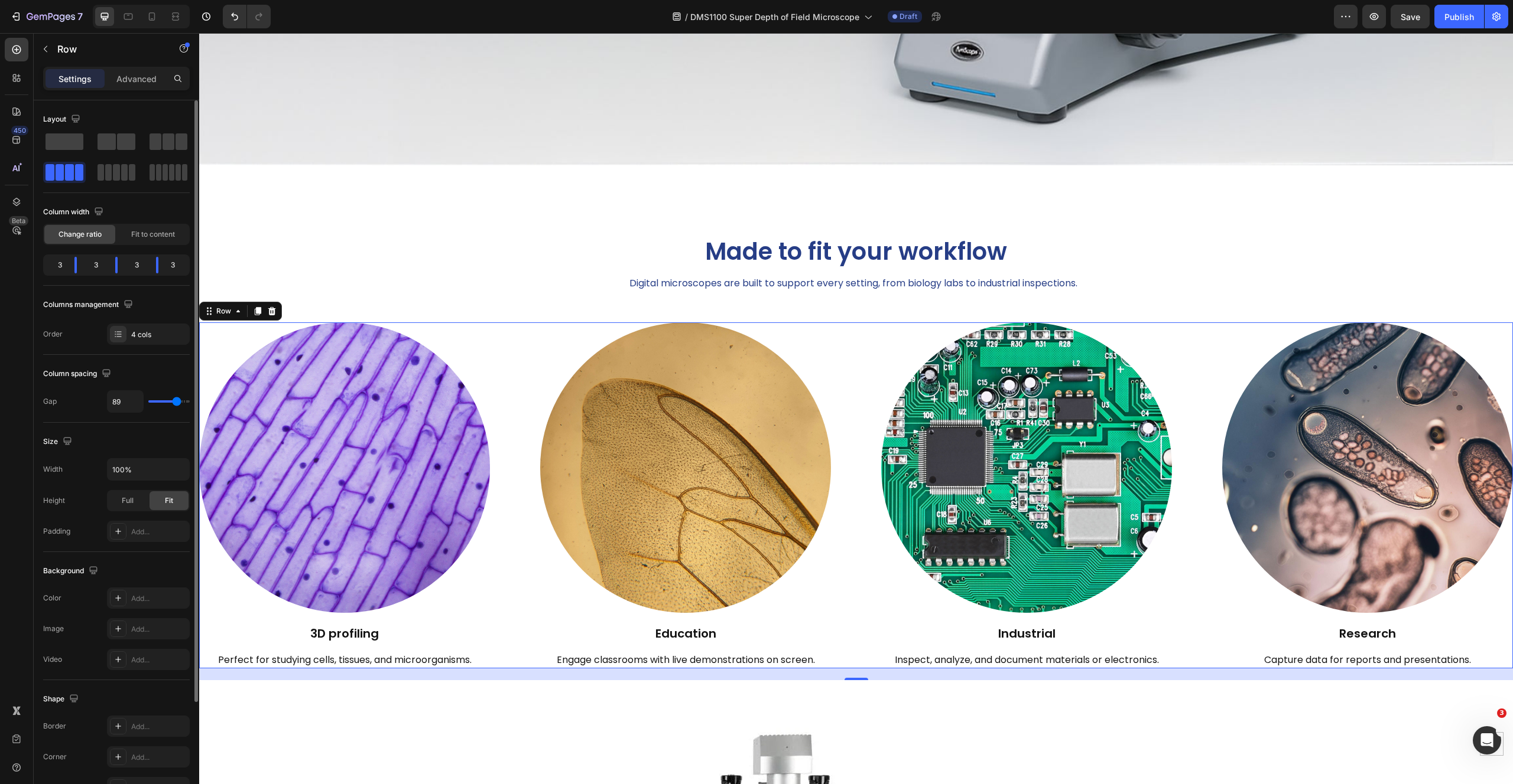
type input "91"
type input "93"
type input "94"
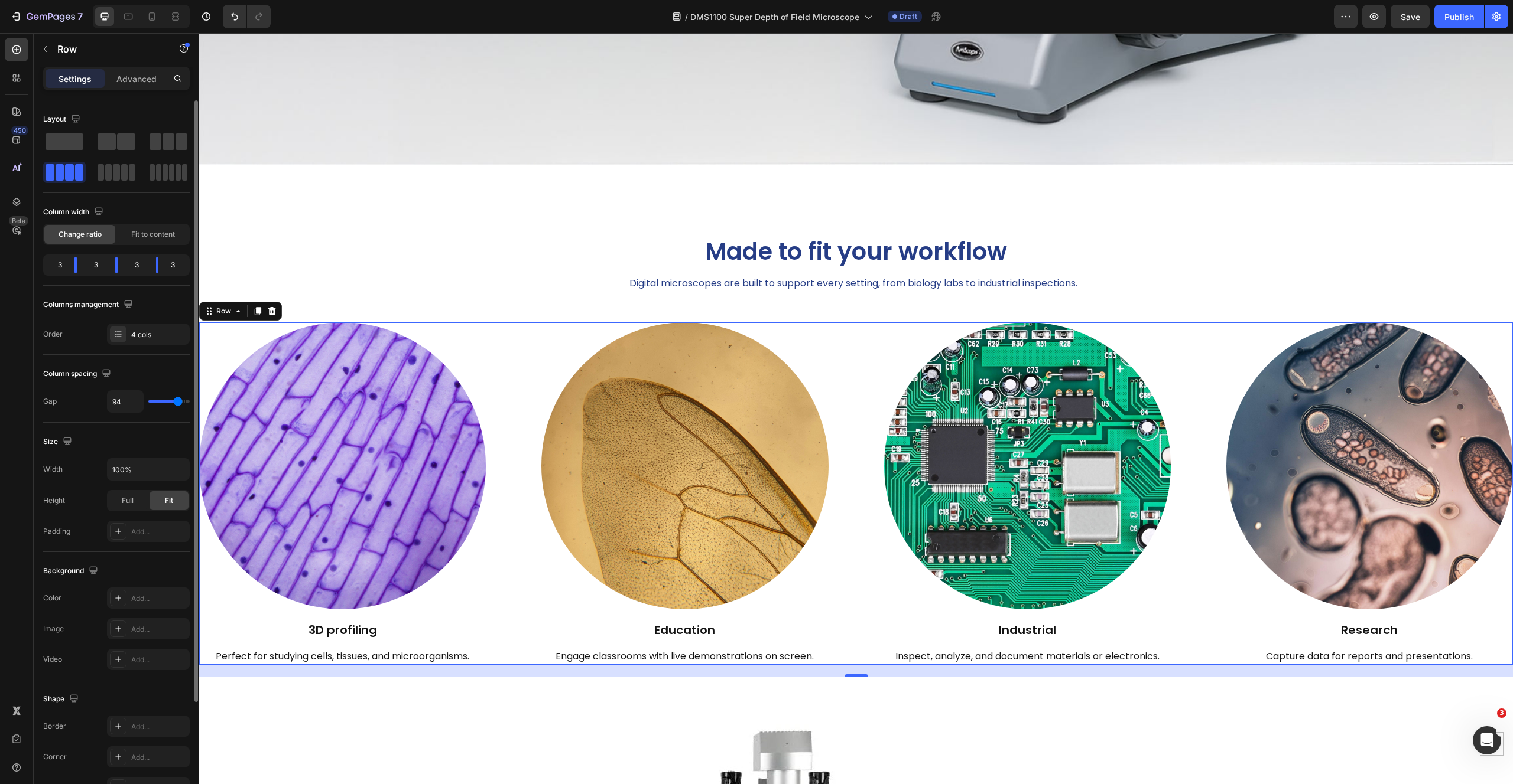
type input "95"
type input "96"
type input "97"
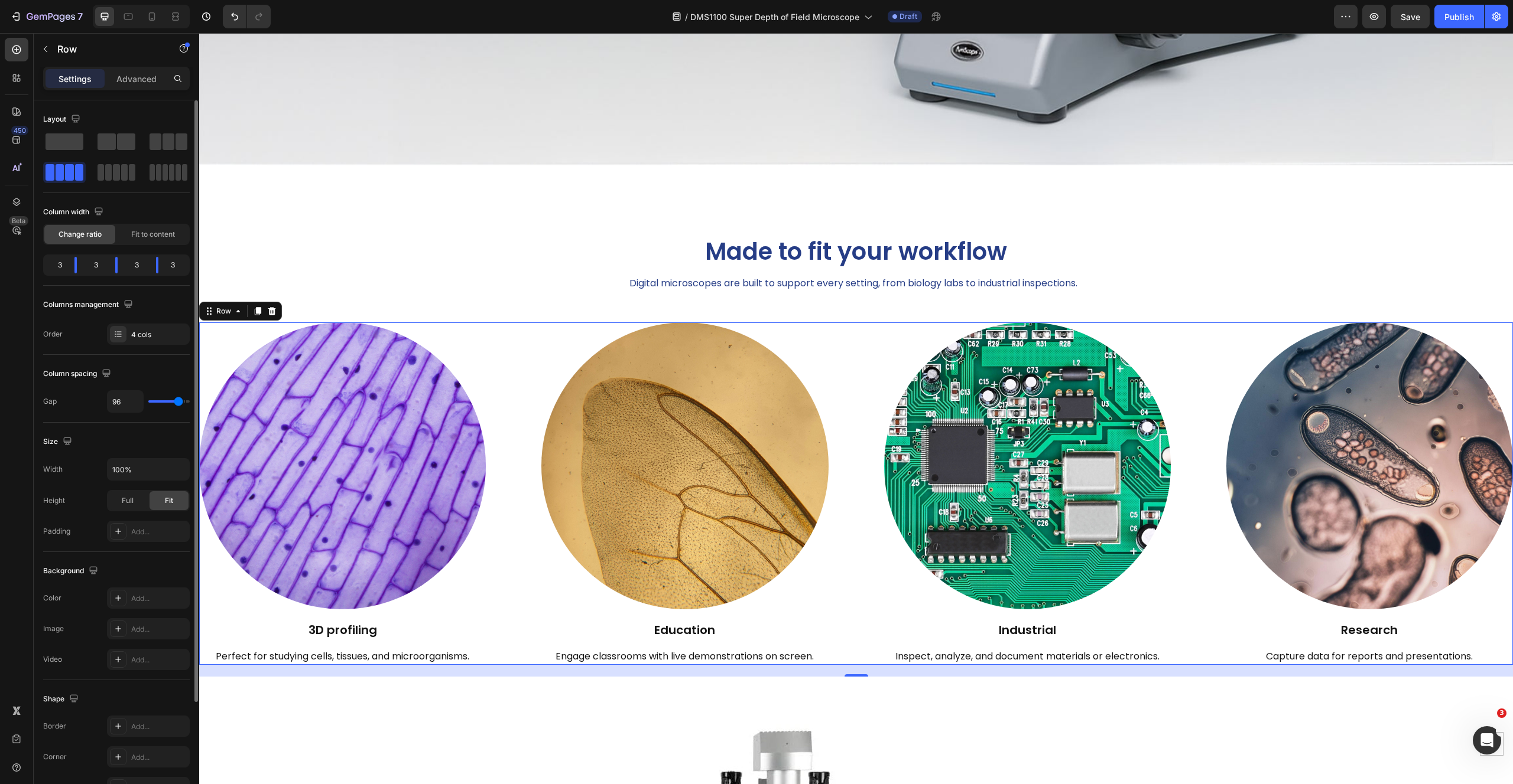
type input "97"
type input "98"
type input "99"
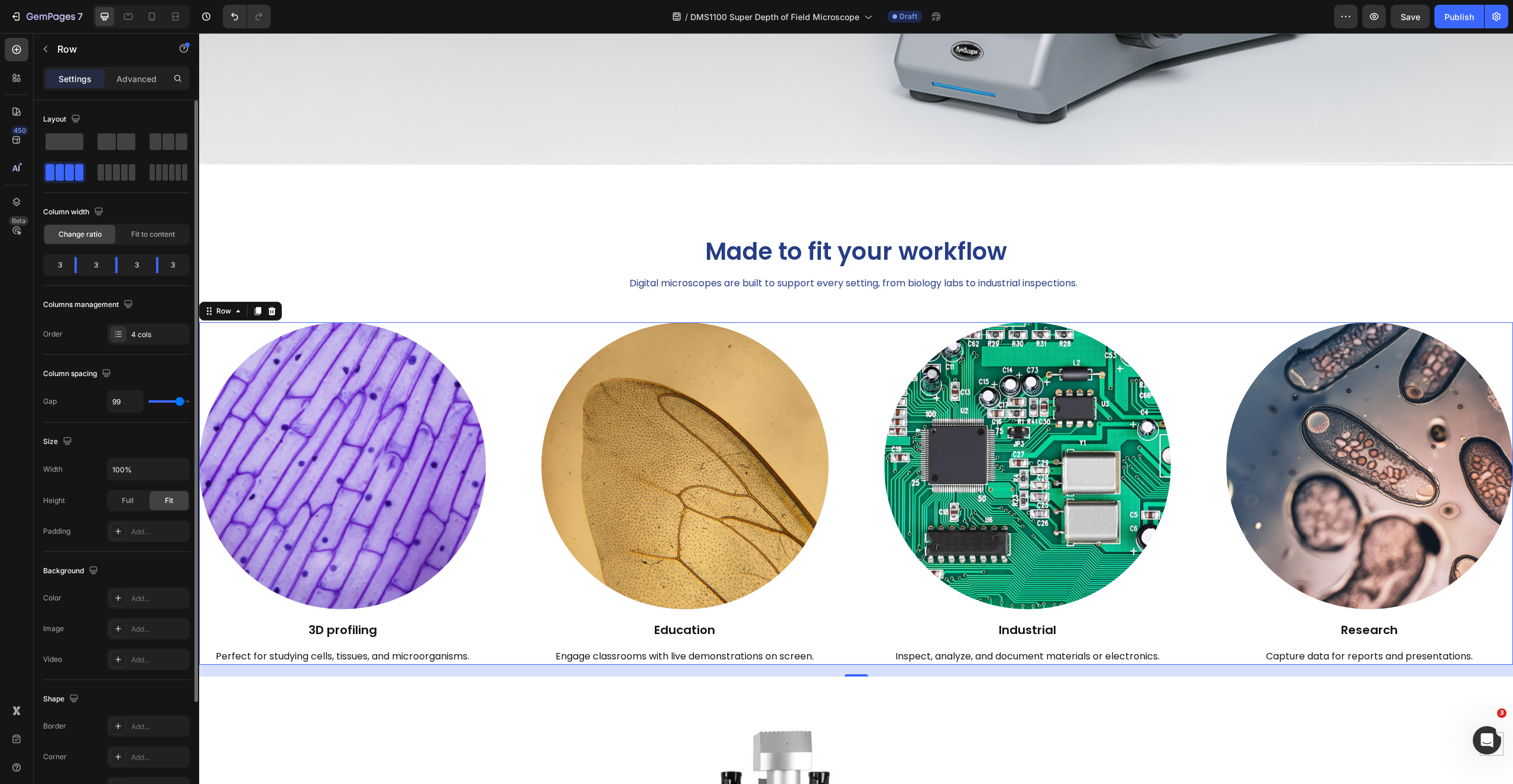
type input "103"
type input "104"
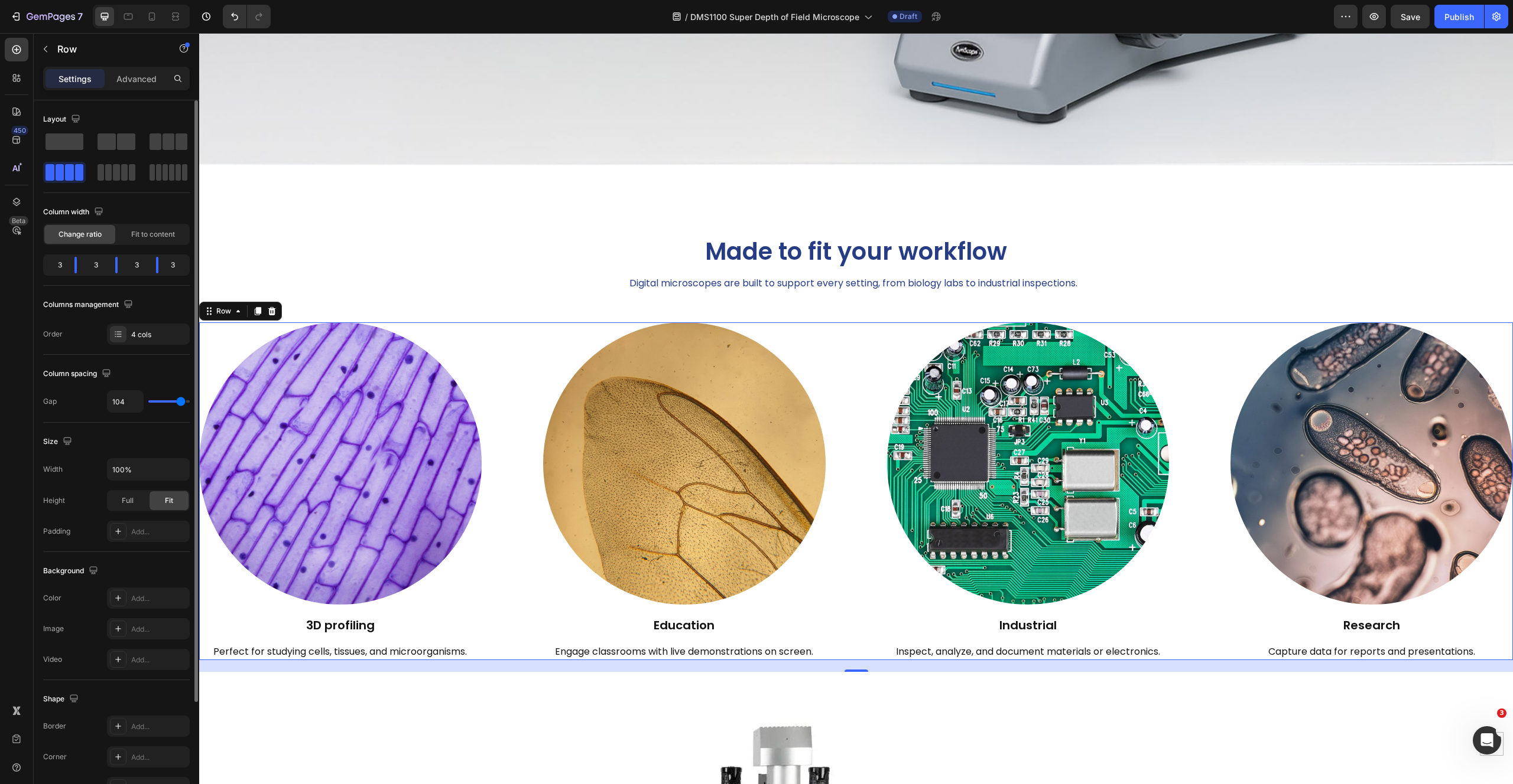
type input "111"
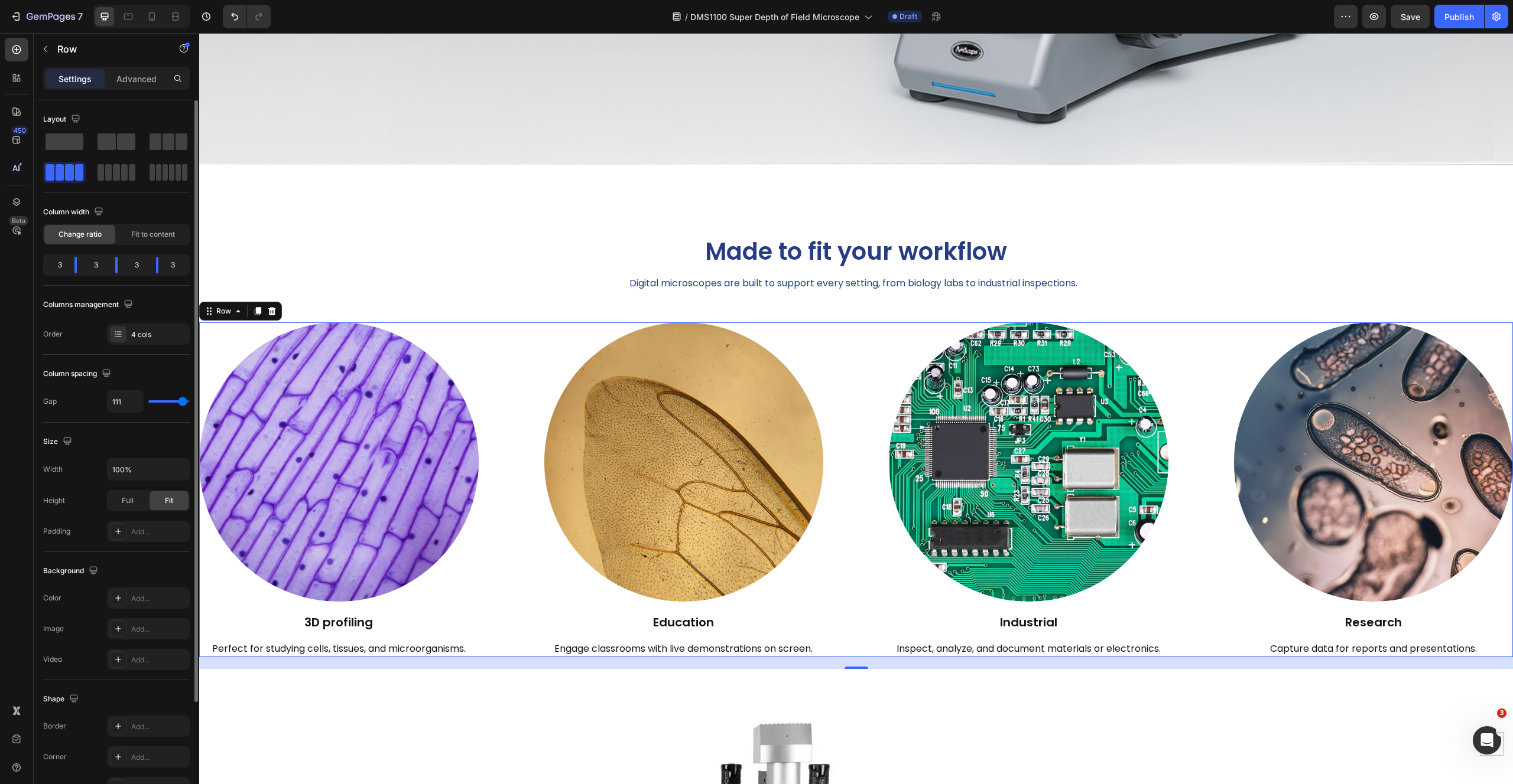
type input "119"
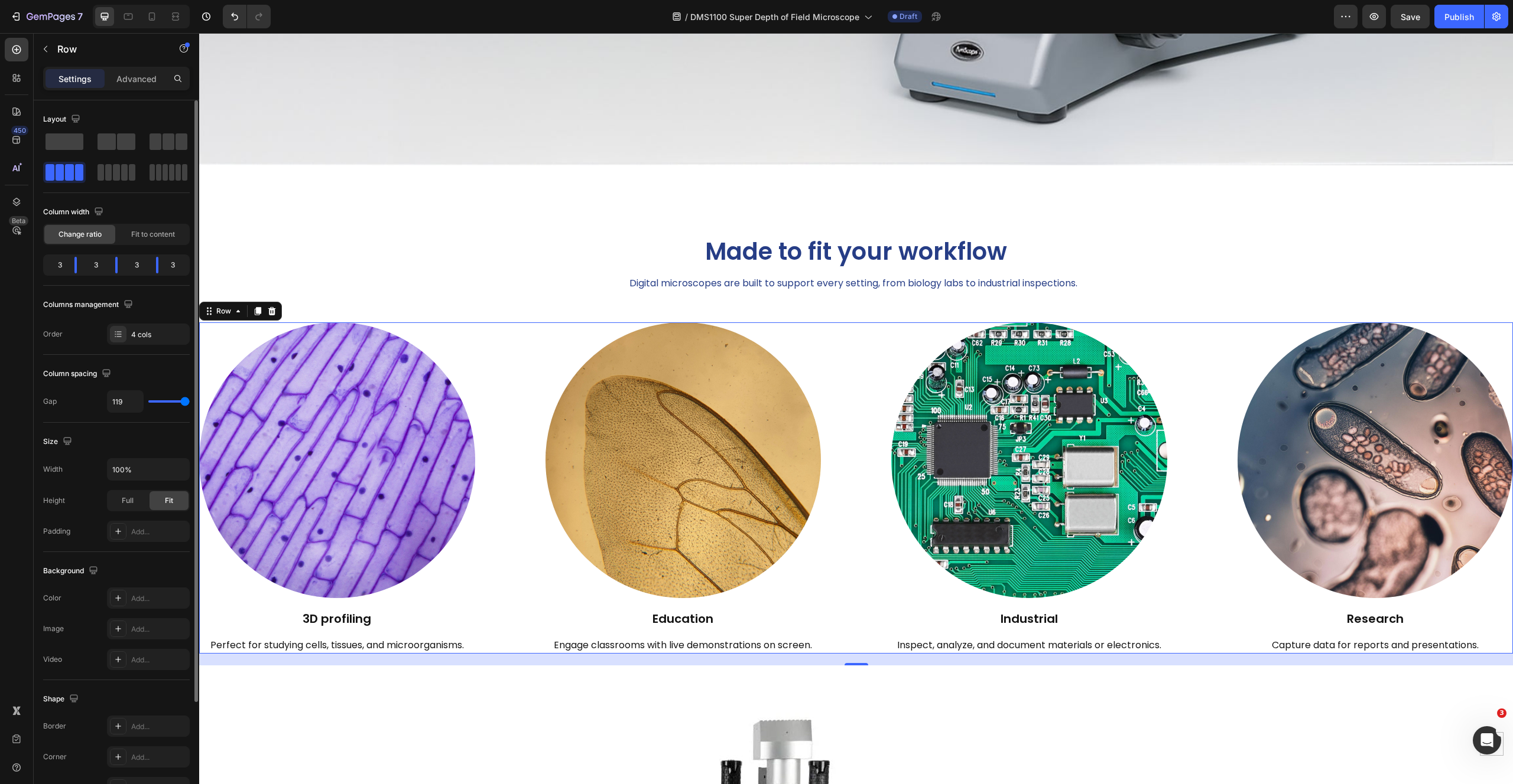
type input "120"
drag, startPoint x: 167, startPoint y: 403, endPoint x: 192, endPoint y: 403, distance: 25.0
type input "120"
click at [190, 403] on input "range" at bounding box center [168, 401] width 41 height 2
click at [174, 468] on icon "button" at bounding box center [178, 470] width 12 height 12
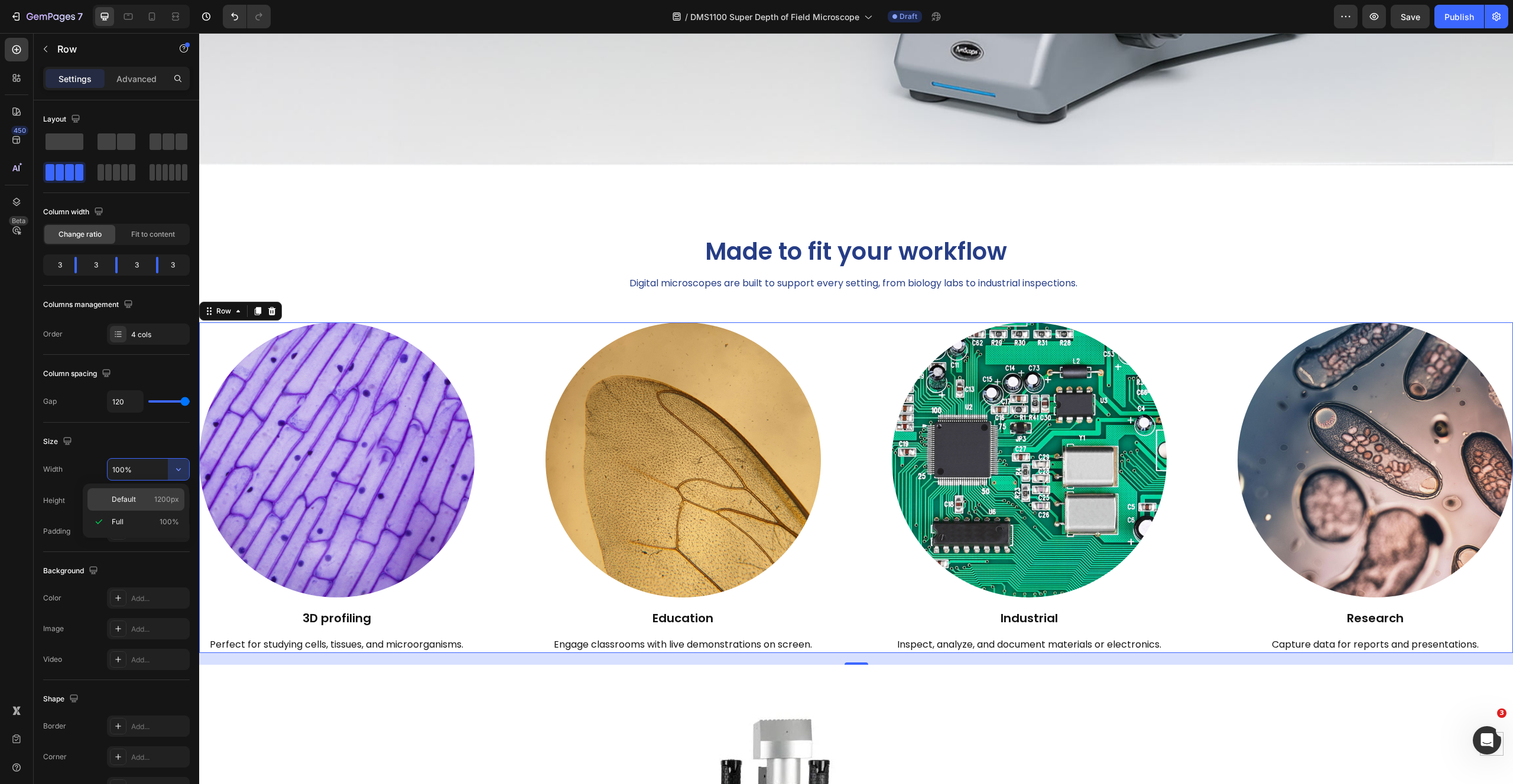
click at [168, 503] on span "1200px" at bounding box center [165, 499] width 24 height 11
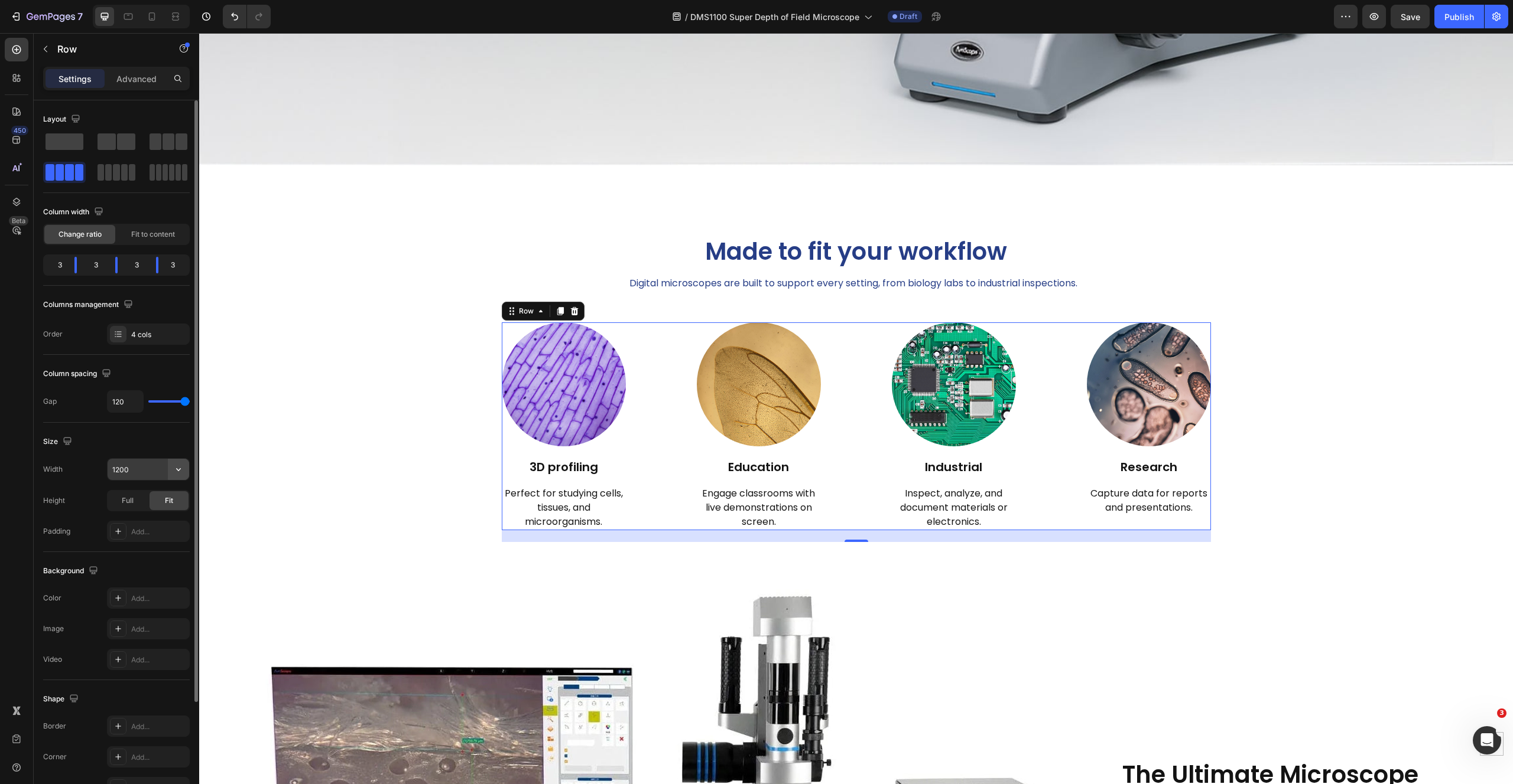
click at [179, 467] on icon "button" at bounding box center [178, 470] width 12 height 12
click at [148, 521] on p "Full 100%" at bounding box center [145, 522] width 68 height 11
type input "100%"
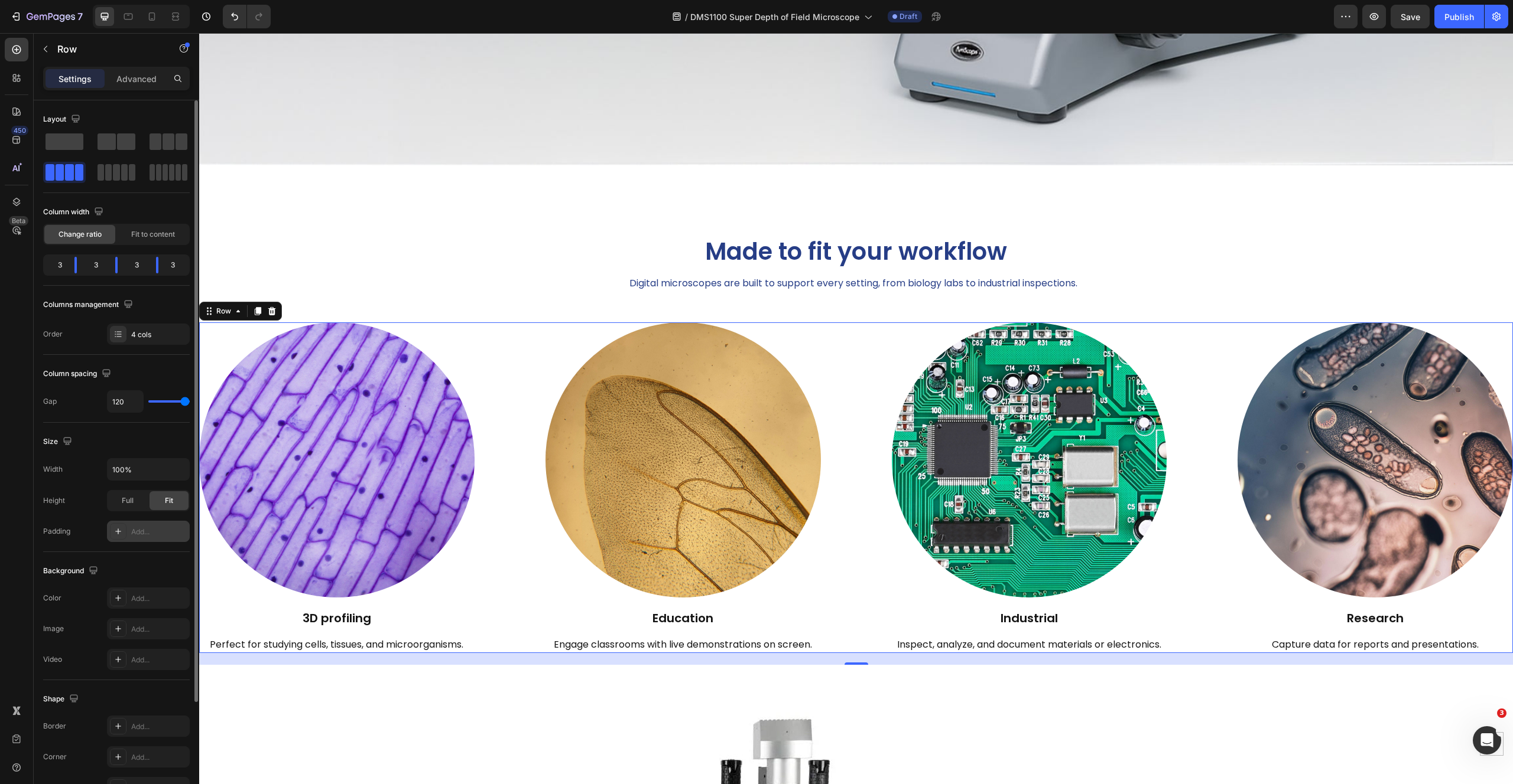
click at [116, 529] on icon at bounding box center [118, 531] width 10 height 10
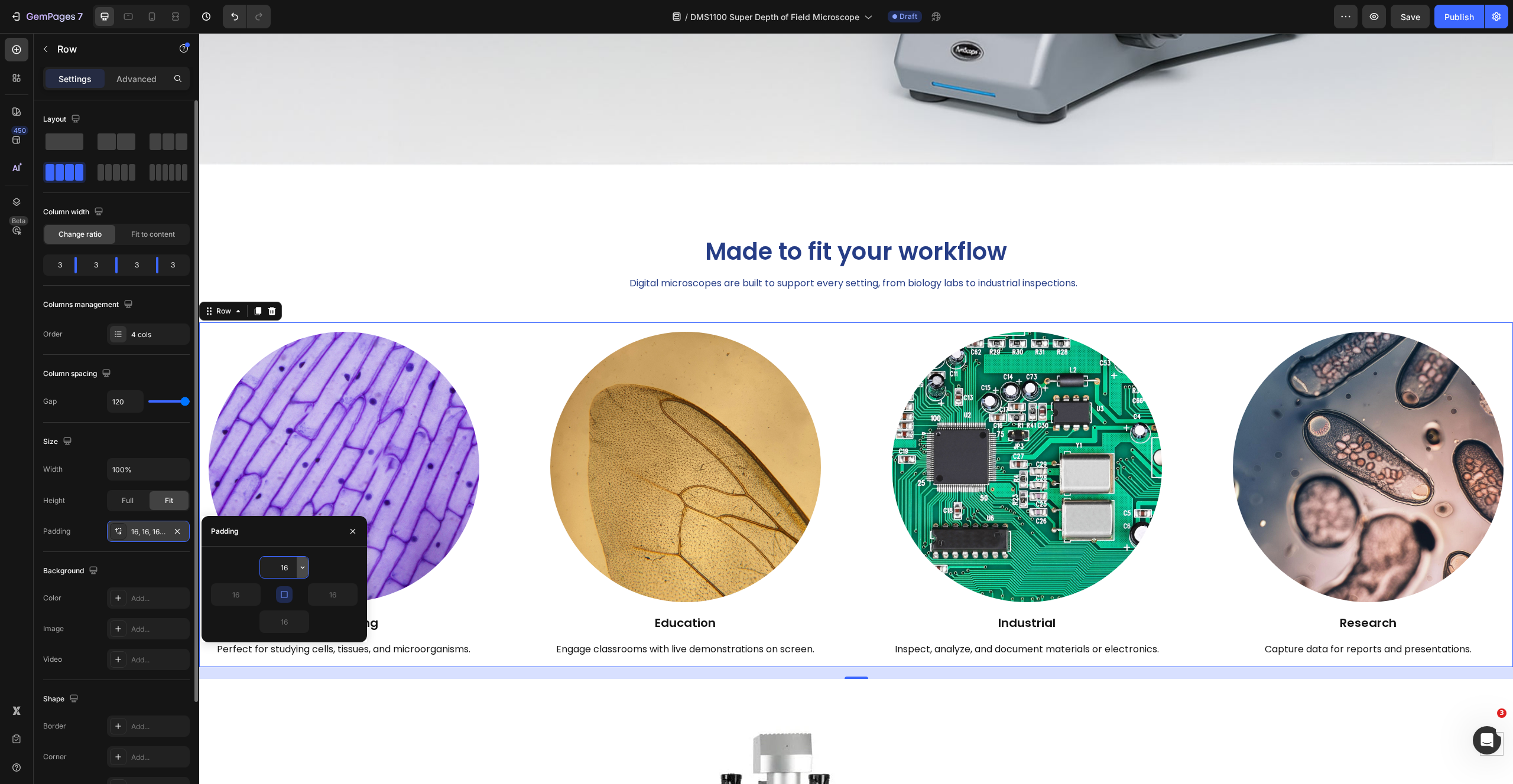
click at [301, 565] on icon "button" at bounding box center [303, 568] width 10 height 10
drag, startPoint x: 300, startPoint y: 614, endPoint x: 303, endPoint y: 663, distance: 49.1
click at [303, 663] on div at bounding box center [299, 638] width 9 height 111
click at [275, 642] on p "2XL 32px" at bounding box center [262, 643] width 63 height 11
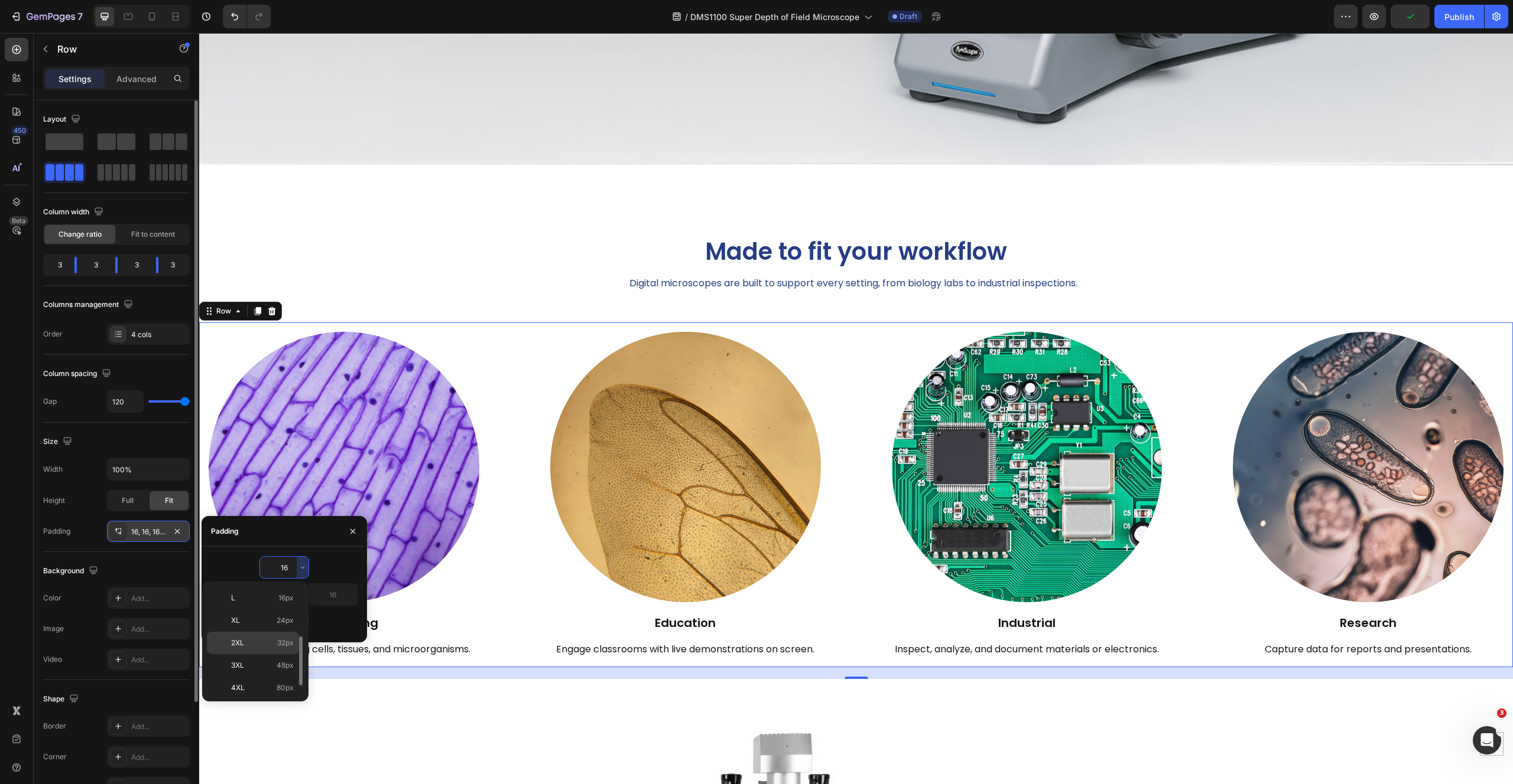
type input "32"
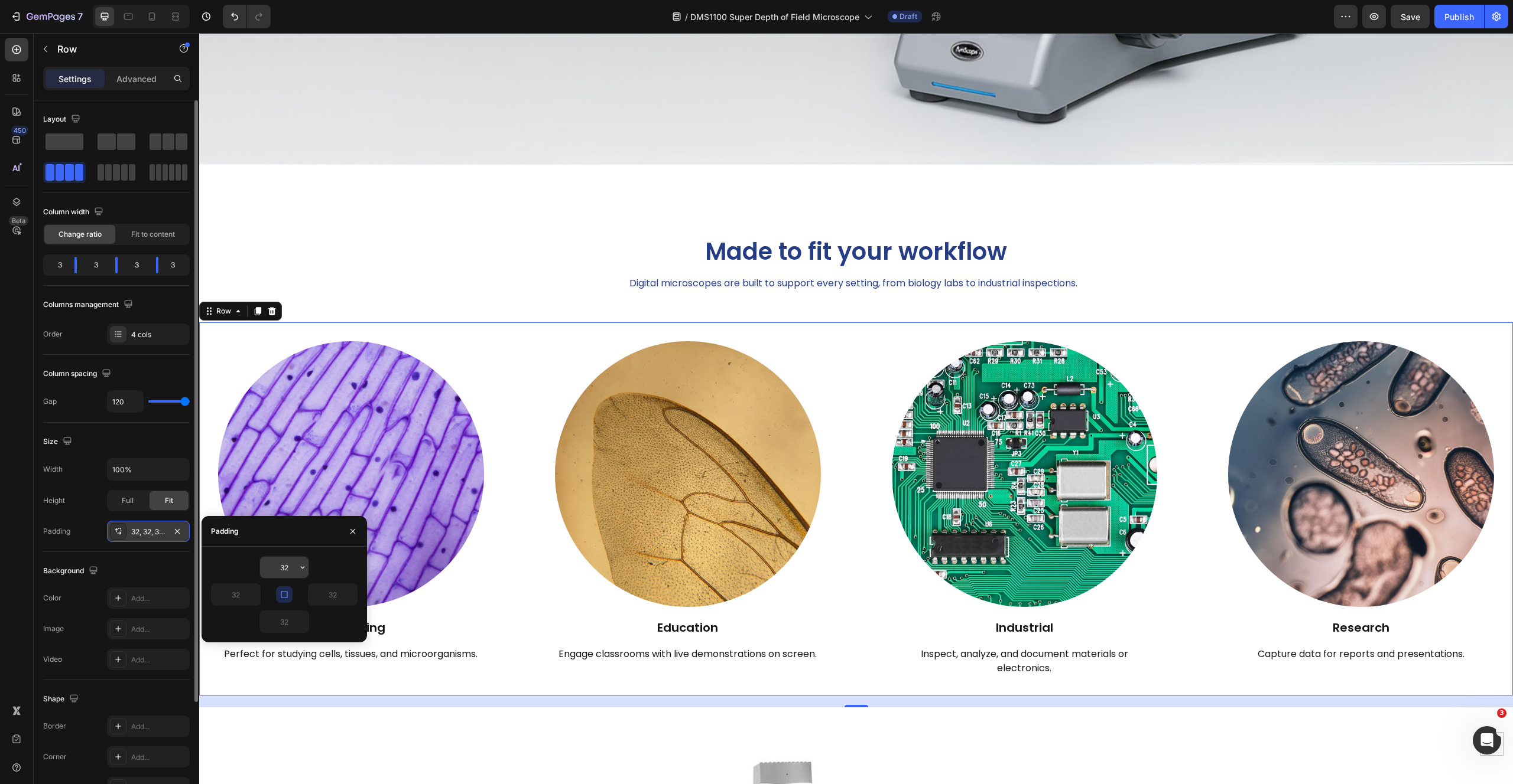
click at [301, 563] on icon "button" at bounding box center [303, 568] width 10 height 10
click at [264, 662] on p "4XL 80px" at bounding box center [262, 663] width 63 height 11
type input "80"
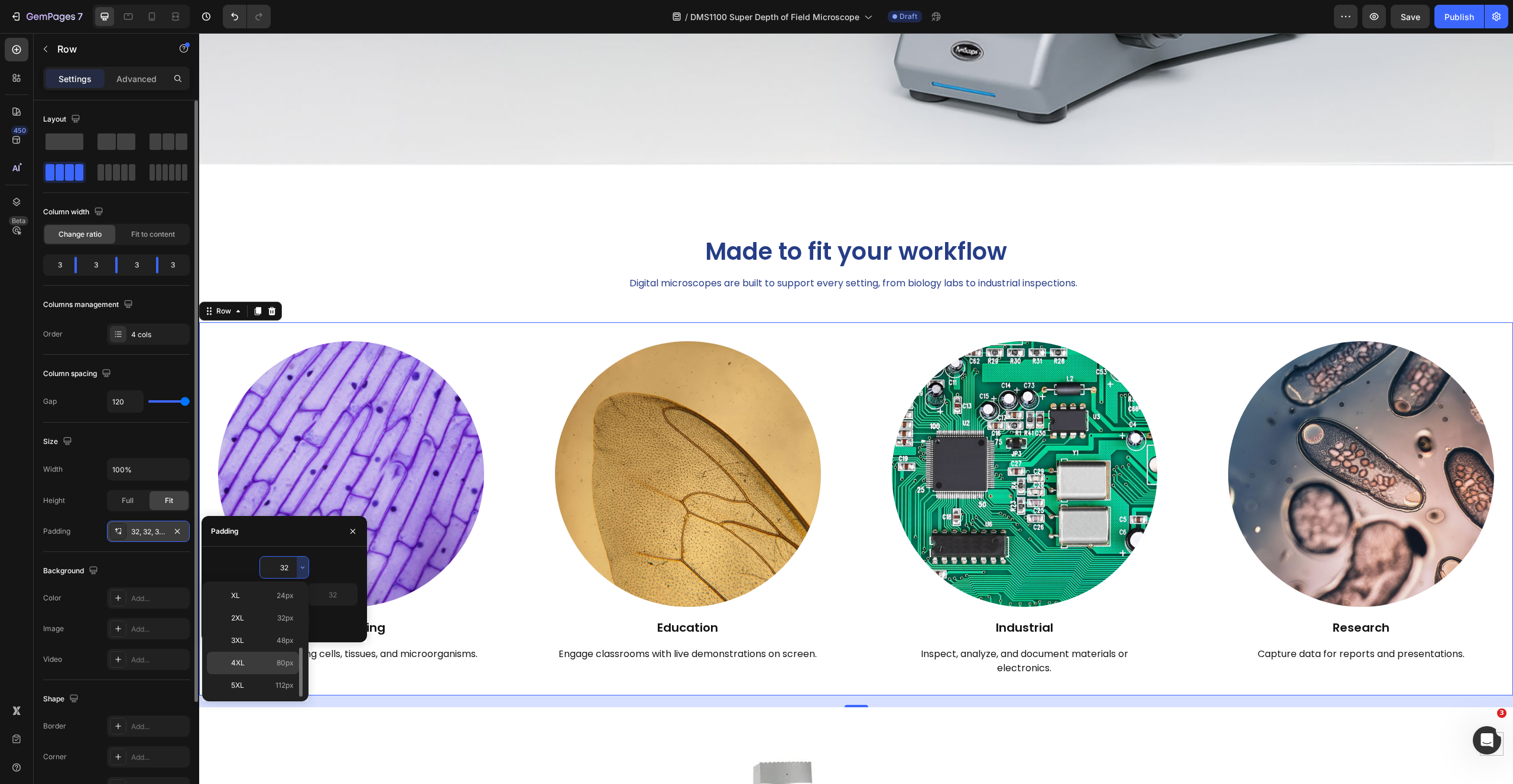
type input "80"
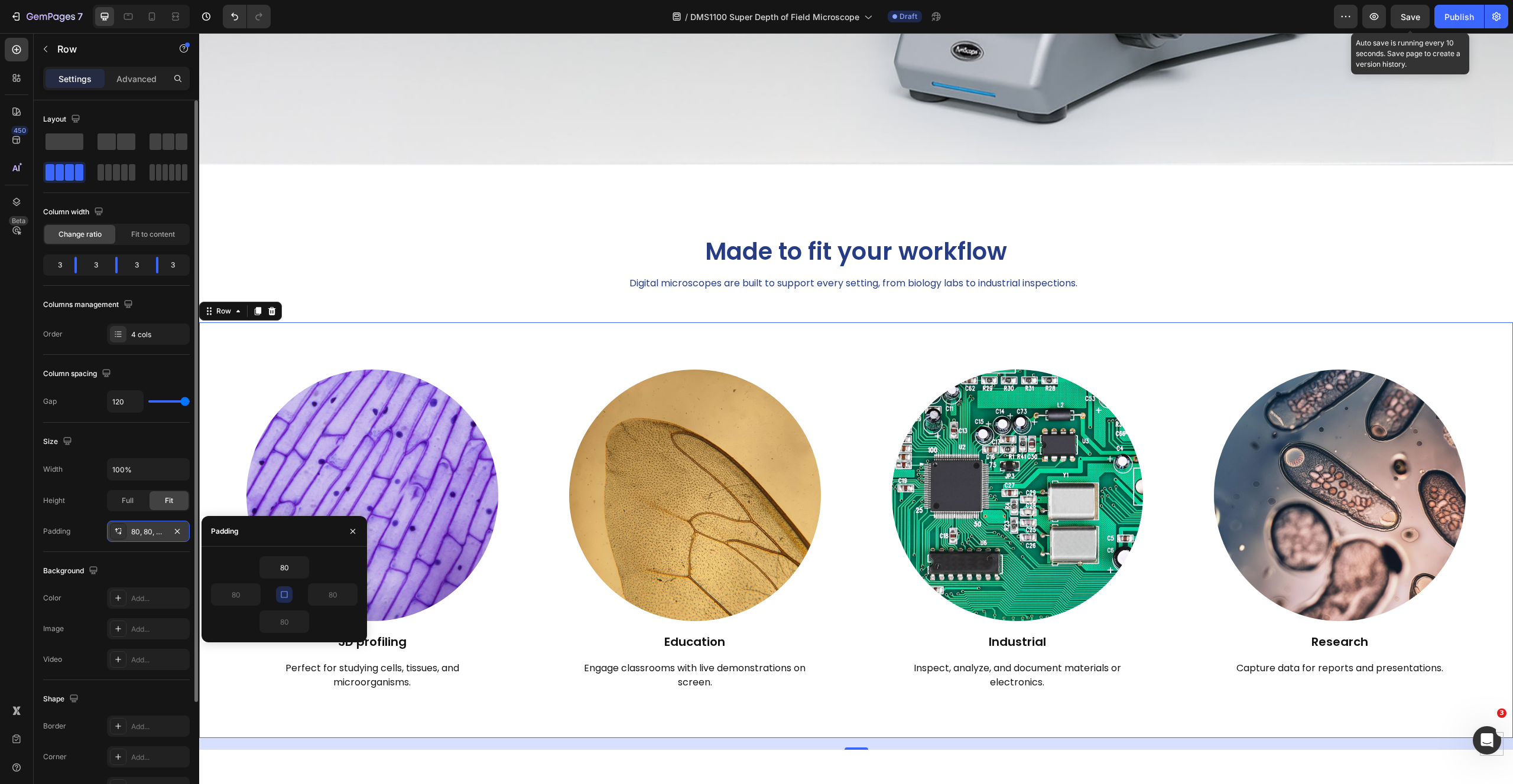
click at [1409, 19] on span "Save" at bounding box center [1410, 17] width 20 height 10
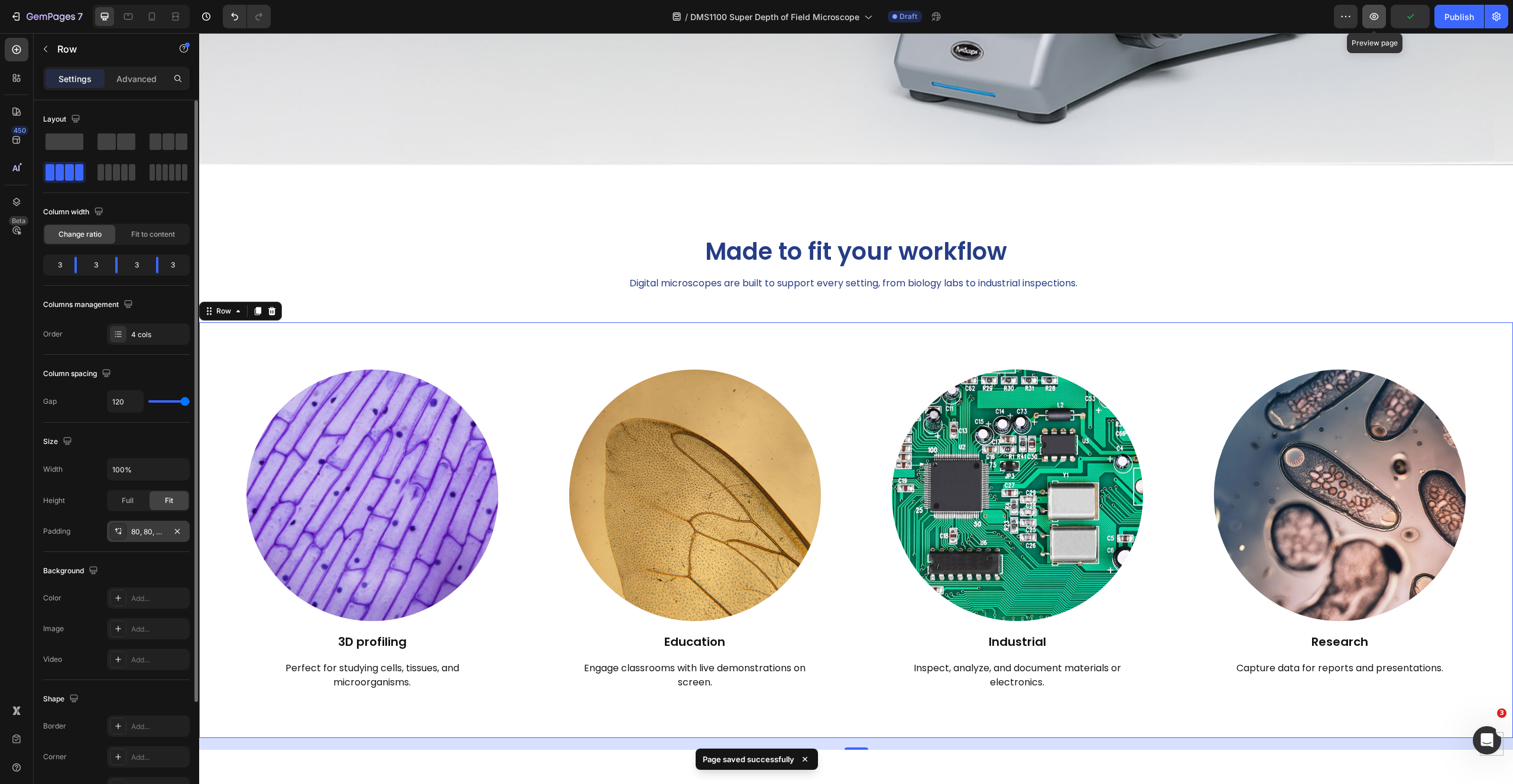
click at [1365, 13] on button "button" at bounding box center [1374, 17] width 24 height 23
type input "114"
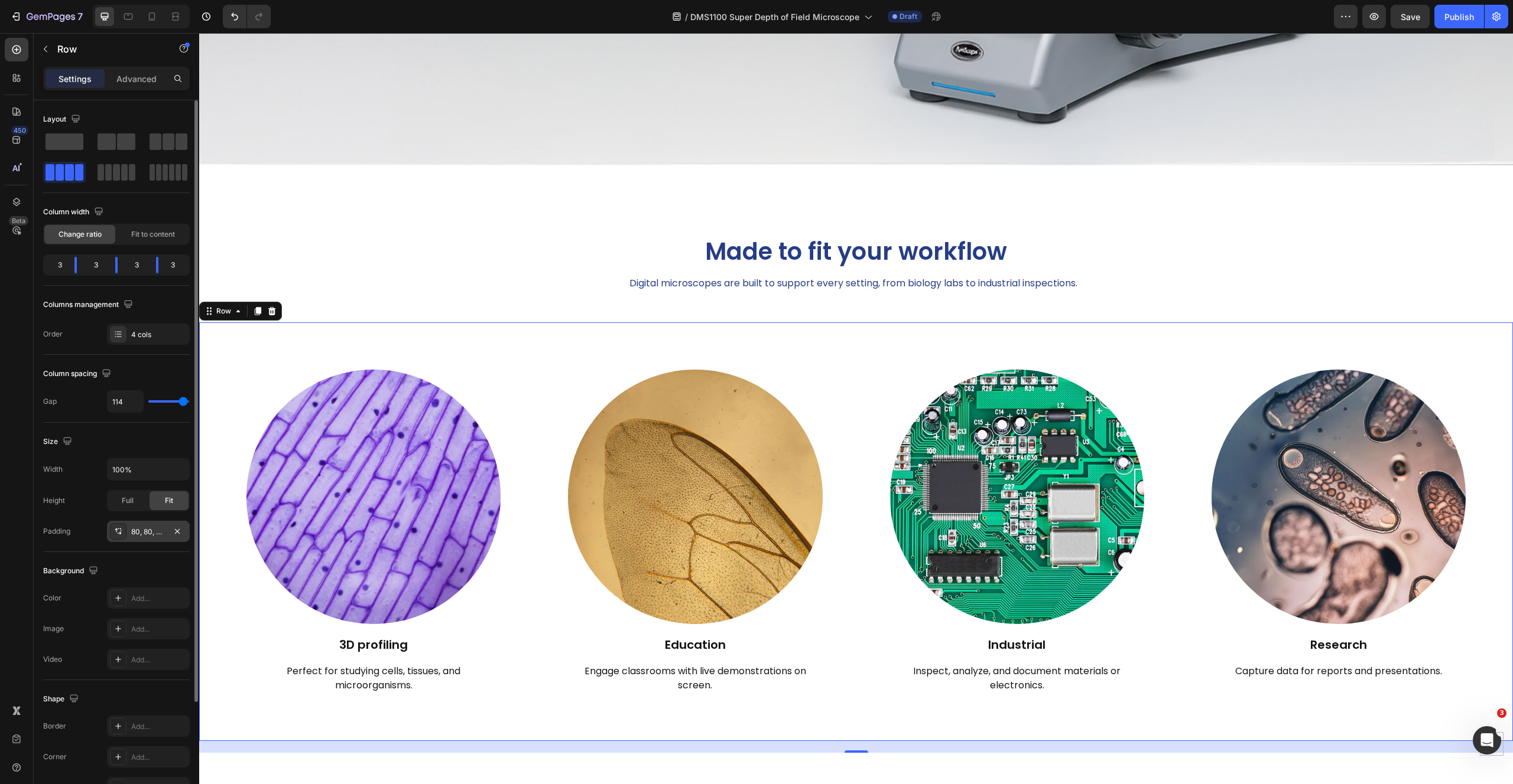
type input "113"
type input "110"
type input "109"
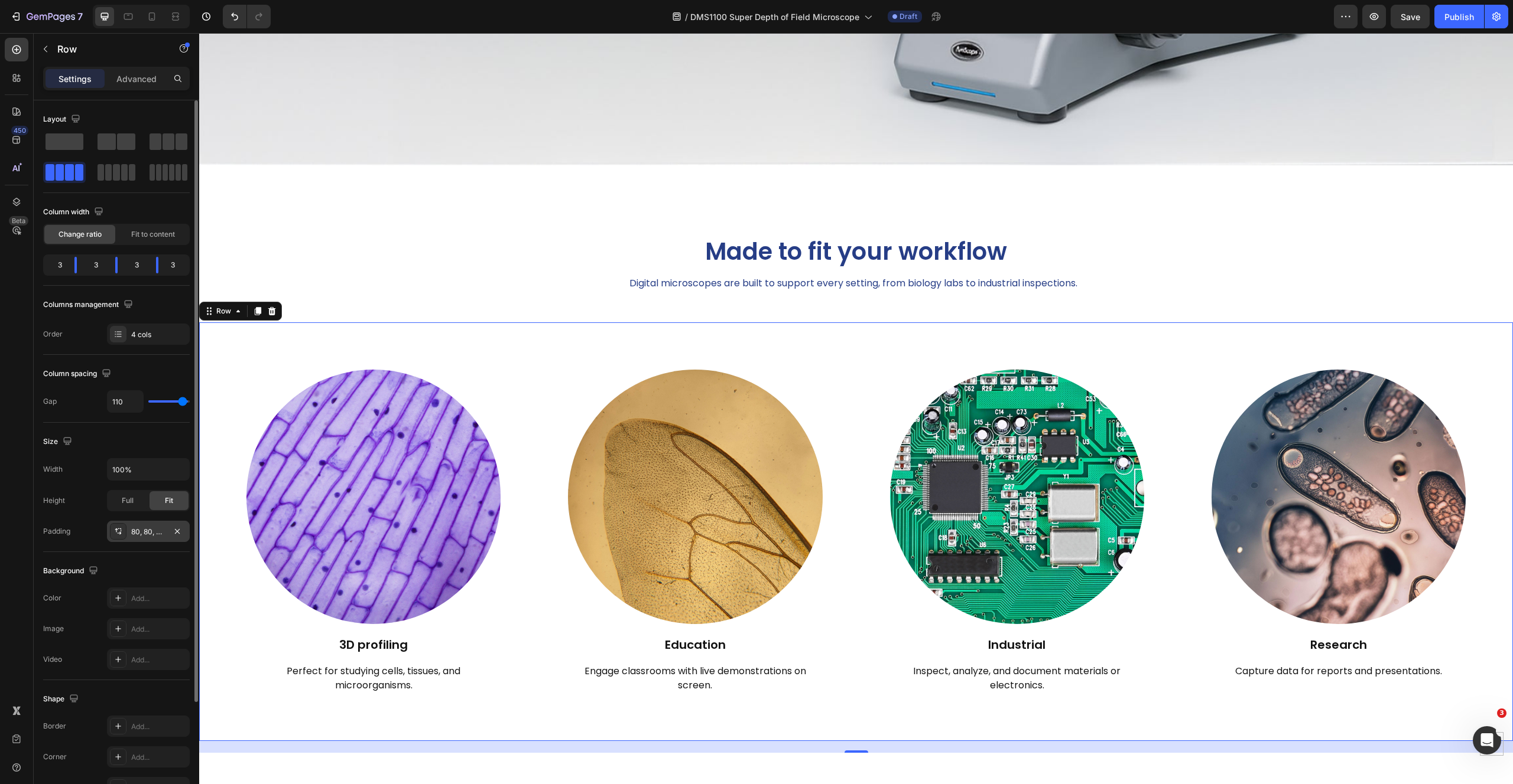
type input "109"
type input "108"
type input "107"
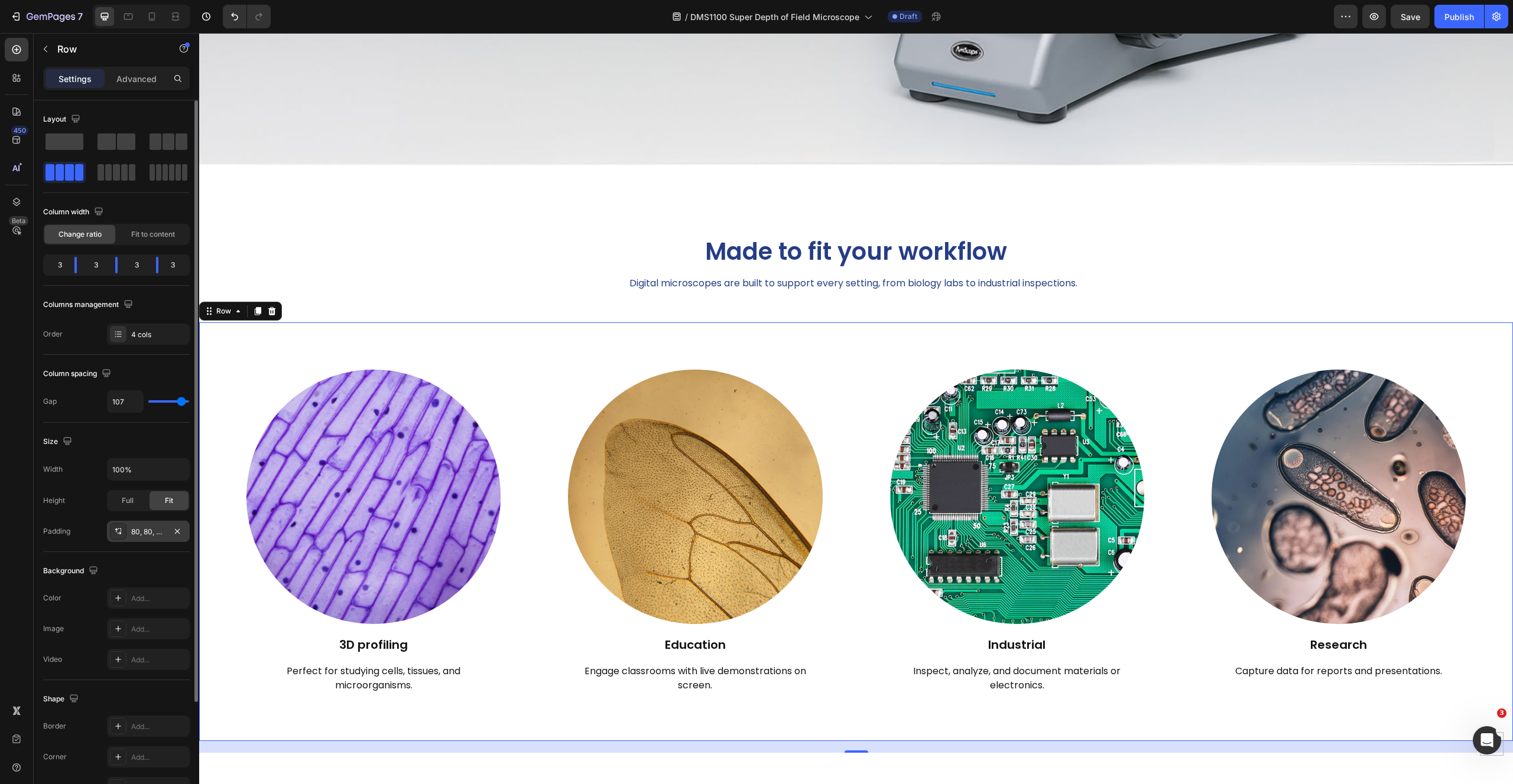
type input "106"
type input "104"
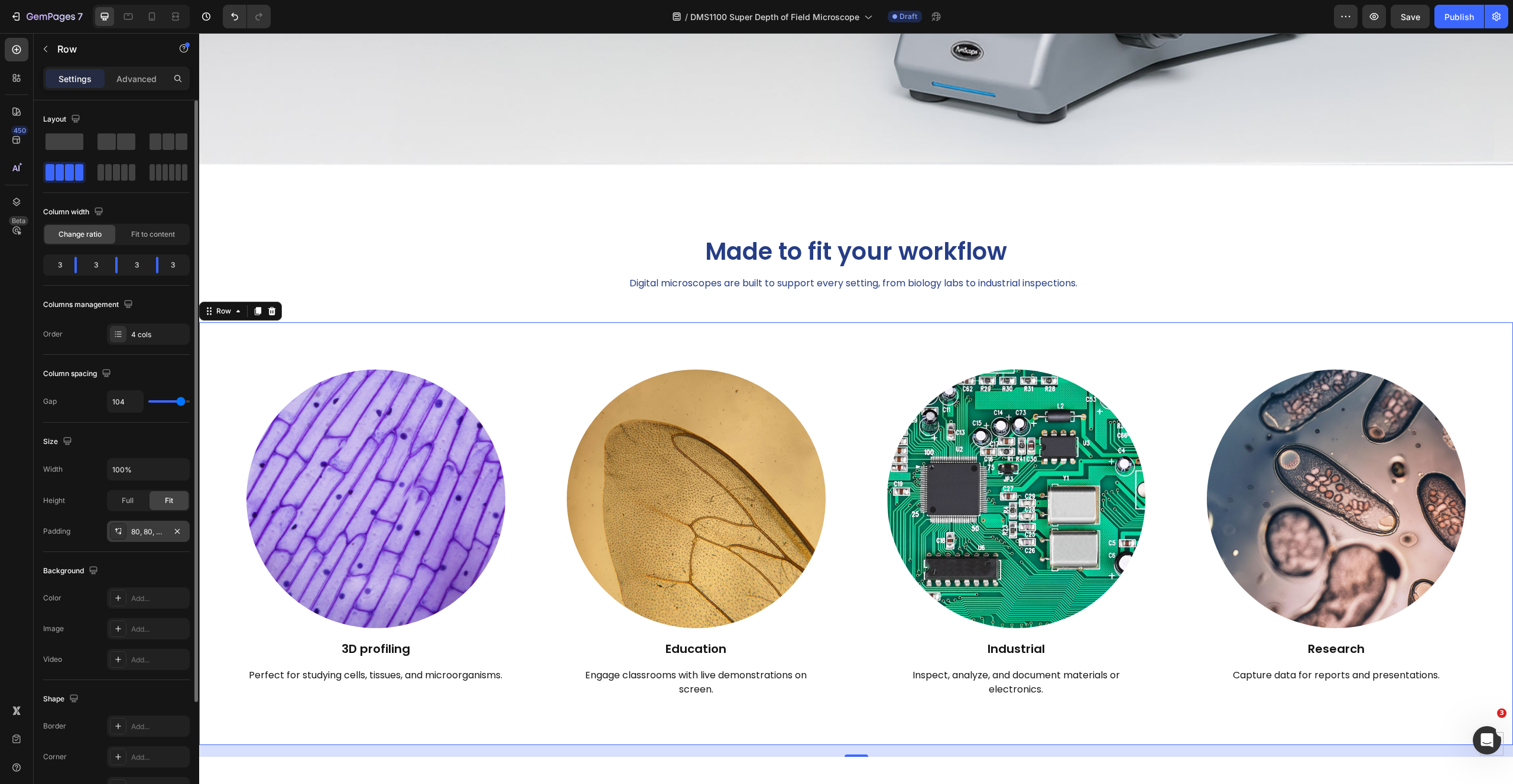
type input "103"
type input "102"
type input "101"
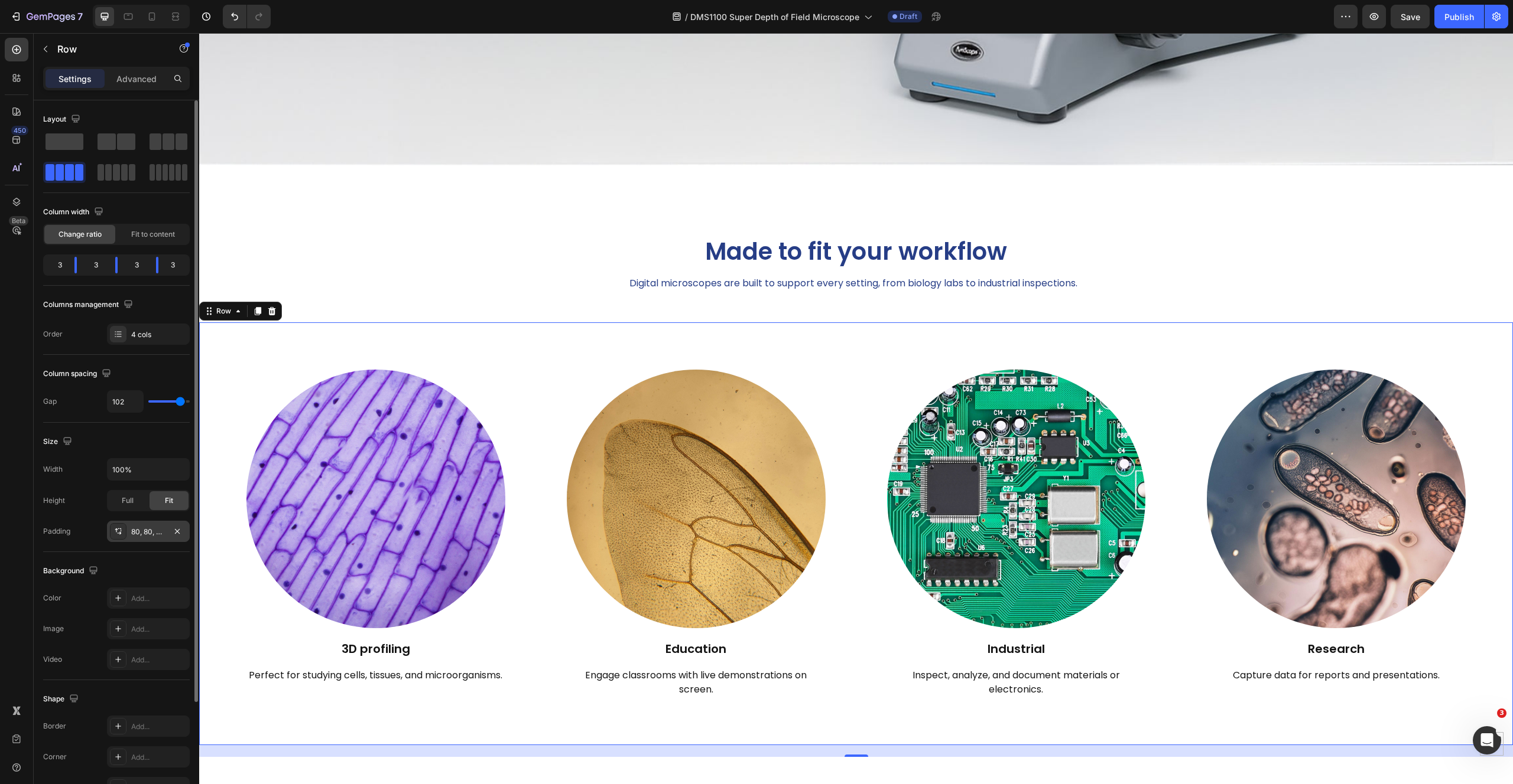
type input "101"
type input "100"
type input "97"
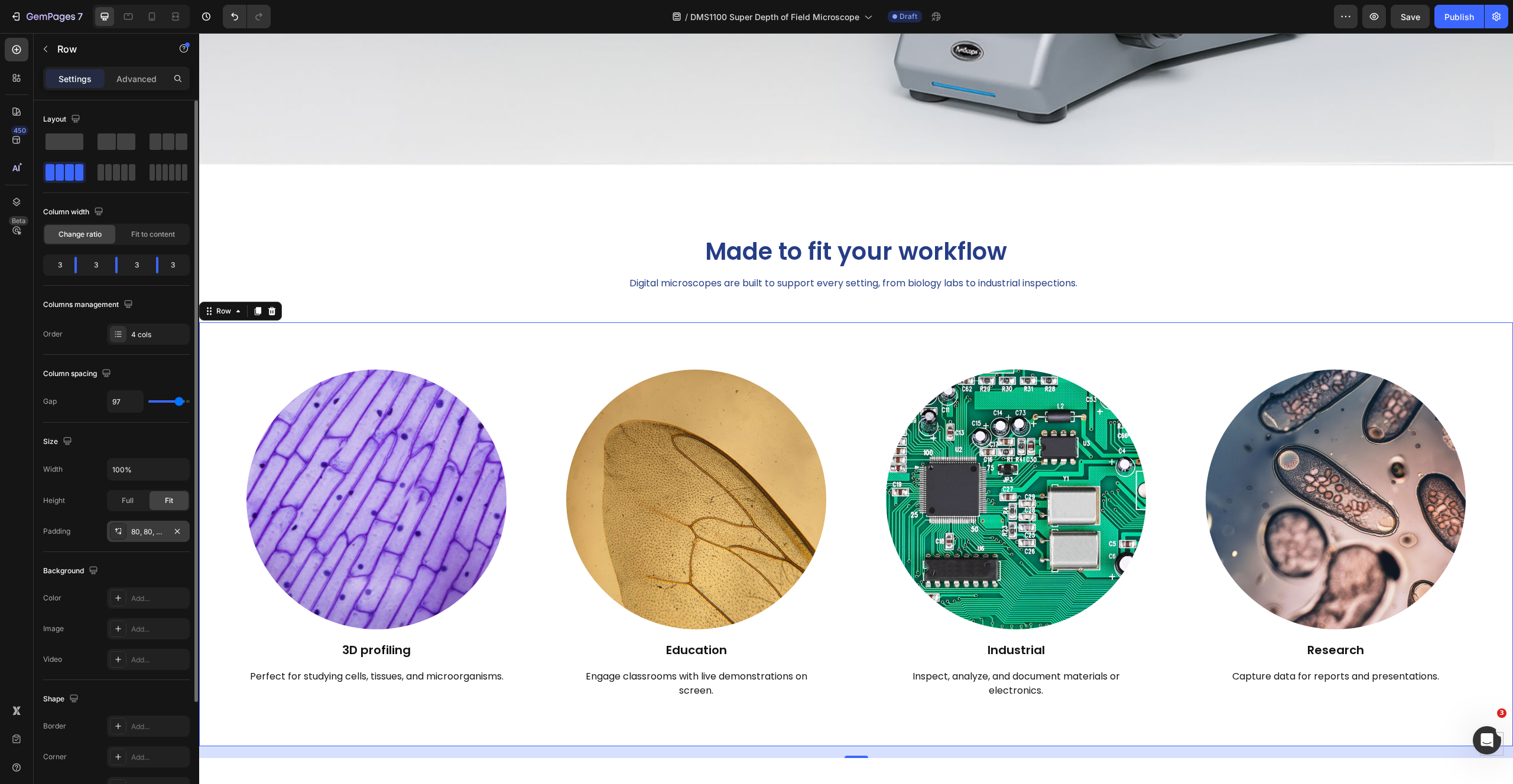
type input "95"
type input "94"
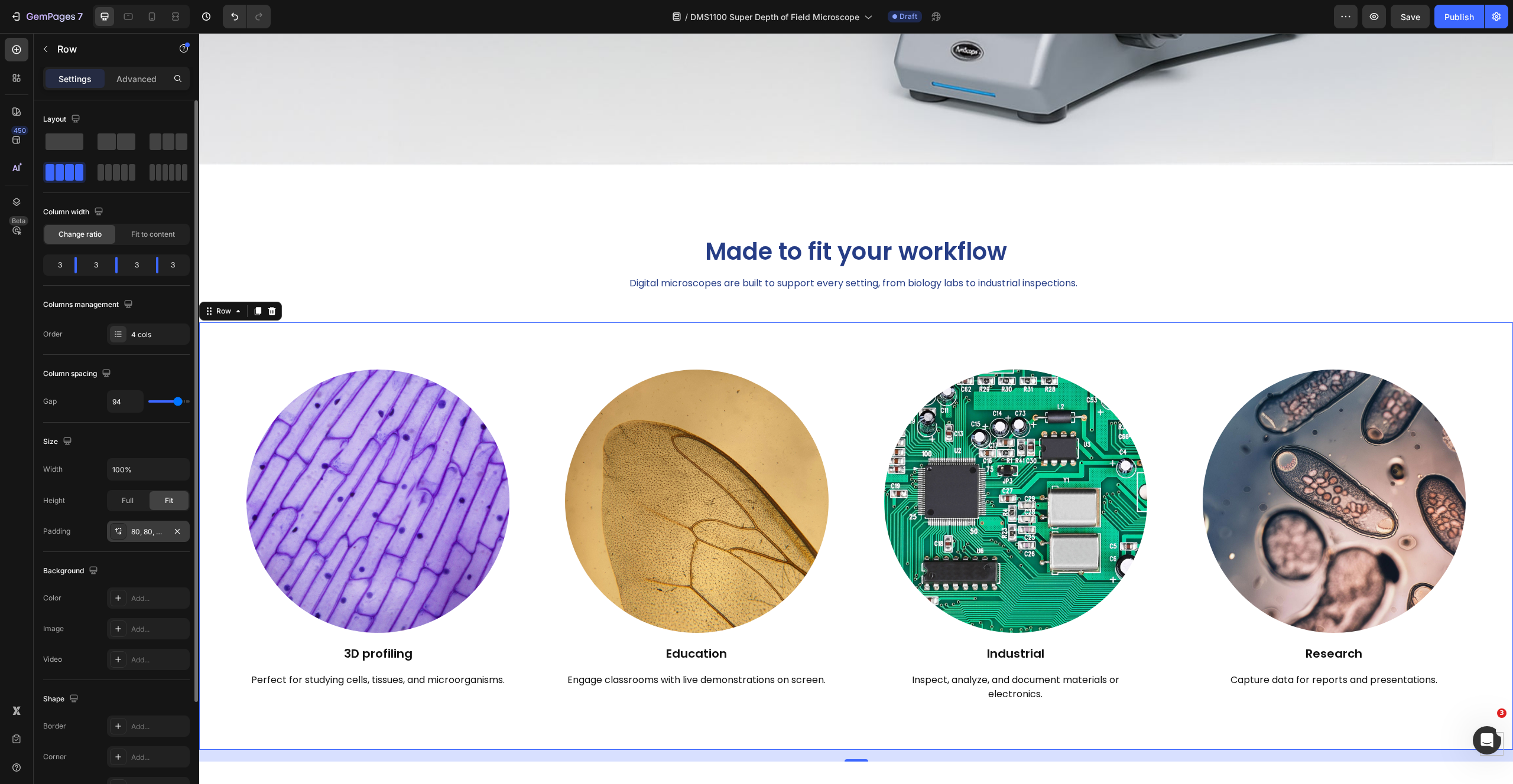
type input "93"
type input "92"
type input "91"
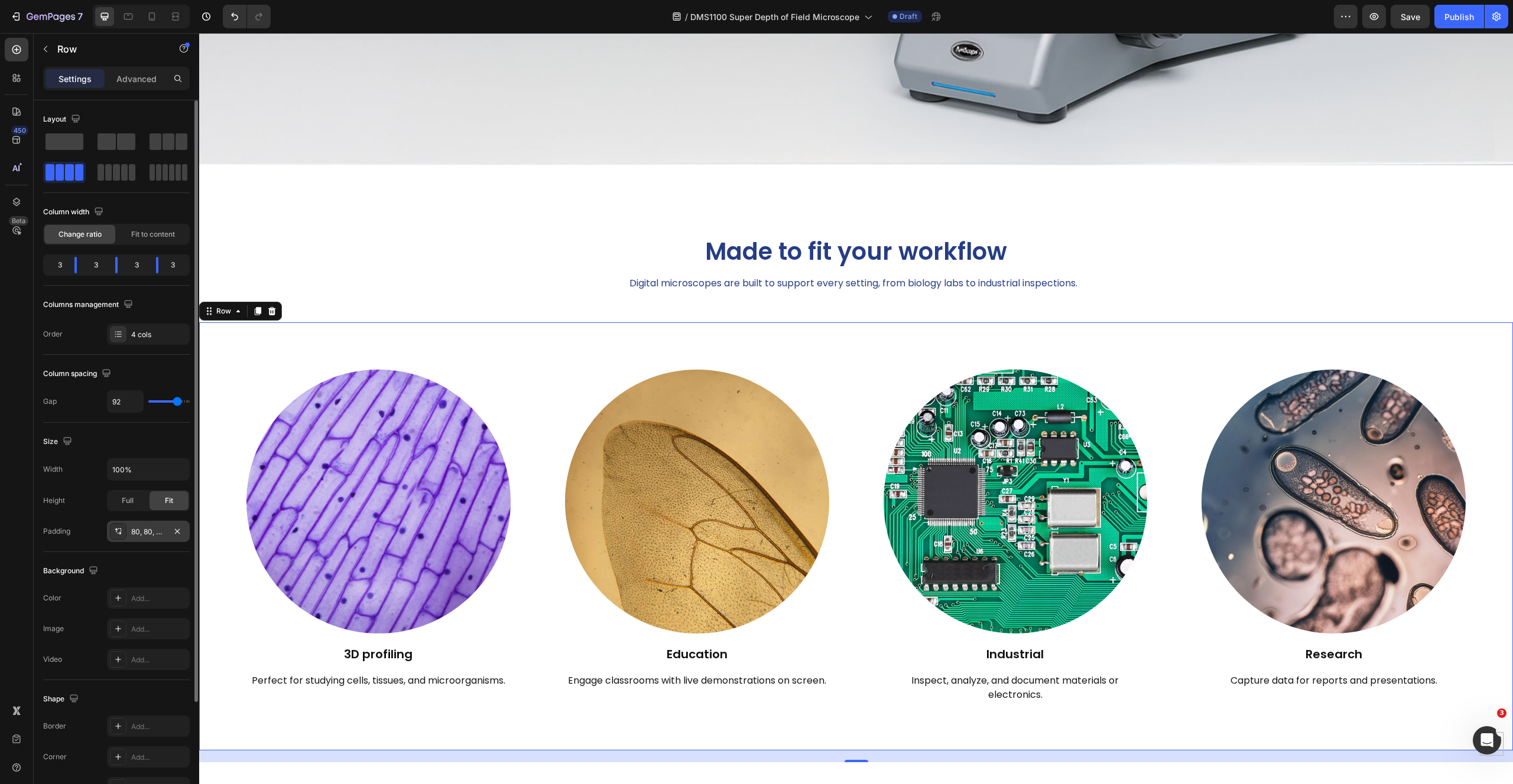
type input "91"
type input "90"
type input "89"
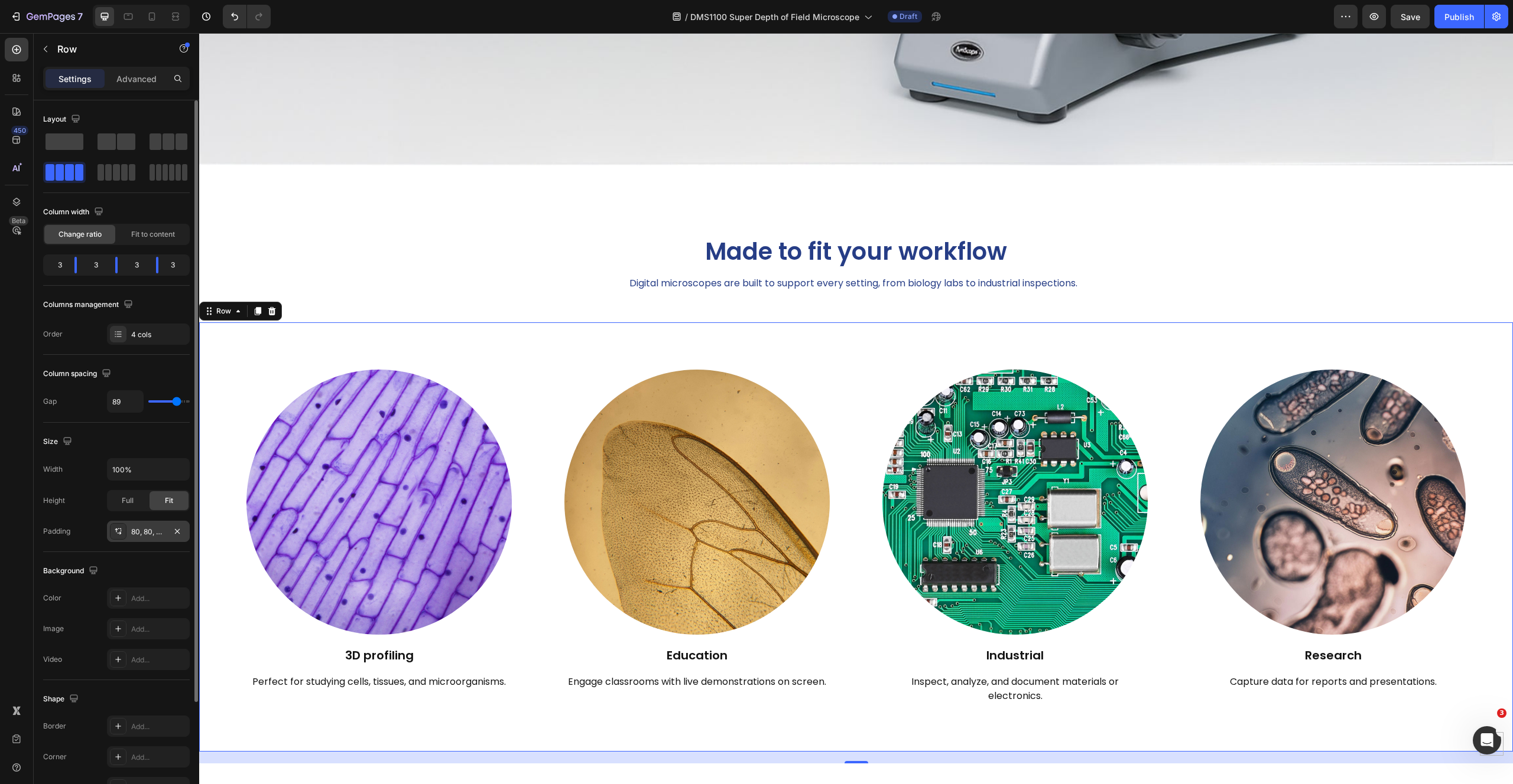
type input "86"
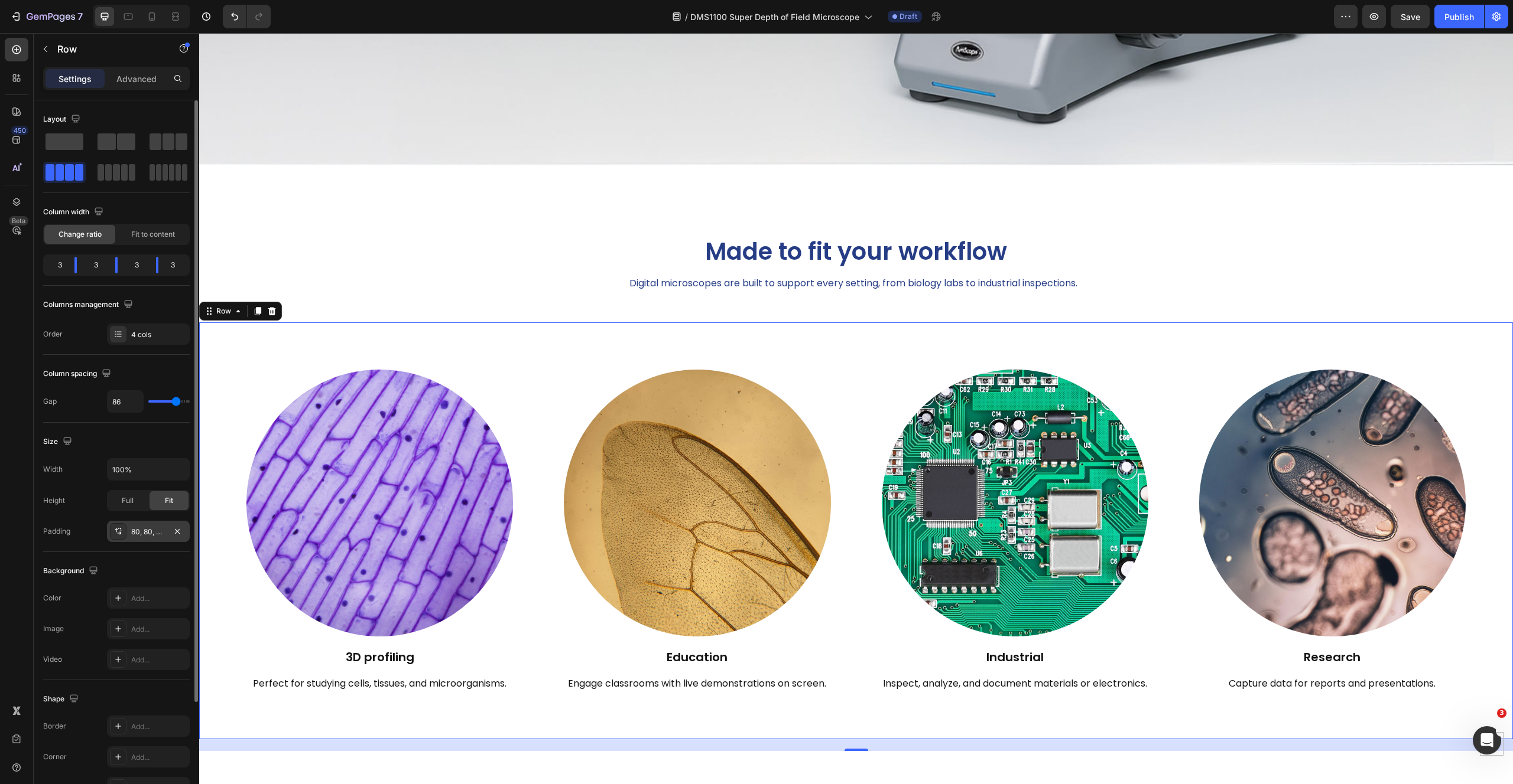
type input "83"
type input "79"
type input "78"
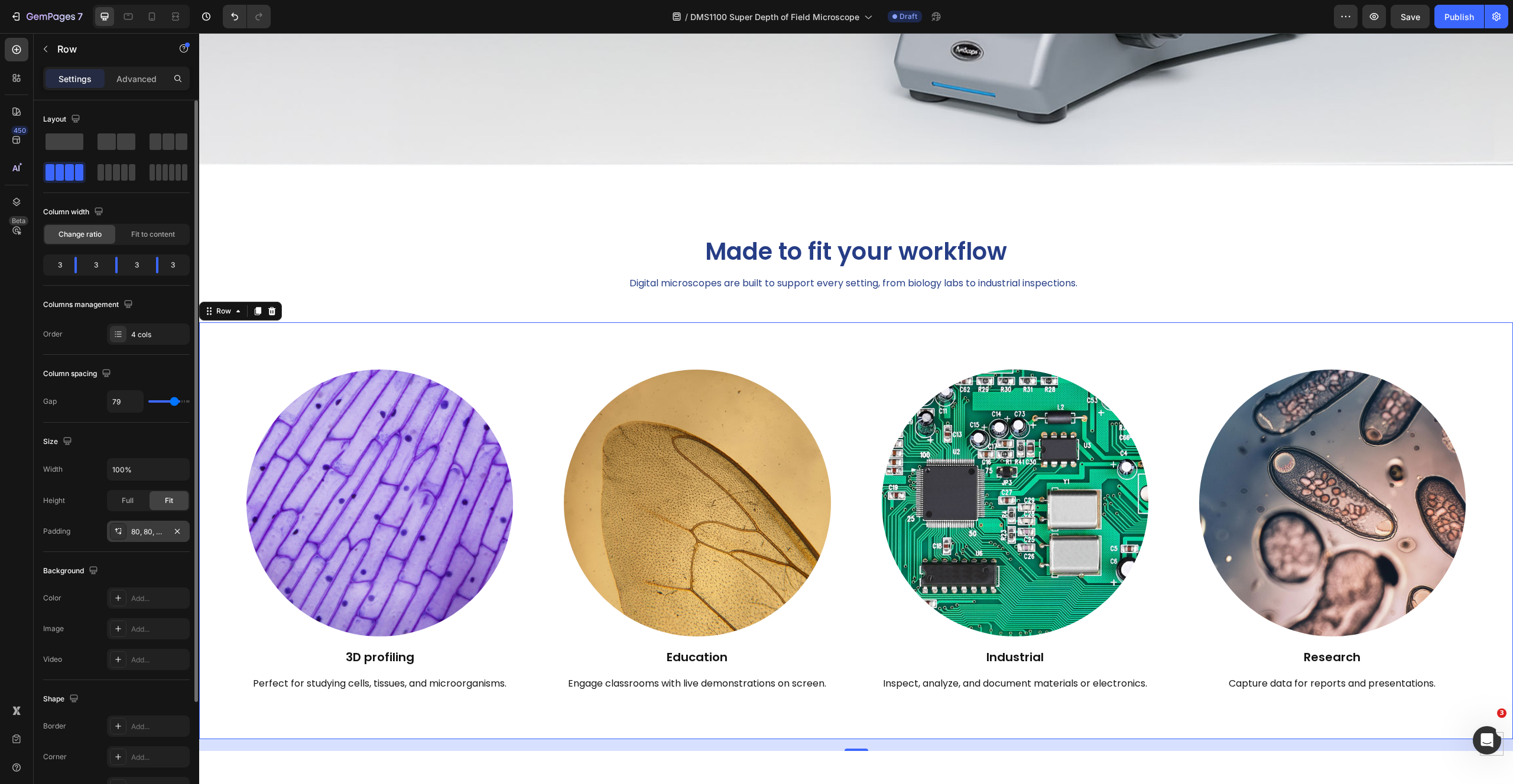
type input "78"
type input "77"
type input "76"
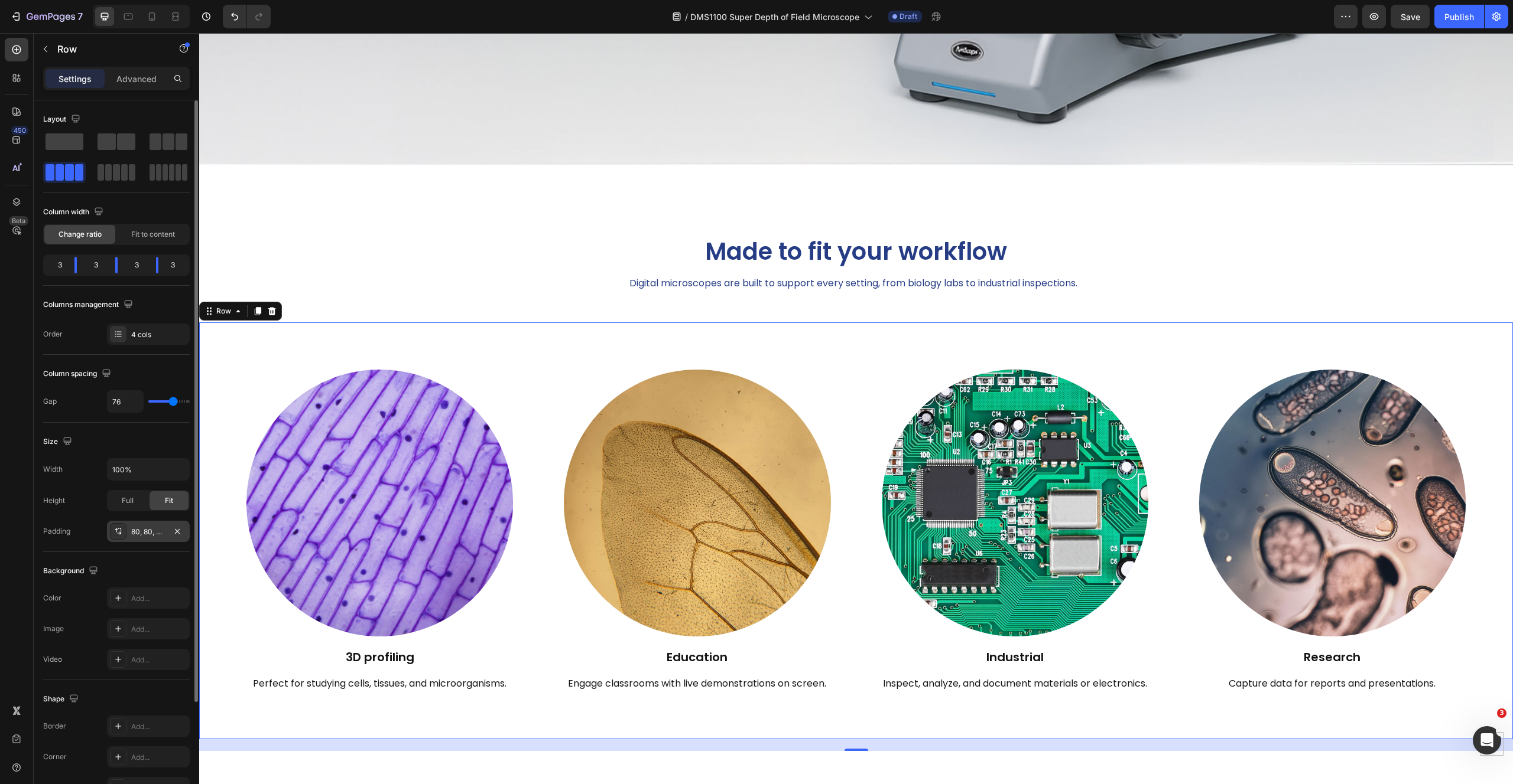
type input "75"
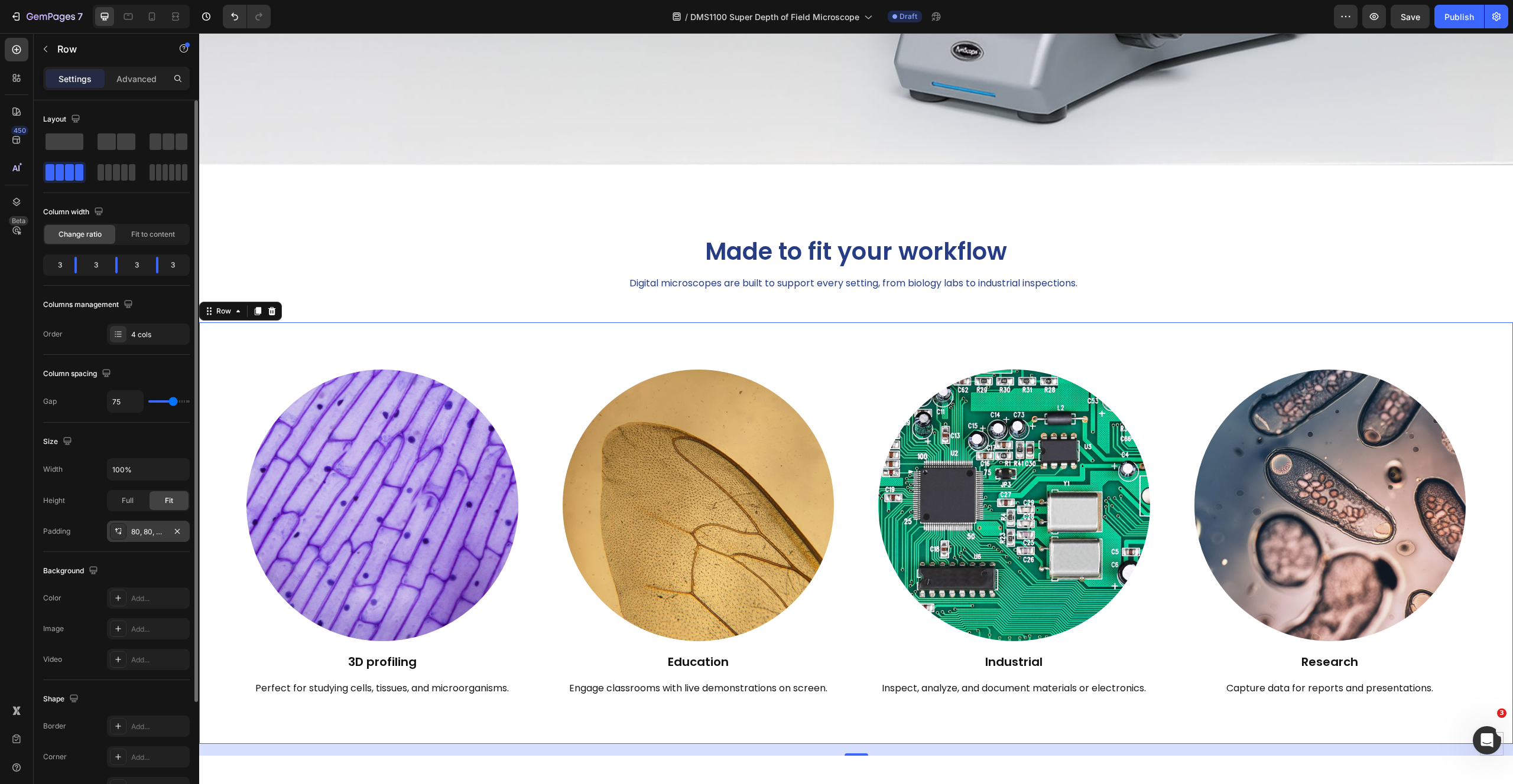
type input "76"
type input "77"
type input "78"
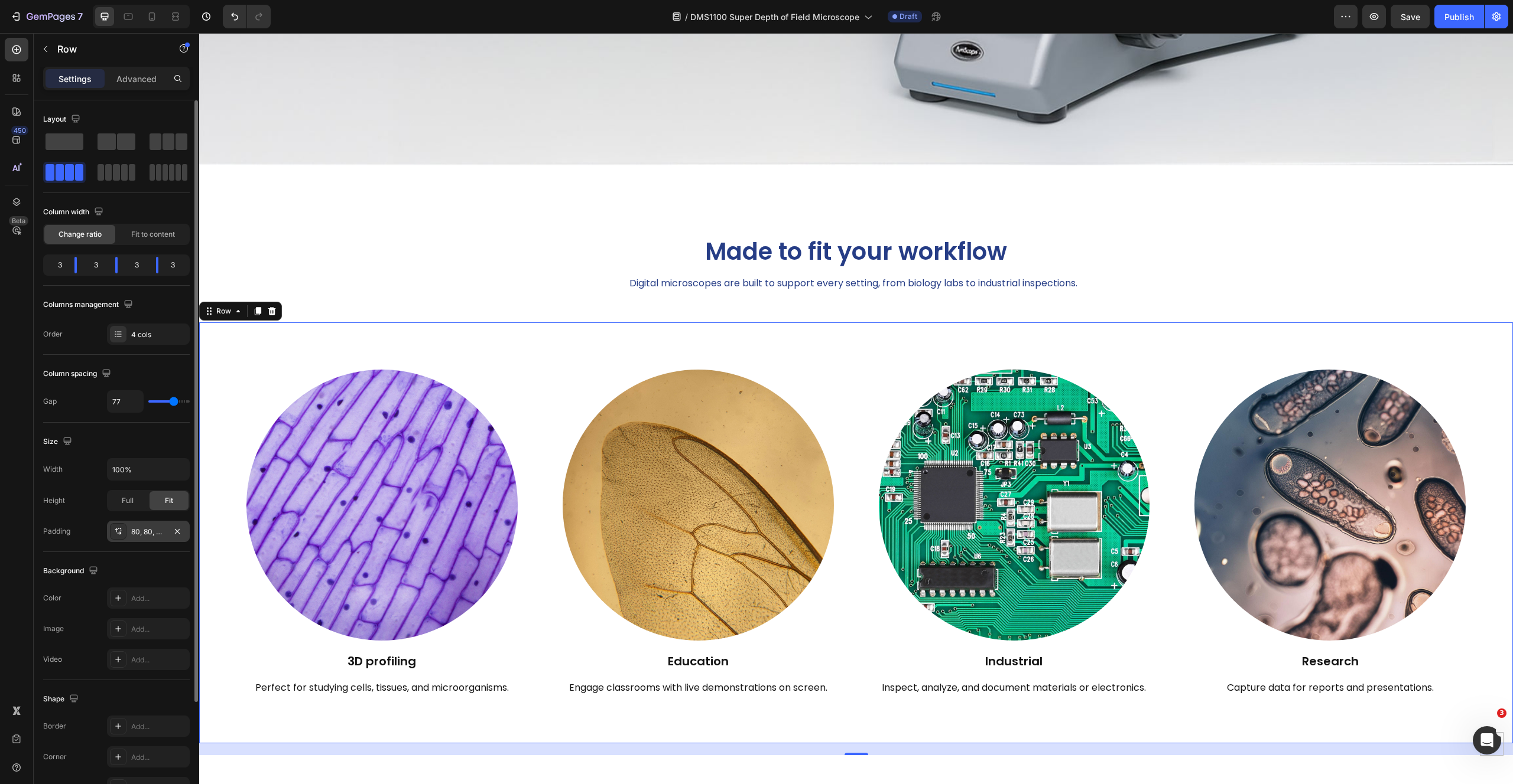
type input "78"
type input "77"
type input "76"
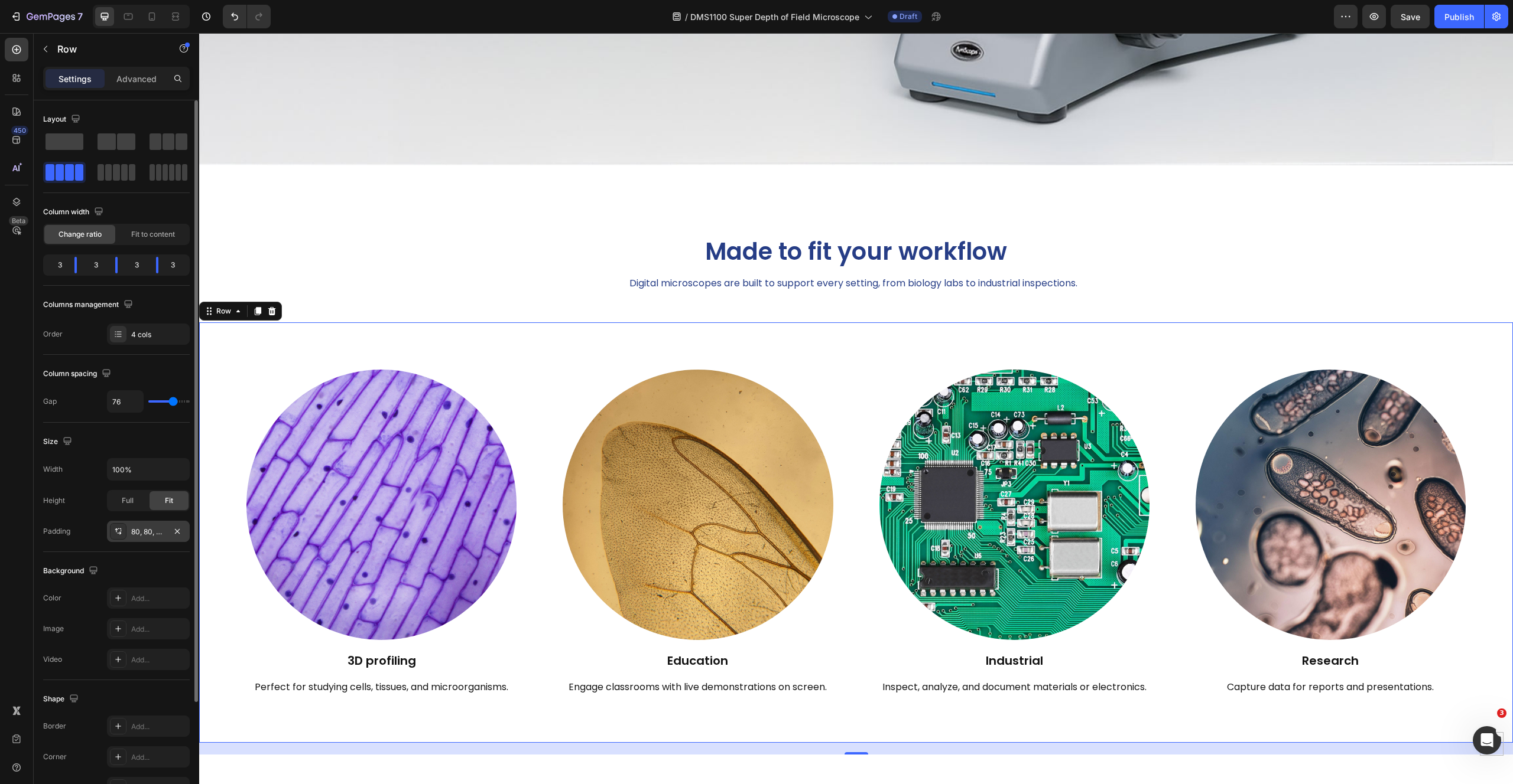
type input "75"
type input "71"
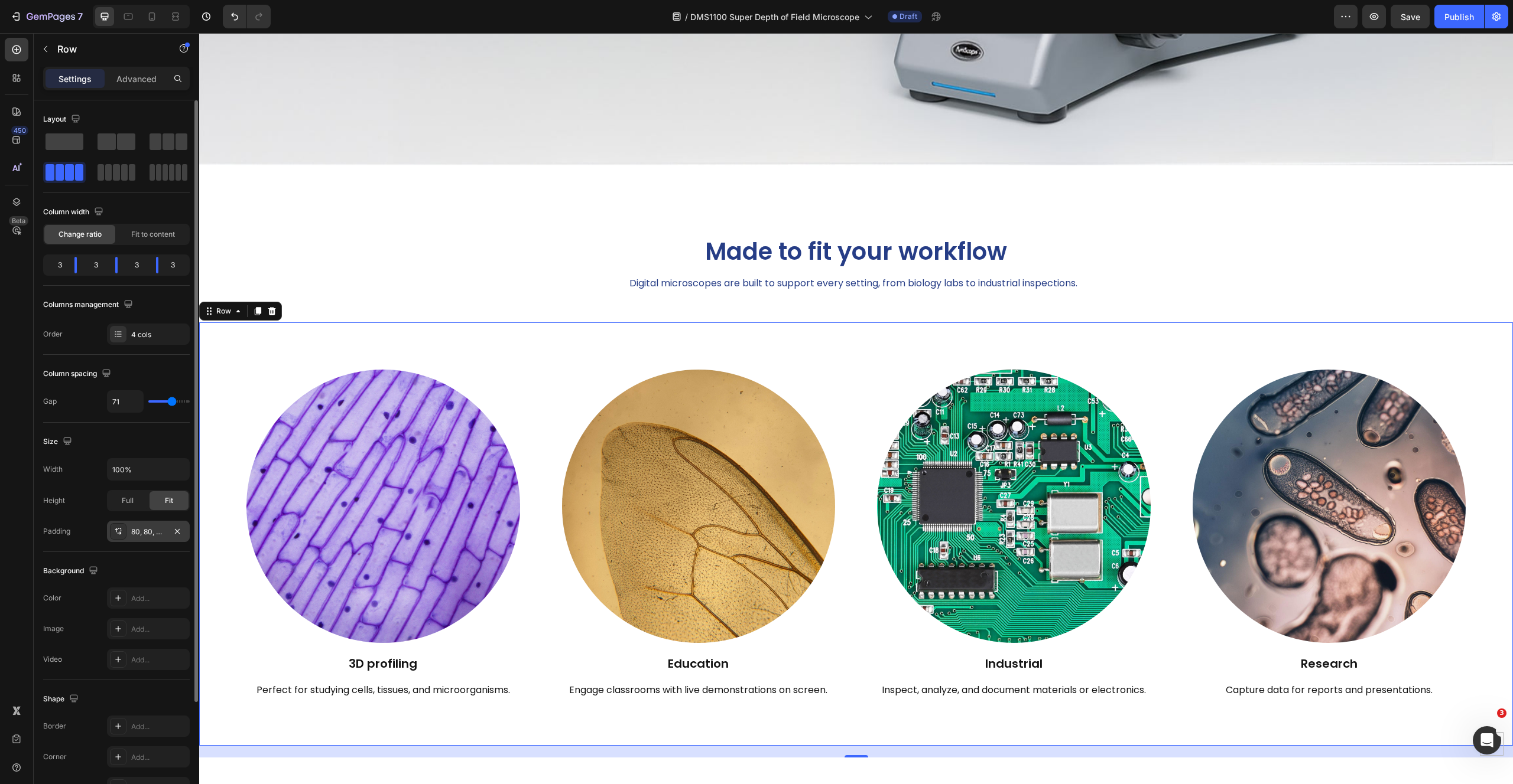
type input "72"
type input "73"
type input "74"
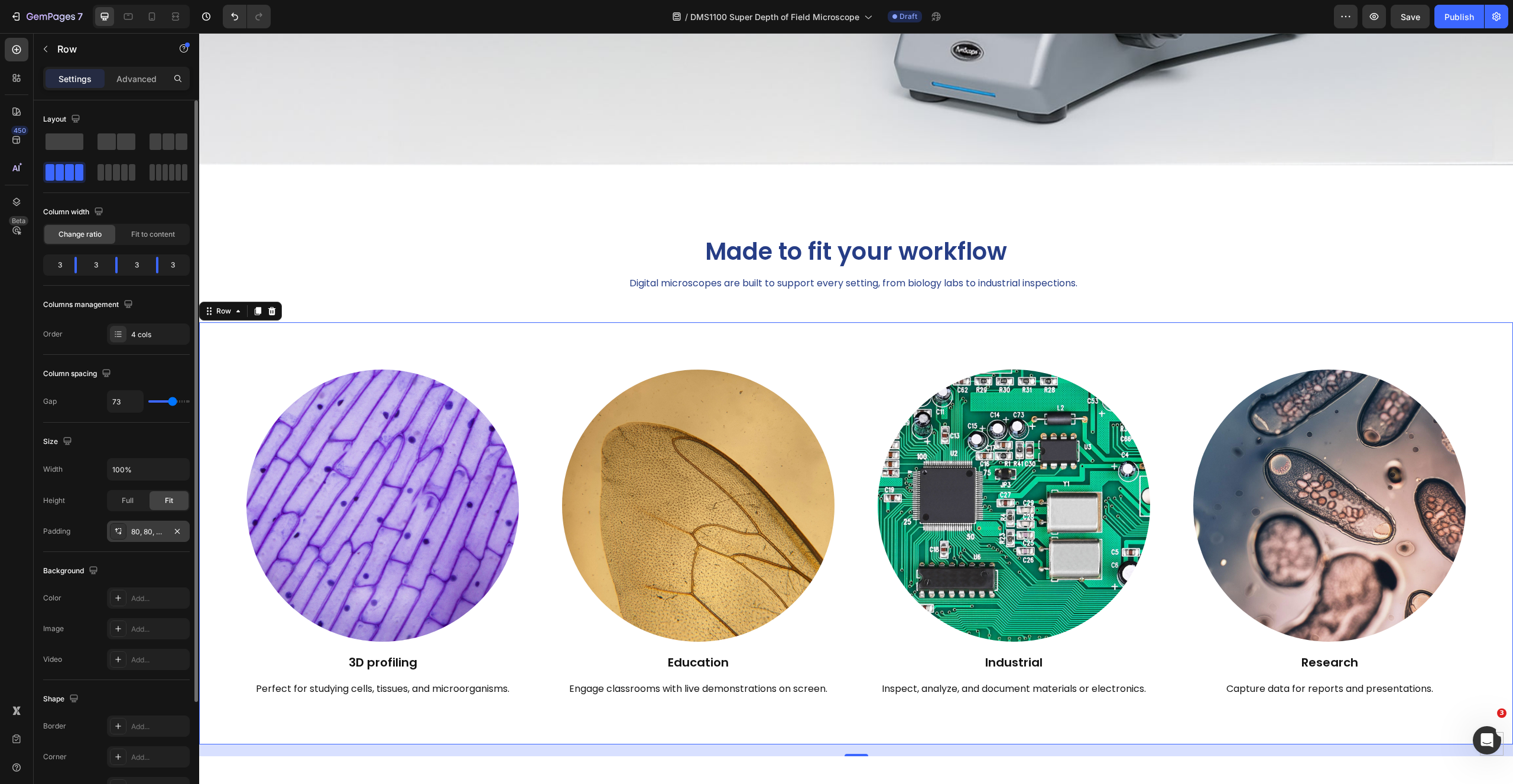
type input "74"
type input "75"
type input "76"
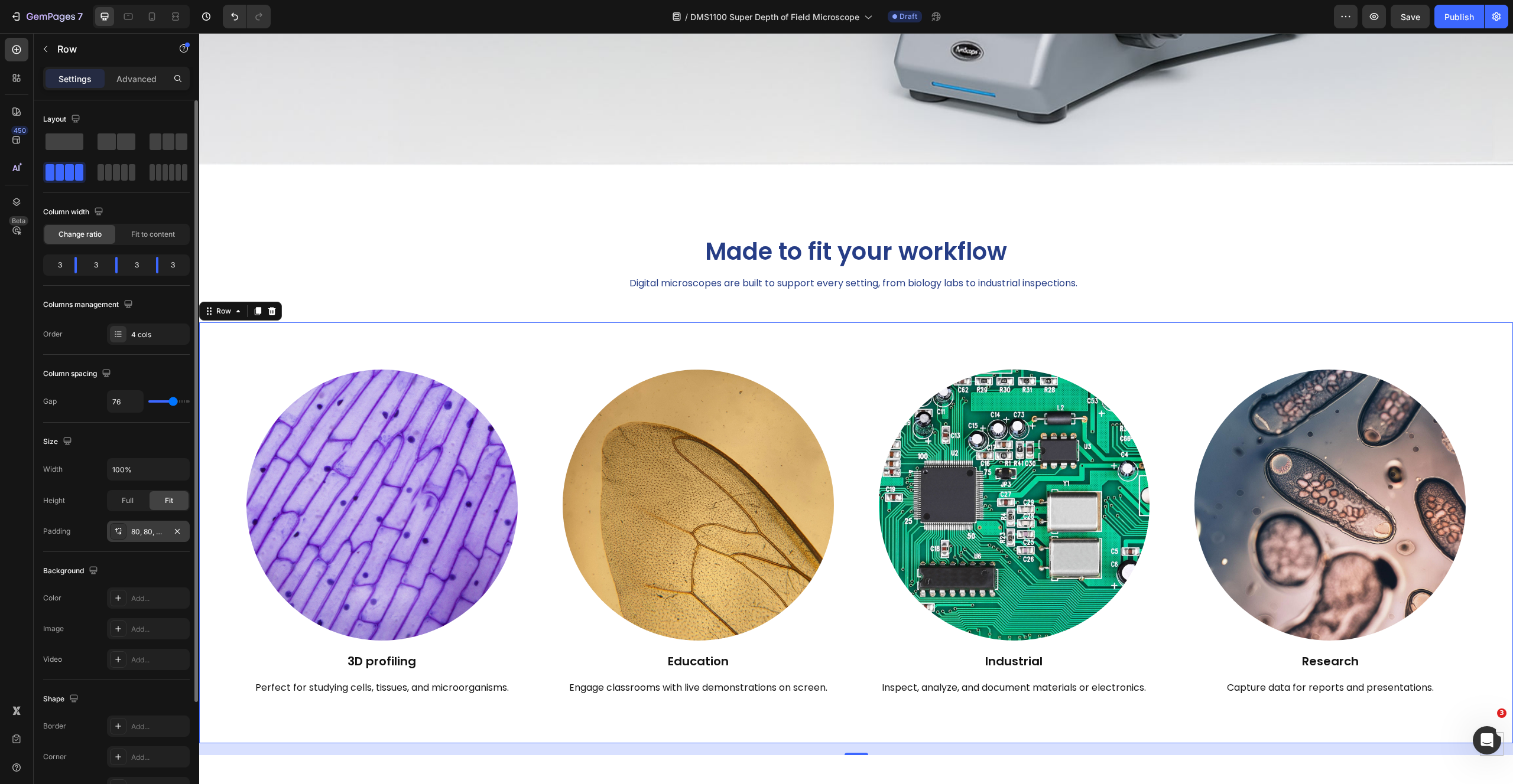
type input "78"
type input "79"
type input "80"
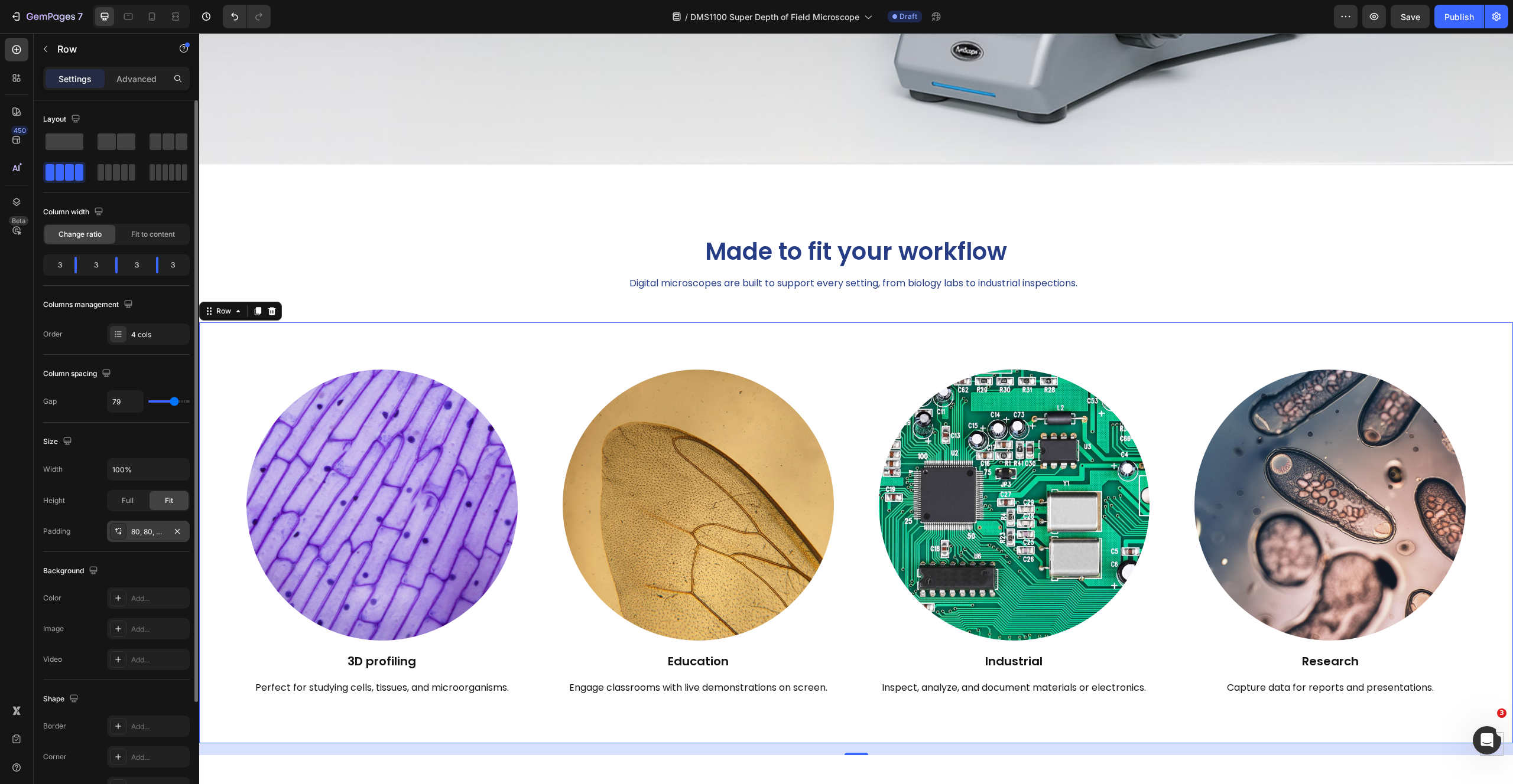
type input "80"
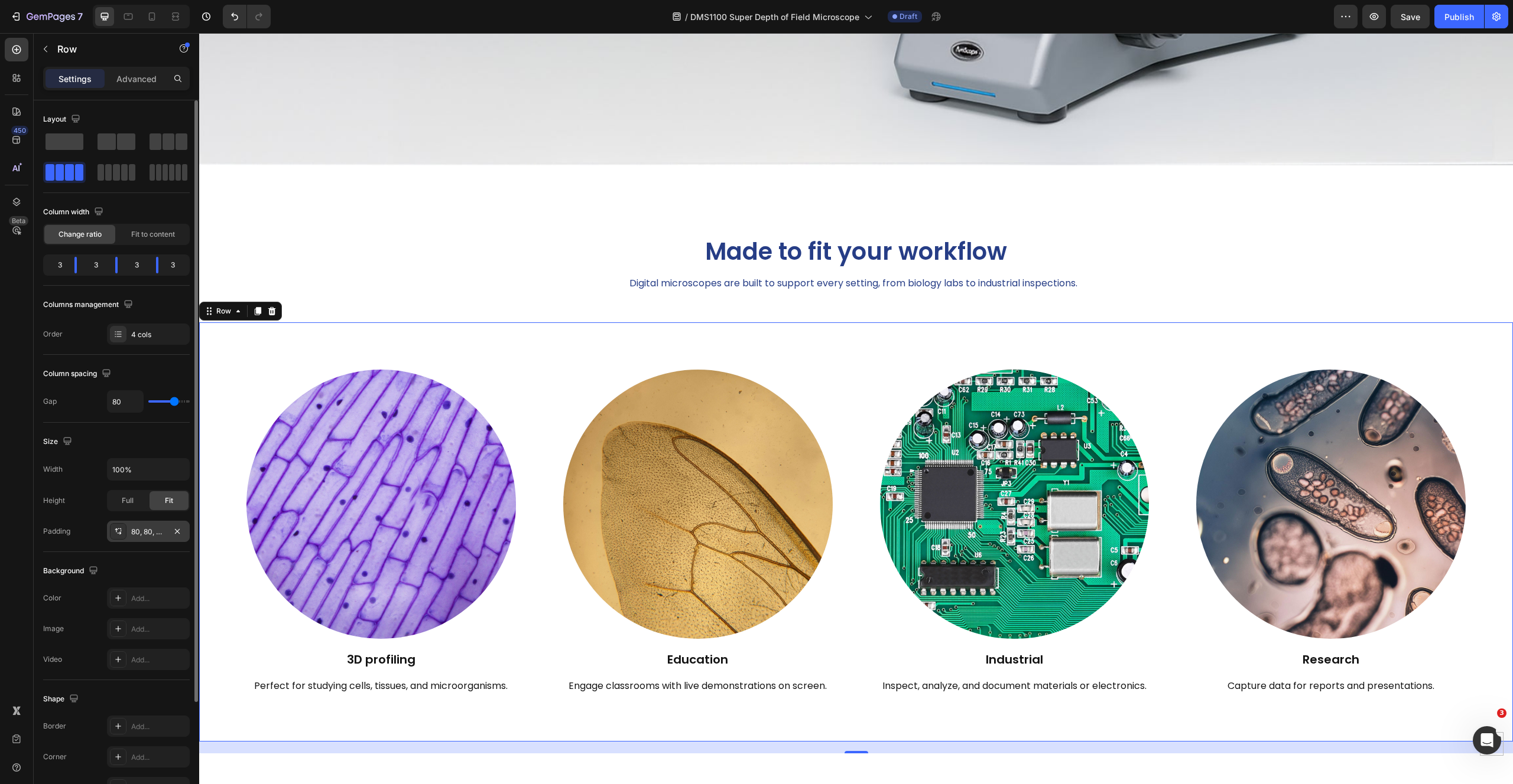
type input "78"
type input "77"
type input "76"
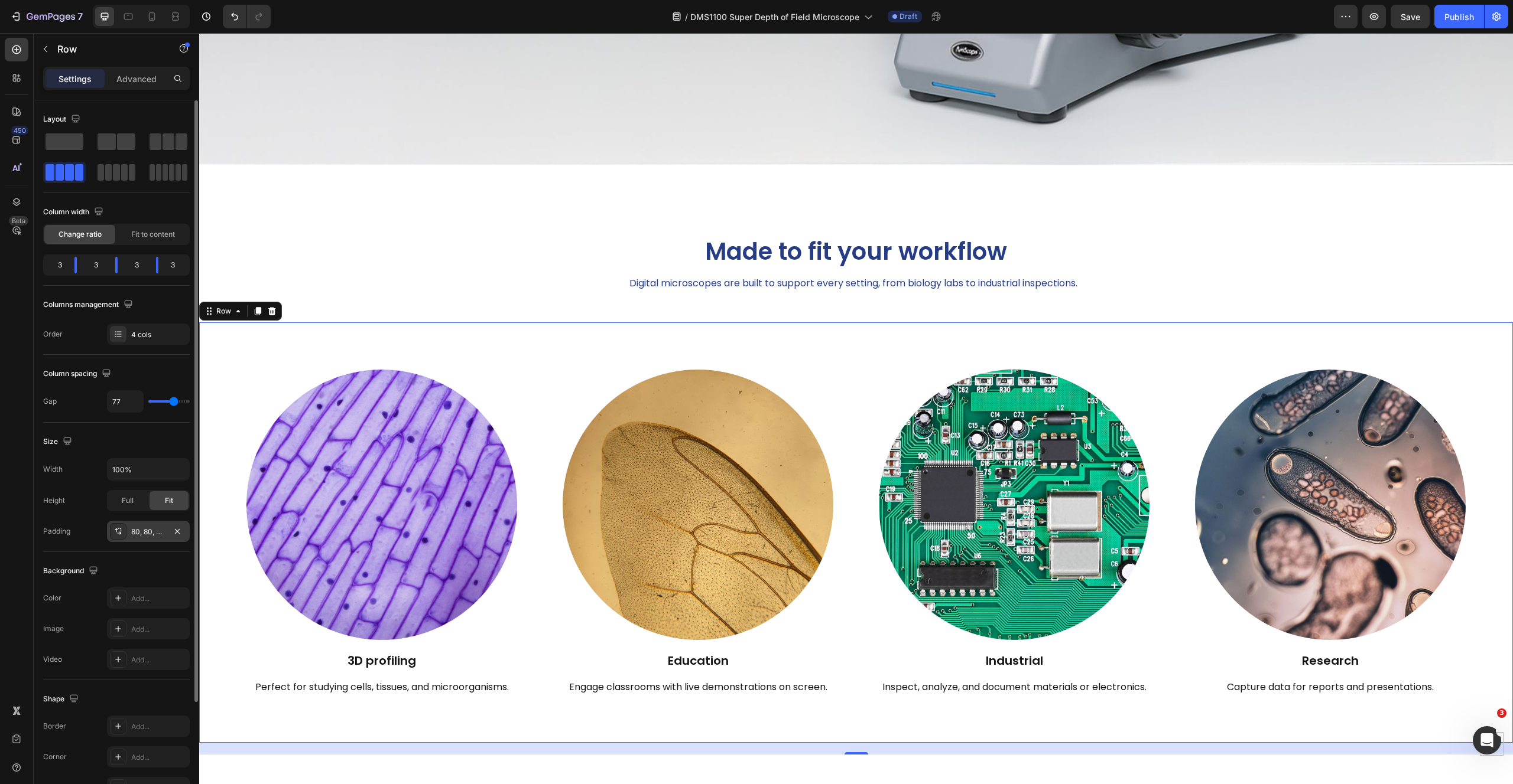
type input "76"
type input "75"
drag, startPoint x: 186, startPoint y: 401, endPoint x: 172, endPoint y: 402, distance: 14.0
type input "75"
click at [172, 402] on input "range" at bounding box center [168, 401] width 41 height 2
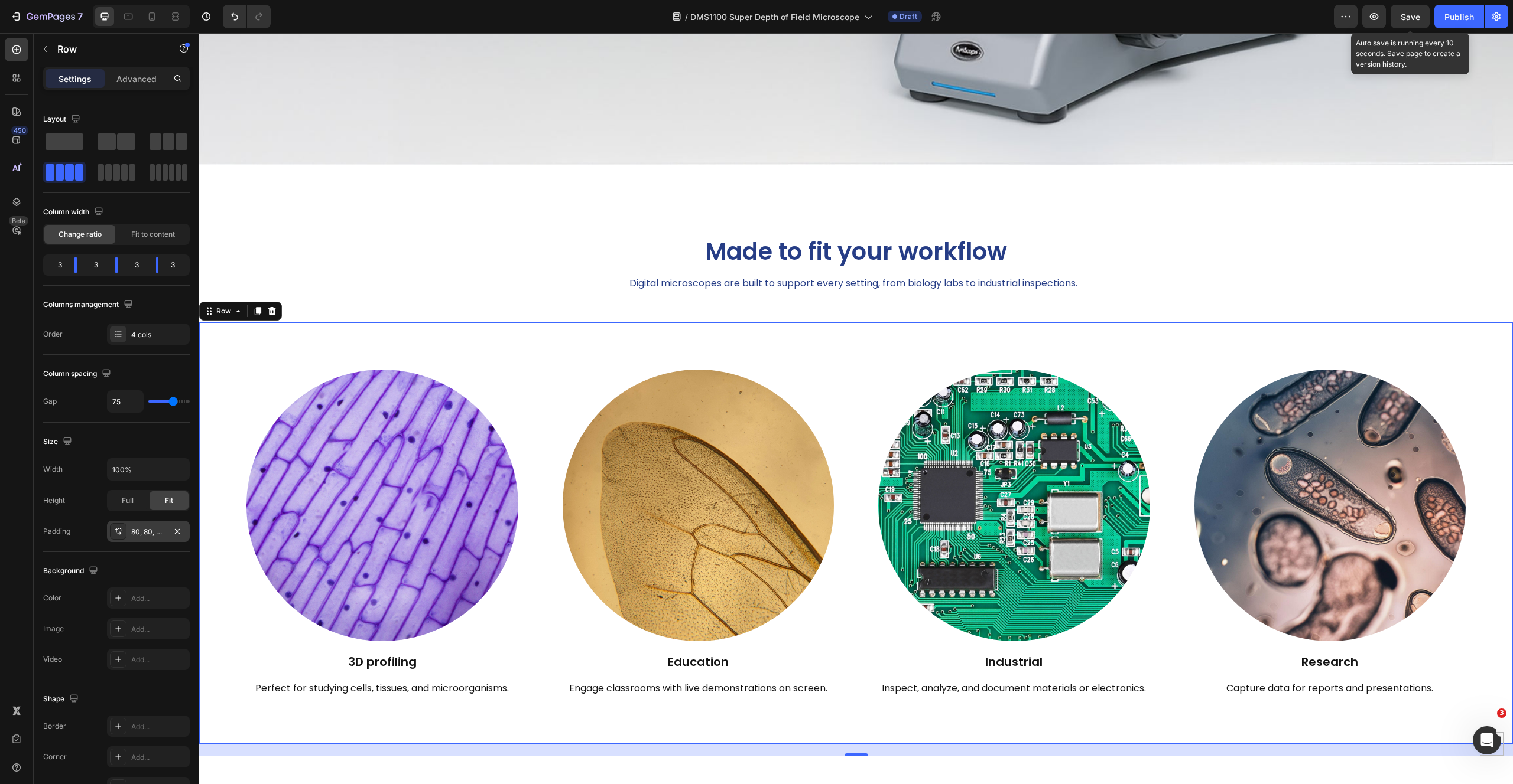
click at [1407, 20] on span "Save" at bounding box center [1410, 17] width 20 height 10
click at [1373, 18] on icon "button" at bounding box center [1374, 17] width 12 height 12
